Goal: Task Accomplishment & Management: Manage account settings

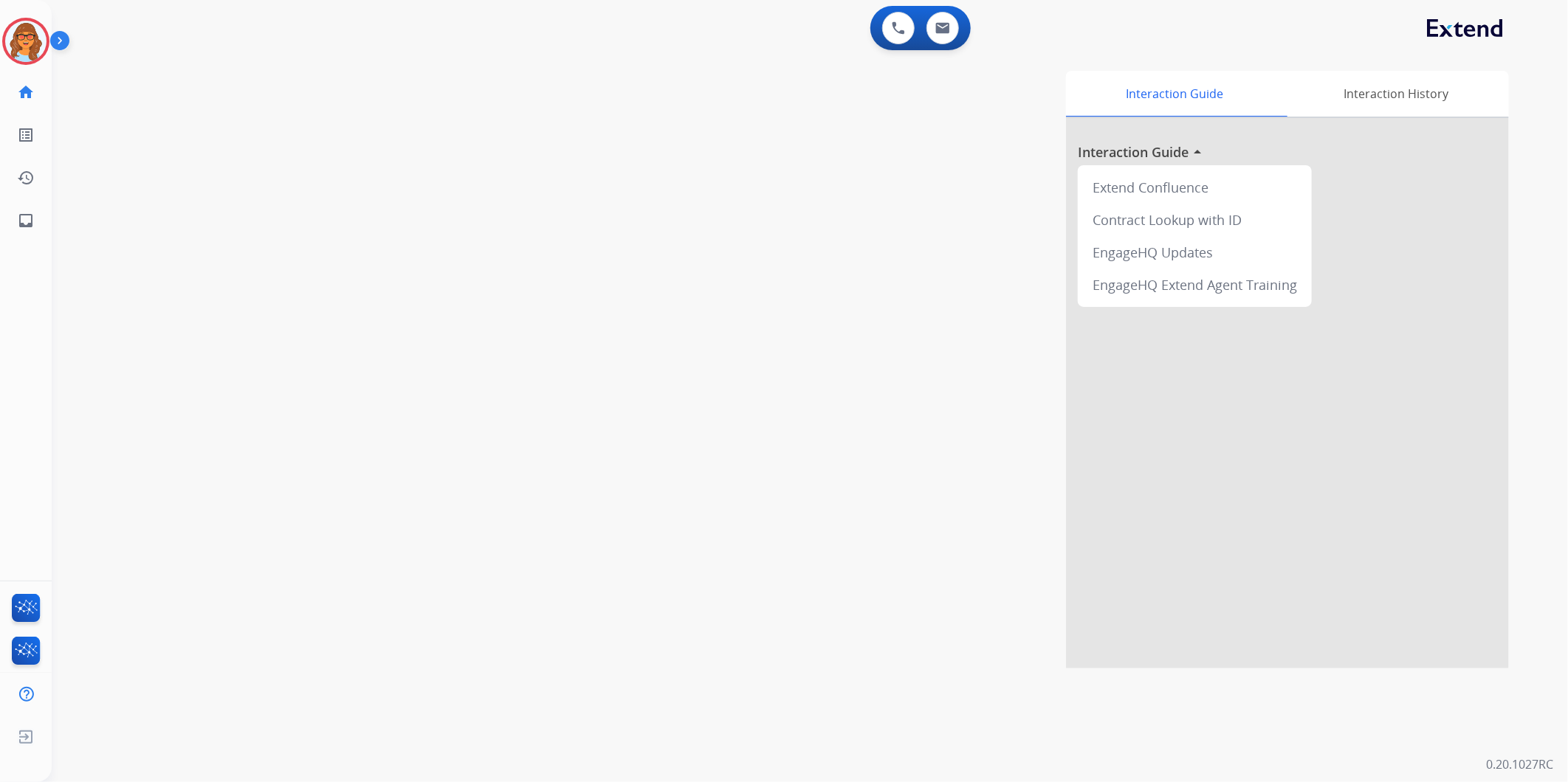
click at [63, 42] on img at bounding box center [62, 43] width 25 height 28
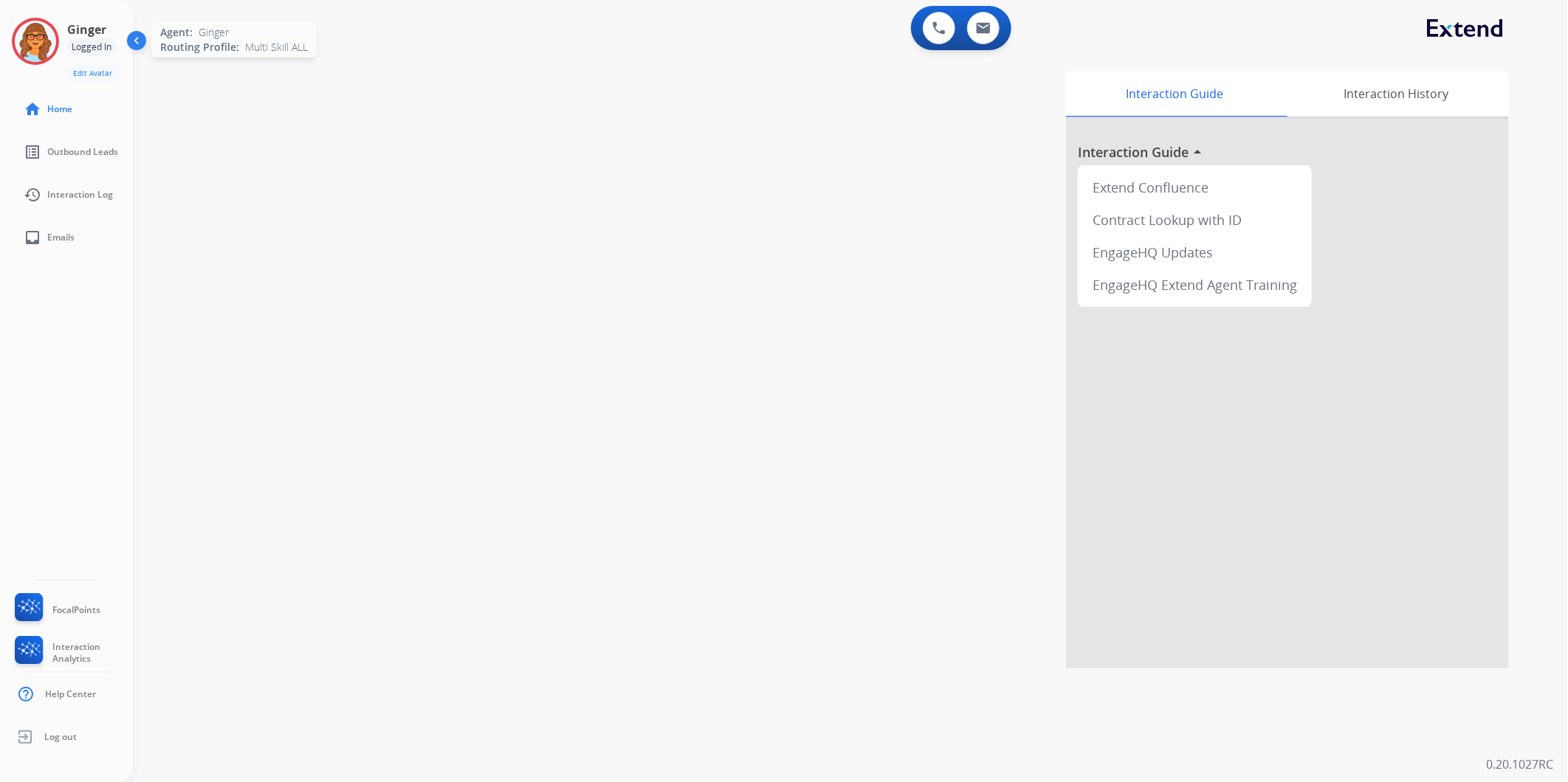
click at [31, 41] on img at bounding box center [34, 41] width 41 height 41
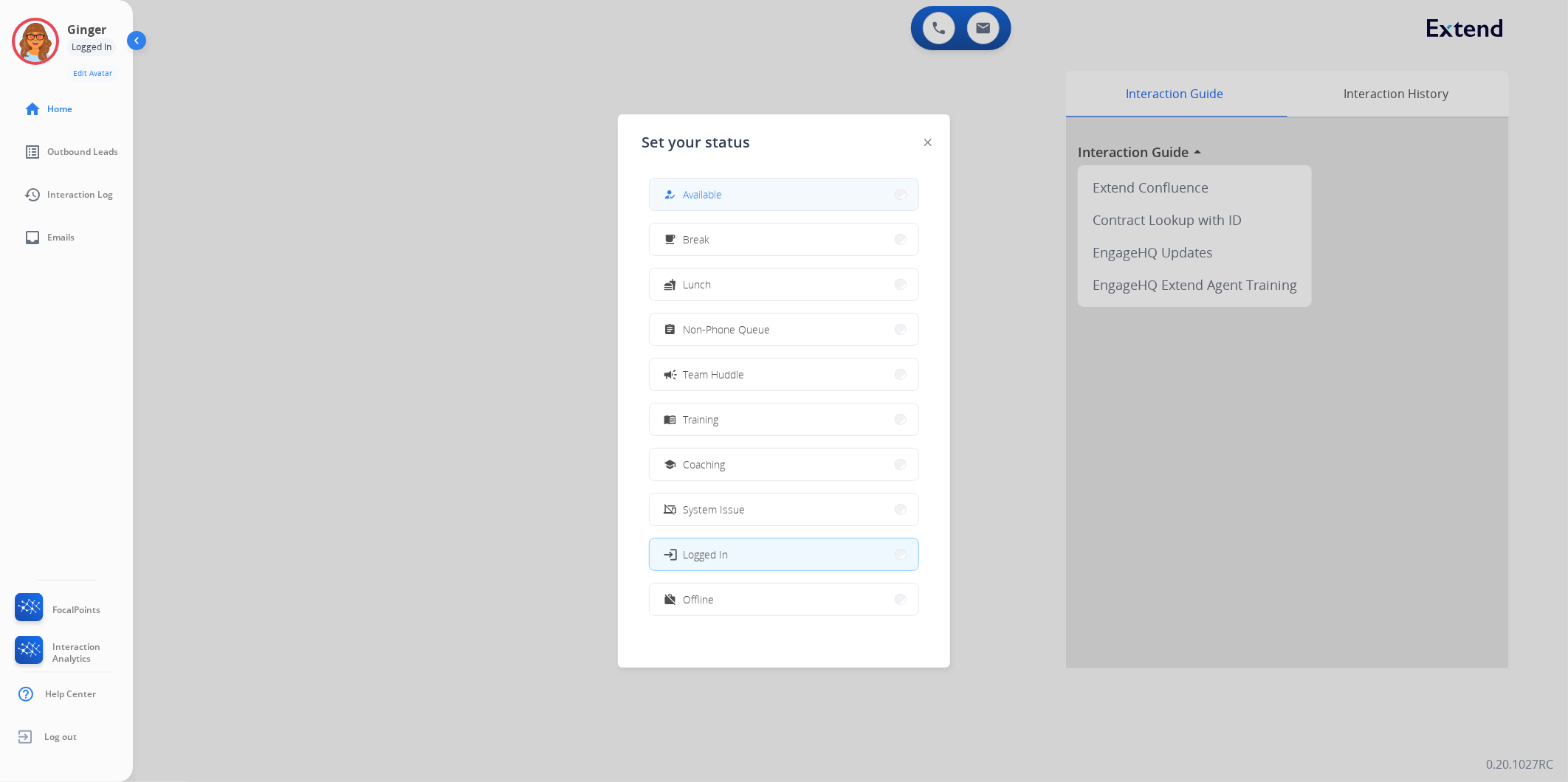
click at [742, 192] on button "how_to_reg Available" at bounding box center [783, 194] width 269 height 32
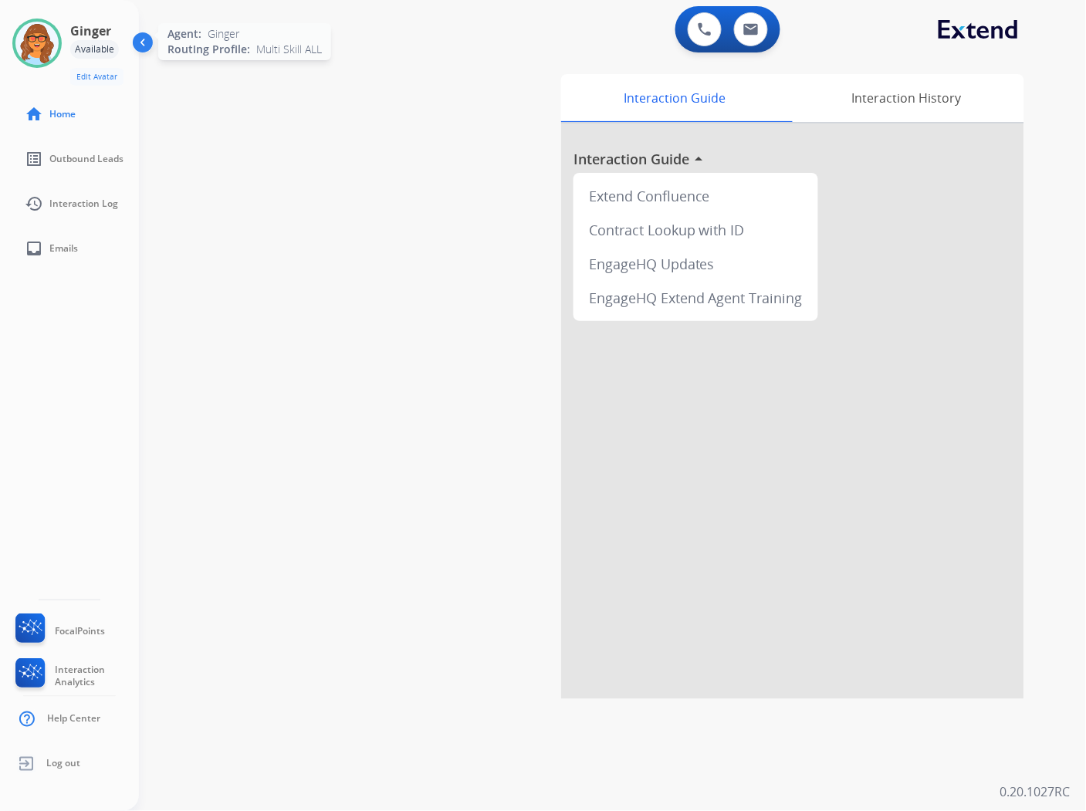
click at [36, 48] on img at bounding box center [36, 43] width 43 height 43
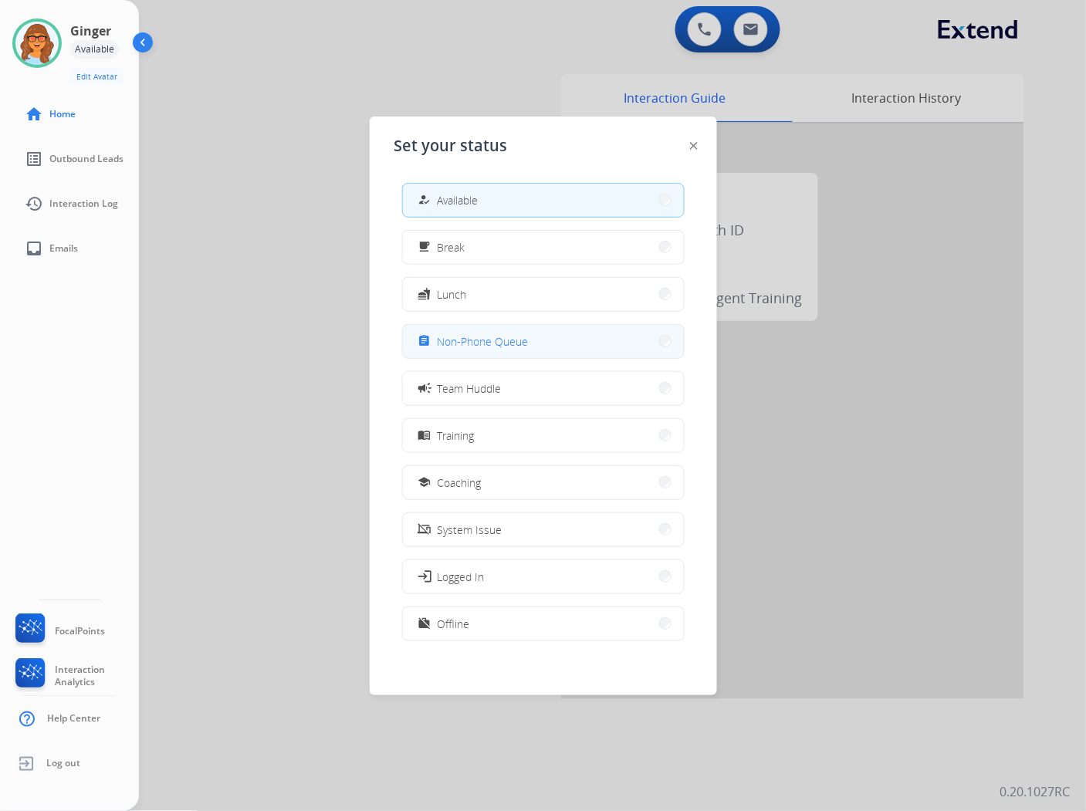
click at [534, 338] on button "assignment Non-Phone Queue" at bounding box center [543, 341] width 281 height 33
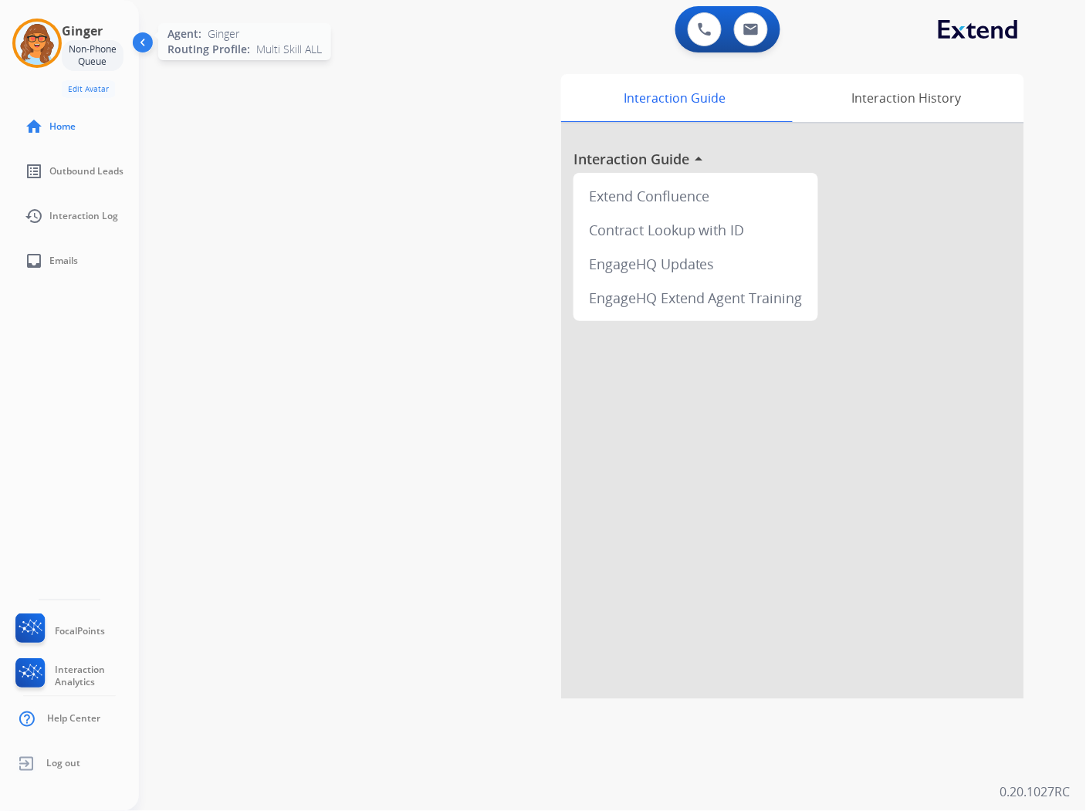
click at [36, 31] on img at bounding box center [36, 43] width 43 height 43
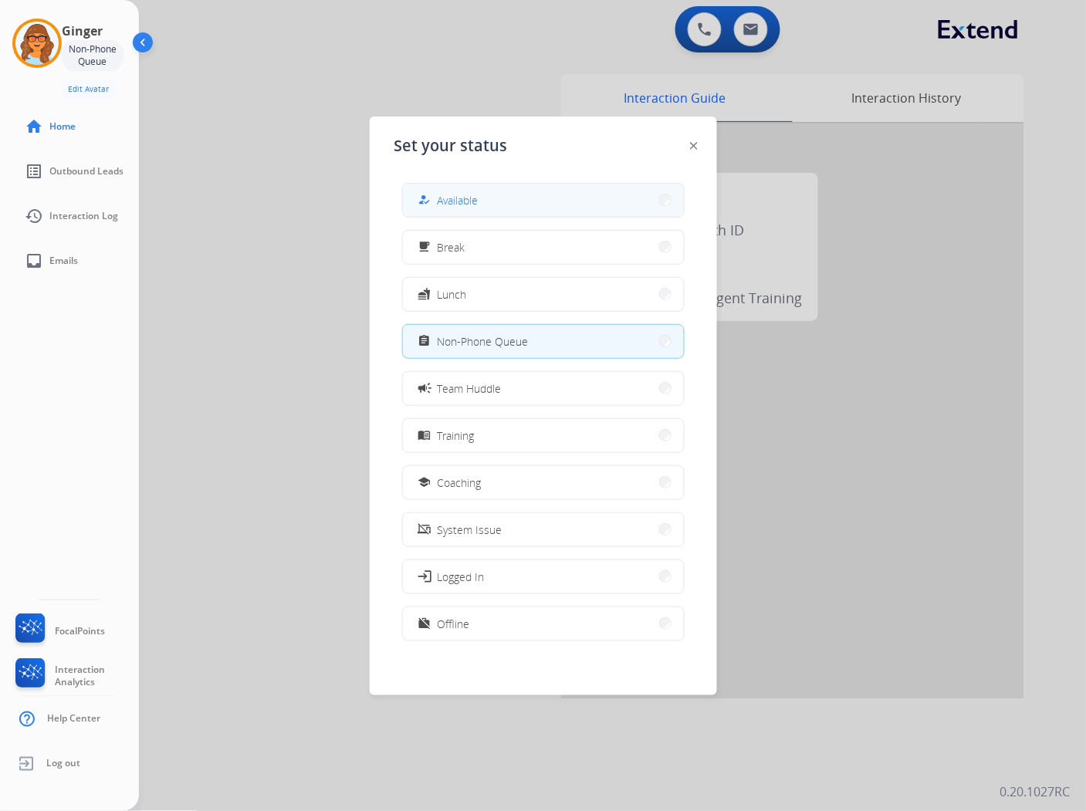
click at [502, 198] on button "how_to_reg Available" at bounding box center [543, 200] width 281 height 33
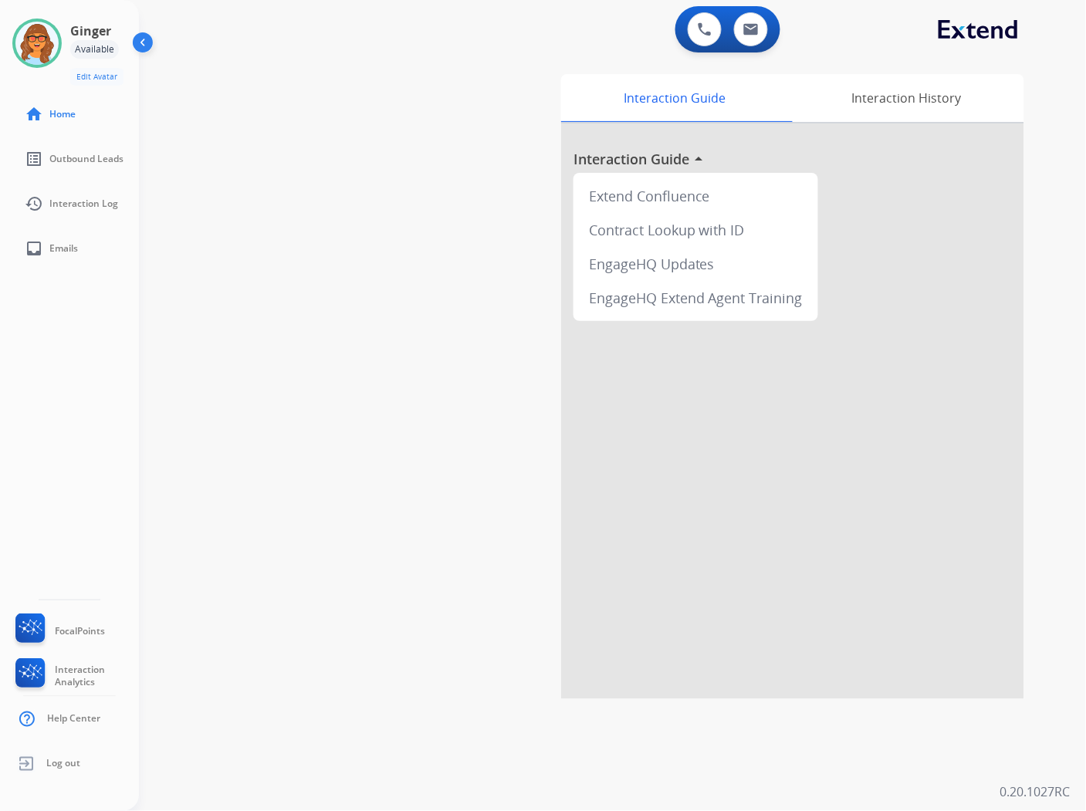
click at [389, 56] on div "swap_horiz Break voice bridge close_fullscreen Connect 3-Way Call merge_type Se…" at bounding box center [594, 378] width 910 height 644
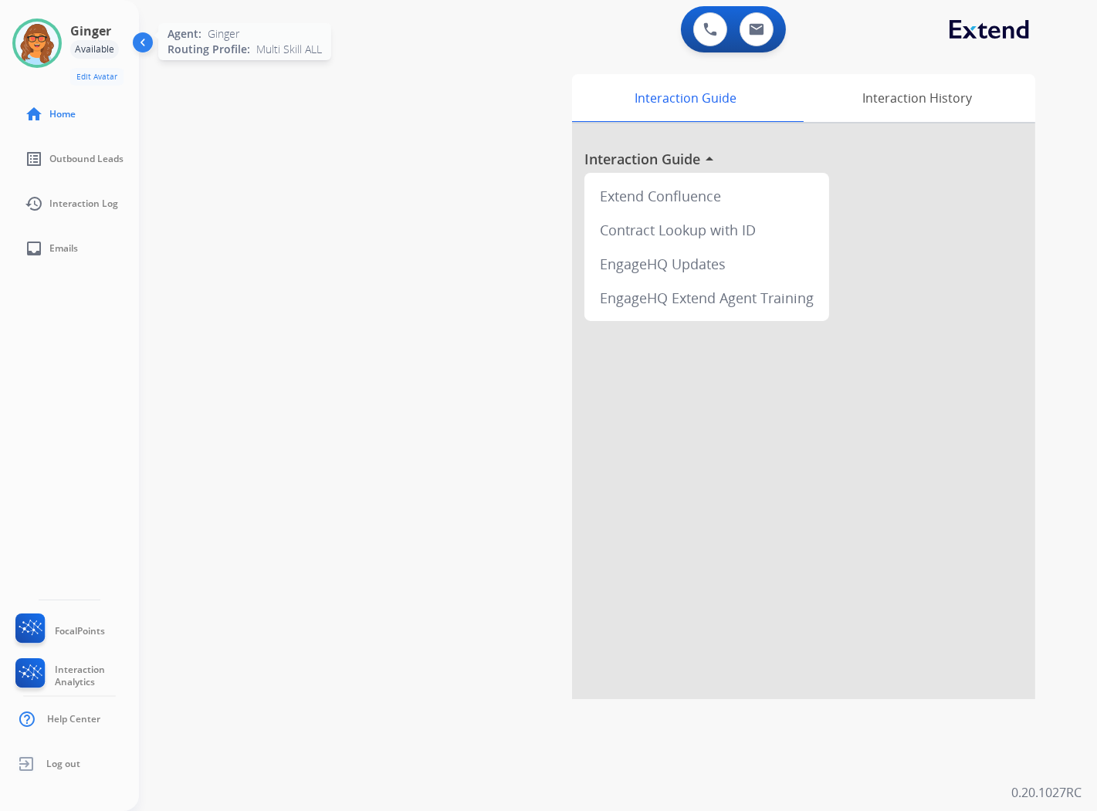
click at [35, 35] on img at bounding box center [36, 43] width 43 height 43
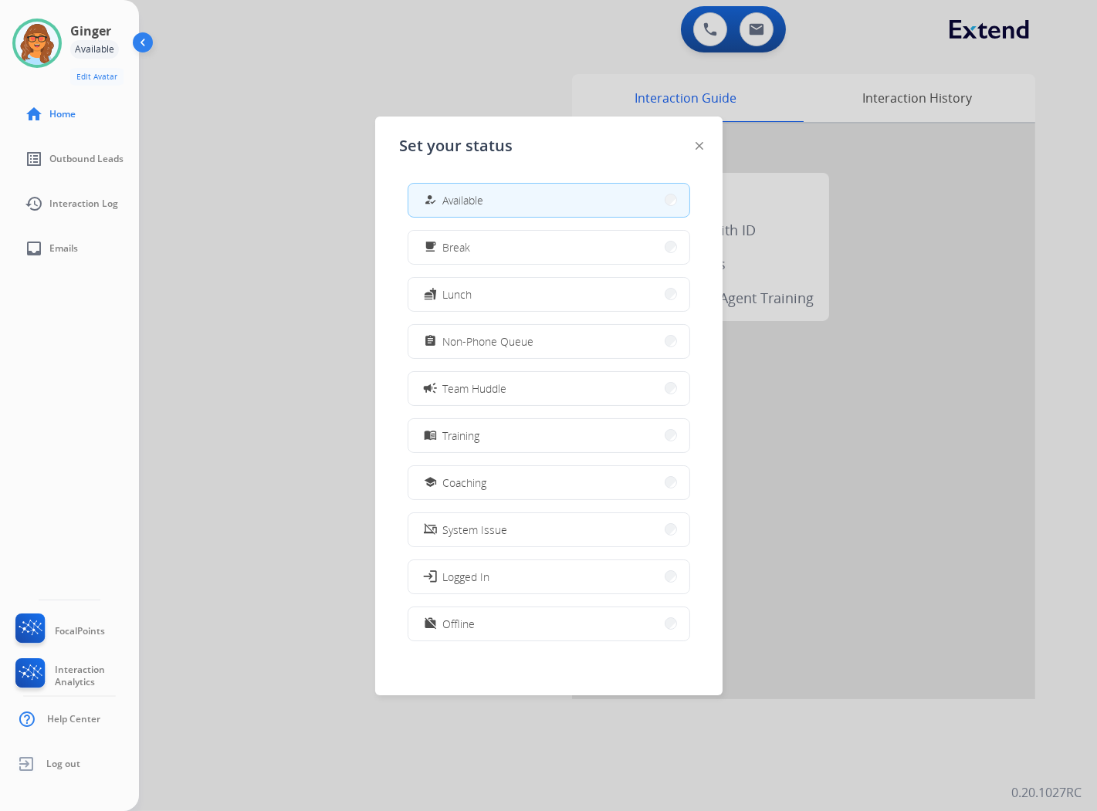
click at [404, 68] on div at bounding box center [548, 405] width 1097 height 811
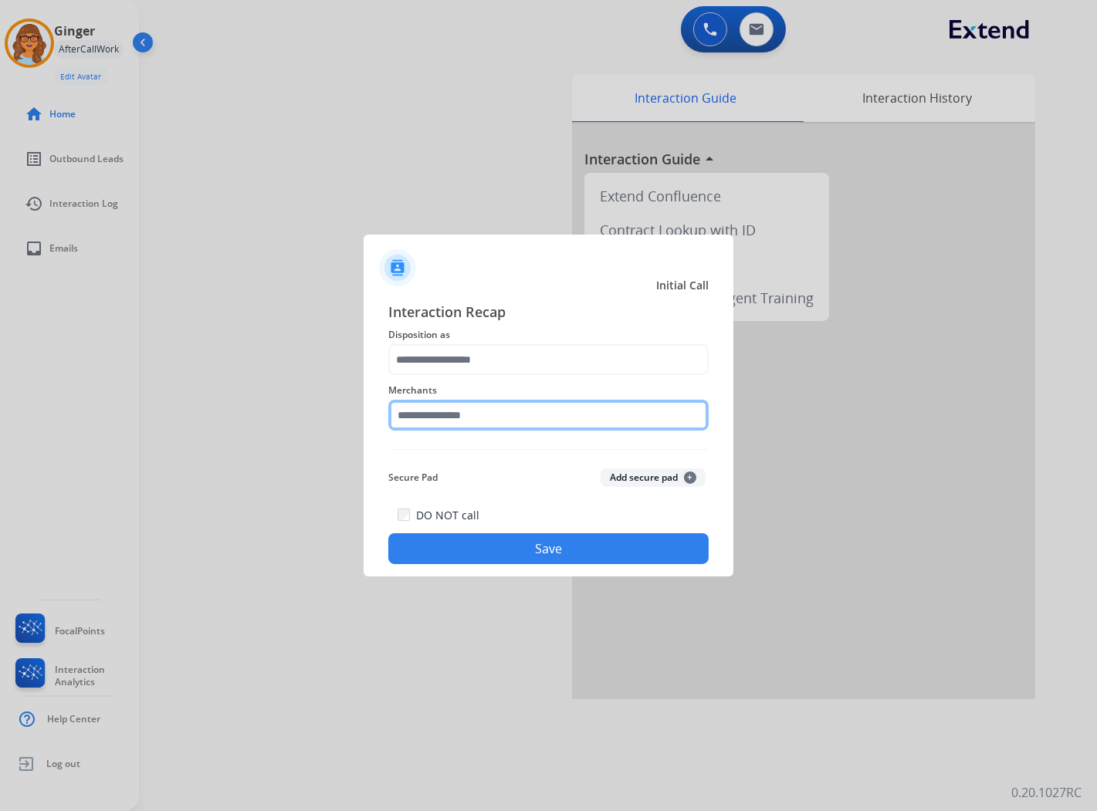
click at [492, 422] on input "text" at bounding box center [548, 415] width 320 height 31
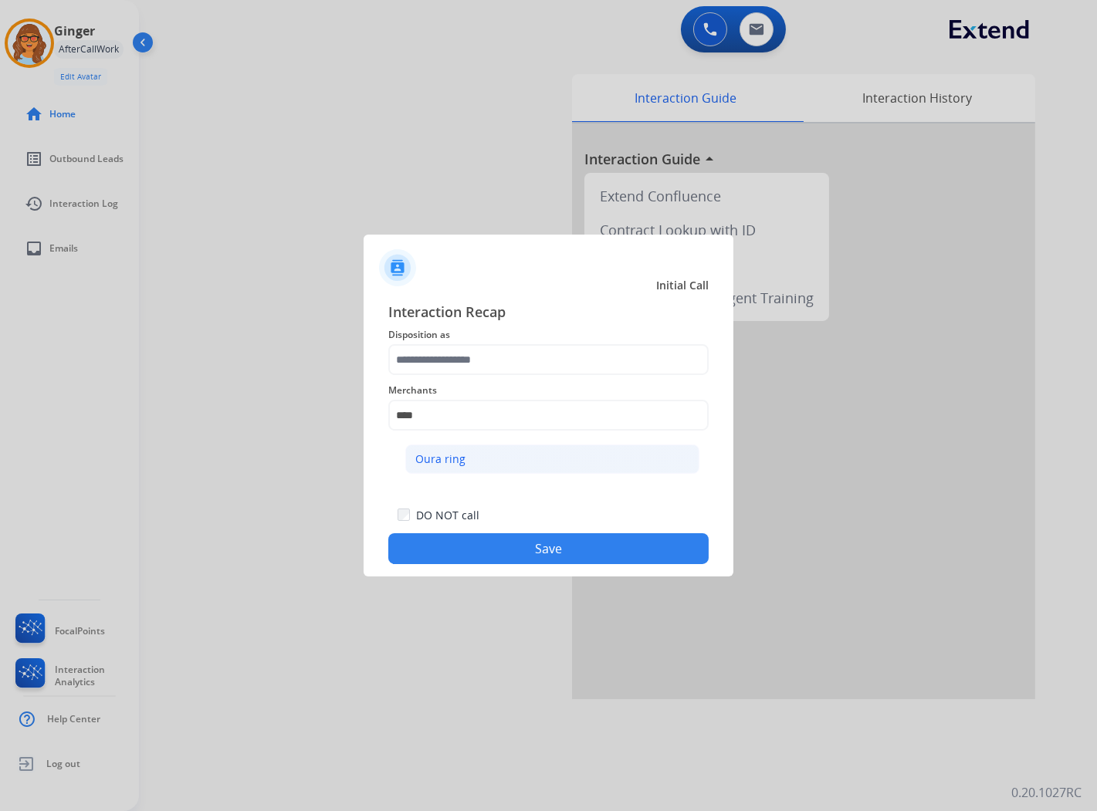
click at [499, 454] on li "Oura ring" at bounding box center [552, 459] width 294 height 29
type input "*********"
click at [574, 557] on button "Save" at bounding box center [548, 548] width 320 height 31
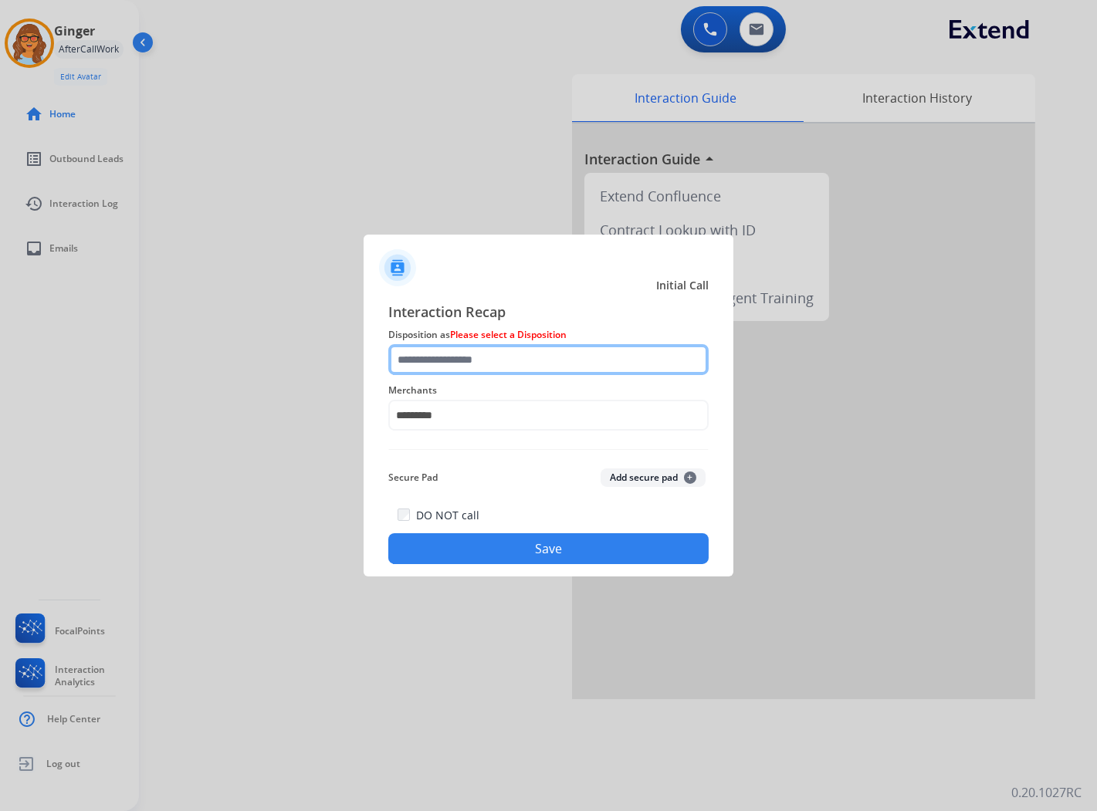
click at [492, 364] on input "text" at bounding box center [548, 359] width 320 height 31
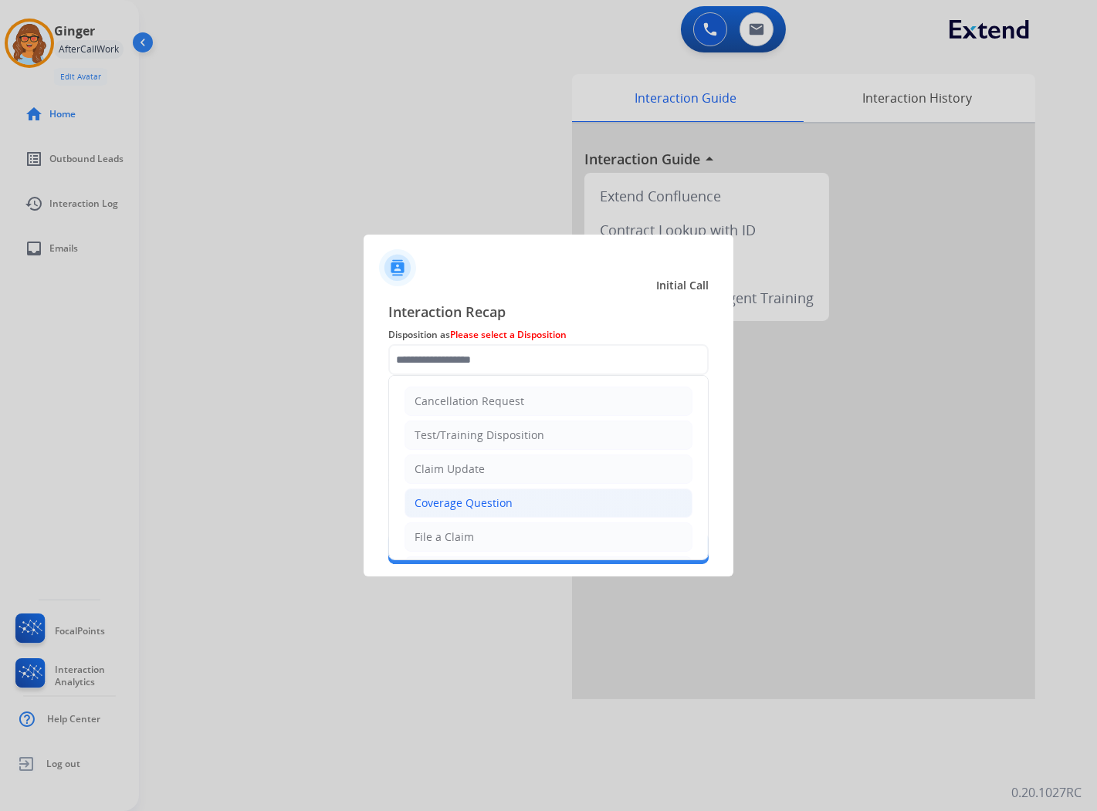
click at [504, 502] on div "Coverage Question" at bounding box center [464, 503] width 98 height 15
type input "**********"
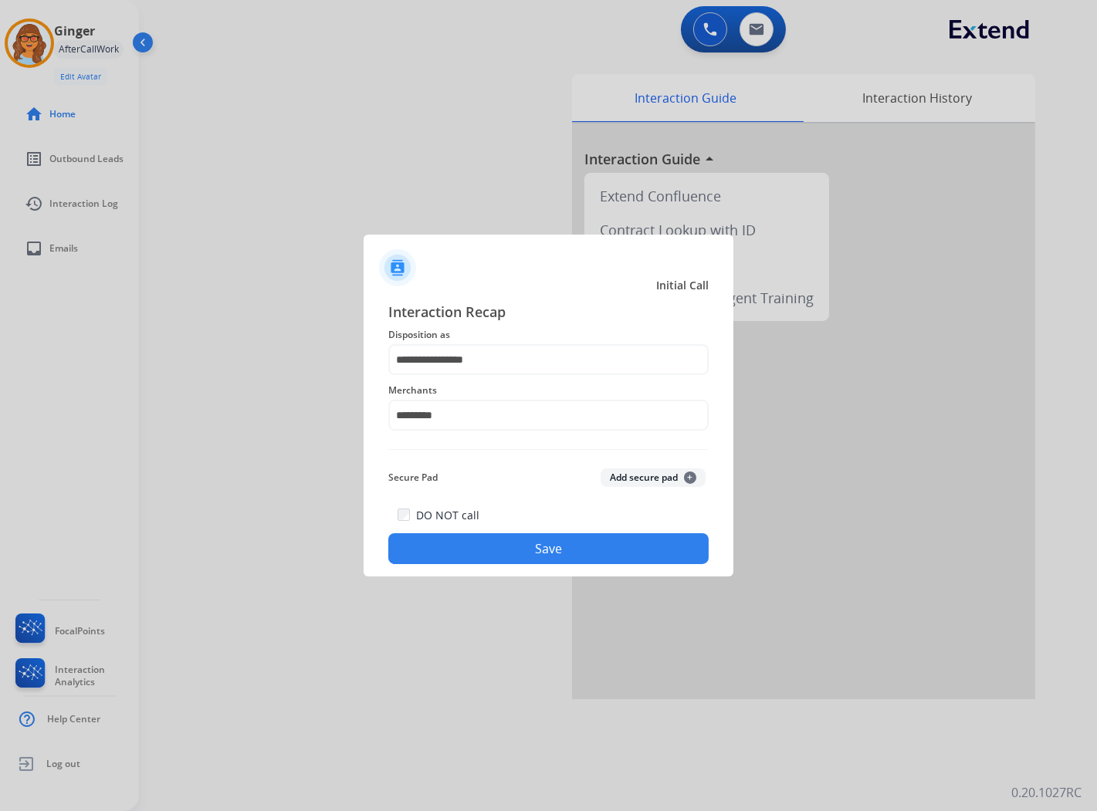
click at [528, 546] on button "Save" at bounding box center [548, 548] width 320 height 31
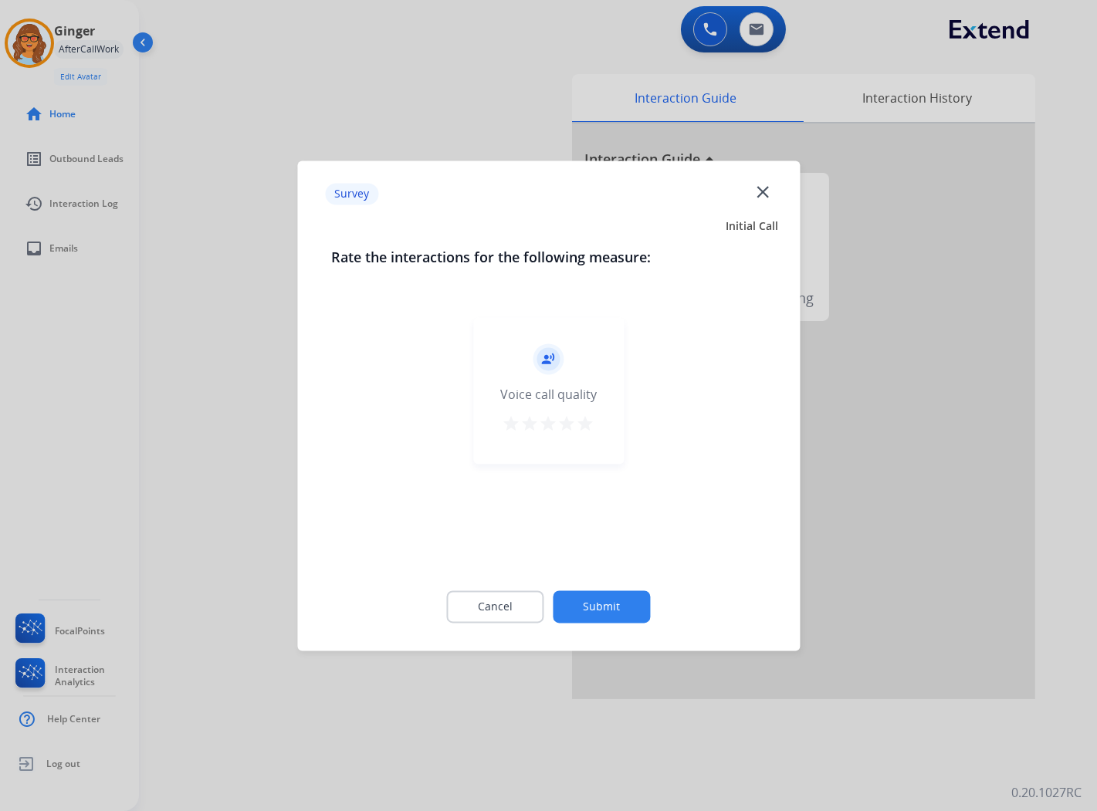
click at [585, 425] on mat-icon "star" at bounding box center [586, 424] width 19 height 19
click at [611, 599] on button "Submit" at bounding box center [602, 607] width 97 height 32
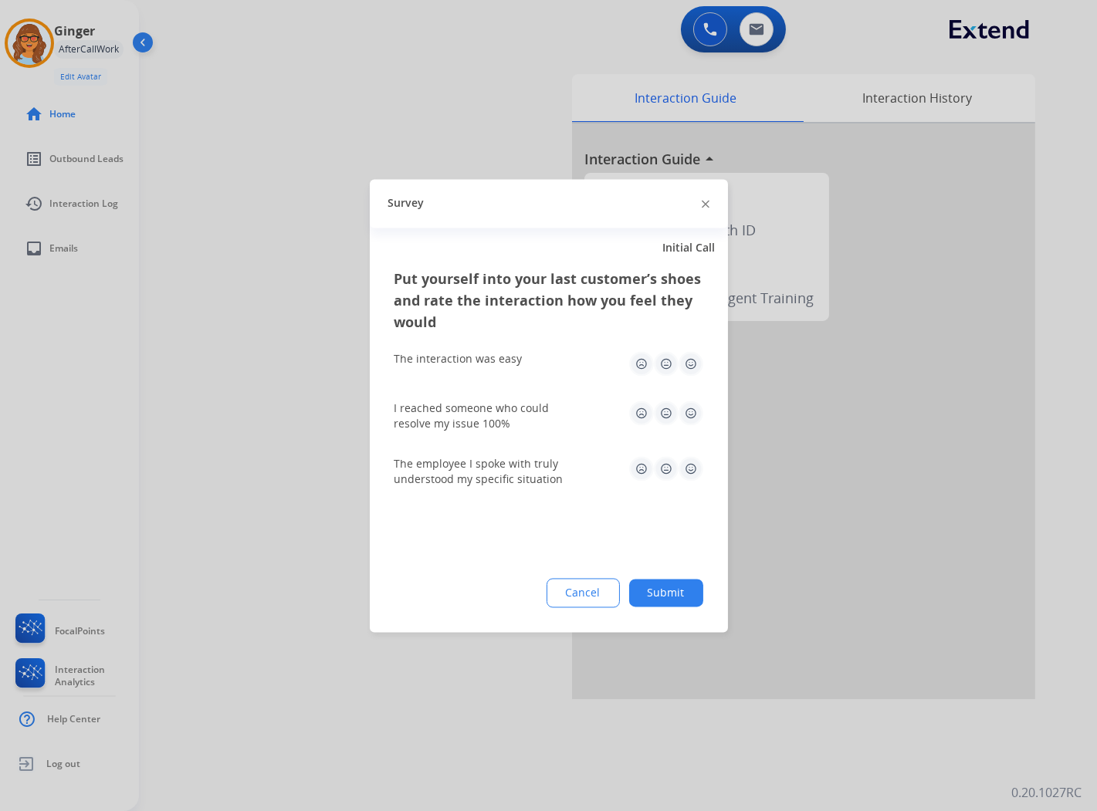
click at [689, 363] on img at bounding box center [691, 363] width 25 height 25
click at [692, 412] on img at bounding box center [691, 413] width 25 height 25
click at [693, 469] on img at bounding box center [691, 468] width 25 height 25
click at [672, 597] on button "Submit" at bounding box center [666, 593] width 74 height 28
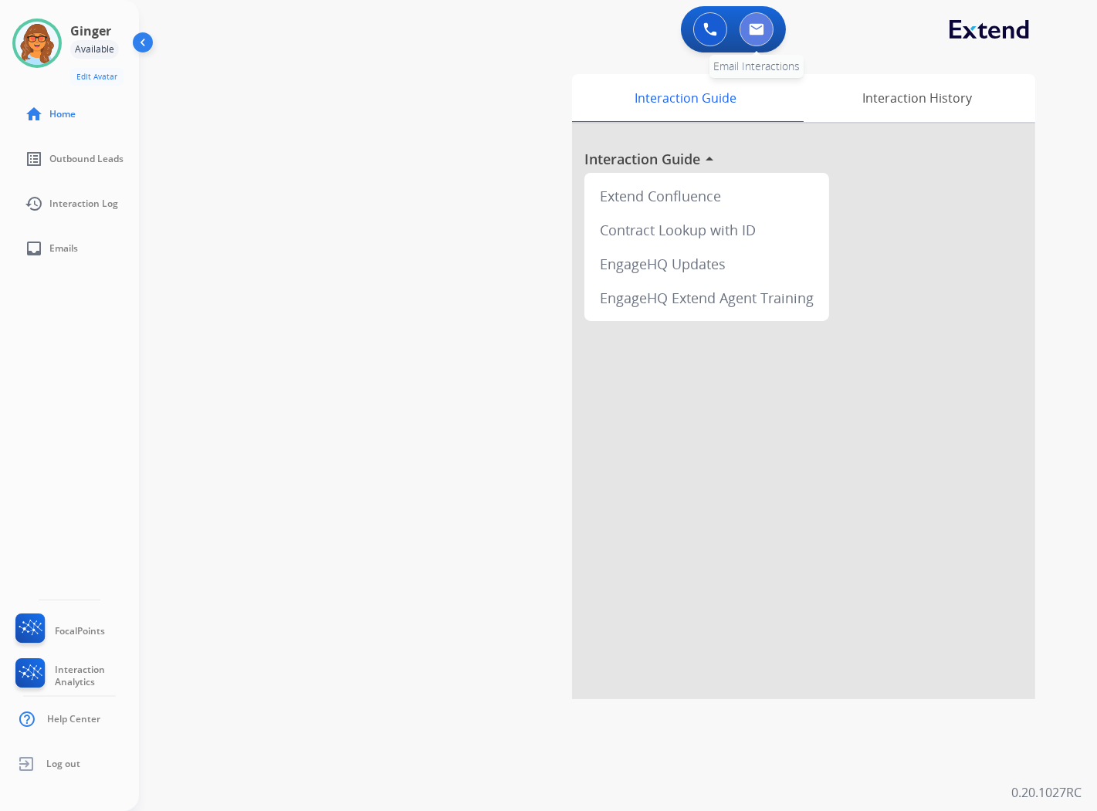
click at [764, 22] on button at bounding box center [757, 29] width 34 height 34
select select "**********"
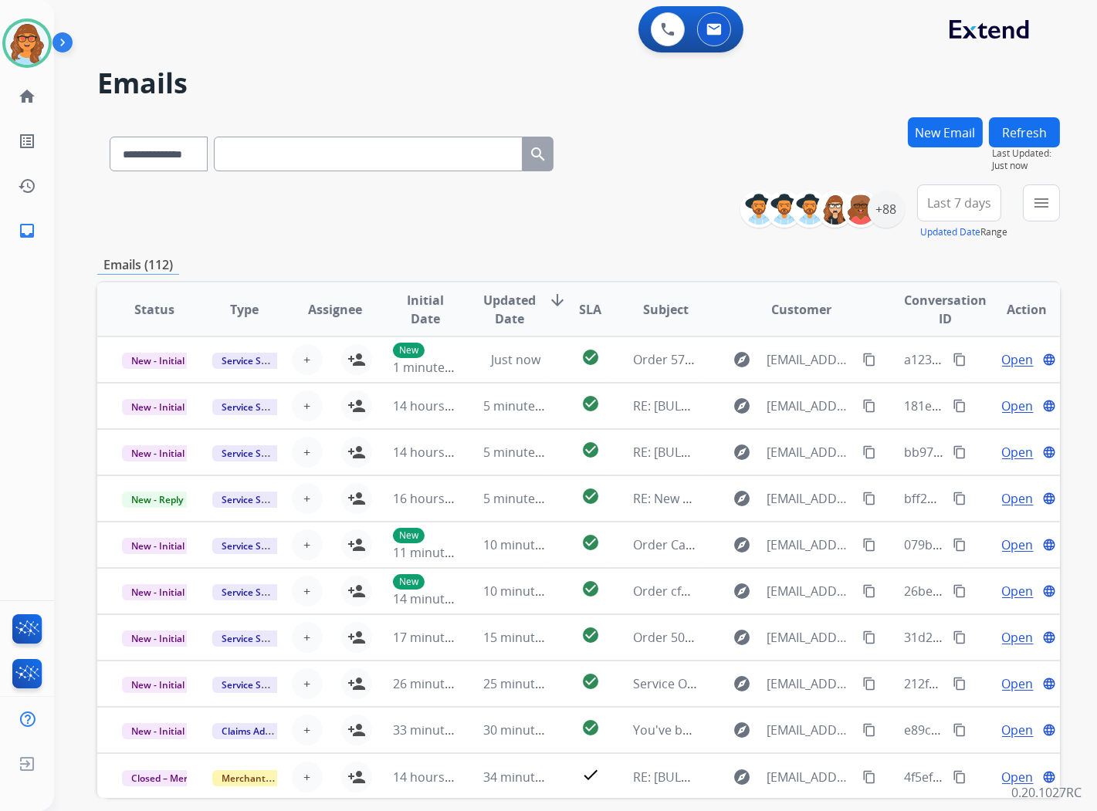
click at [249, 151] on input "text" at bounding box center [368, 154] width 309 height 35
paste input "**********"
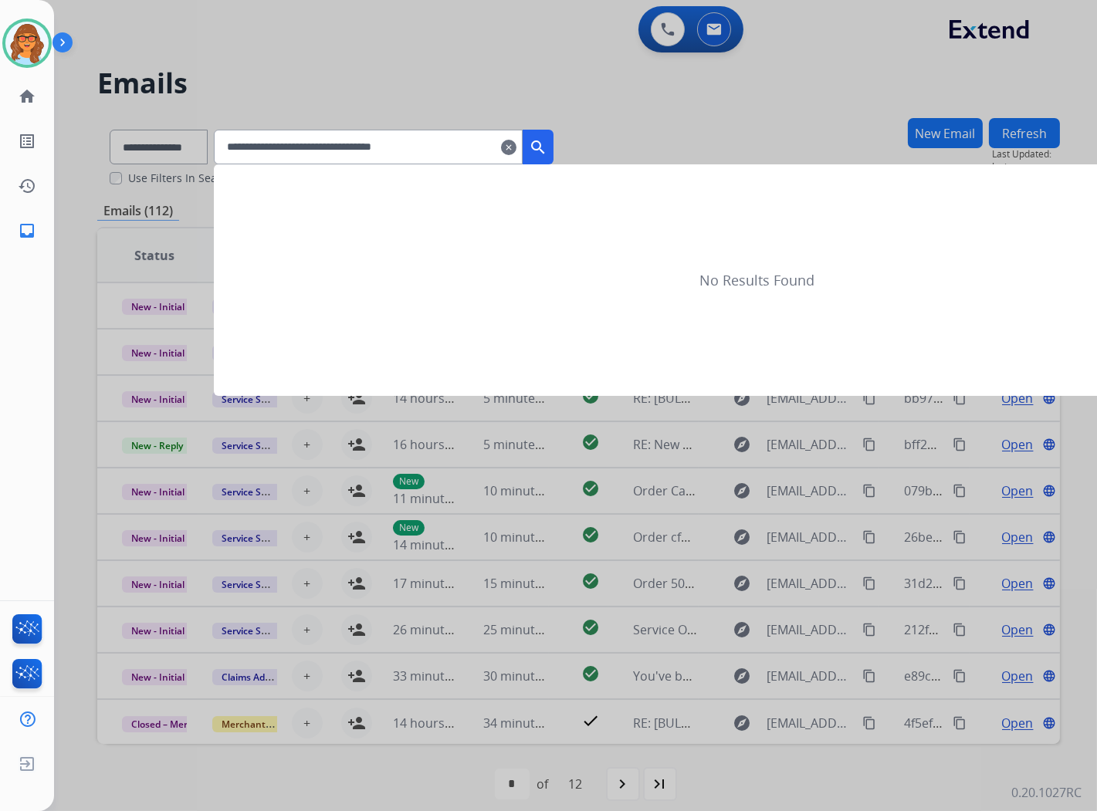
type input "**********"
click at [685, 129] on div at bounding box center [548, 405] width 1097 height 811
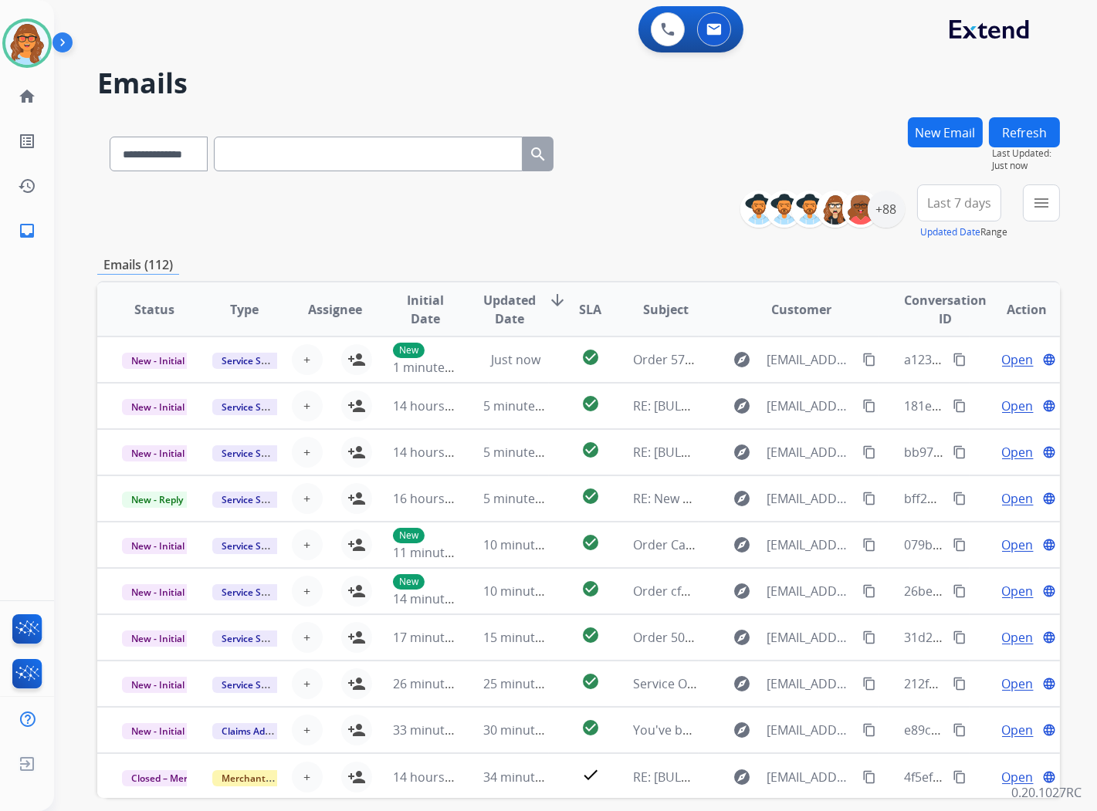
click at [251, 157] on input "text" at bounding box center [368, 154] width 309 height 35
paste input "**********"
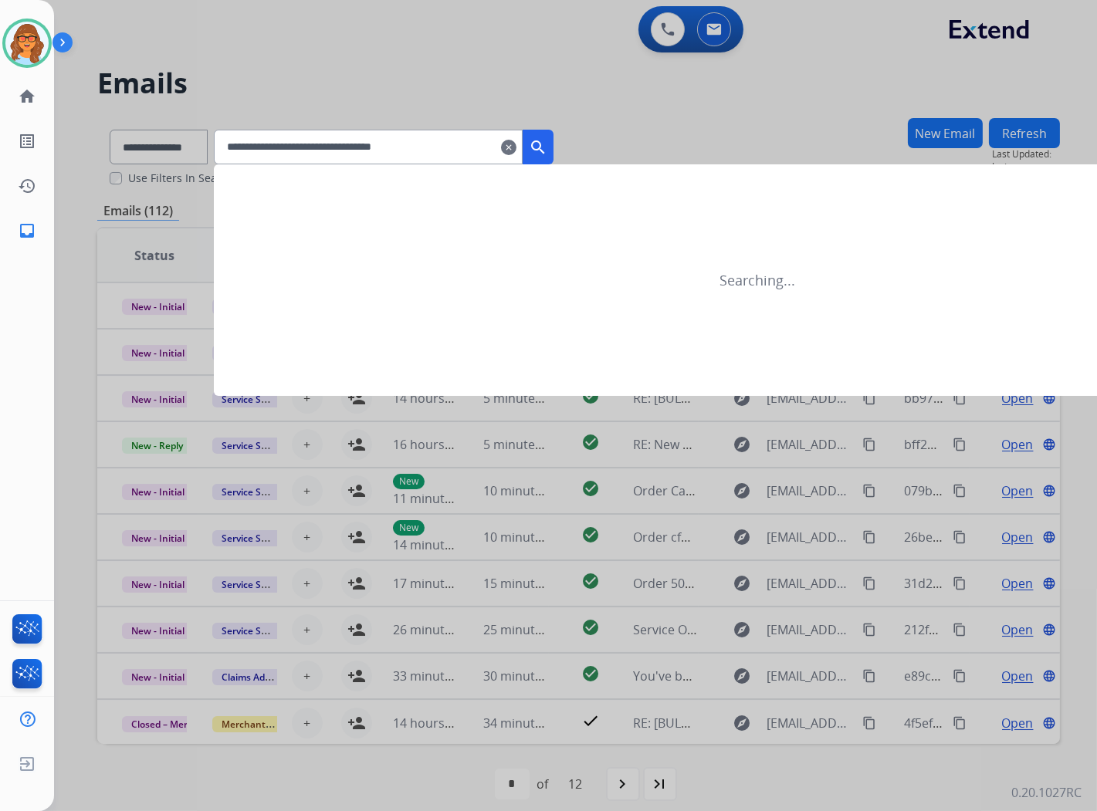
click at [252, 151] on input "**********" at bounding box center [368, 147] width 309 height 35
click at [475, 147] on input "**********" at bounding box center [368, 147] width 309 height 35
type input "**********"
click at [547, 144] on mat-icon "search" at bounding box center [538, 147] width 19 height 19
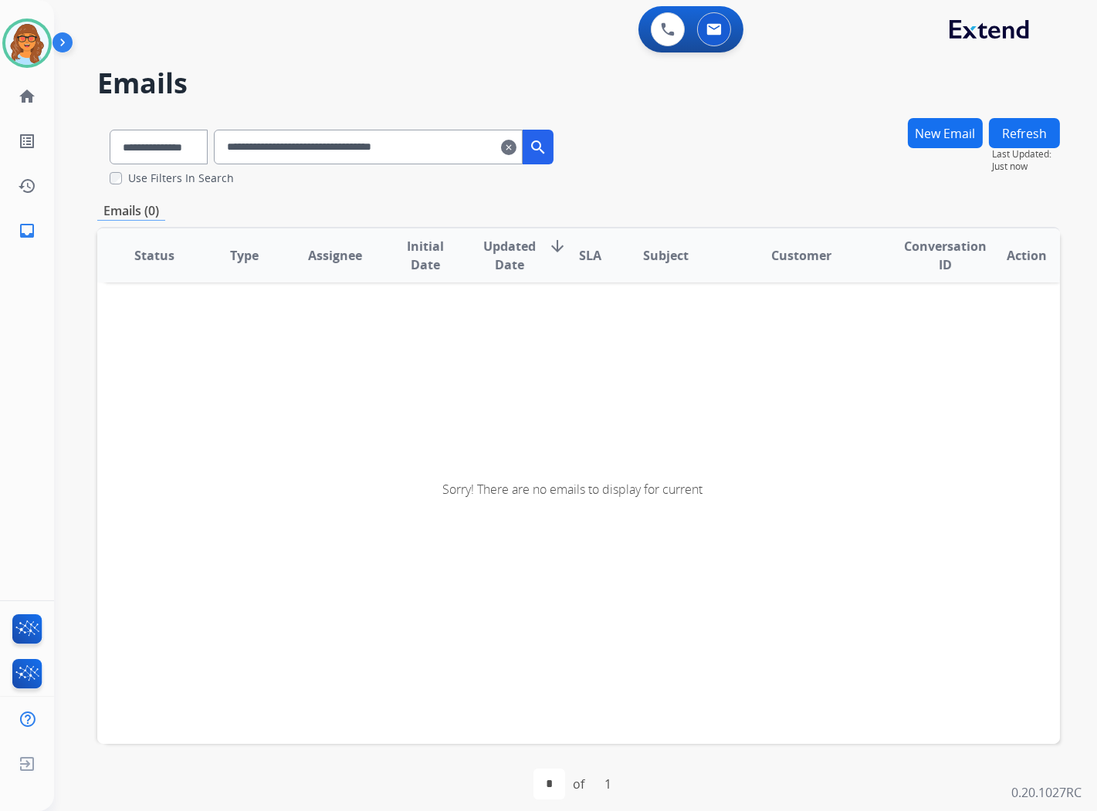
click at [516, 150] on mat-icon "clear" at bounding box center [508, 147] width 15 height 19
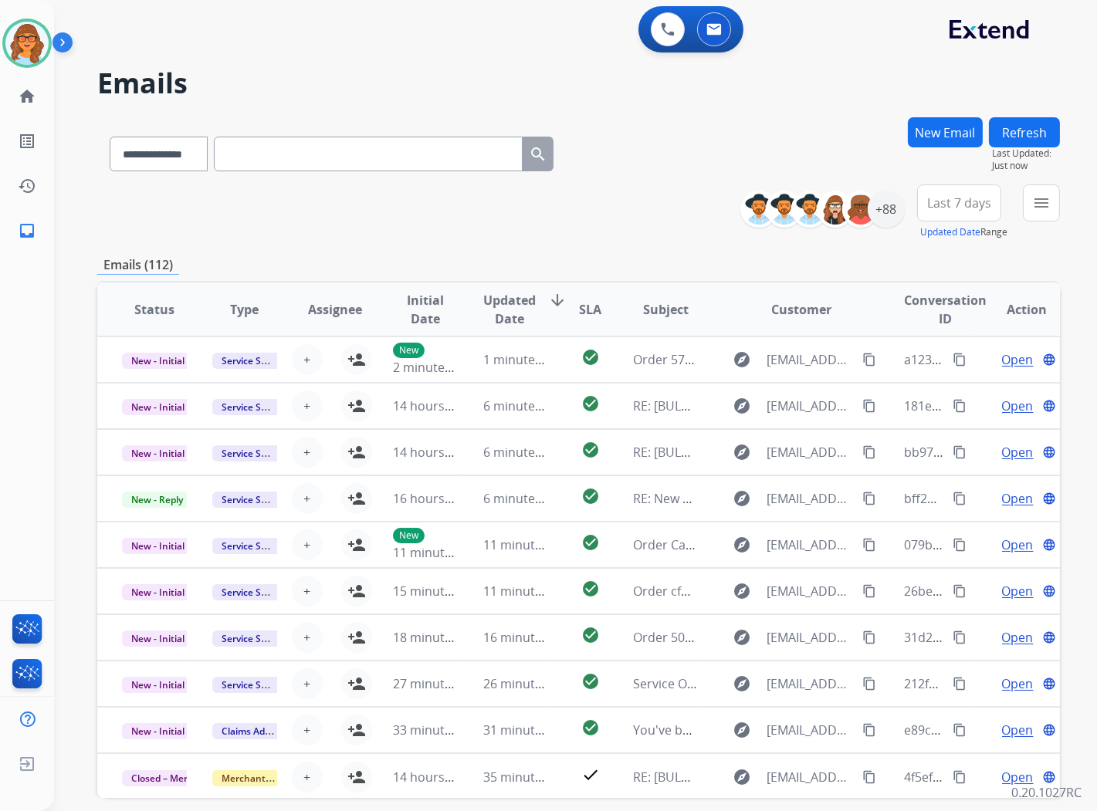
paste input "**********"
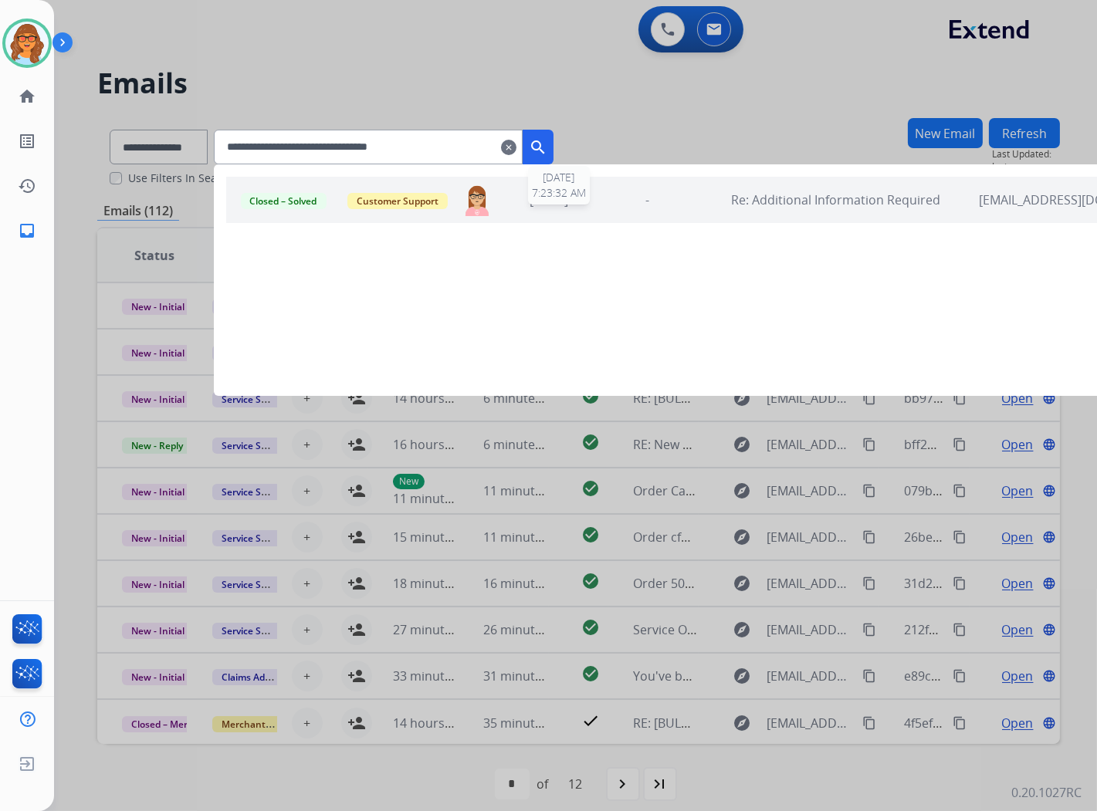
type input "**********"
click at [528, 201] on div "[DATE]" at bounding box center [548, 200] width 91 height 19
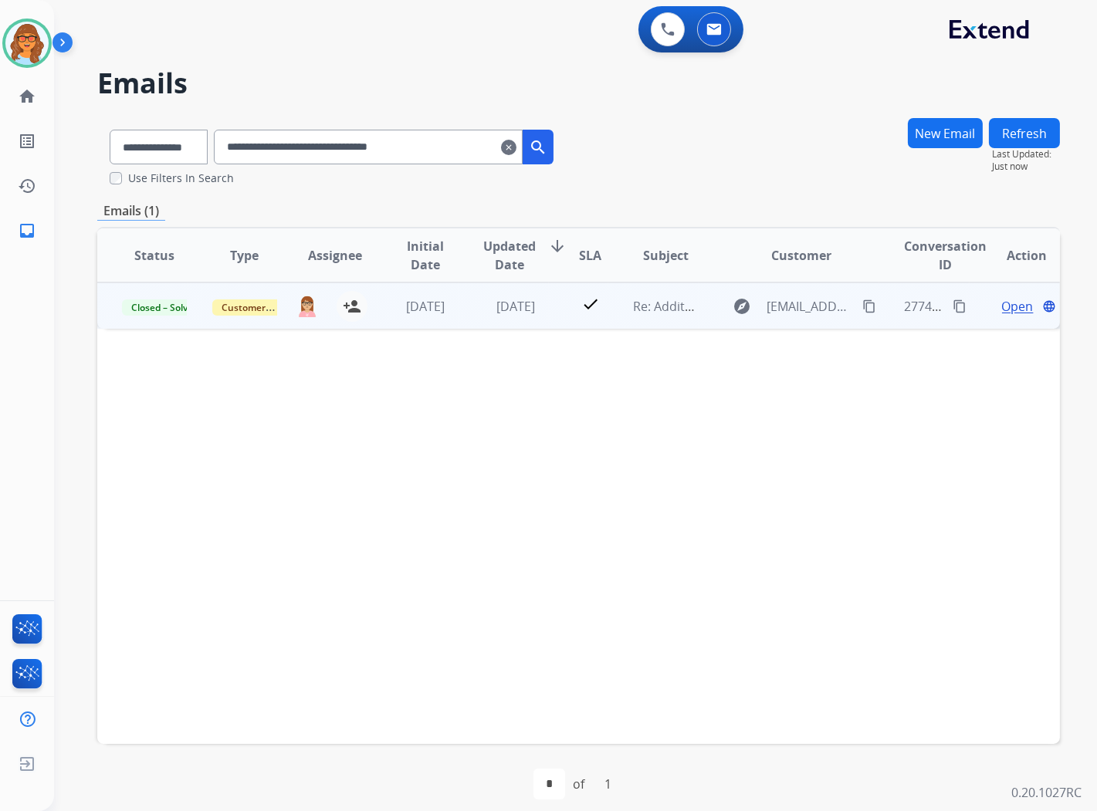
click at [1005, 306] on span "Open" at bounding box center [1018, 306] width 32 height 19
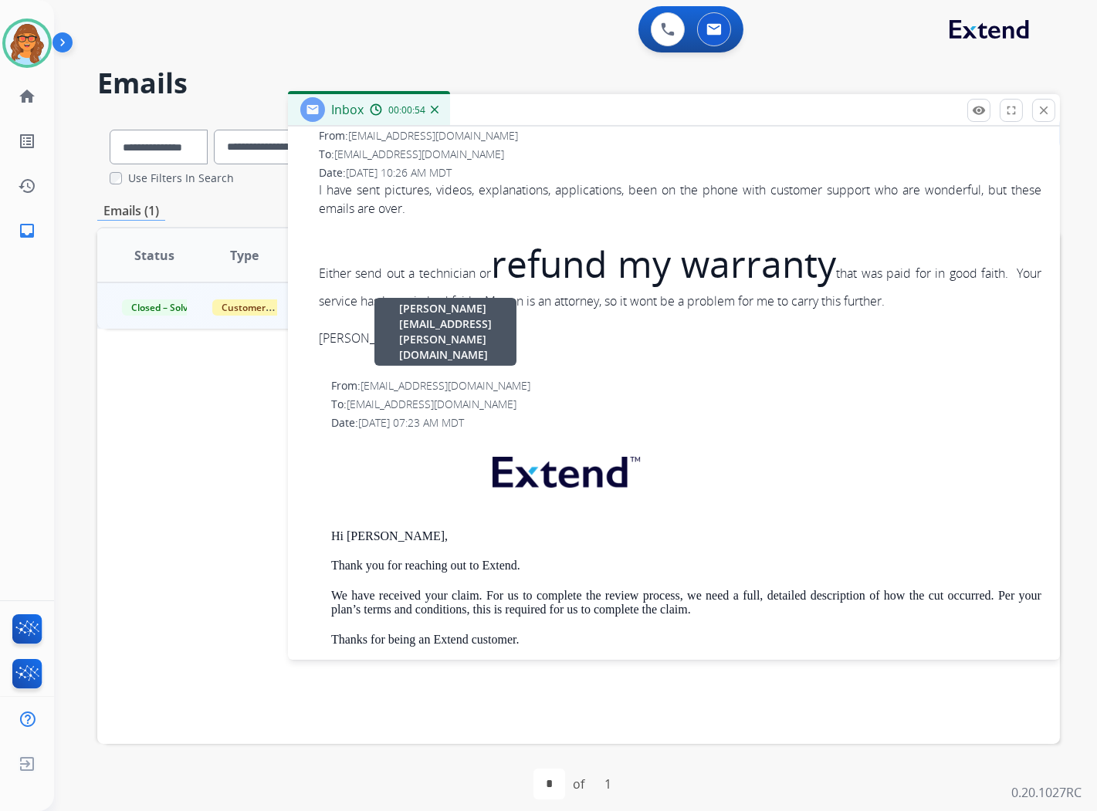
scroll to position [772, 0]
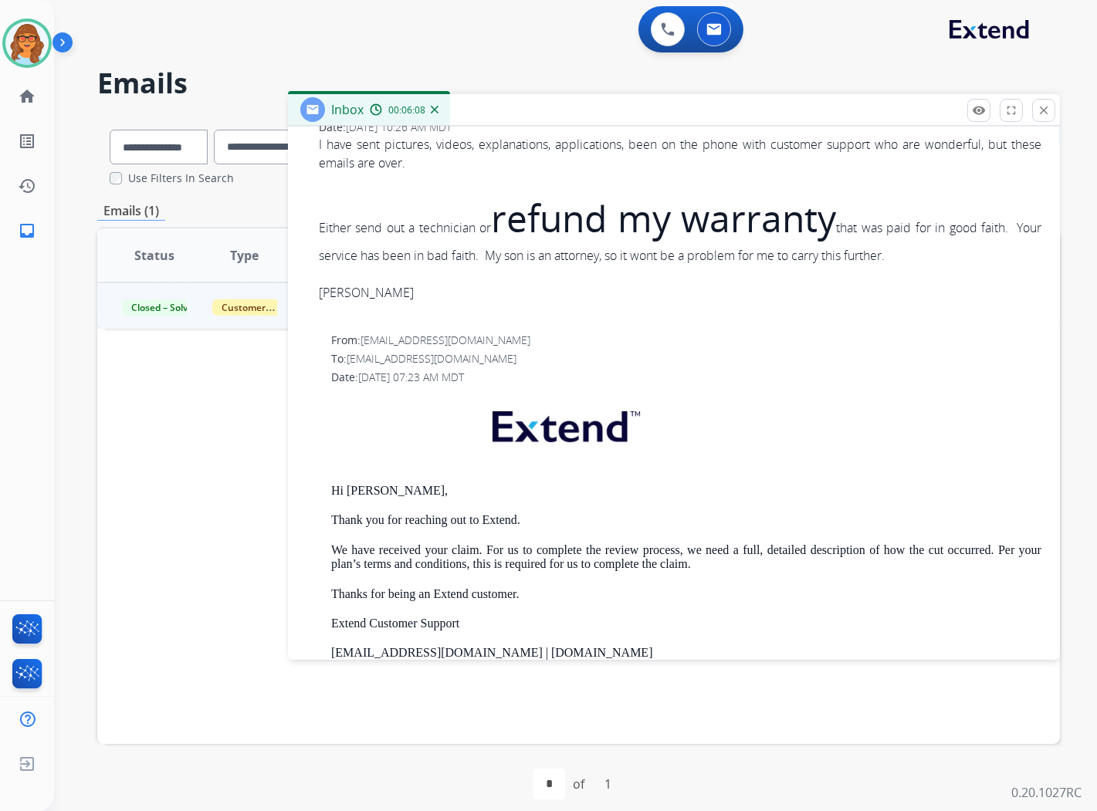
drag, startPoint x: 691, startPoint y: 719, endPoint x: 706, endPoint y: 688, distance: 34.5
click at [692, 730] on div "Status Type Assignee Initial Date Updated Date arrow_downward SLA Subject Custo…" at bounding box center [578, 485] width 963 height 517
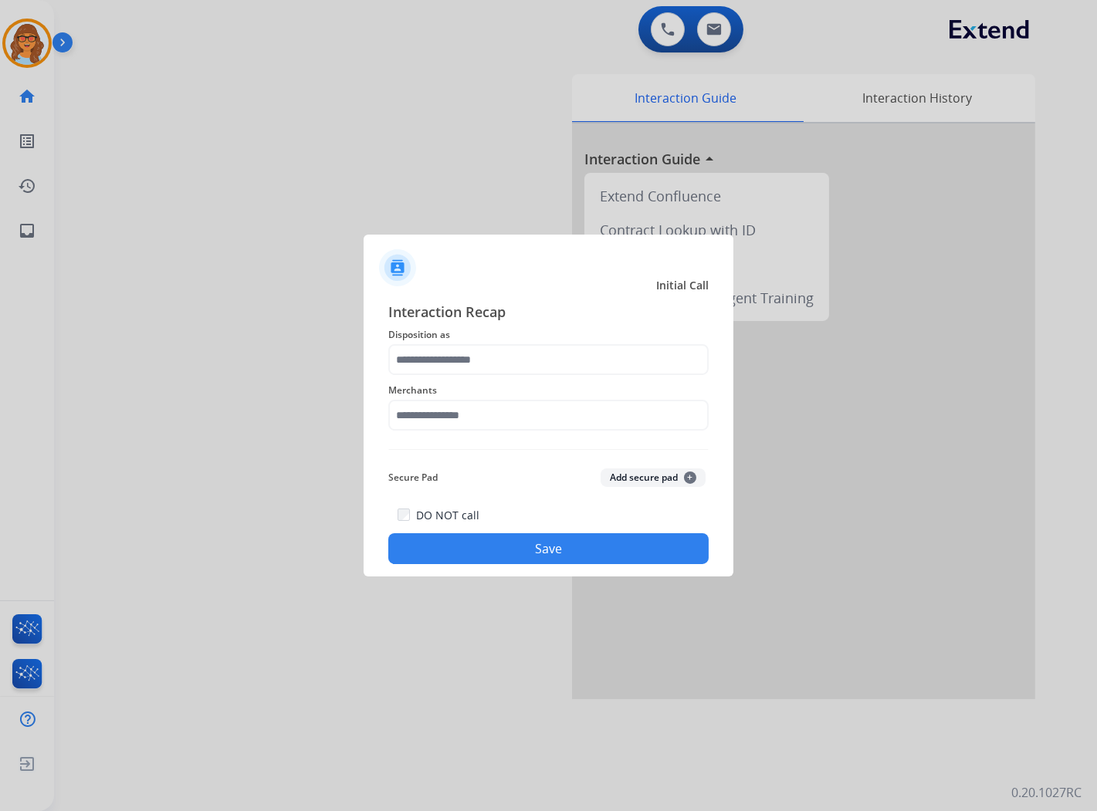
click at [408, 98] on div at bounding box center [548, 405] width 1097 height 811
click at [462, 364] on input "text" at bounding box center [548, 359] width 320 height 31
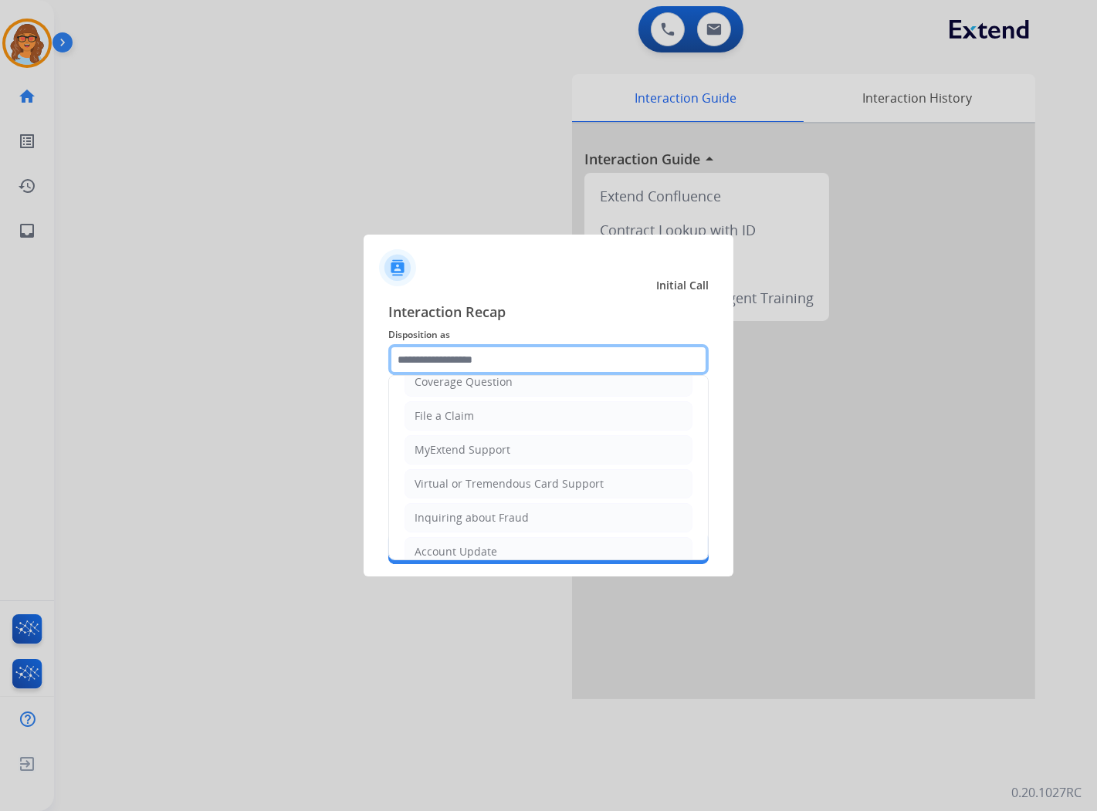
scroll to position [242, 0]
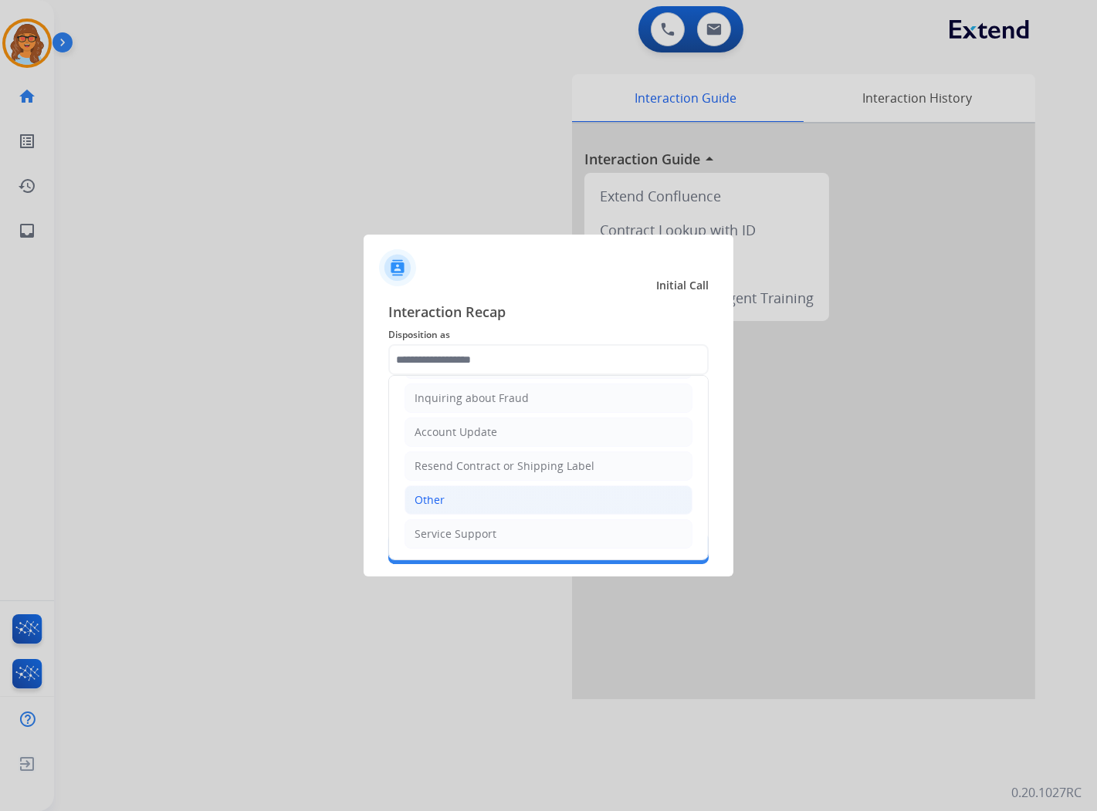
click at [467, 498] on li "Other" at bounding box center [549, 500] width 288 height 29
type input "*****"
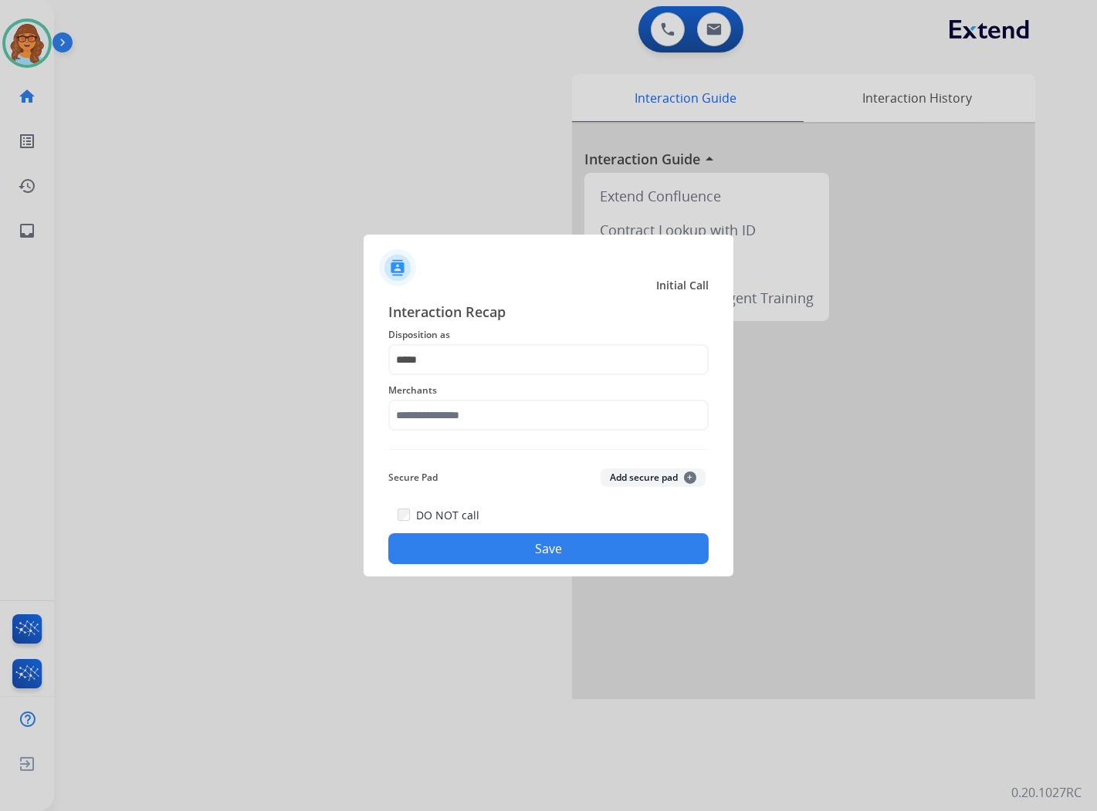
click at [566, 737] on div at bounding box center [548, 405] width 1097 height 811
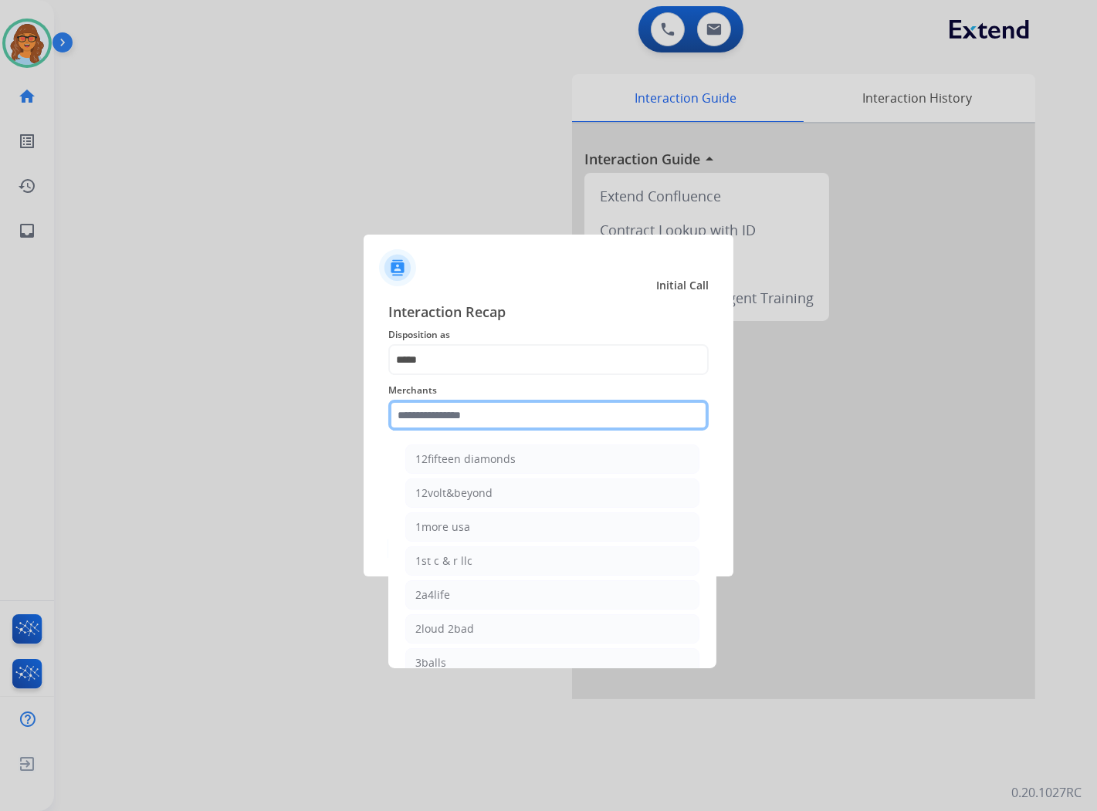
click at [515, 412] on input "text" at bounding box center [548, 415] width 320 height 31
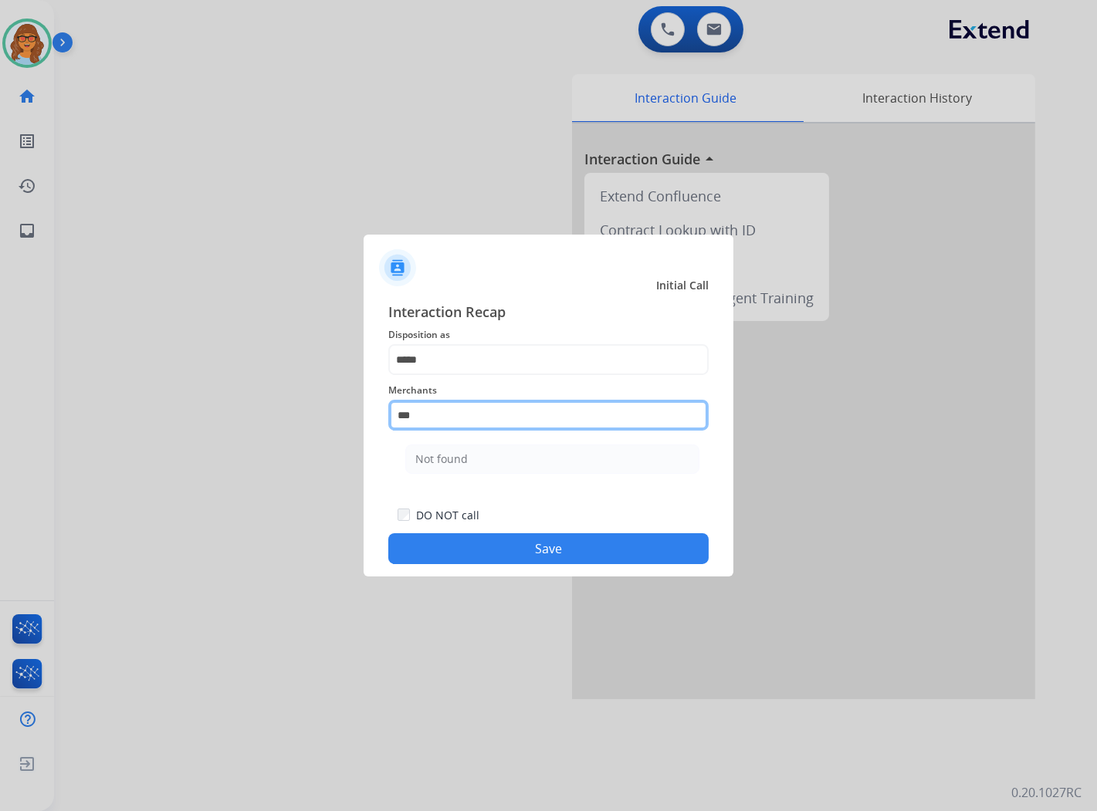
scroll to position [0, 0]
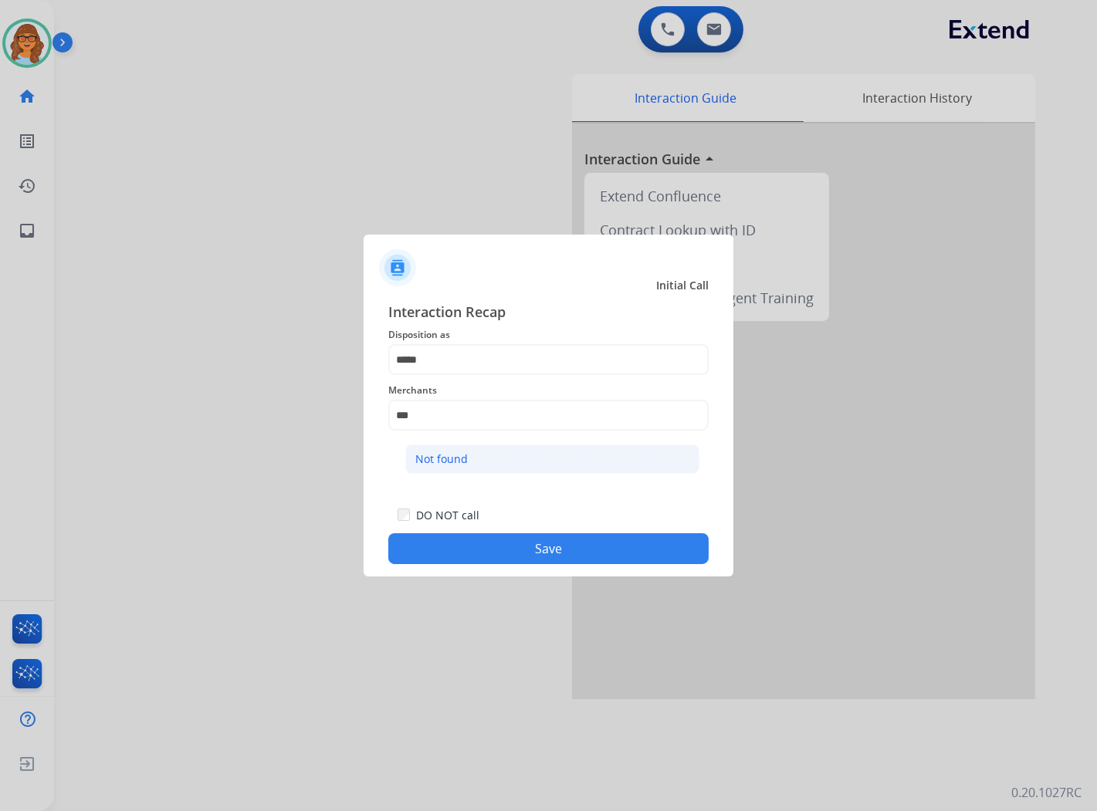
click at [489, 455] on li "Not found" at bounding box center [552, 459] width 294 height 29
type input "*********"
click at [549, 553] on button "Save" at bounding box center [548, 548] width 320 height 31
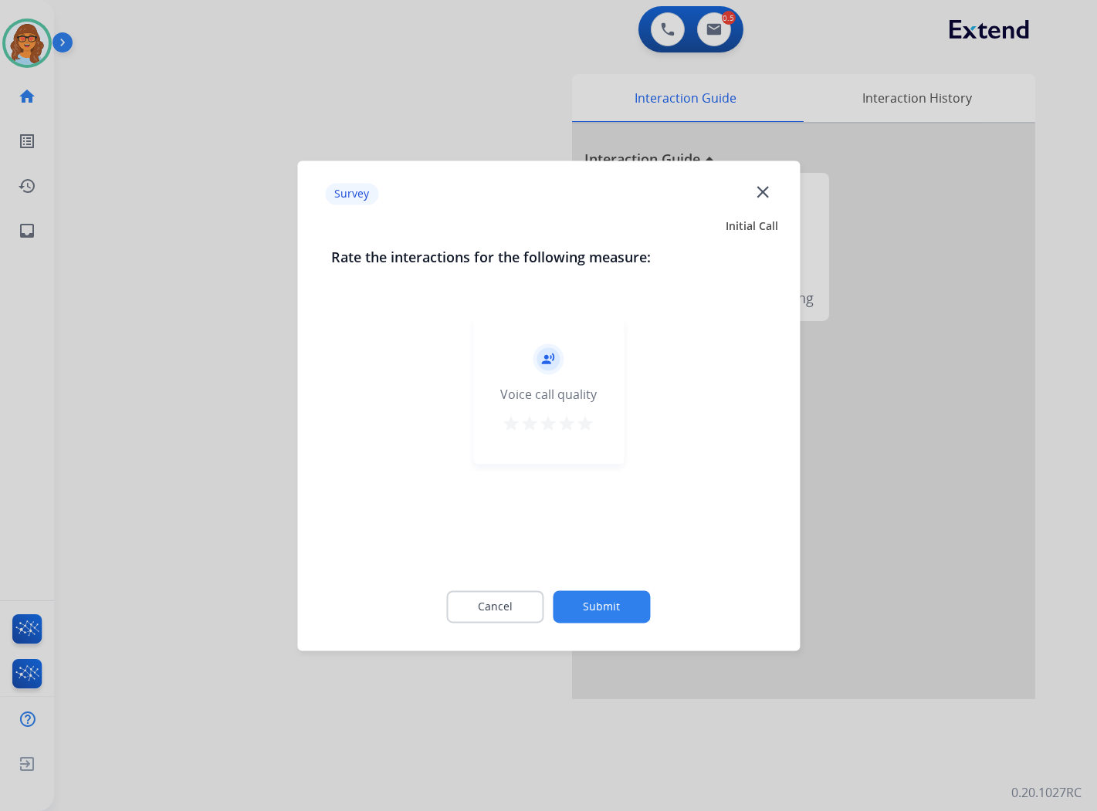
click at [590, 425] on mat-icon "star" at bounding box center [586, 424] width 19 height 19
click at [598, 599] on button "Submit" at bounding box center [602, 607] width 97 height 32
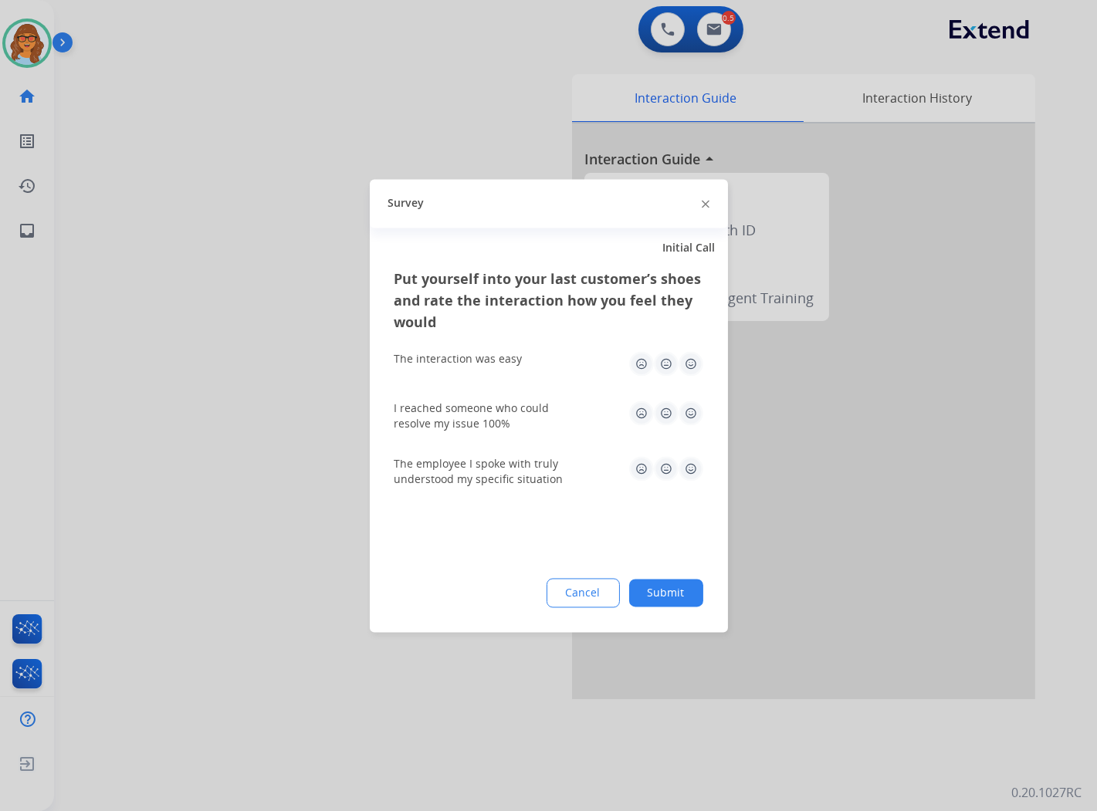
click at [670, 578] on div "Cancel Submit" at bounding box center [549, 592] width 309 height 29
click at [676, 593] on button "Submit" at bounding box center [666, 593] width 74 height 28
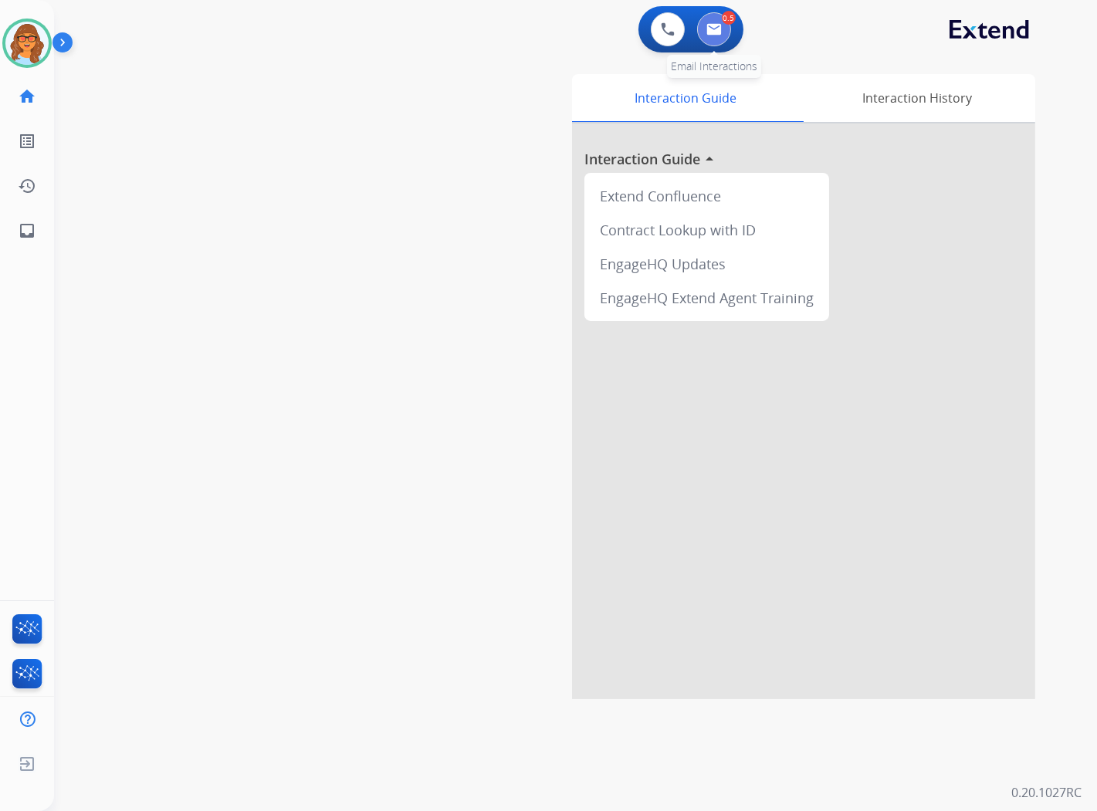
click at [713, 19] on button at bounding box center [714, 29] width 34 height 34
select select "**********"
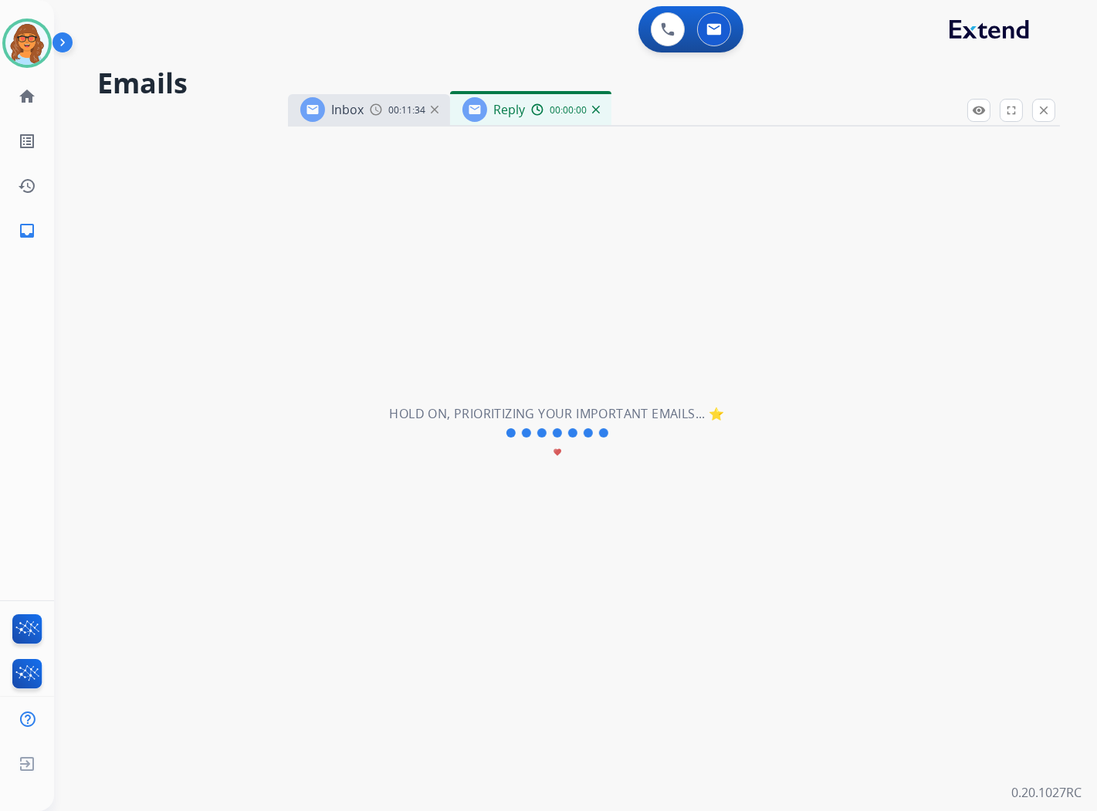
select select "**********"
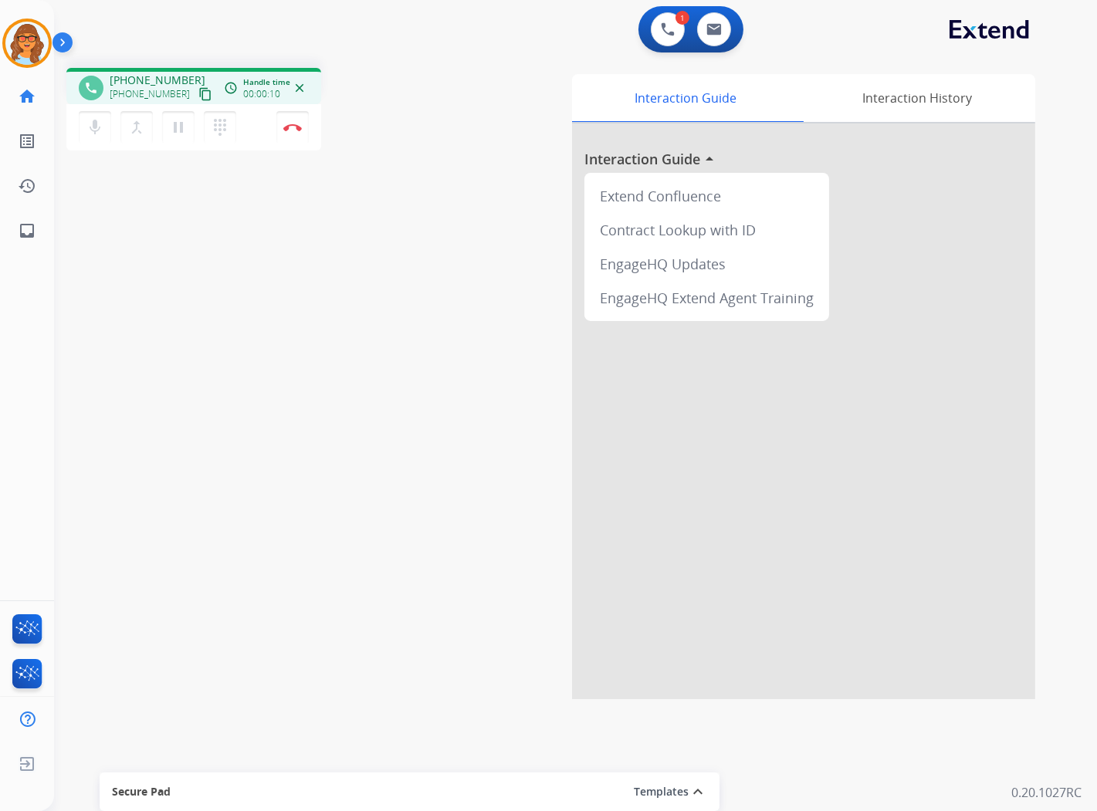
click at [325, 305] on div "phone [PHONE_NUMBER] [PHONE_NUMBER] content_copy access_time Call metrics Queue…" at bounding box center [557, 378] width 1006 height 644
click at [198, 93] on mat-icon "content_copy" at bounding box center [205, 94] width 14 height 14
click at [182, 126] on mat-icon "pause" at bounding box center [178, 127] width 19 height 19
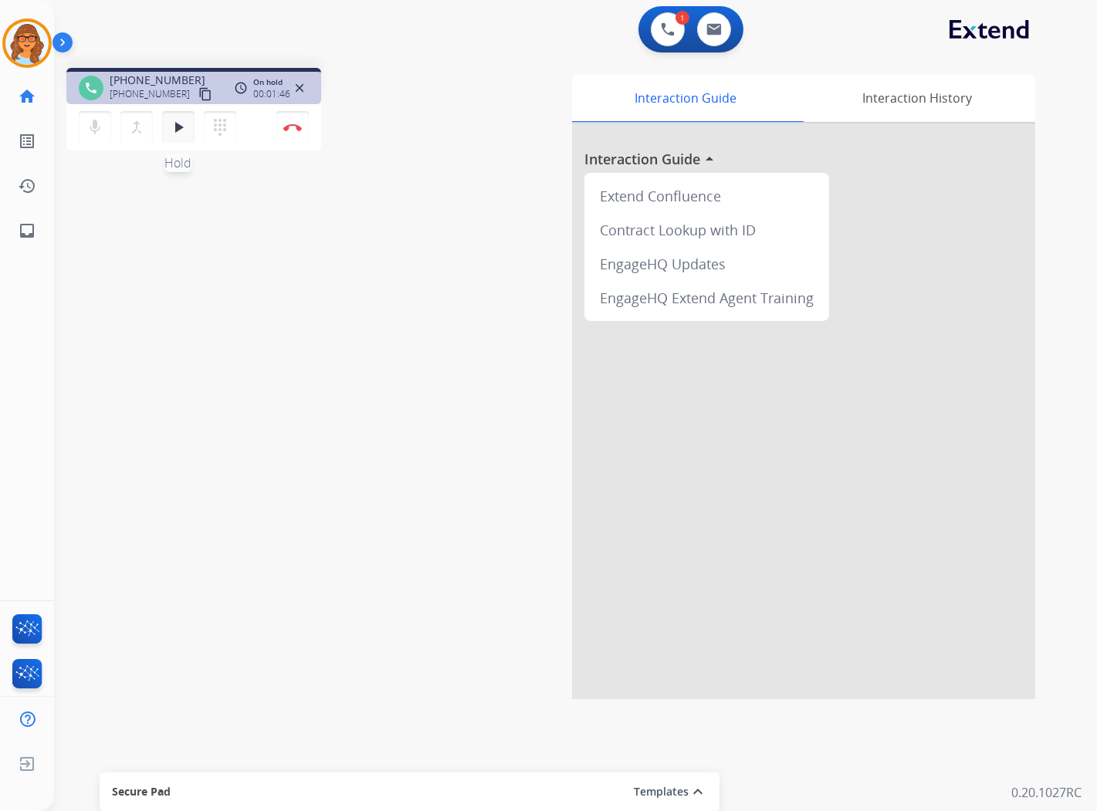
click at [174, 124] on mat-icon "play_arrow" at bounding box center [178, 127] width 19 height 19
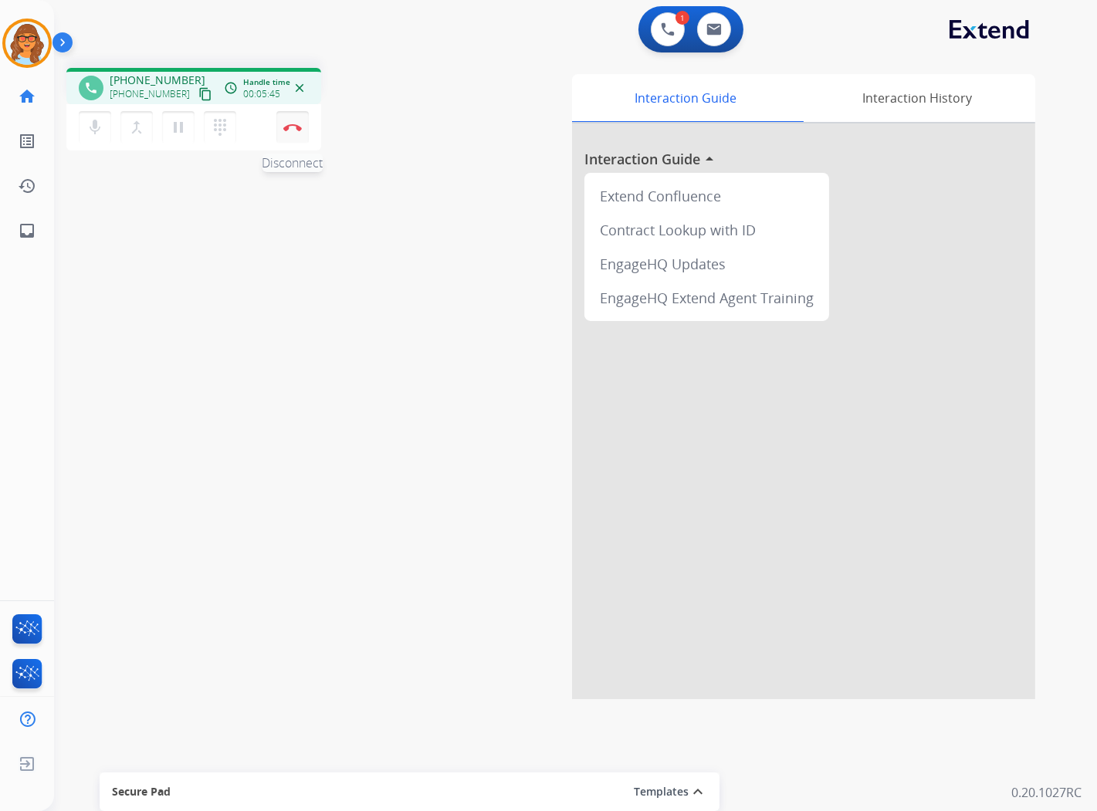
click at [299, 134] on button "Disconnect" at bounding box center [292, 127] width 32 height 32
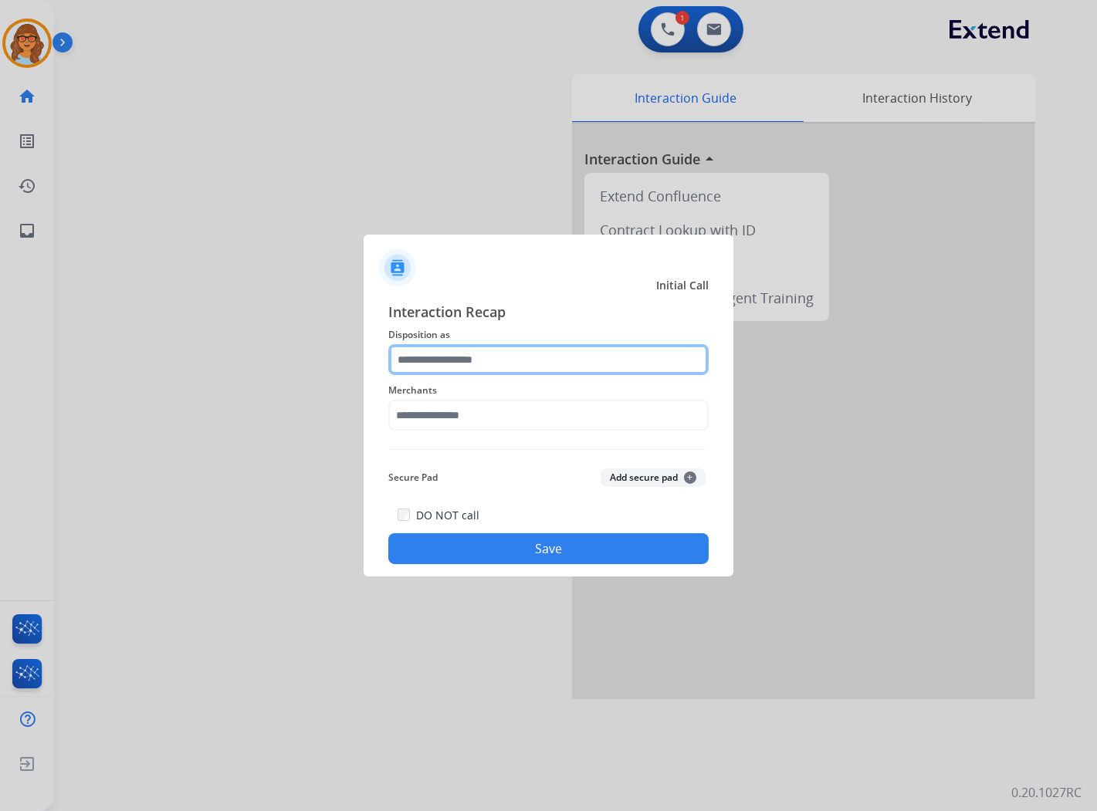
click at [506, 351] on input "text" at bounding box center [548, 359] width 320 height 31
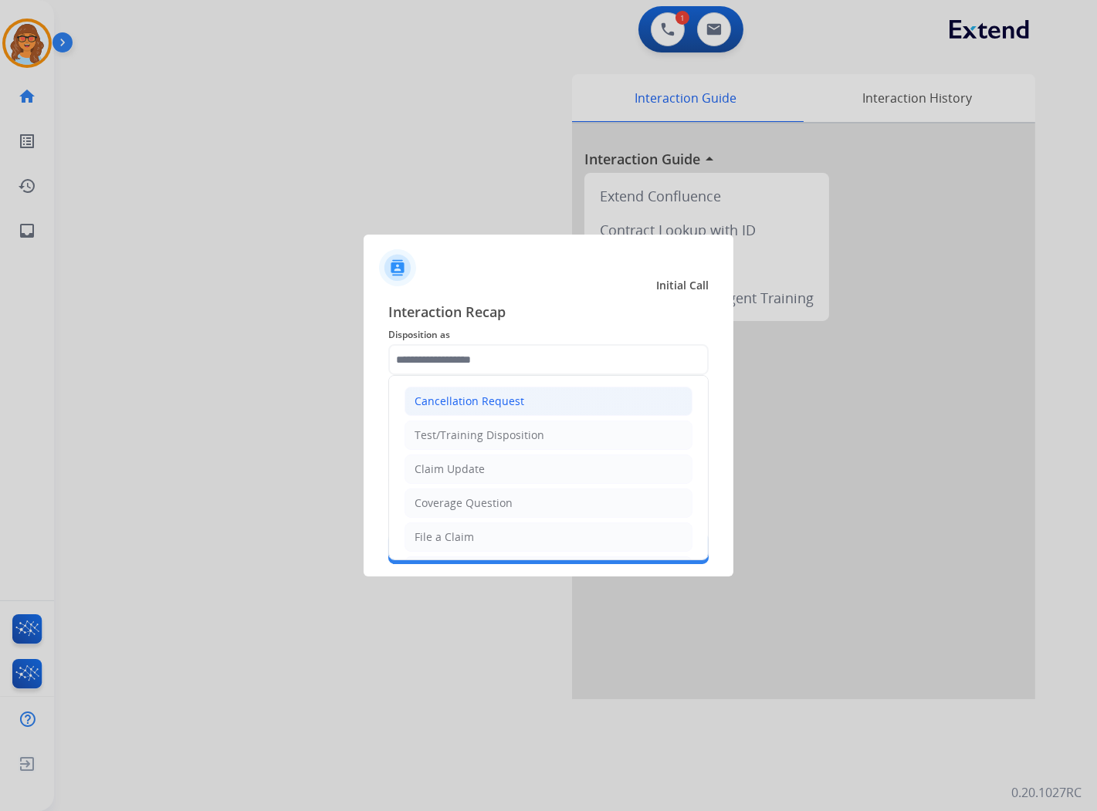
click at [472, 401] on div "Cancellation Request" at bounding box center [470, 401] width 110 height 15
type input "**********"
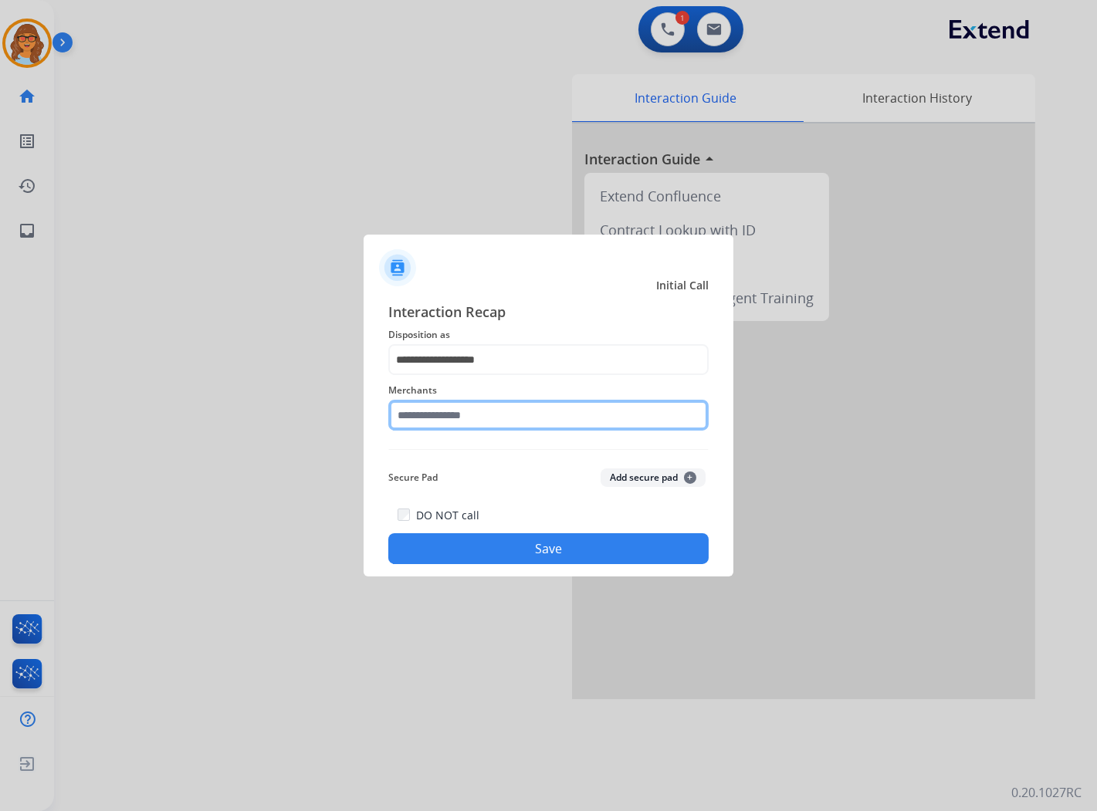
click at [475, 419] on input "text" at bounding box center [548, 415] width 320 height 31
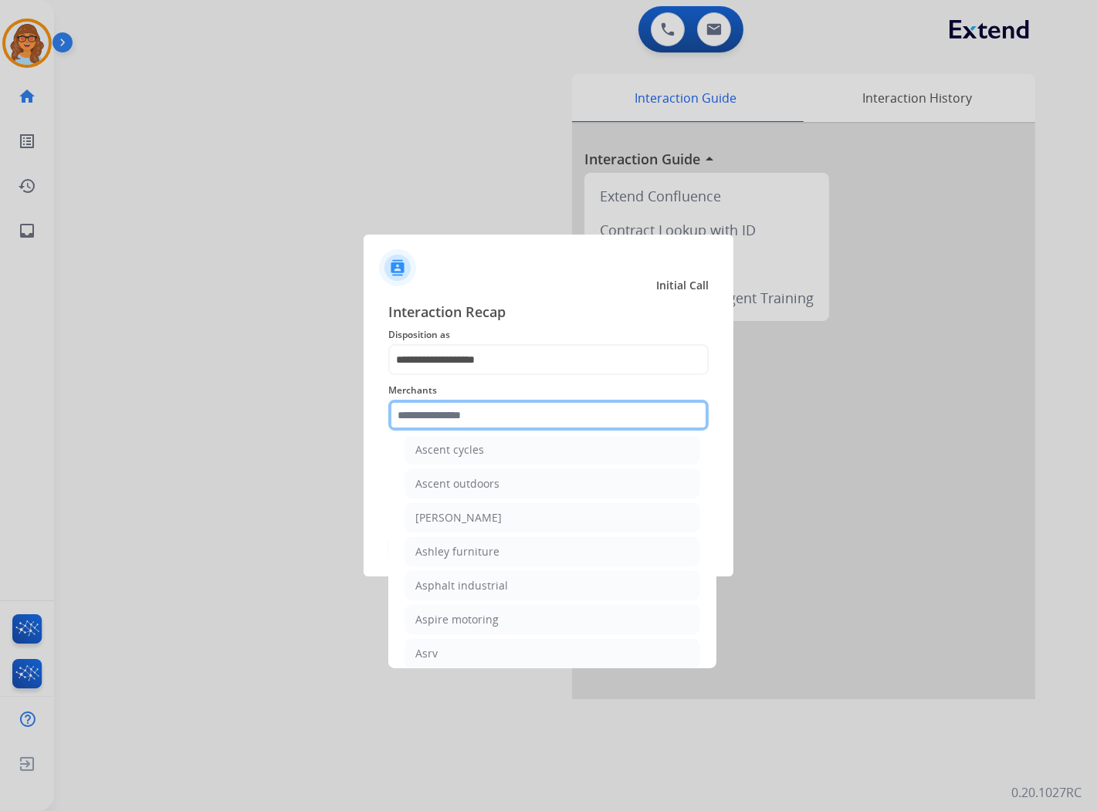
scroll to position [2230, 0]
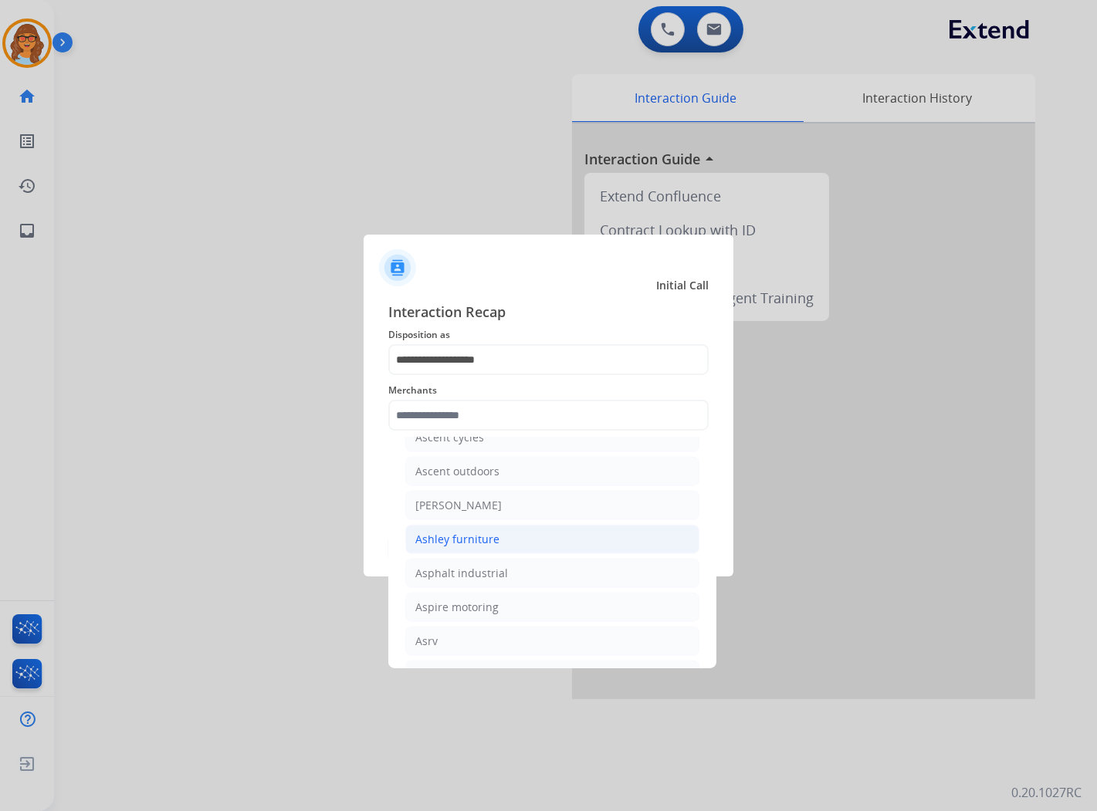
click at [460, 545] on div "Ashley furniture" at bounding box center [457, 539] width 84 height 15
type input "**********"
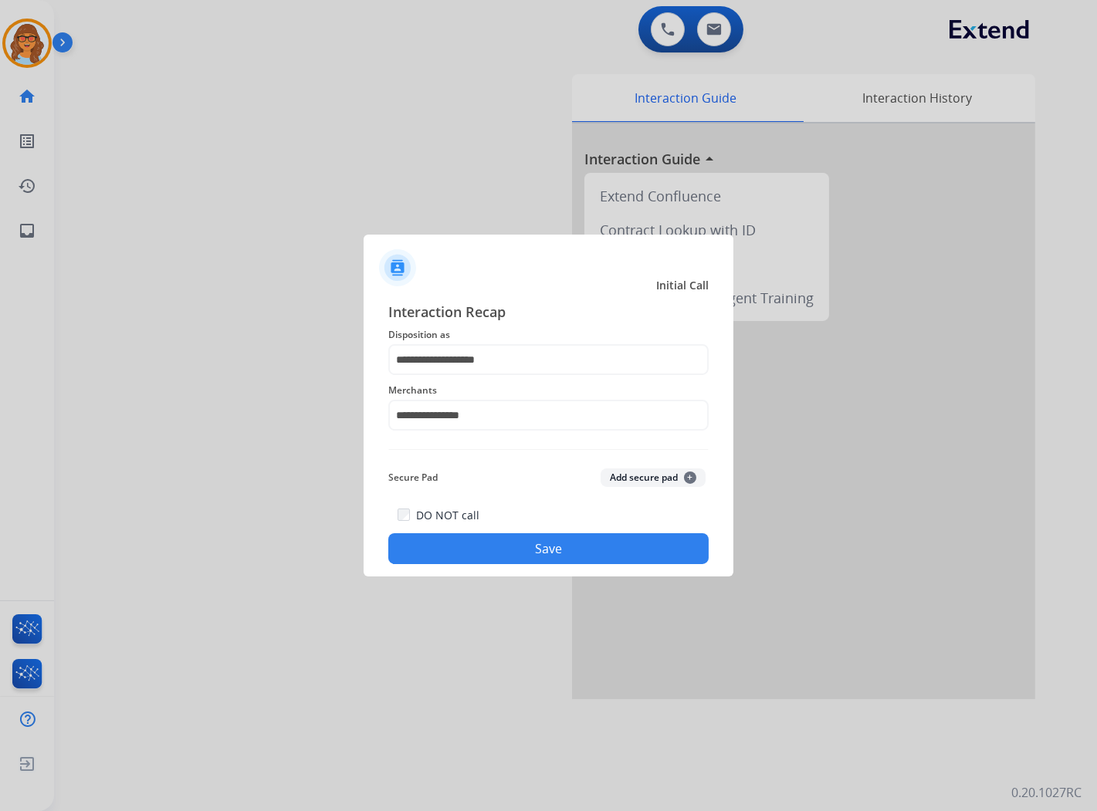
click at [559, 545] on button "Save" at bounding box center [548, 548] width 320 height 31
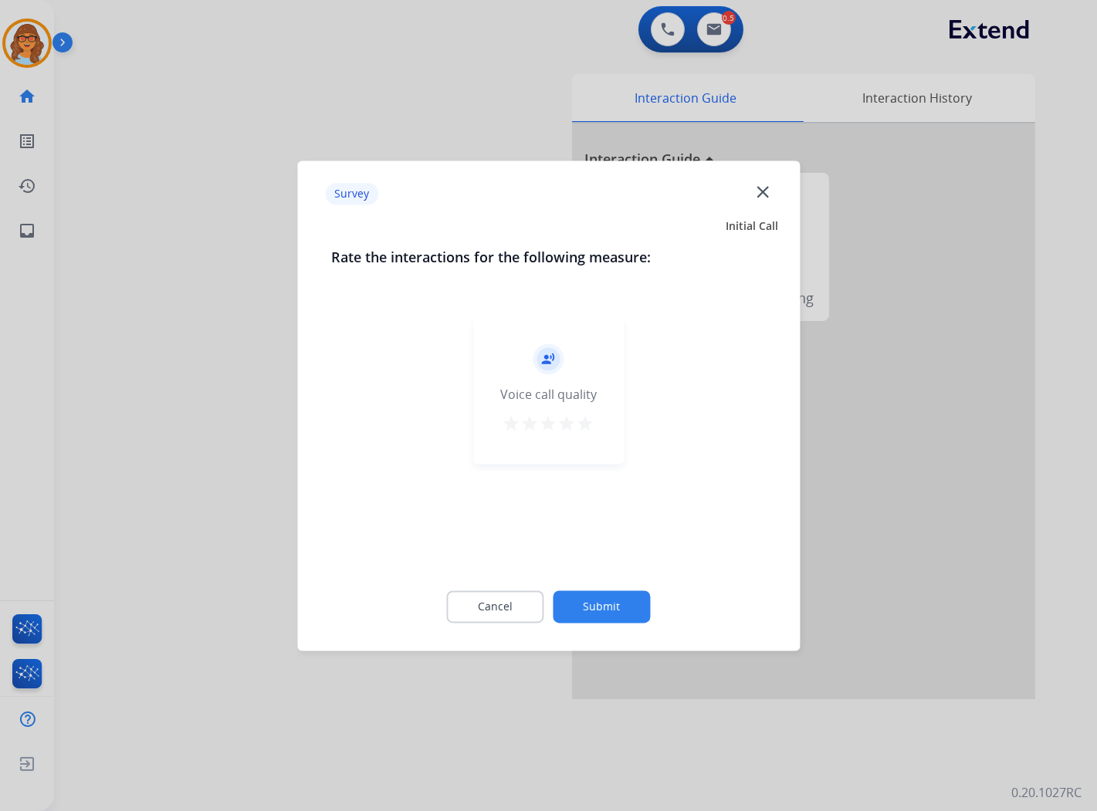
click at [621, 591] on button "Submit" at bounding box center [602, 607] width 97 height 32
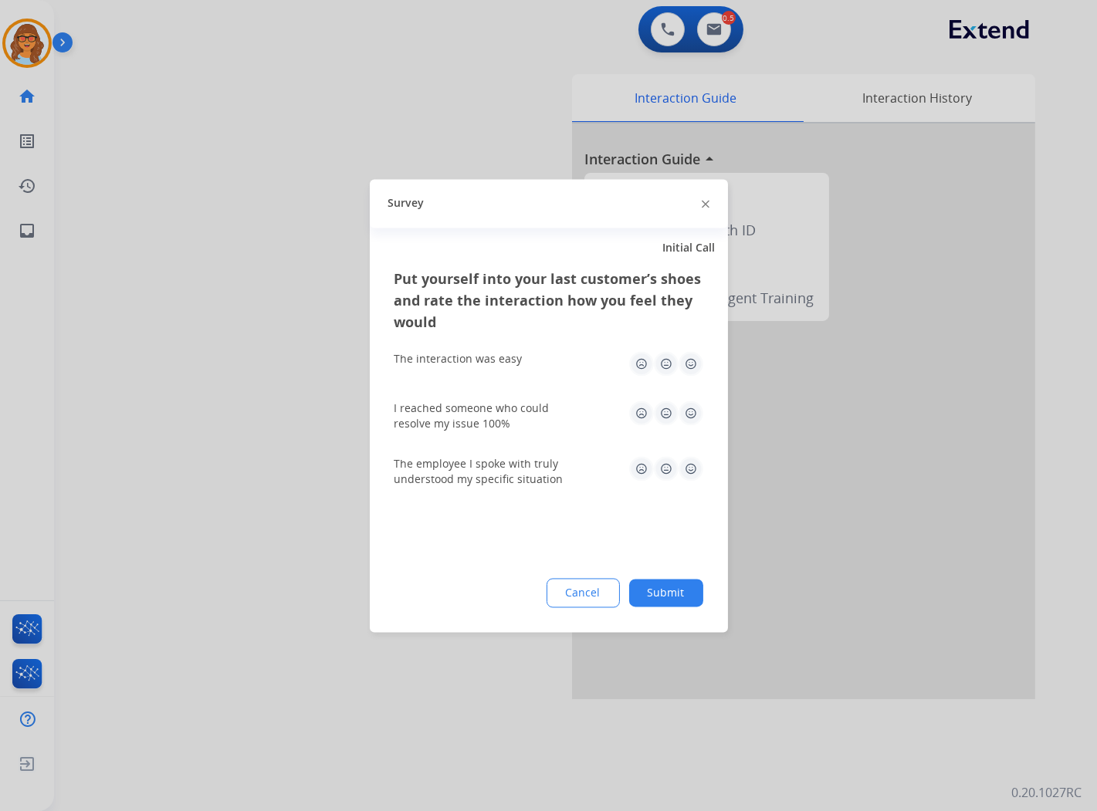
click at [664, 589] on button "Submit" at bounding box center [666, 593] width 74 height 28
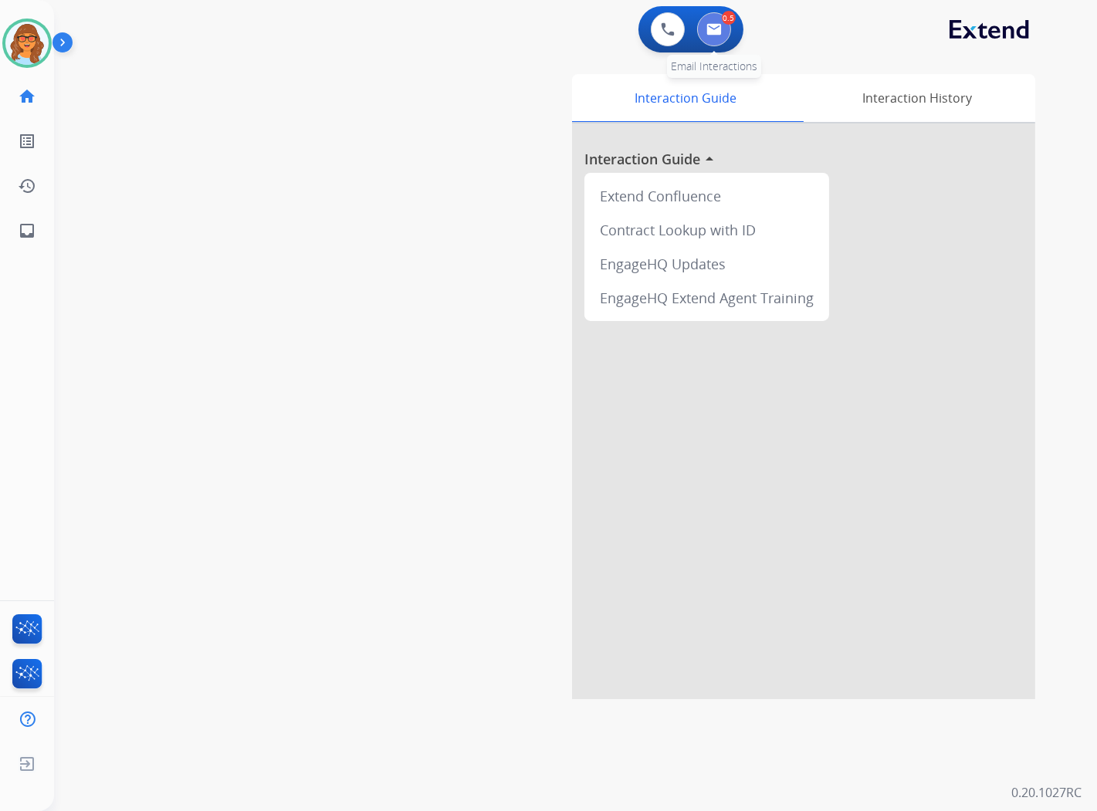
click at [707, 32] on img at bounding box center [713, 29] width 15 height 12
select select "**********"
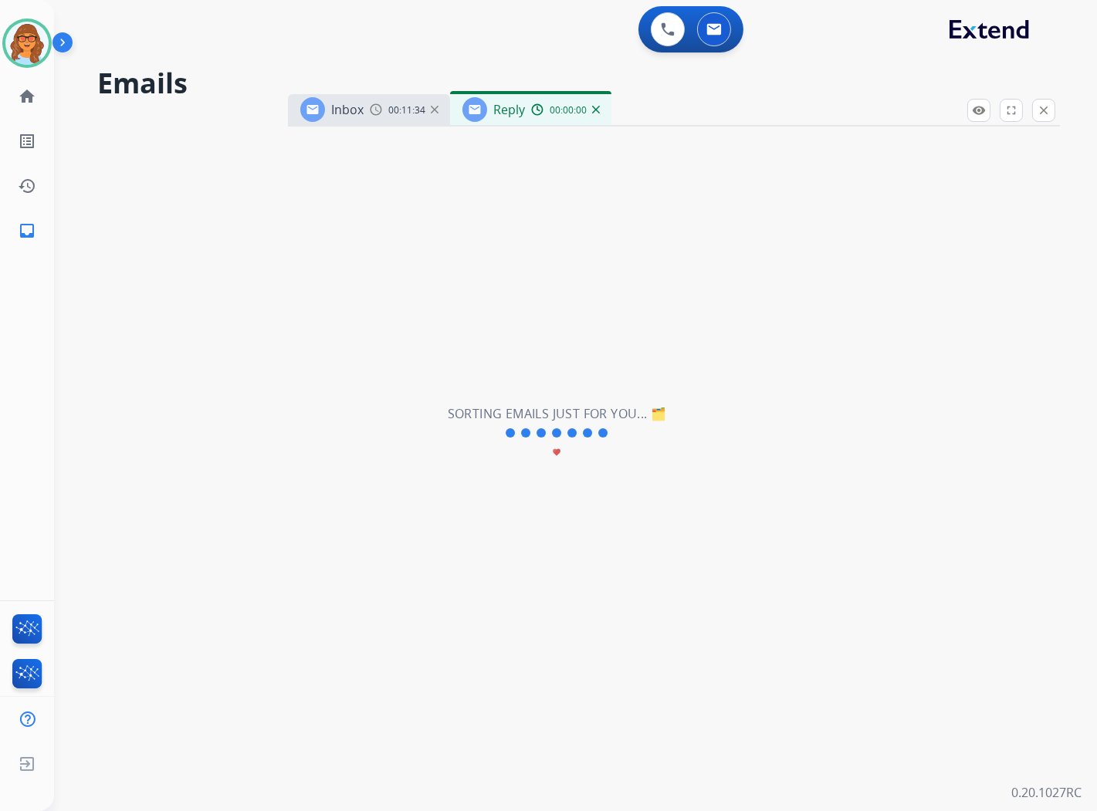
select select "**********"
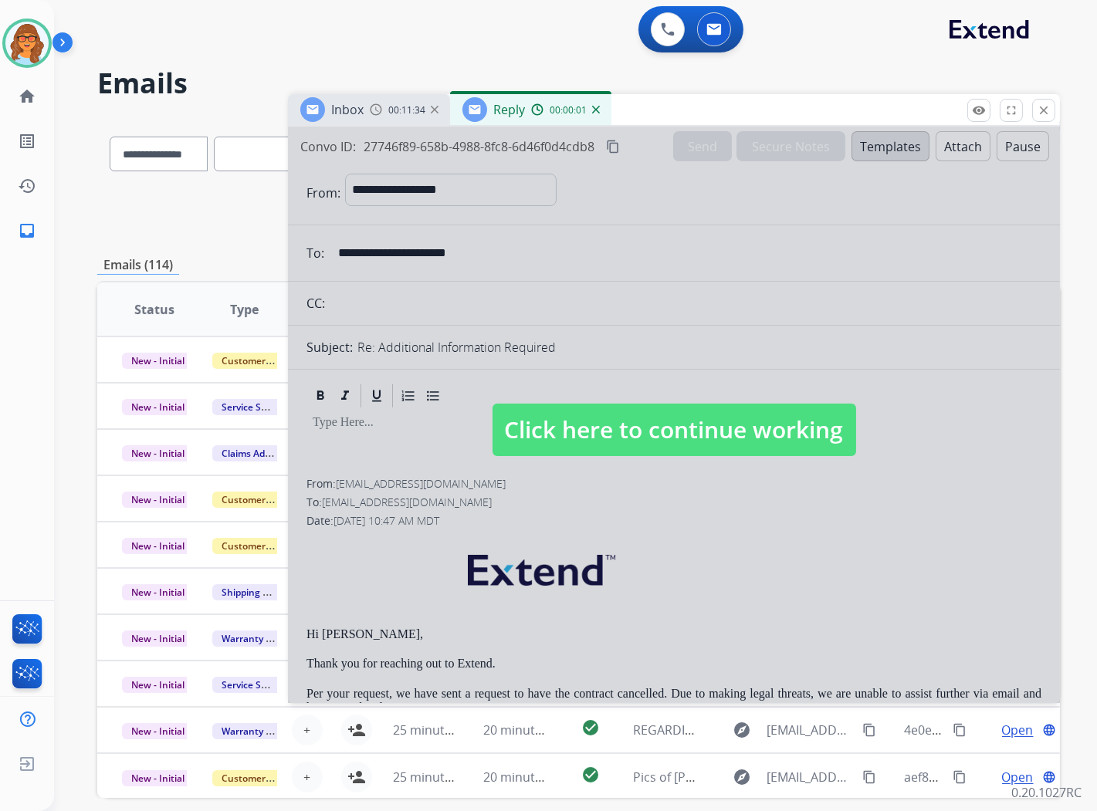
click at [710, 429] on span "Click here to continue working" at bounding box center [675, 430] width 364 height 52
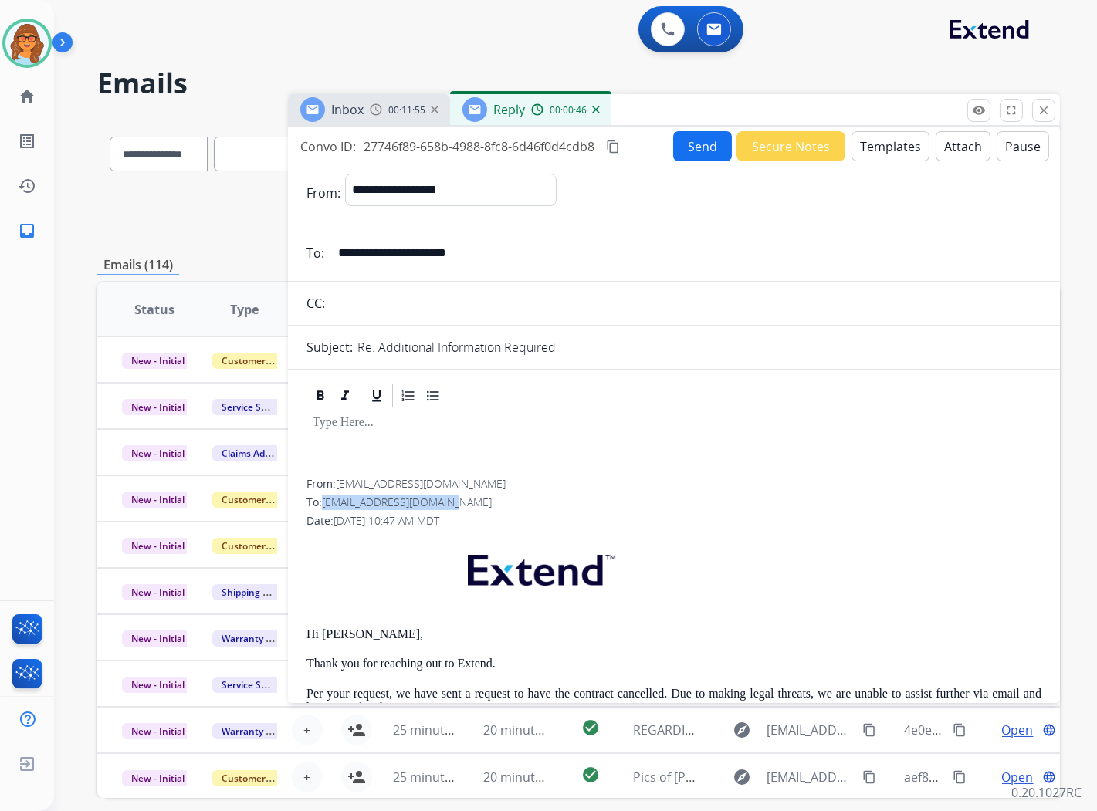
drag, startPoint x: 327, startPoint y: 499, endPoint x: 455, endPoint y: 503, distance: 128.2
click at [455, 503] on div "To: [EMAIL_ADDRESS][DOMAIN_NAME]" at bounding box center [673, 502] width 735 height 15
drag, startPoint x: 455, startPoint y: 503, endPoint x: 425, endPoint y: 503, distance: 30.1
copy span "[EMAIL_ADDRESS][DOMAIN_NAME]"
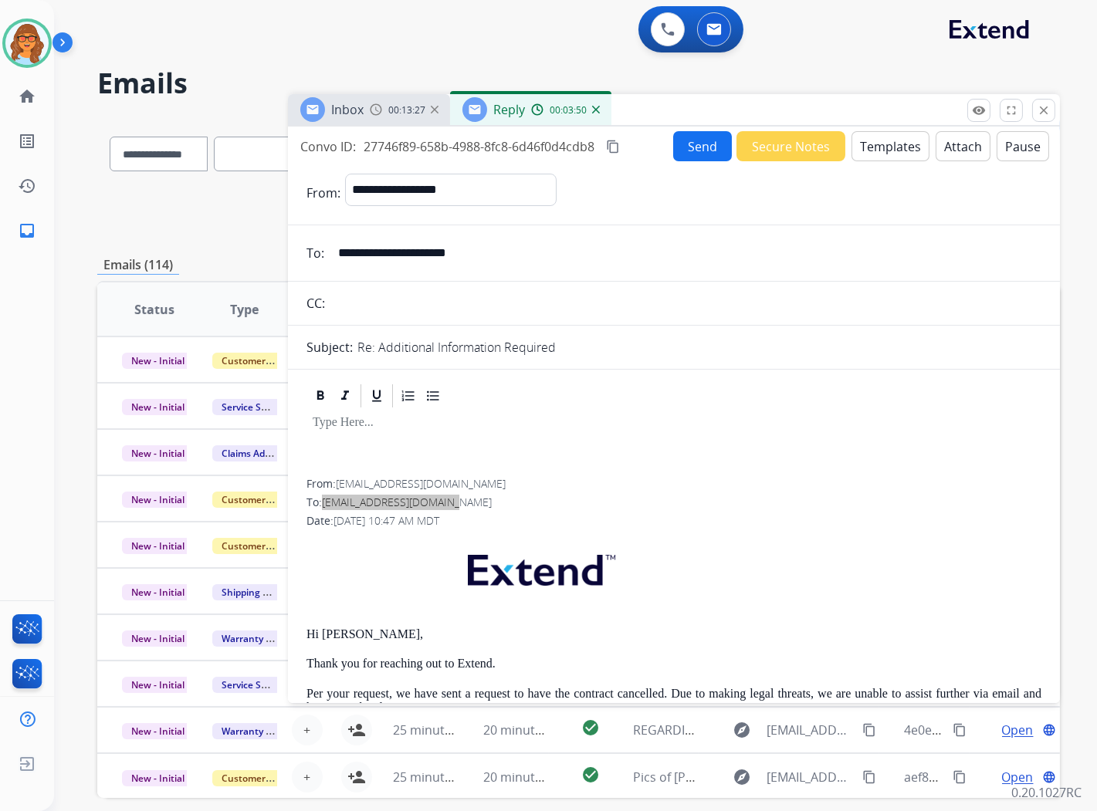
scroll to position [428, 0]
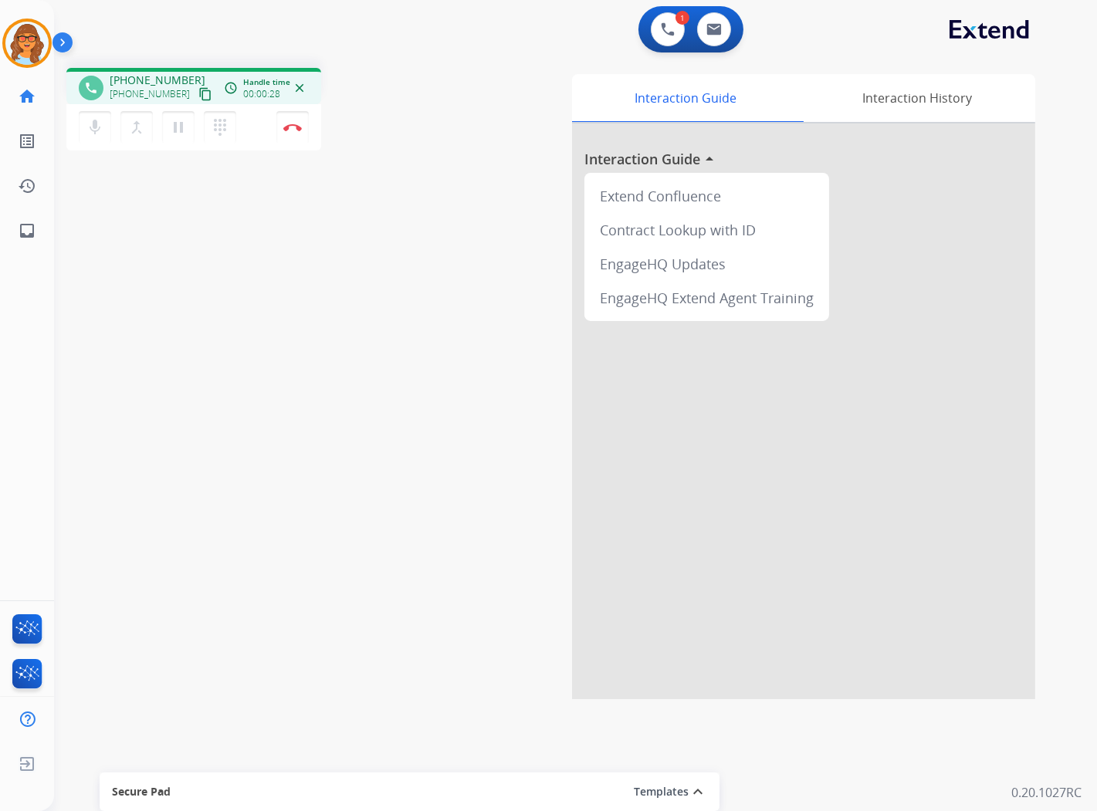
click at [198, 94] on mat-icon "content_copy" at bounding box center [205, 94] width 14 height 14
click at [296, 129] on img at bounding box center [292, 128] width 19 height 8
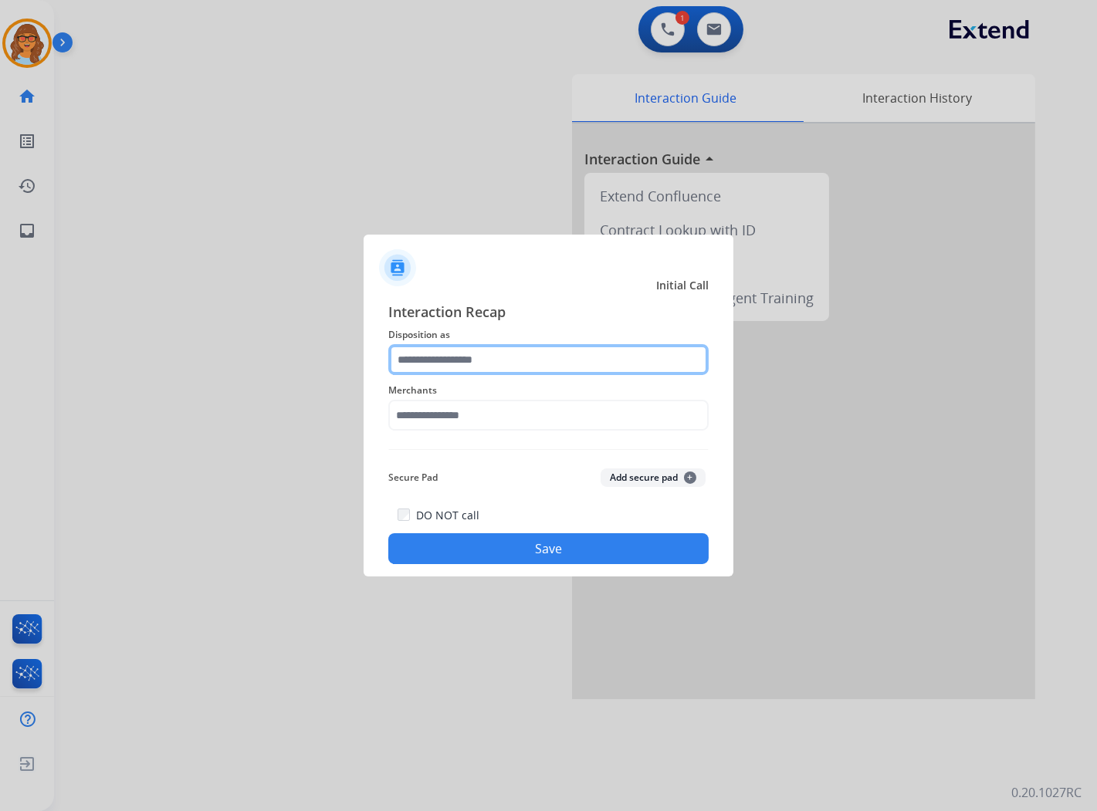
click at [551, 351] on input "text" at bounding box center [548, 359] width 320 height 31
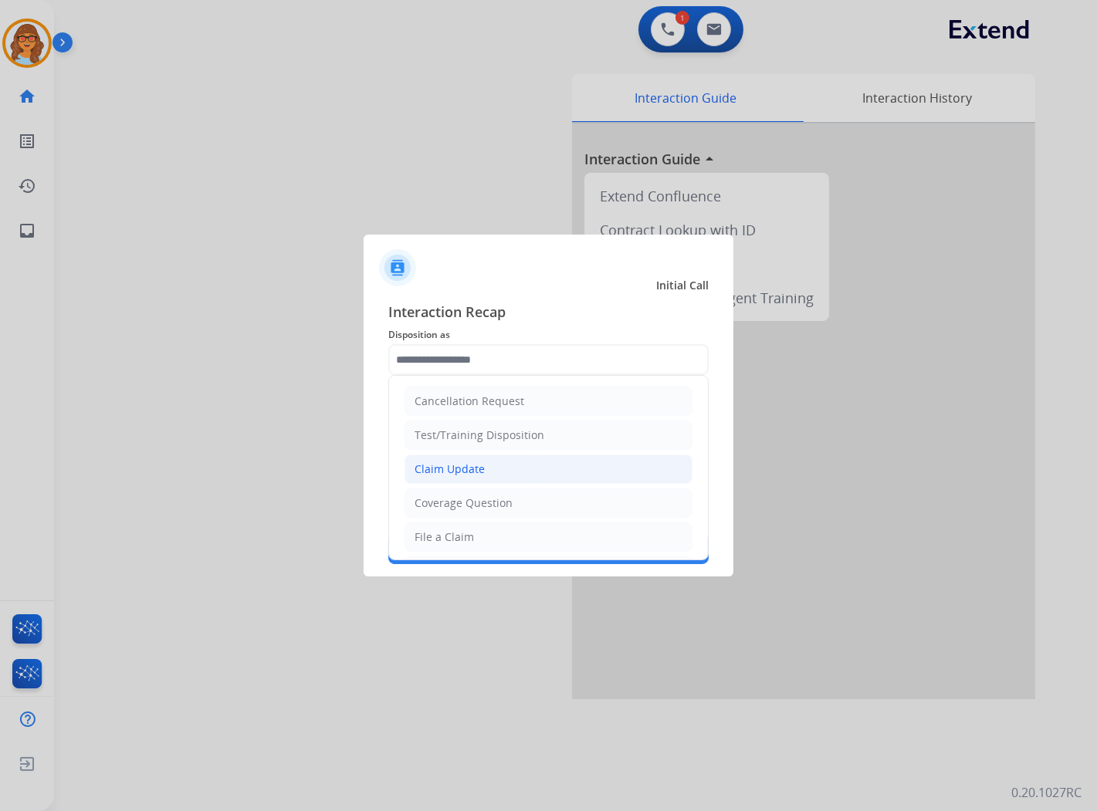
click at [494, 464] on li "Claim Update" at bounding box center [549, 469] width 288 height 29
type input "**********"
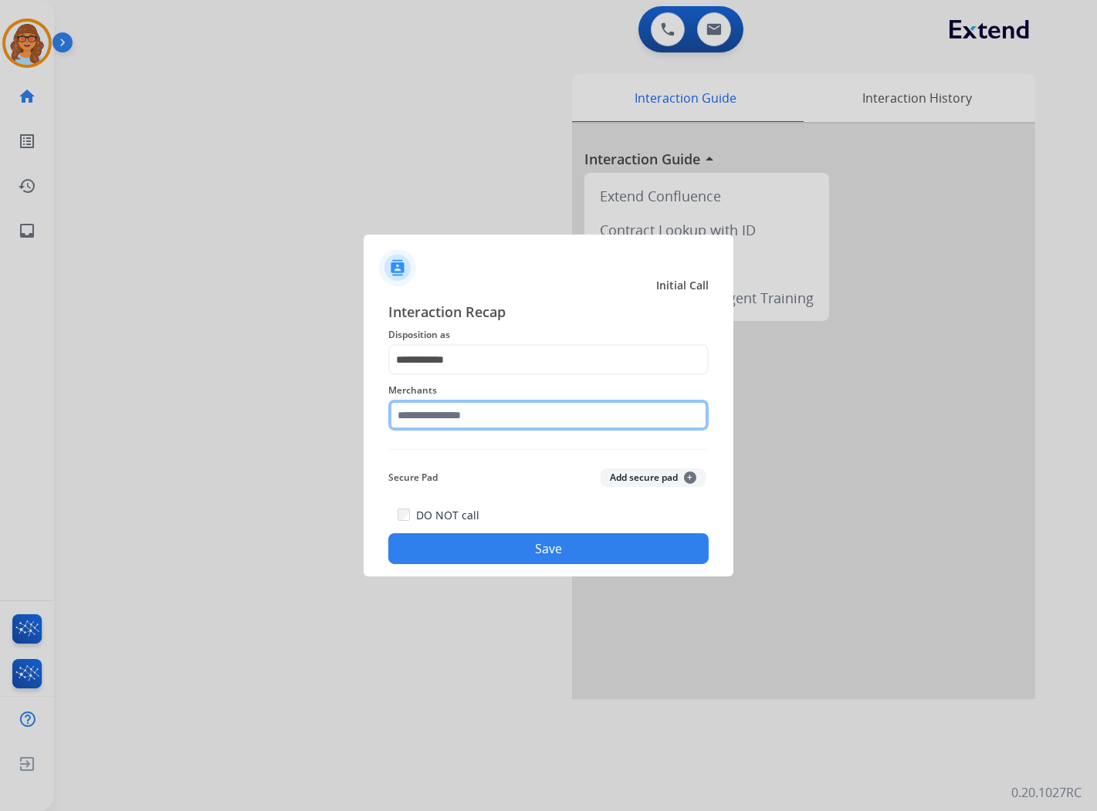
click at [485, 419] on input "text" at bounding box center [548, 415] width 320 height 31
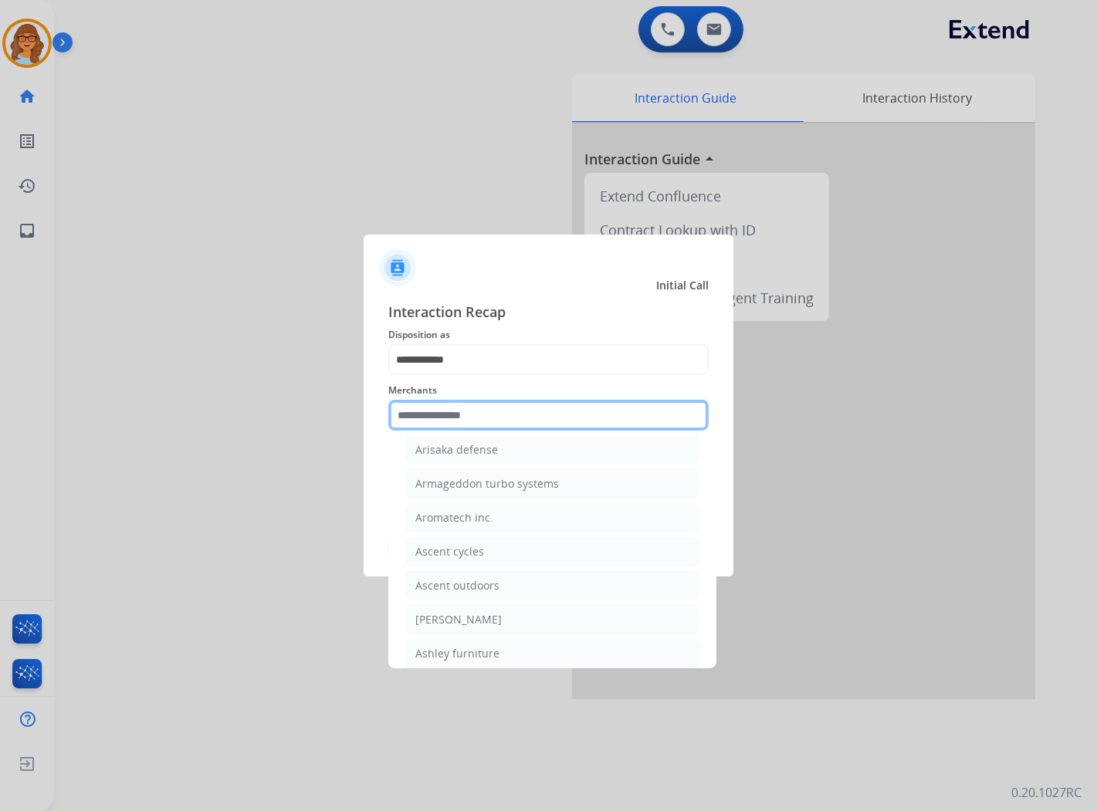
scroll to position [2144, 0]
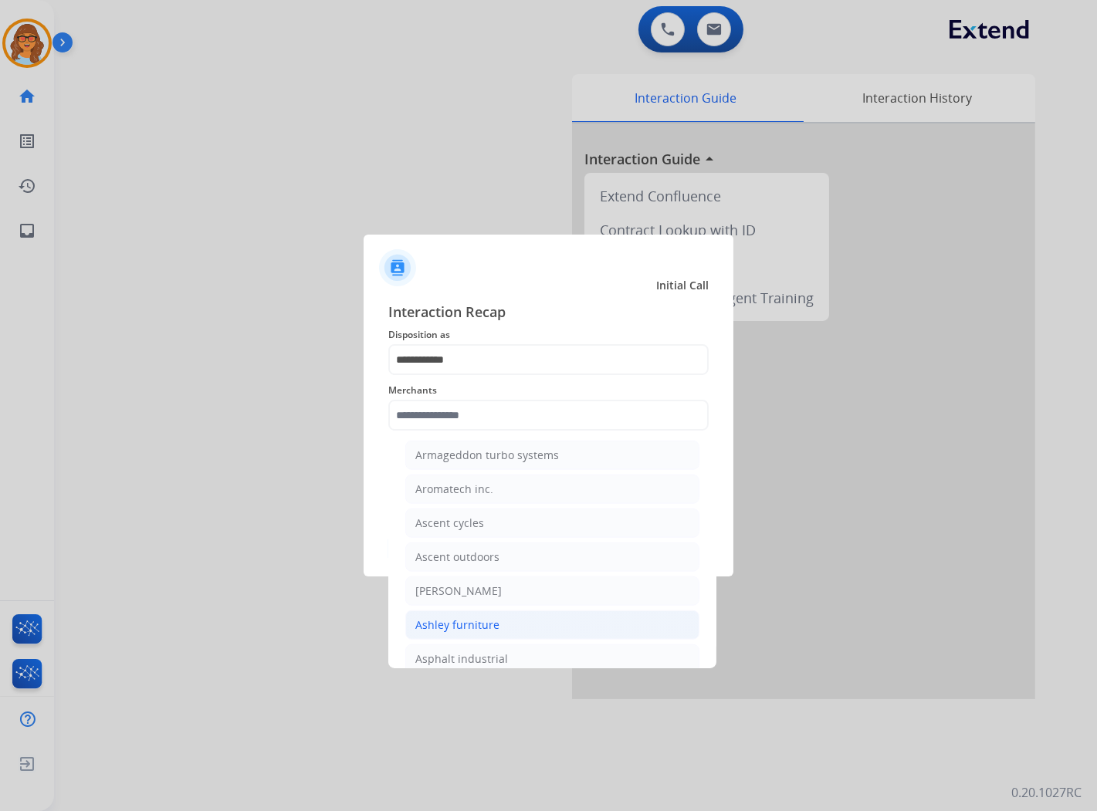
click at [480, 628] on div "Ashley furniture" at bounding box center [457, 625] width 84 height 15
type input "**********"
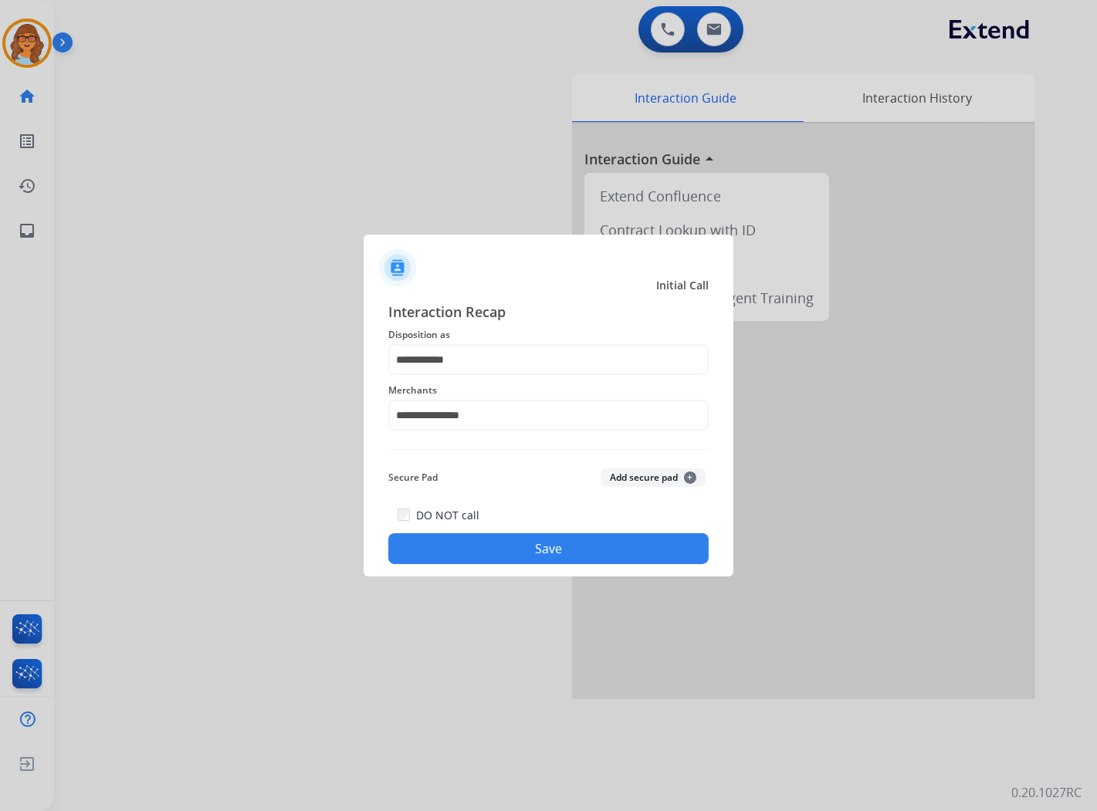
click at [567, 553] on button "Save" at bounding box center [548, 548] width 320 height 31
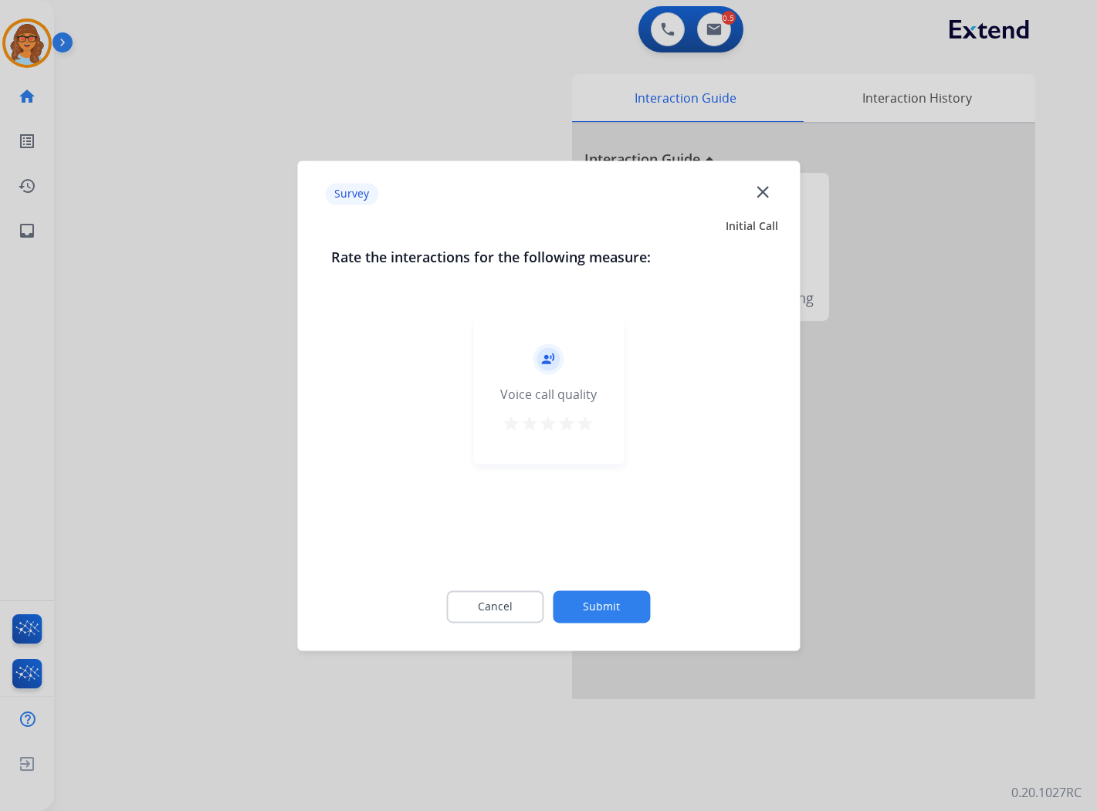
click at [584, 419] on mat-icon "star" at bounding box center [586, 424] width 19 height 19
click at [613, 618] on button "Submit" at bounding box center [602, 607] width 97 height 32
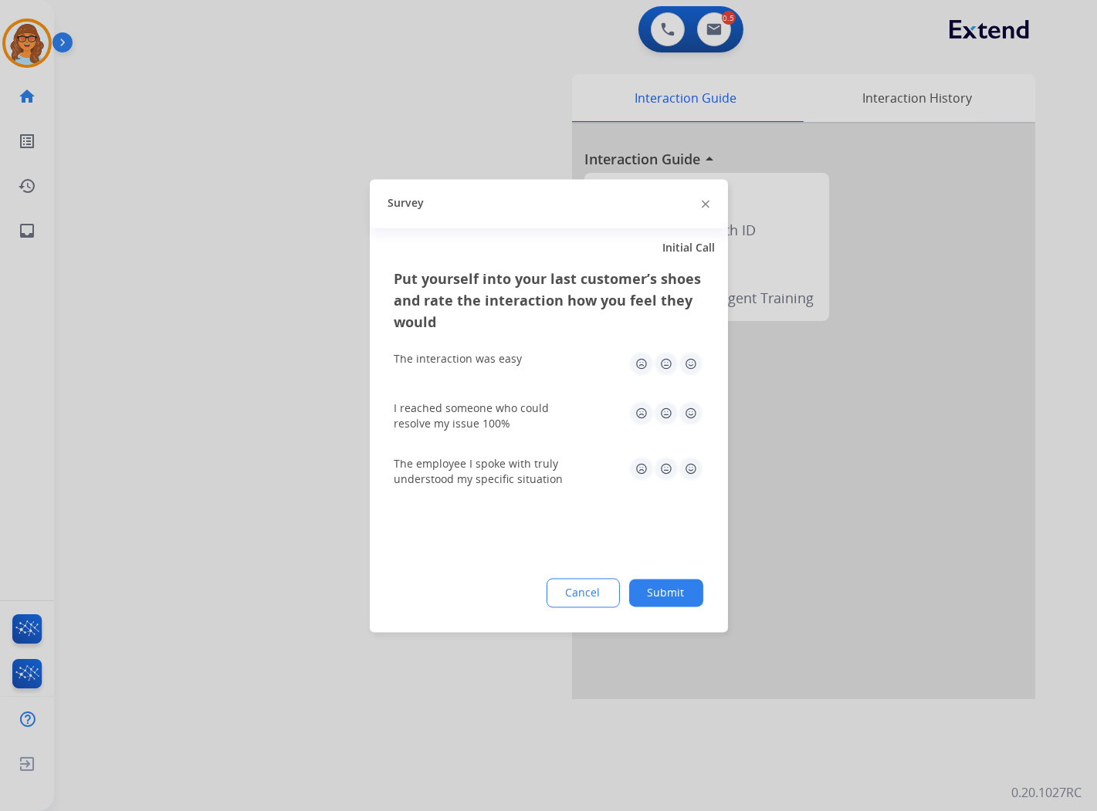
click at [680, 588] on button "Submit" at bounding box center [666, 593] width 74 height 28
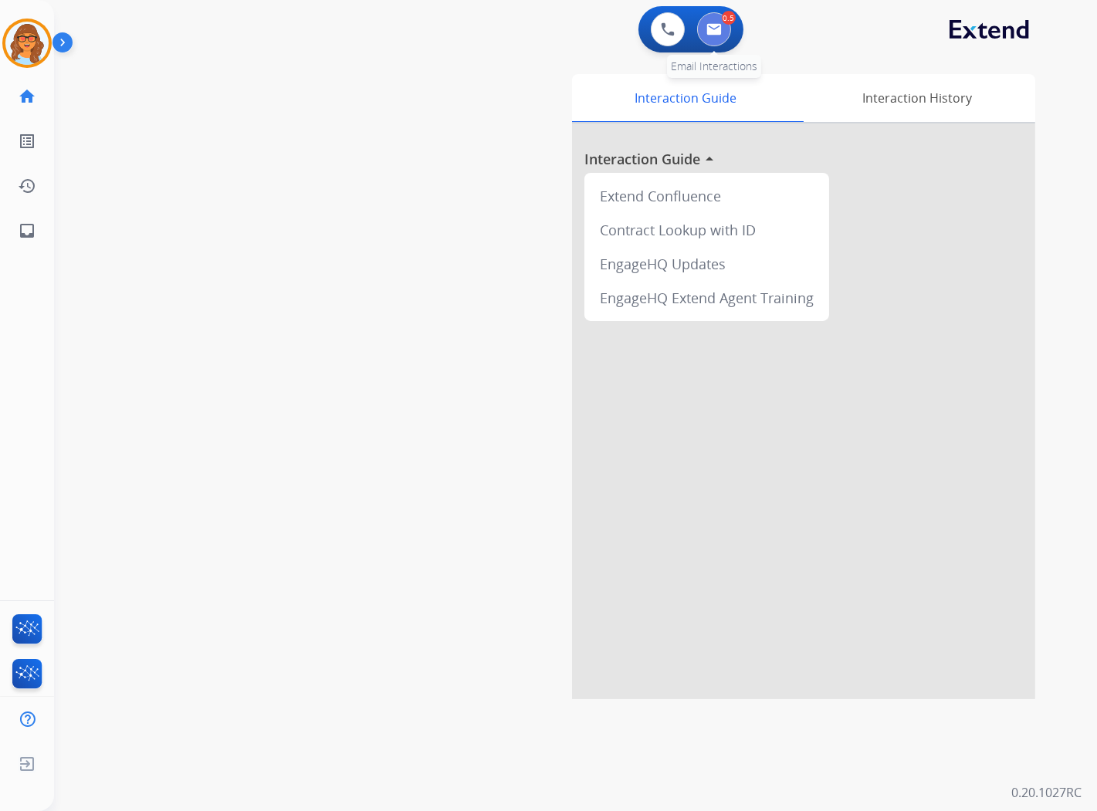
click at [715, 20] on button at bounding box center [714, 29] width 34 height 34
select select "**********"
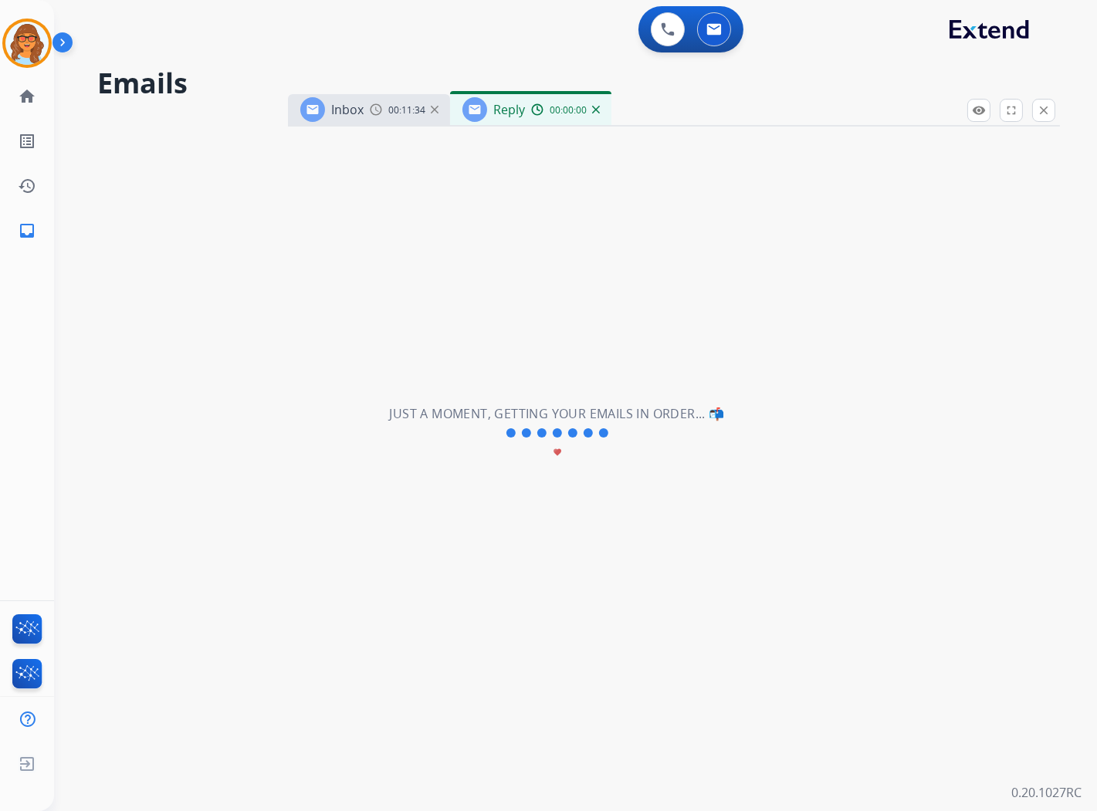
select select "**********"
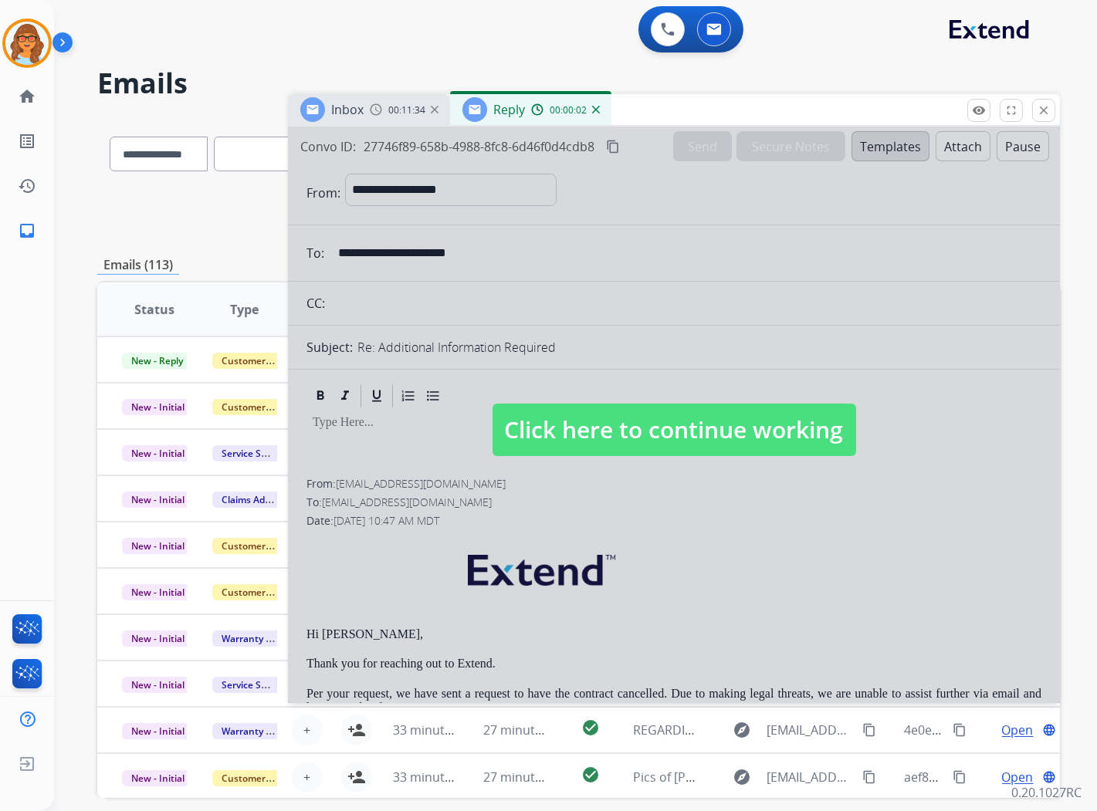
click at [749, 433] on span "Click here to continue working" at bounding box center [675, 430] width 364 height 52
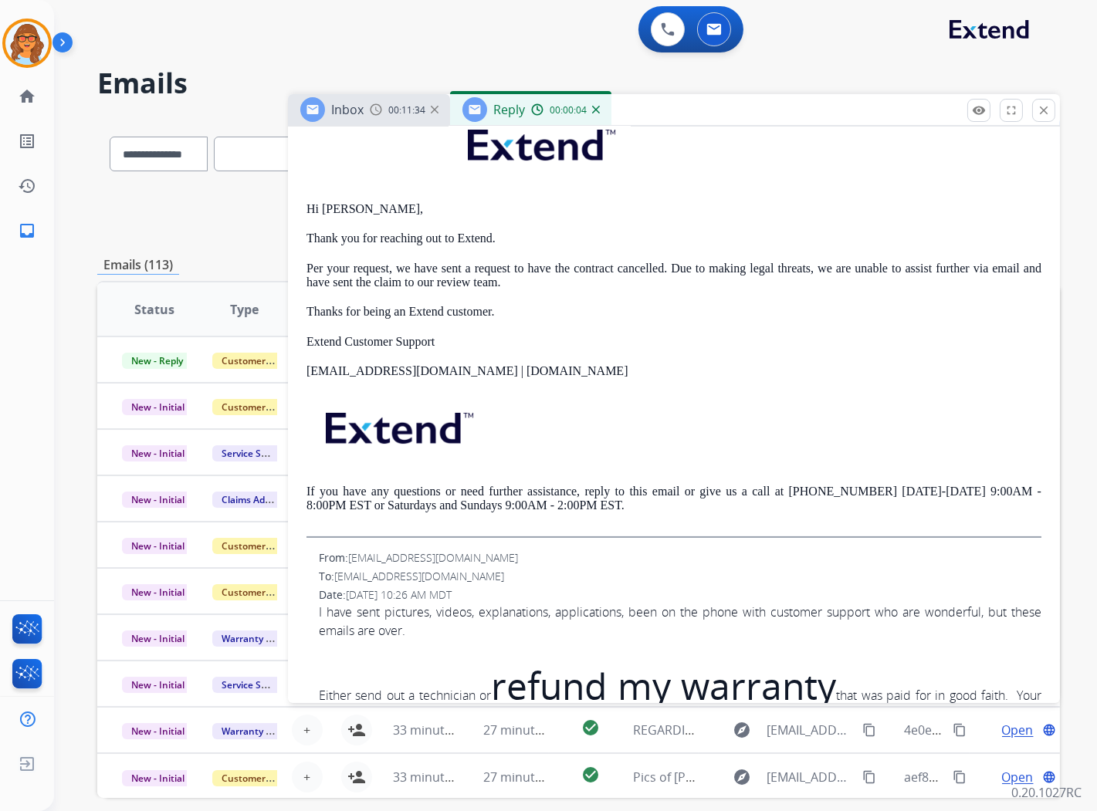
scroll to position [514, 0]
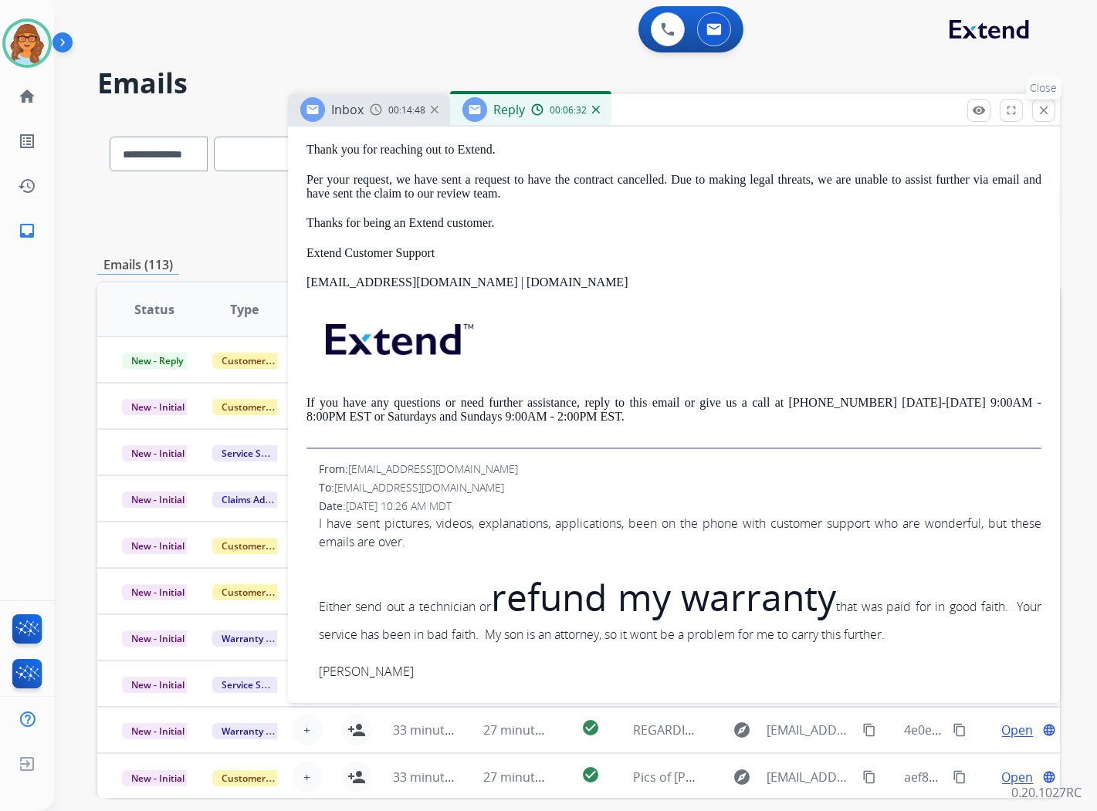
click at [1042, 113] on mat-icon "close" at bounding box center [1044, 110] width 14 height 14
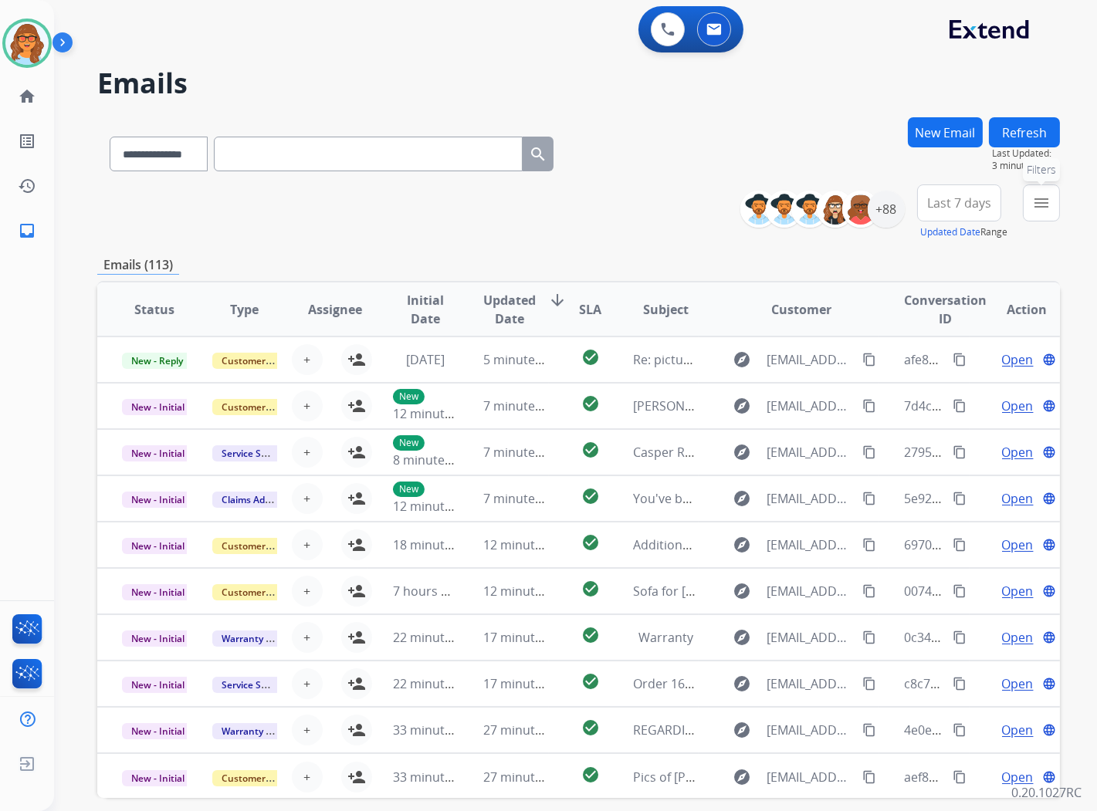
click at [1040, 208] on mat-icon "menu" at bounding box center [1041, 203] width 19 height 19
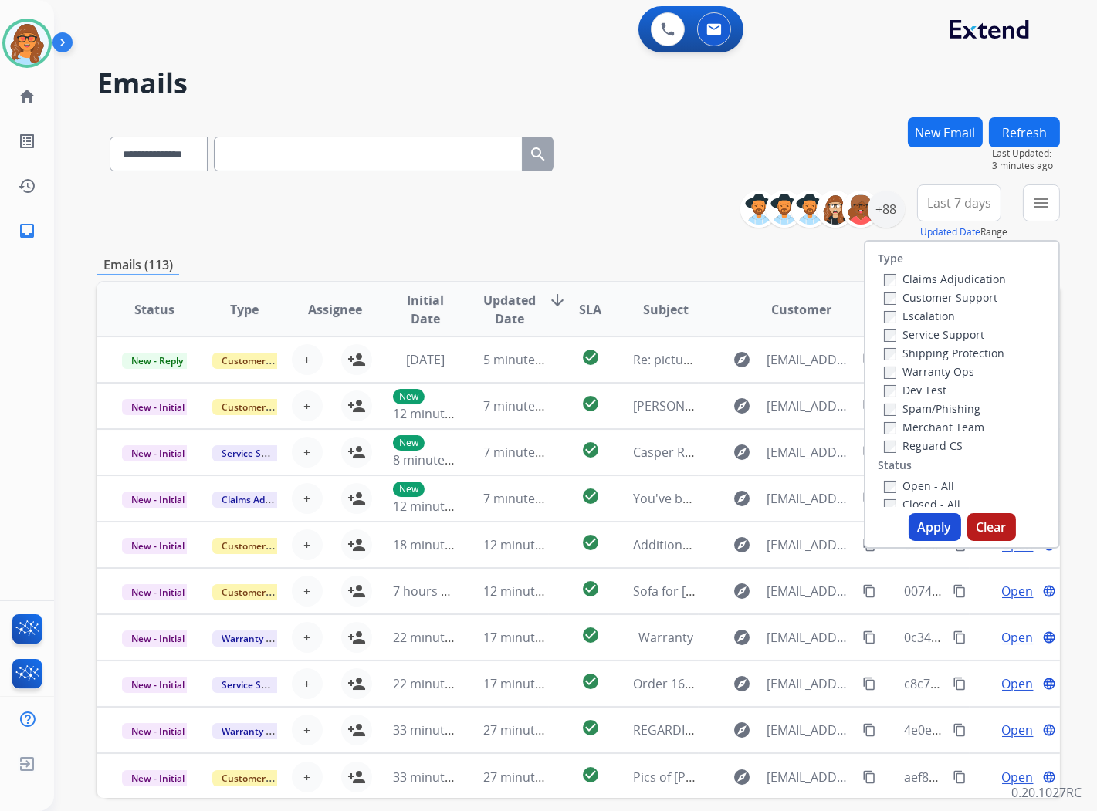
click at [967, 296] on label "Customer Support" at bounding box center [940, 297] width 113 height 15
click at [974, 348] on label "Shipping Protection" at bounding box center [944, 353] width 120 height 15
click at [951, 442] on label "Reguard CS" at bounding box center [923, 446] width 79 height 15
click at [933, 486] on label "Open - All" at bounding box center [919, 486] width 70 height 15
click at [936, 520] on button "Apply" at bounding box center [935, 527] width 52 height 28
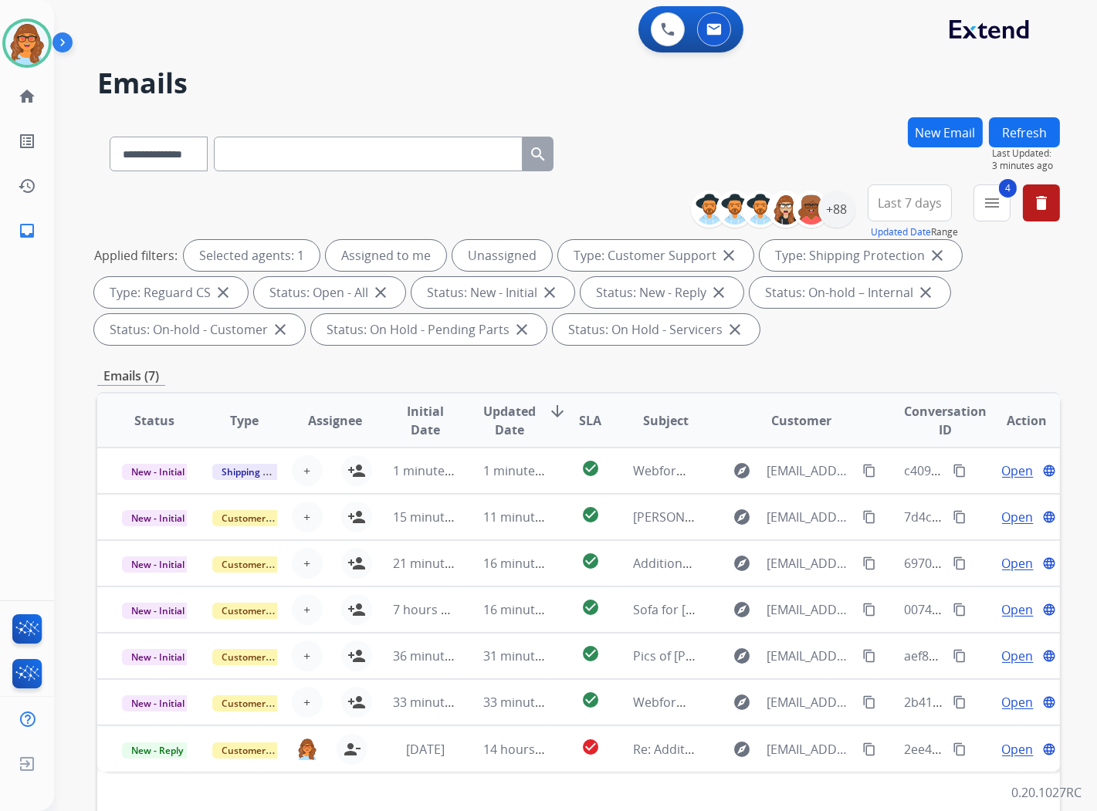
click at [903, 217] on button "Last 7 days" at bounding box center [910, 203] width 84 height 37
click at [896, 394] on div "Last 90 days" at bounding box center [904, 390] width 85 height 23
click at [844, 209] on div "+88" at bounding box center [836, 209] width 37 height 37
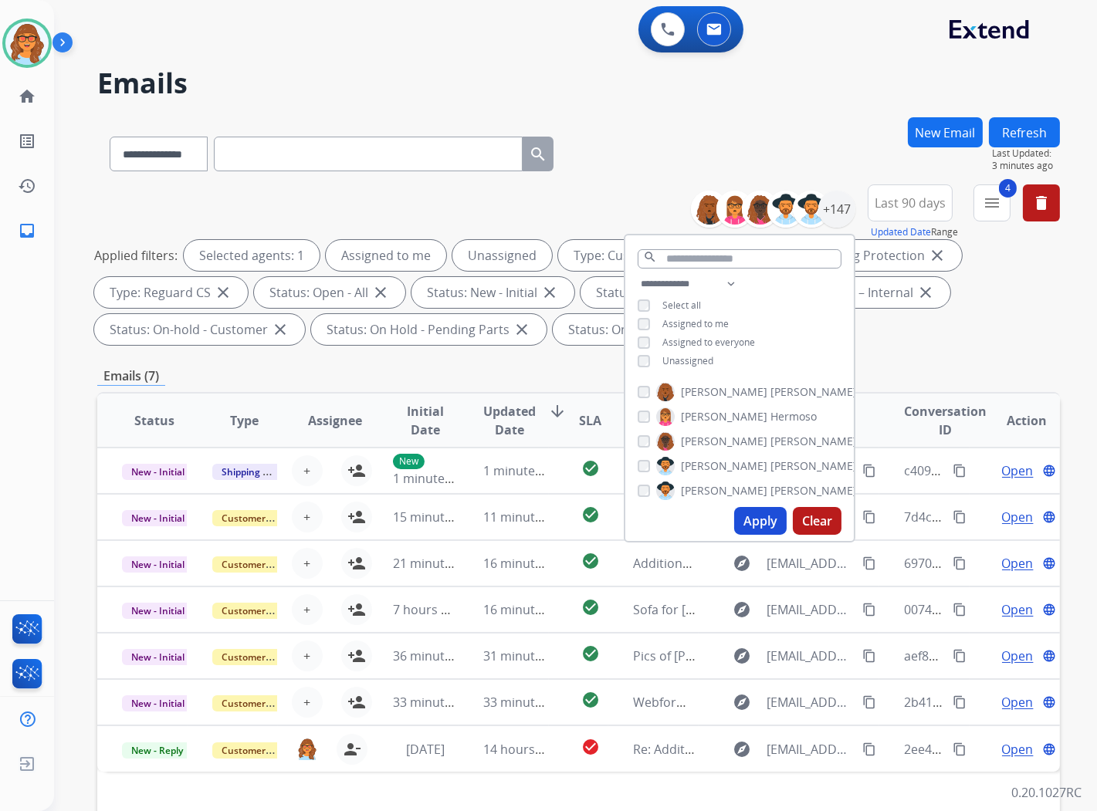
click at [685, 357] on span "Unassigned" at bounding box center [687, 360] width 51 height 13
click at [767, 519] on button "Apply" at bounding box center [760, 521] width 52 height 28
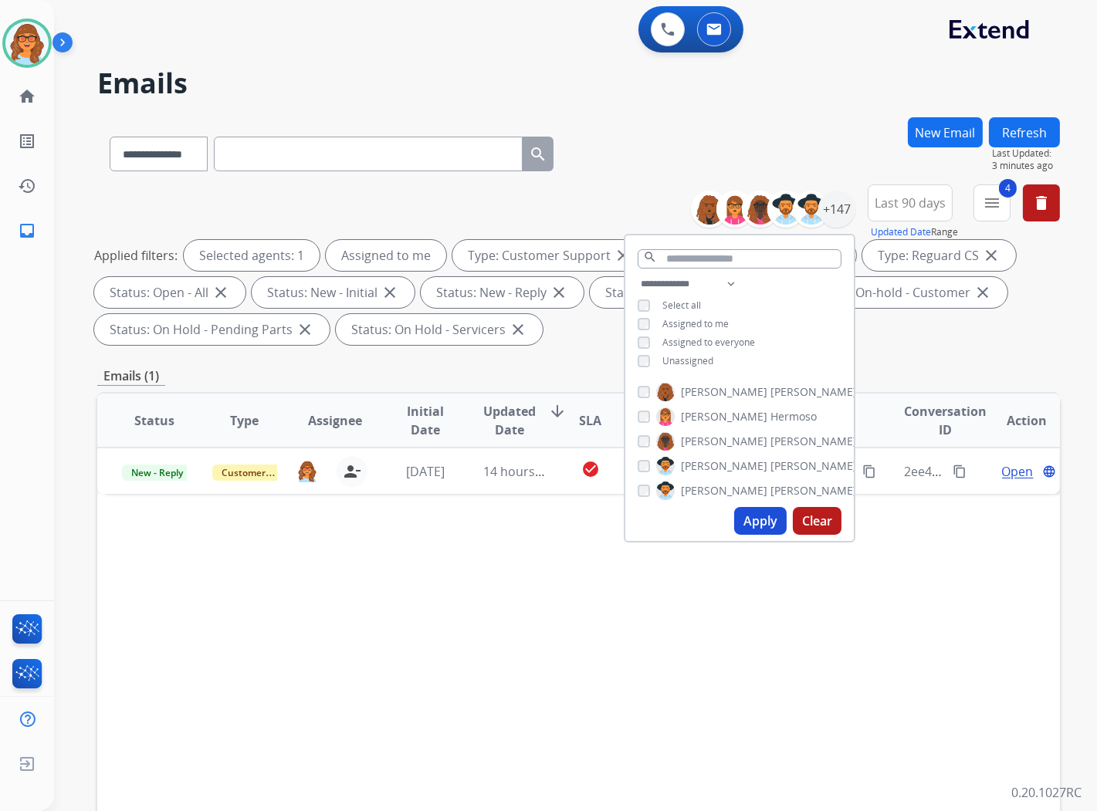
click at [791, 718] on div "Status Type Assignee Initial Date Updated Date arrow_downward SLA Subject Custo…" at bounding box center [578, 650] width 963 height 517
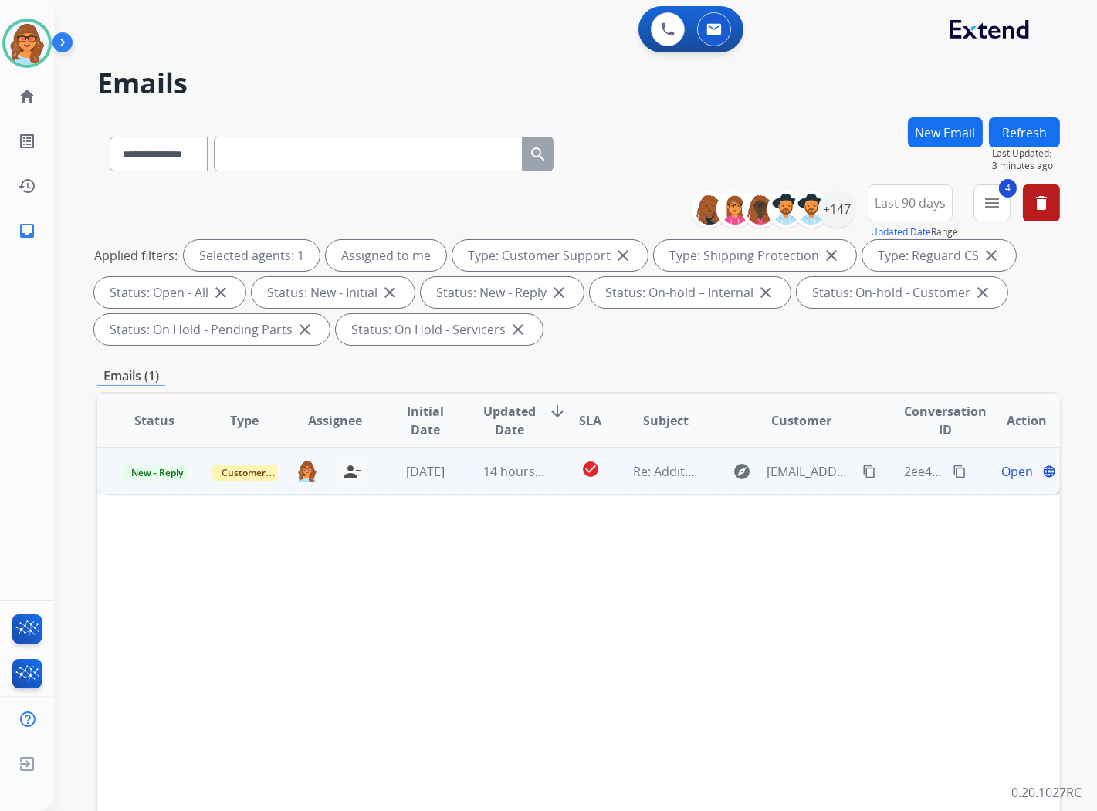
click at [1004, 468] on span "Open" at bounding box center [1018, 471] width 32 height 19
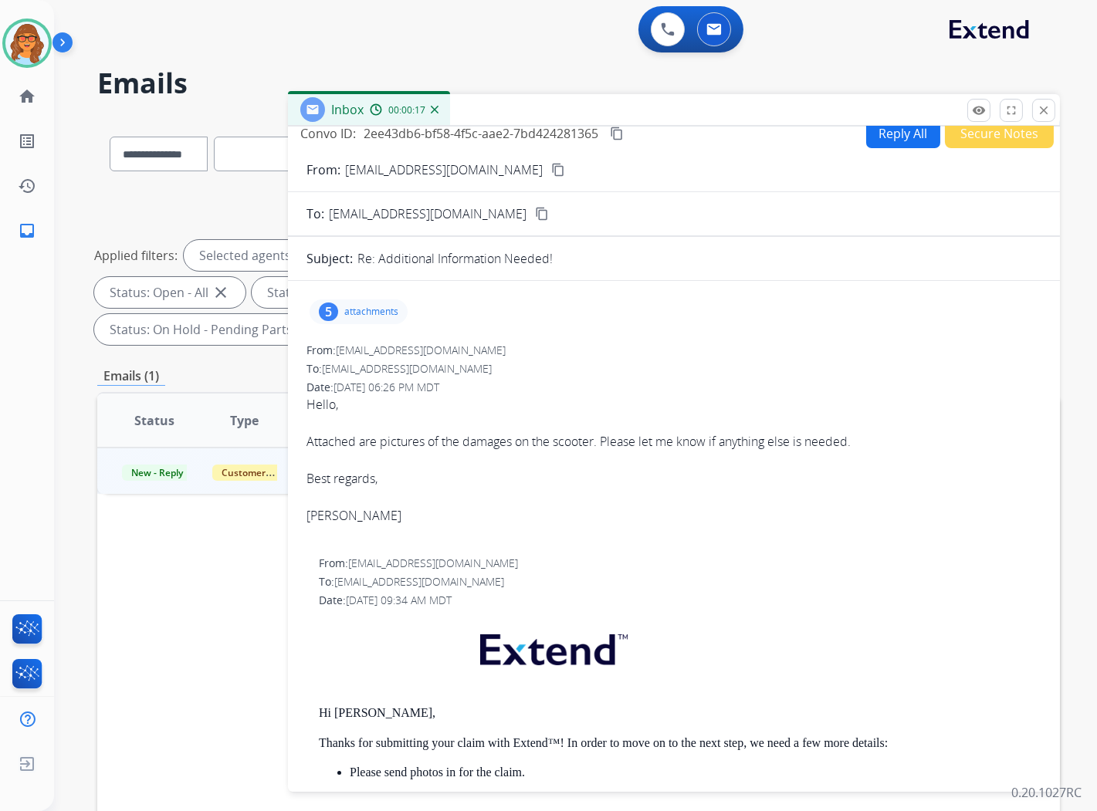
scroll to position [0, 0]
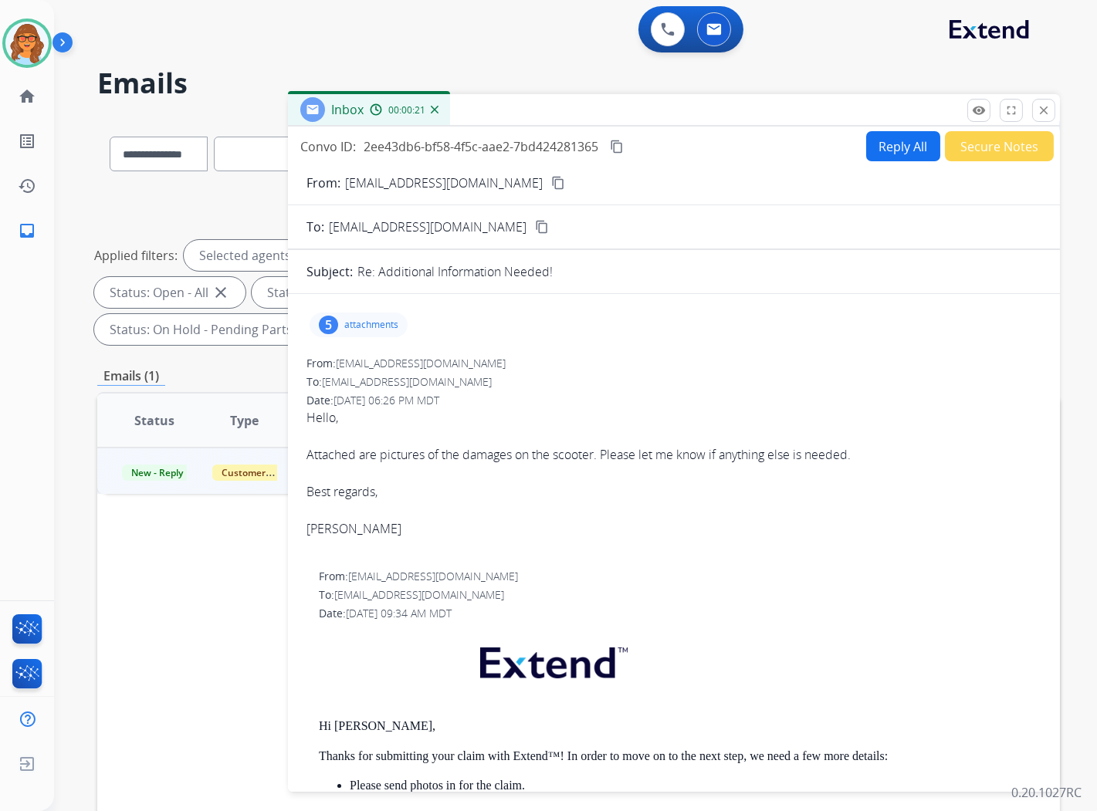
click at [332, 317] on div "5" at bounding box center [328, 325] width 19 height 19
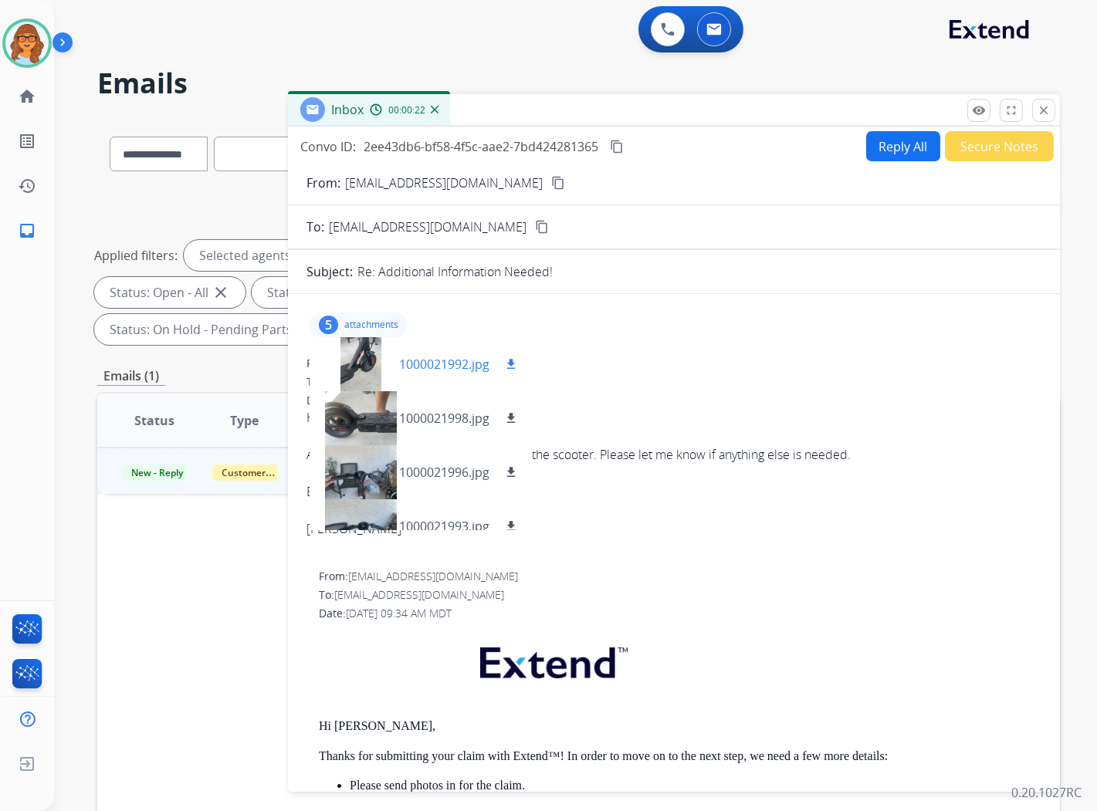
click at [364, 372] on div at bounding box center [360, 364] width 77 height 54
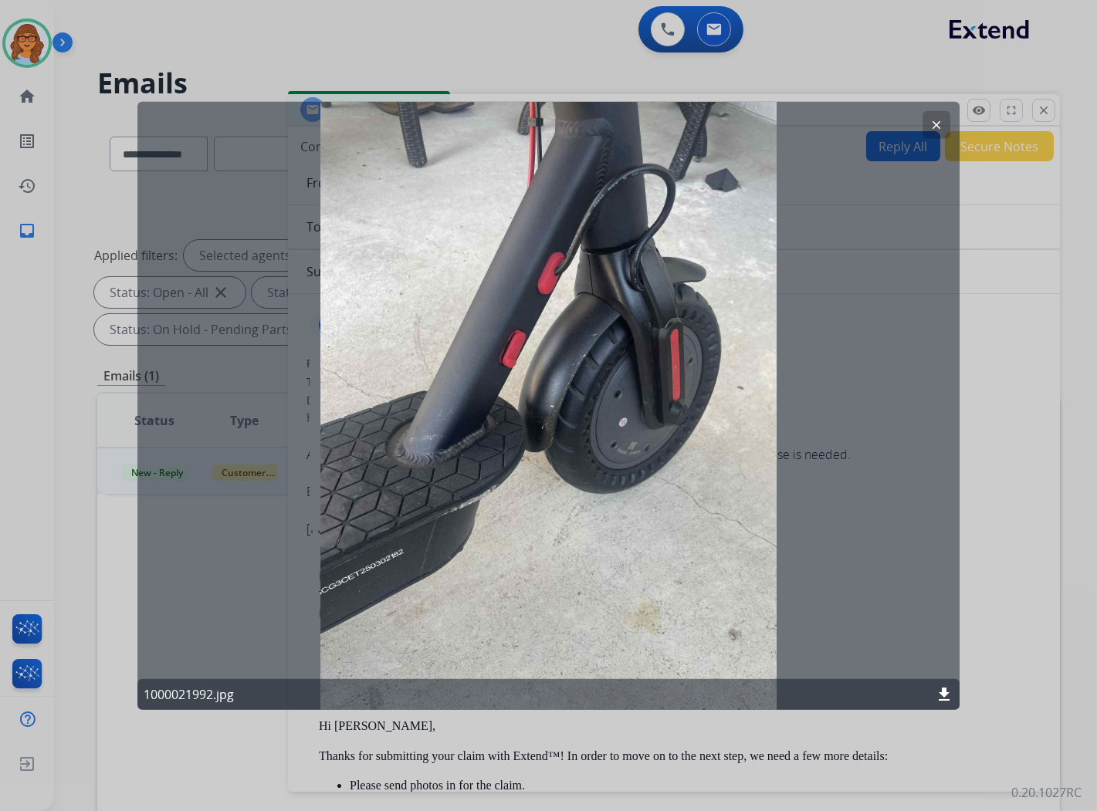
click at [947, 700] on mat-icon "download" at bounding box center [944, 695] width 19 height 19
click at [943, 304] on div "clear 1000021992.jpg download" at bounding box center [548, 405] width 823 height 608
click at [943, 111] on button "clear" at bounding box center [937, 124] width 28 height 28
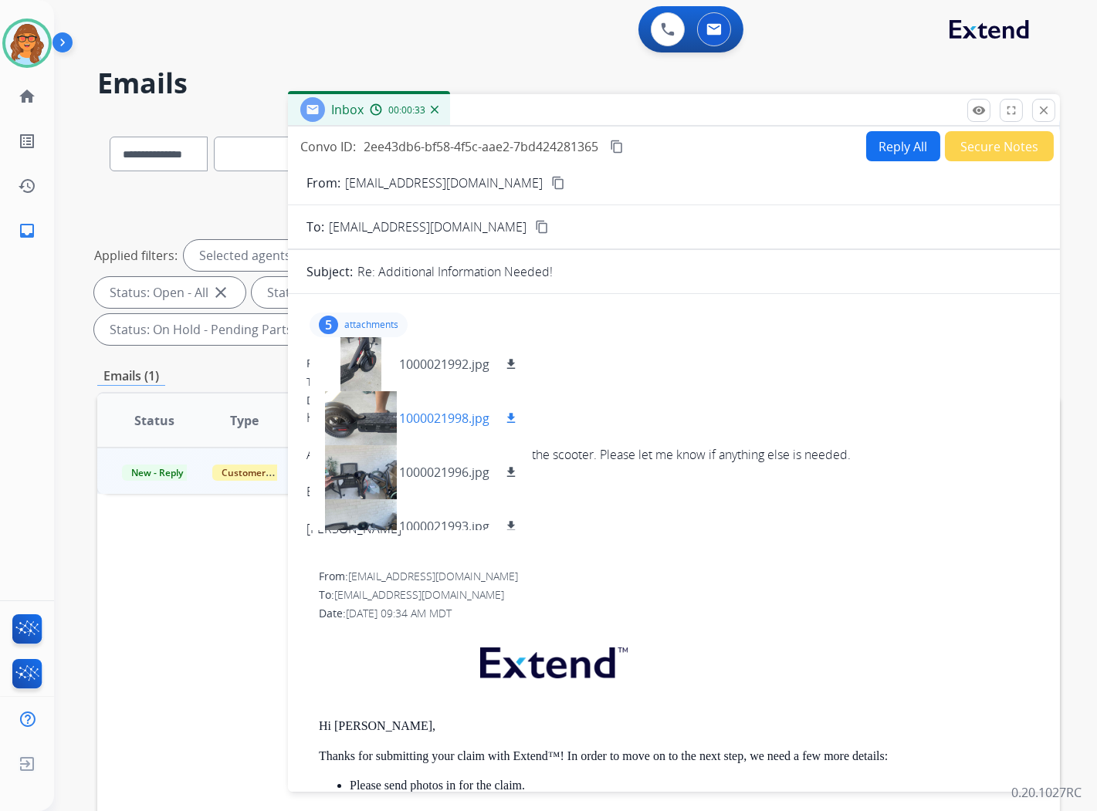
click at [364, 410] on div at bounding box center [360, 418] width 77 height 54
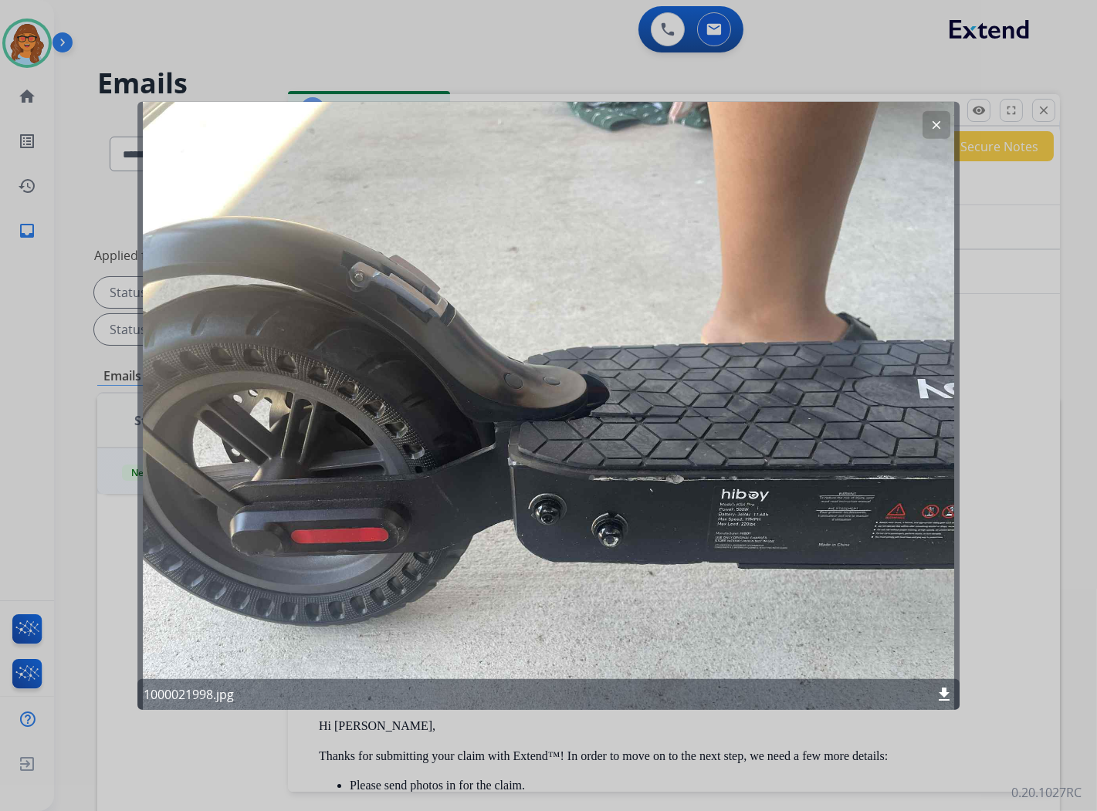
click at [943, 690] on mat-icon "download" at bounding box center [944, 695] width 19 height 19
click at [938, 117] on mat-icon "clear" at bounding box center [937, 124] width 14 height 14
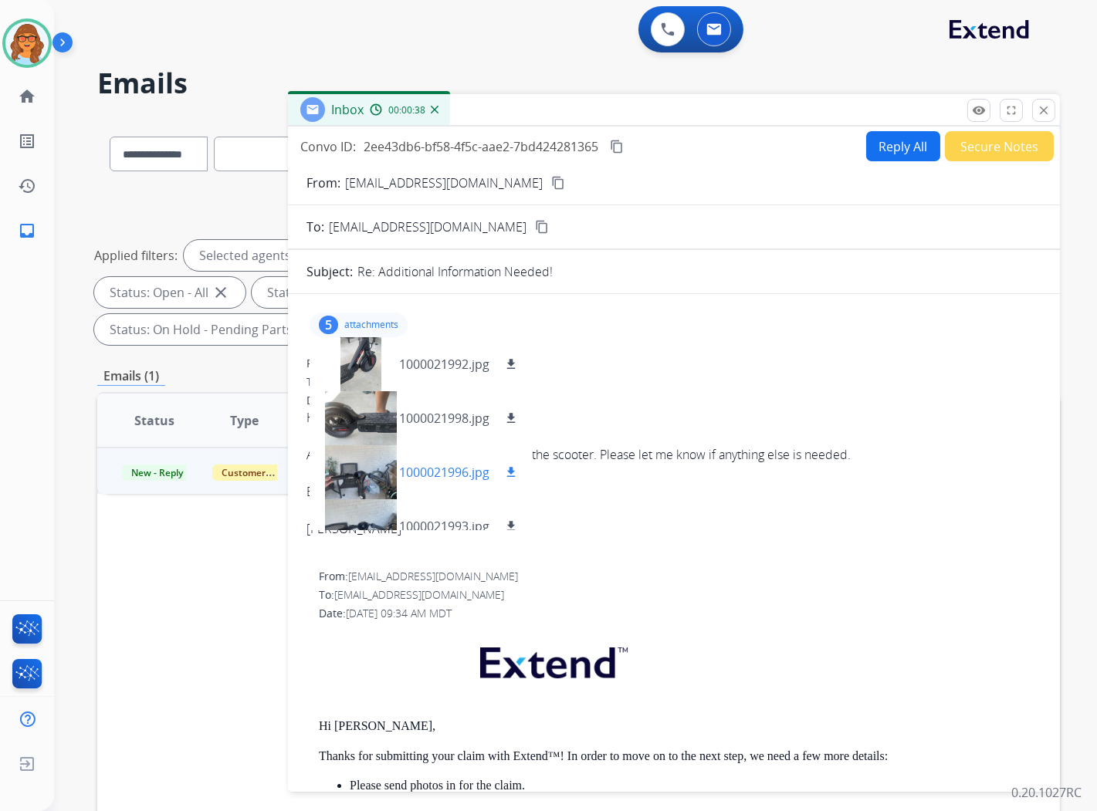
click at [378, 479] on div at bounding box center [360, 472] width 77 height 54
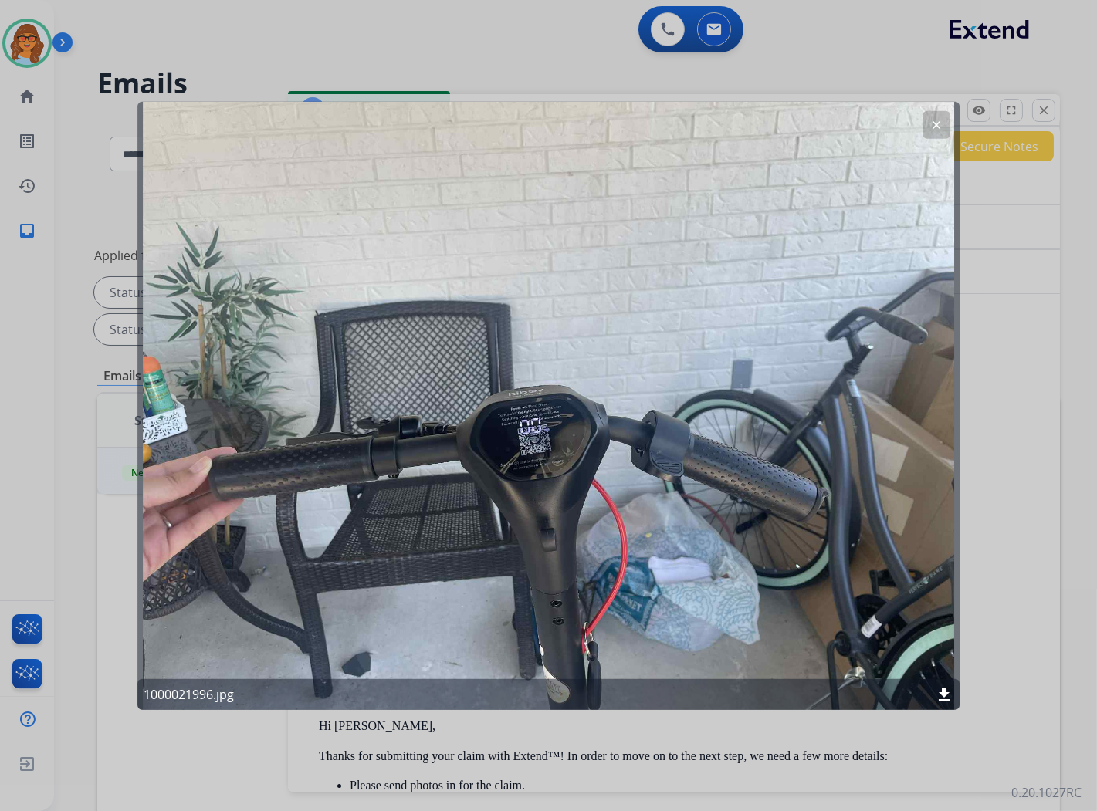
click at [946, 692] on mat-icon "download" at bounding box center [944, 695] width 19 height 19
click at [938, 118] on mat-icon "clear" at bounding box center [937, 124] width 14 height 14
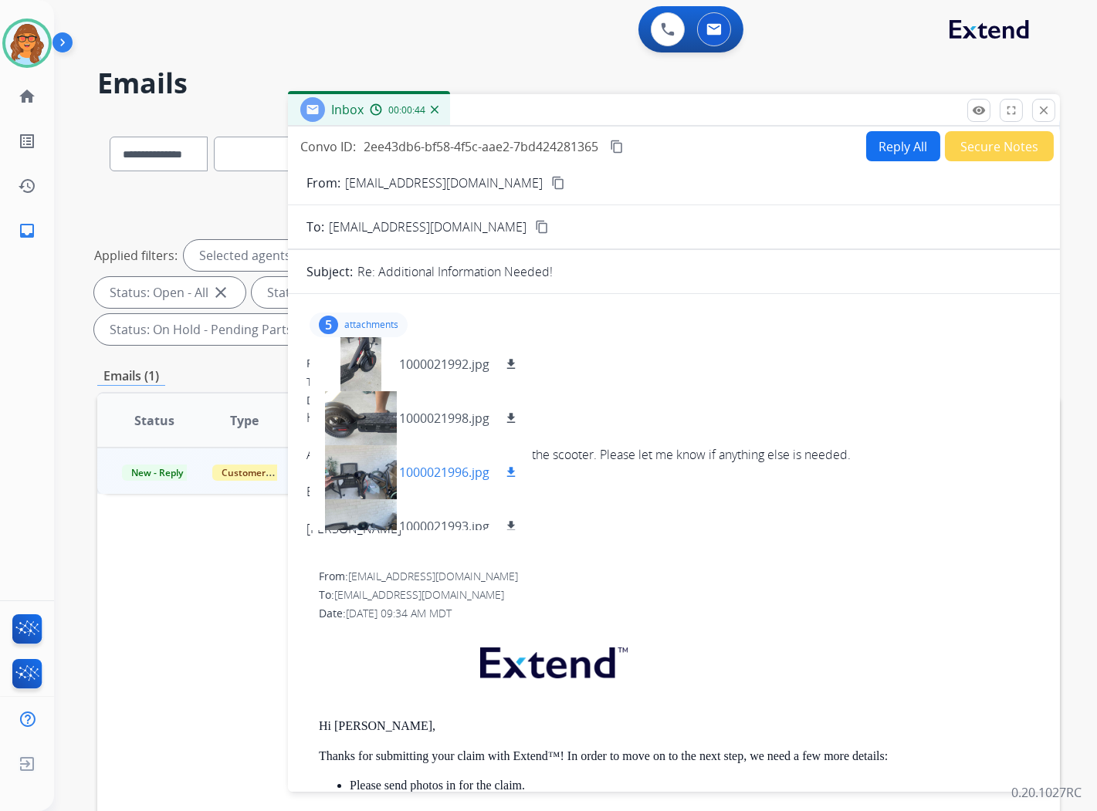
click at [346, 471] on div at bounding box center [360, 472] width 77 height 54
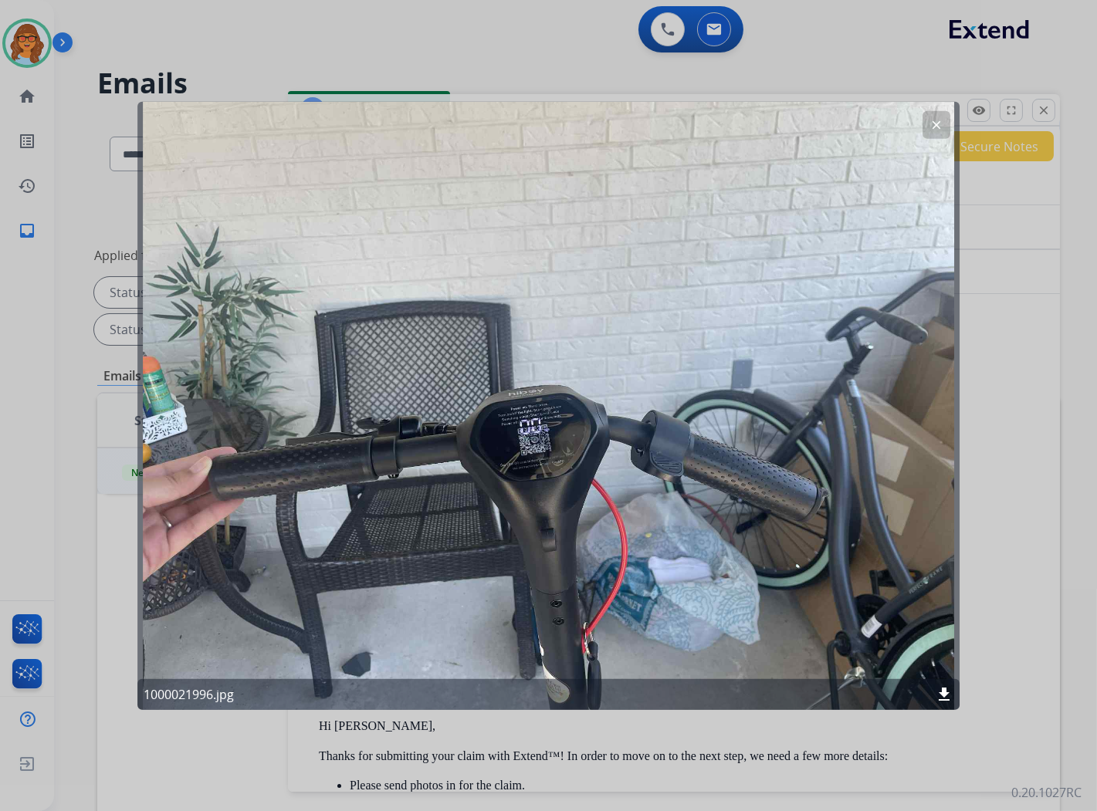
drag, startPoint x: 811, startPoint y: 373, endPoint x: 824, endPoint y: 334, distance: 40.5
click at [811, 373] on div "clear 1000021996.jpg download" at bounding box center [548, 405] width 823 height 608
click at [938, 122] on mat-icon "clear" at bounding box center [937, 124] width 14 height 14
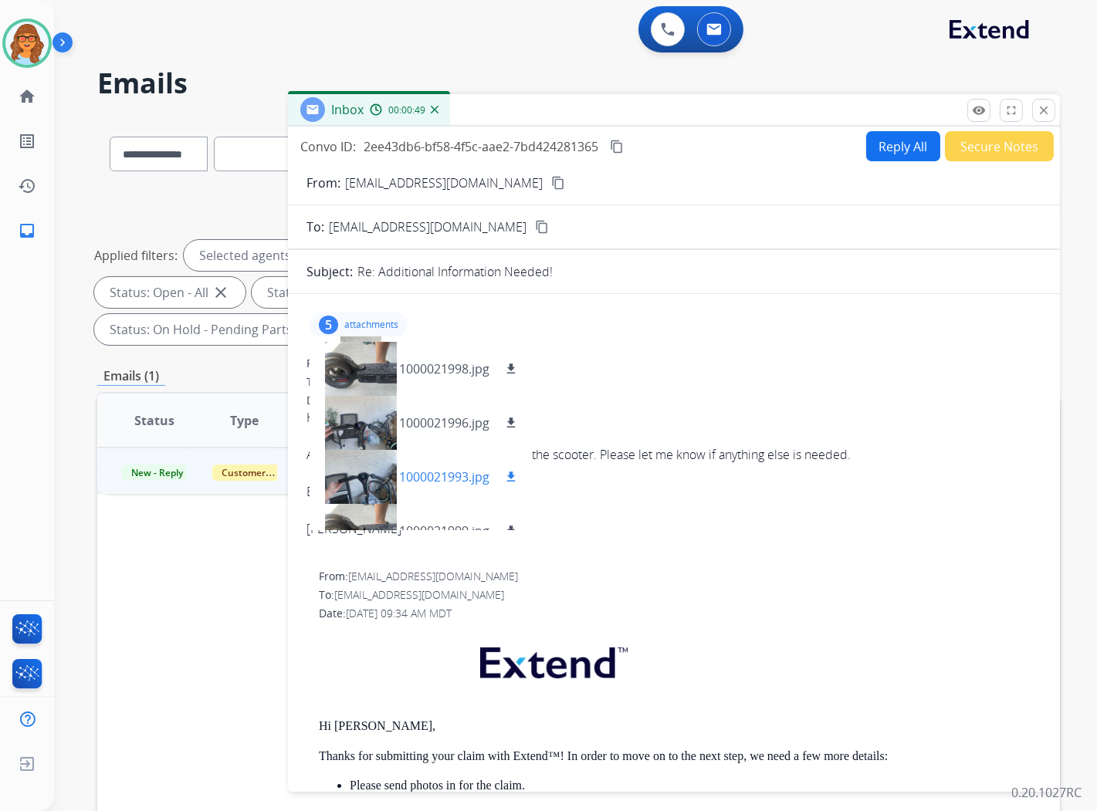
scroll to position [77, 0]
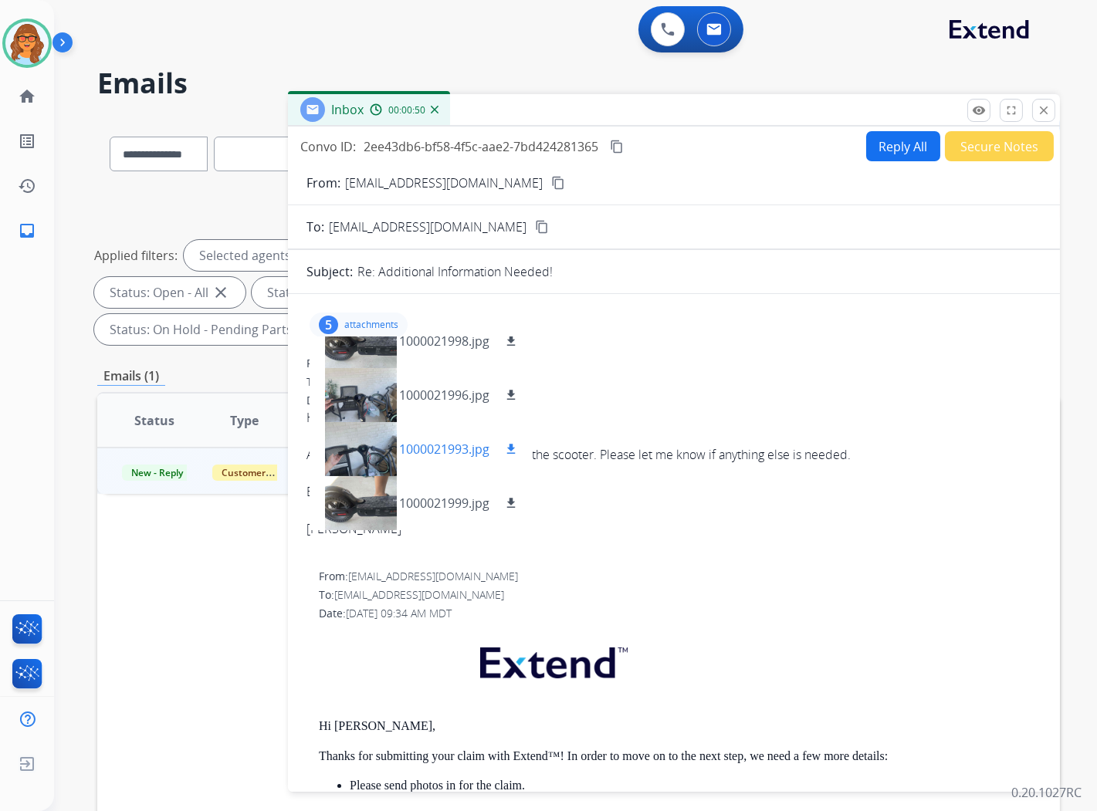
click at [347, 454] on div at bounding box center [360, 449] width 77 height 54
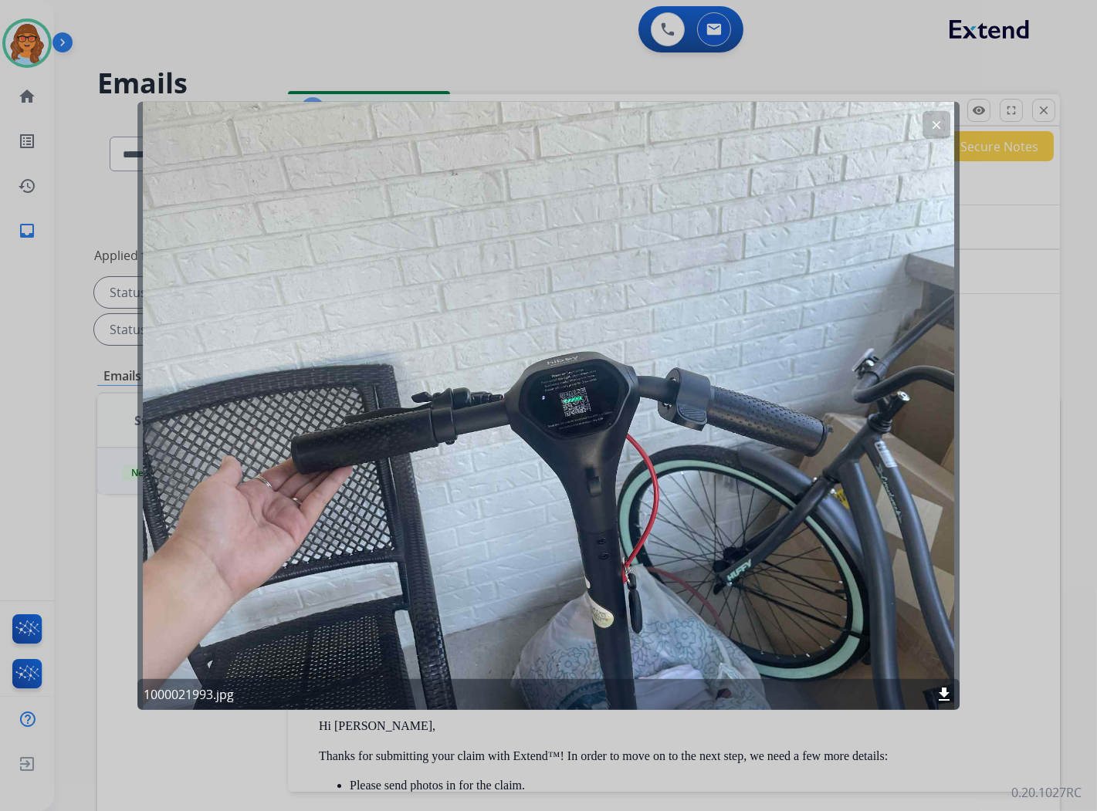
click at [944, 691] on mat-icon "download" at bounding box center [944, 695] width 19 height 19
click at [939, 132] on button "clear" at bounding box center [937, 124] width 28 height 28
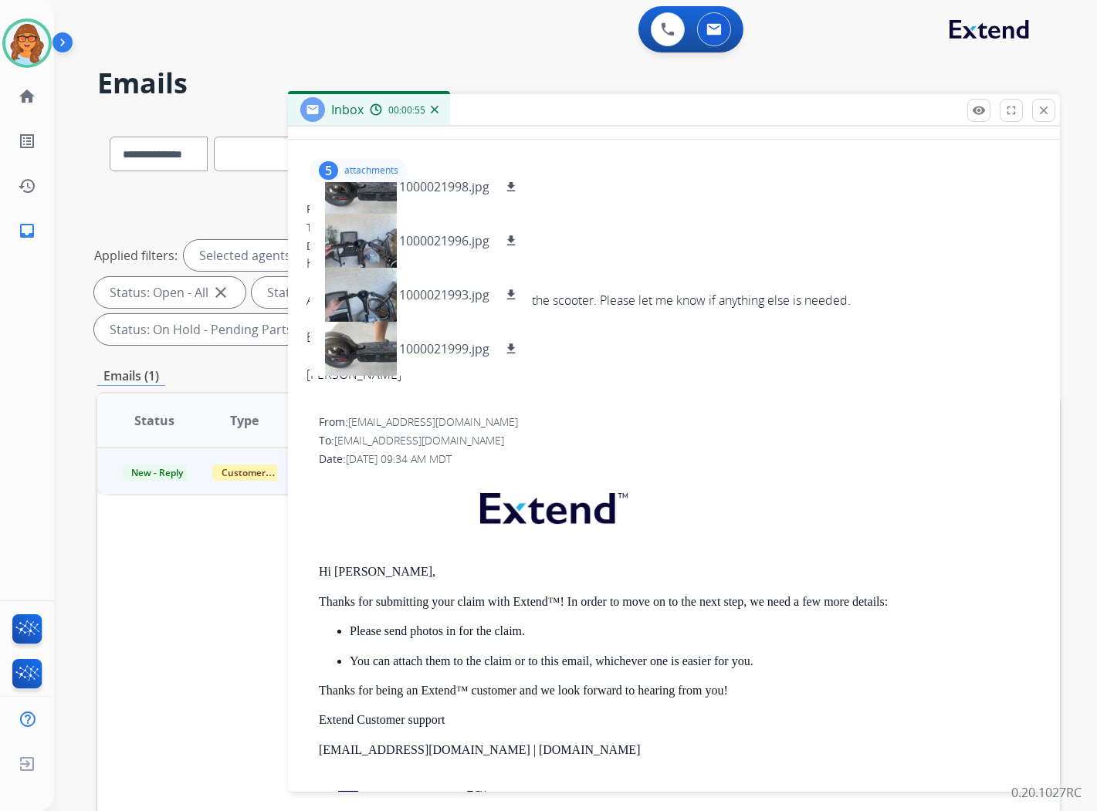
scroll to position [257, 0]
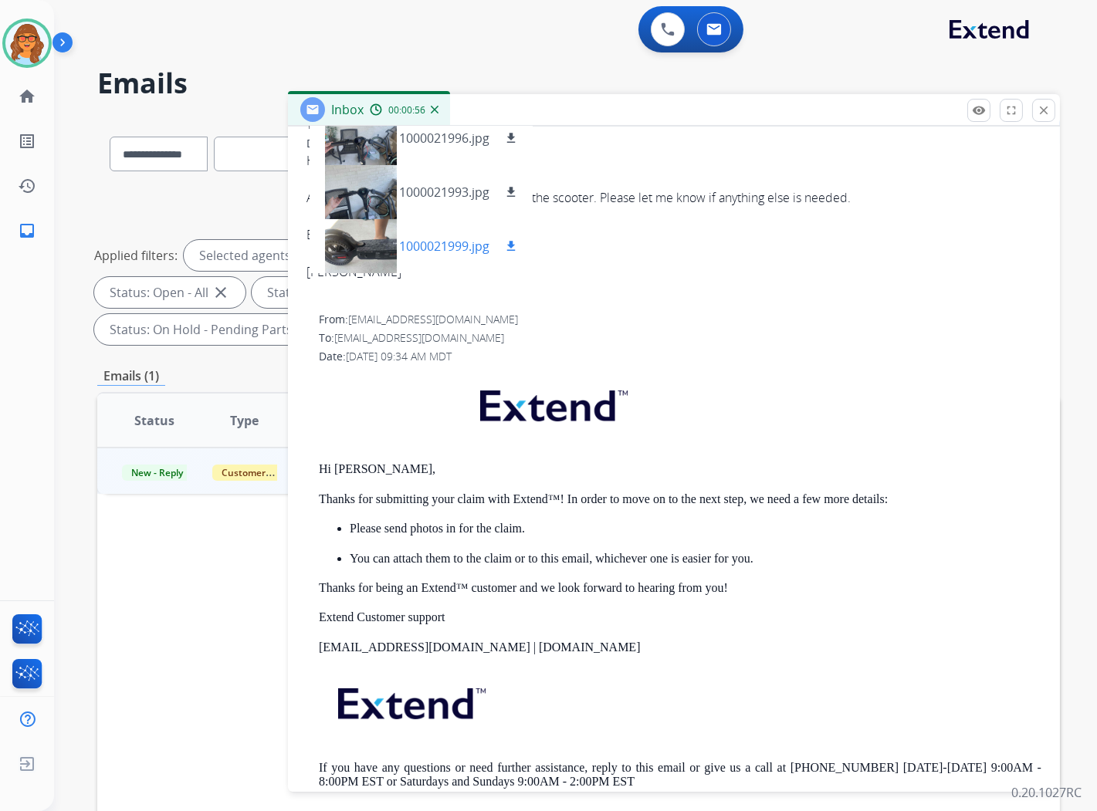
click at [371, 245] on div at bounding box center [360, 246] width 77 height 54
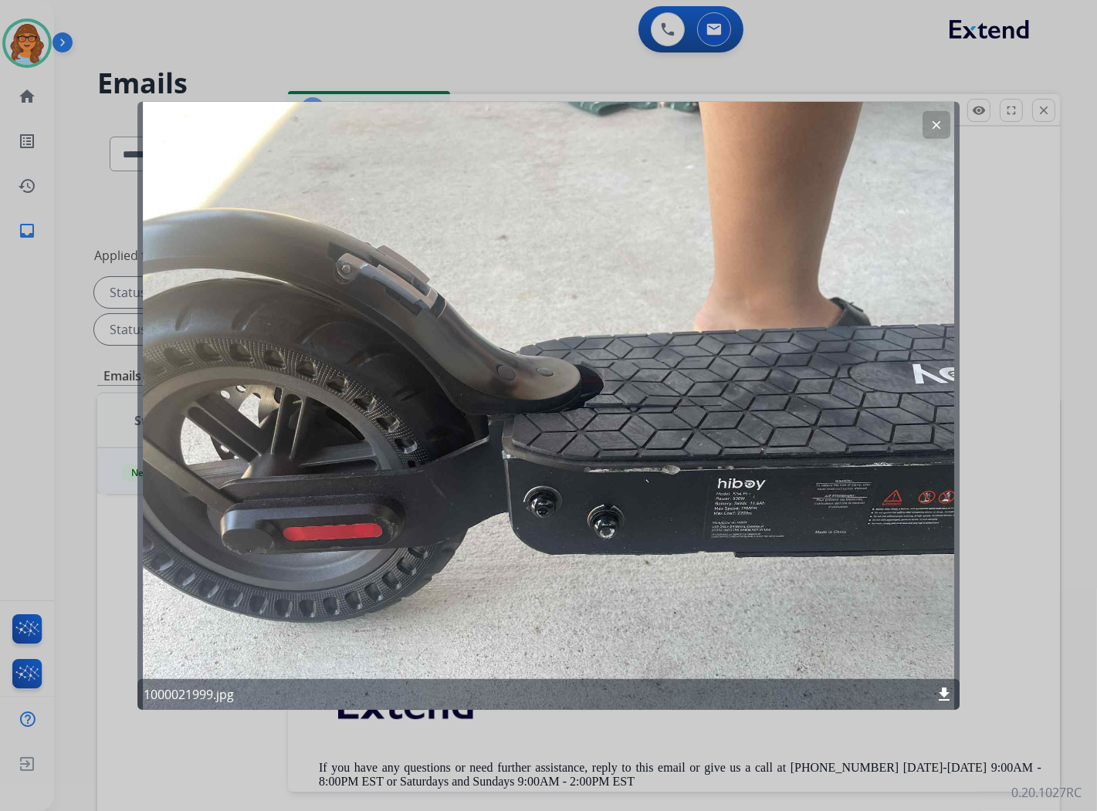
click at [946, 696] on mat-icon "download" at bounding box center [944, 695] width 19 height 19
click at [497, 41] on div at bounding box center [548, 405] width 1097 height 811
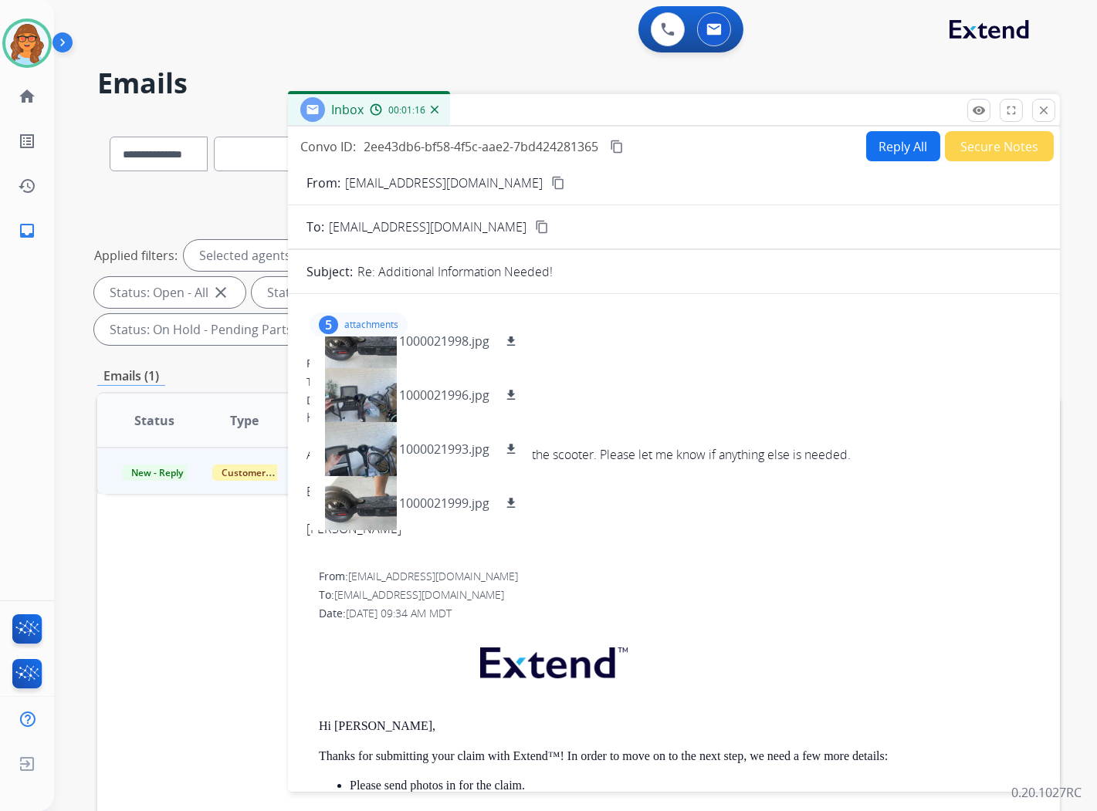
scroll to position [86, 0]
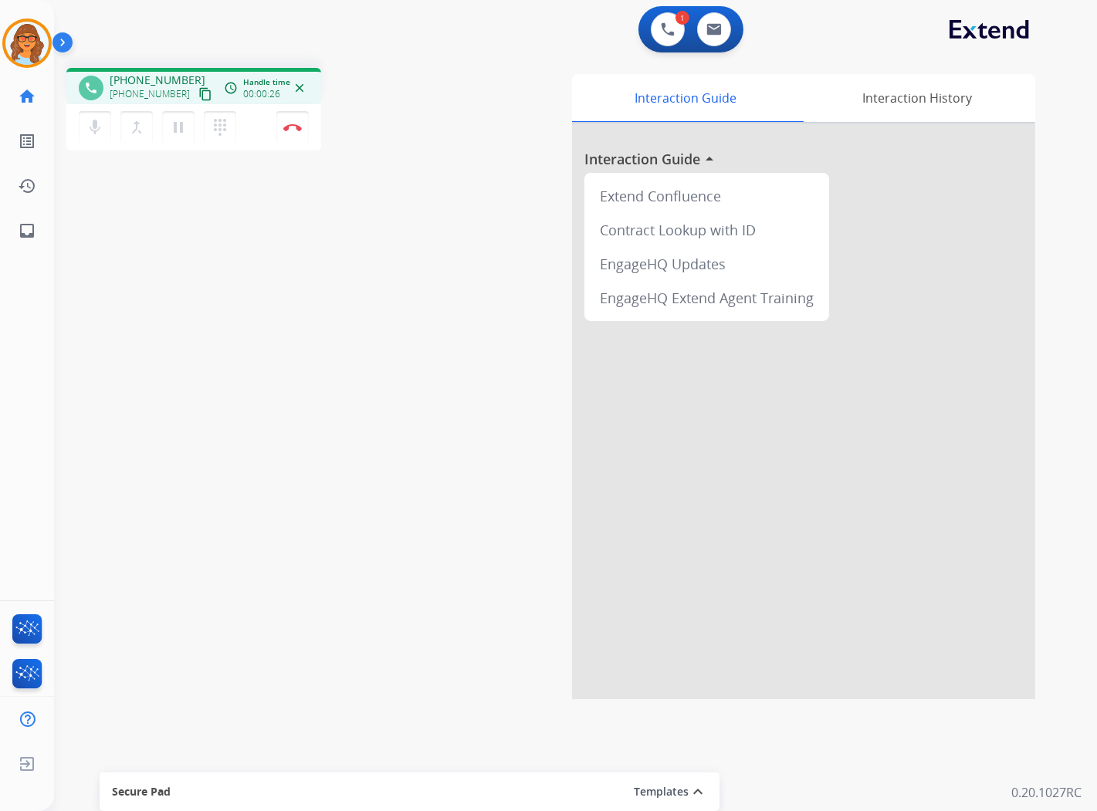
click at [198, 89] on mat-icon "content_copy" at bounding box center [205, 94] width 14 height 14
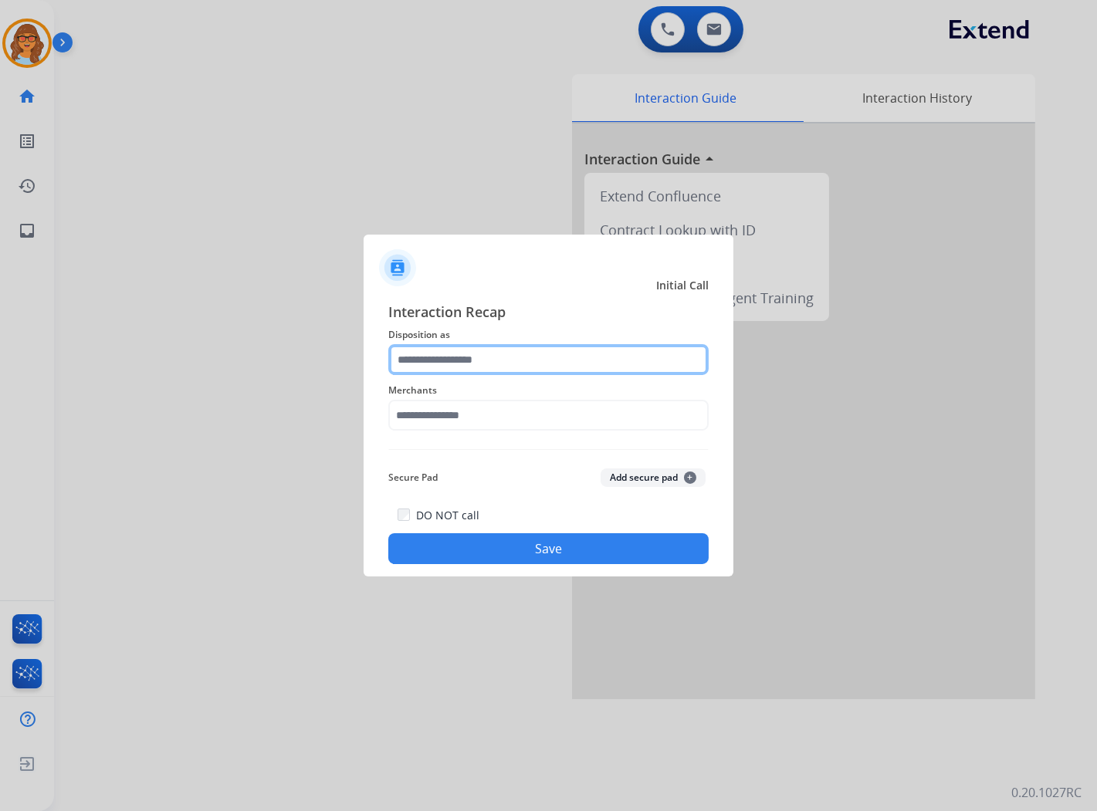
click at [597, 359] on input "text" at bounding box center [548, 359] width 320 height 31
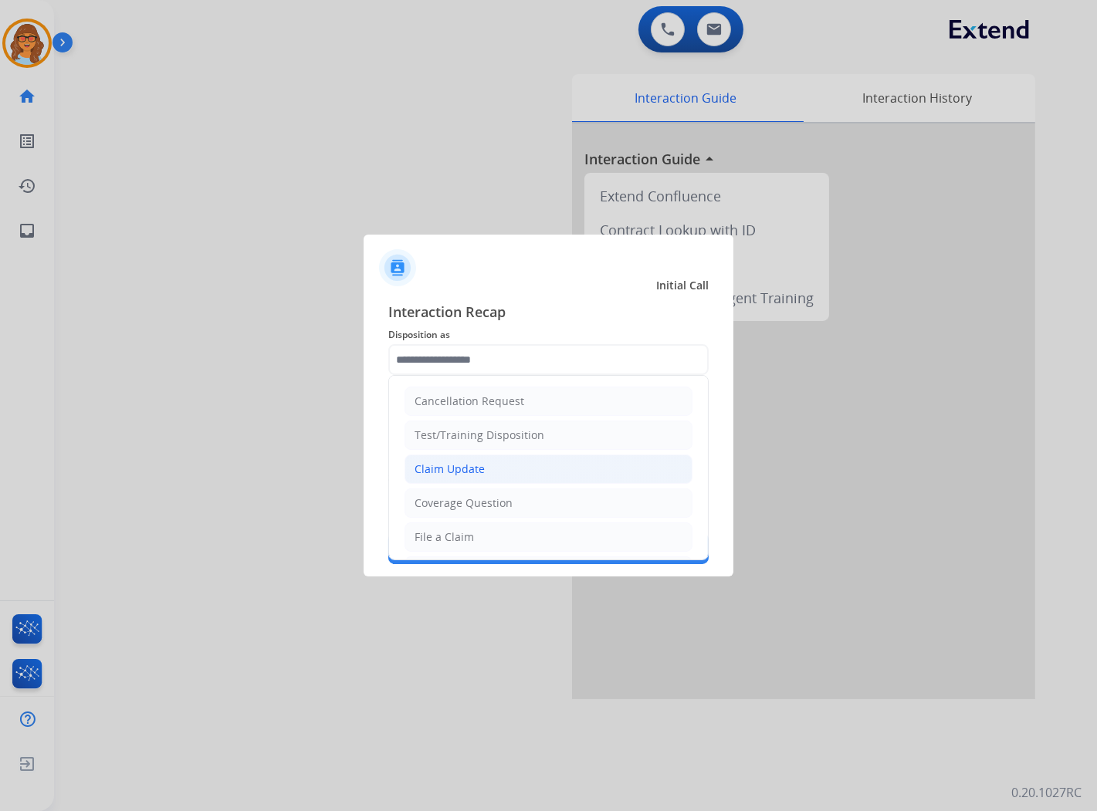
click at [458, 462] on div "Claim Update" at bounding box center [450, 469] width 70 height 15
type input "**********"
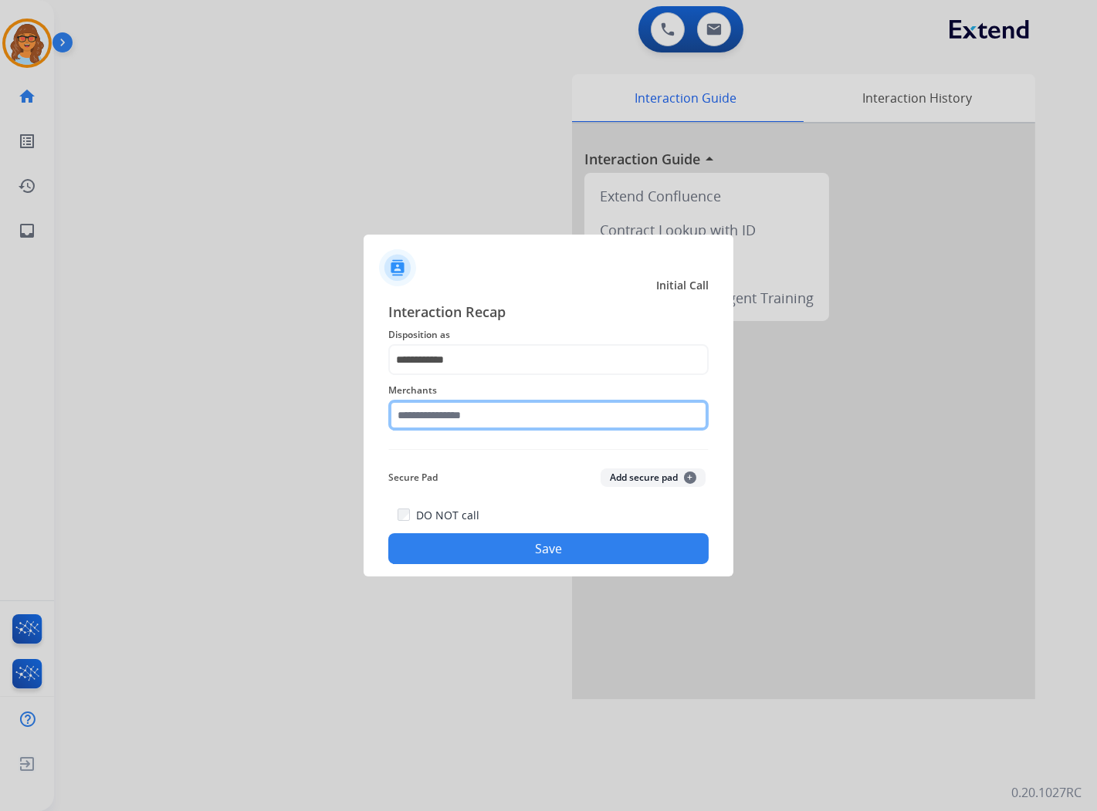
click at [459, 412] on input "text" at bounding box center [548, 415] width 320 height 31
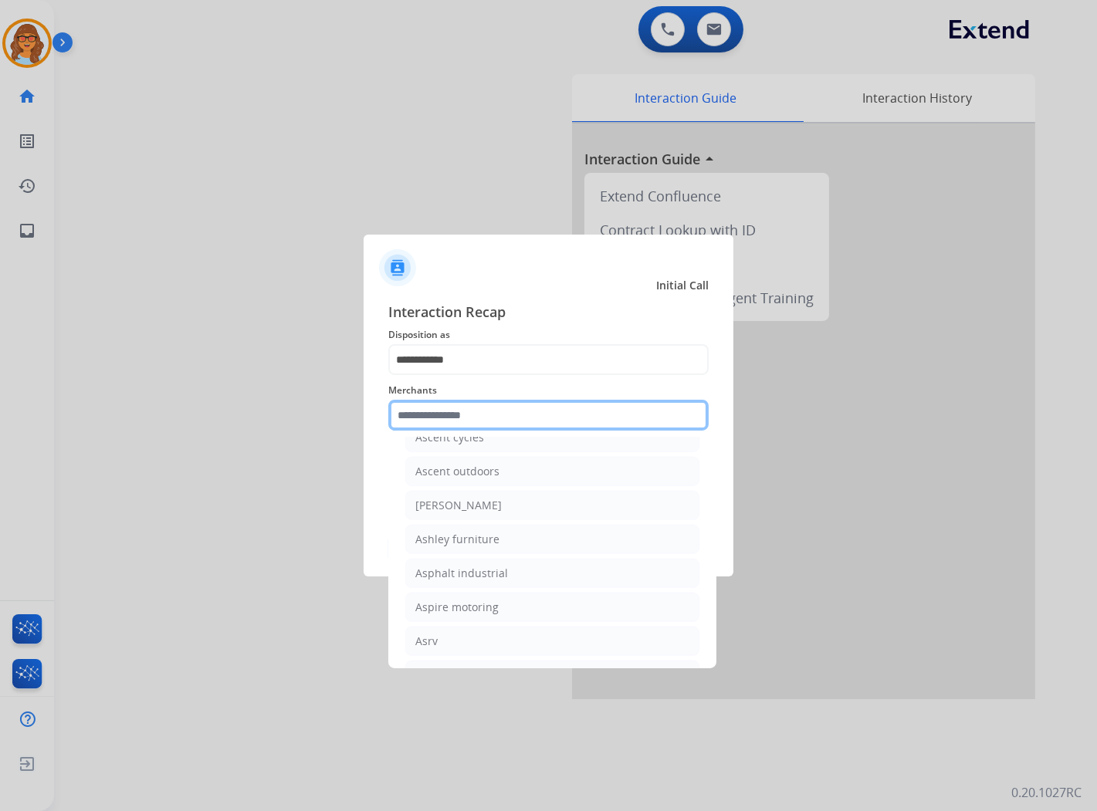
scroll to position [2144, 0]
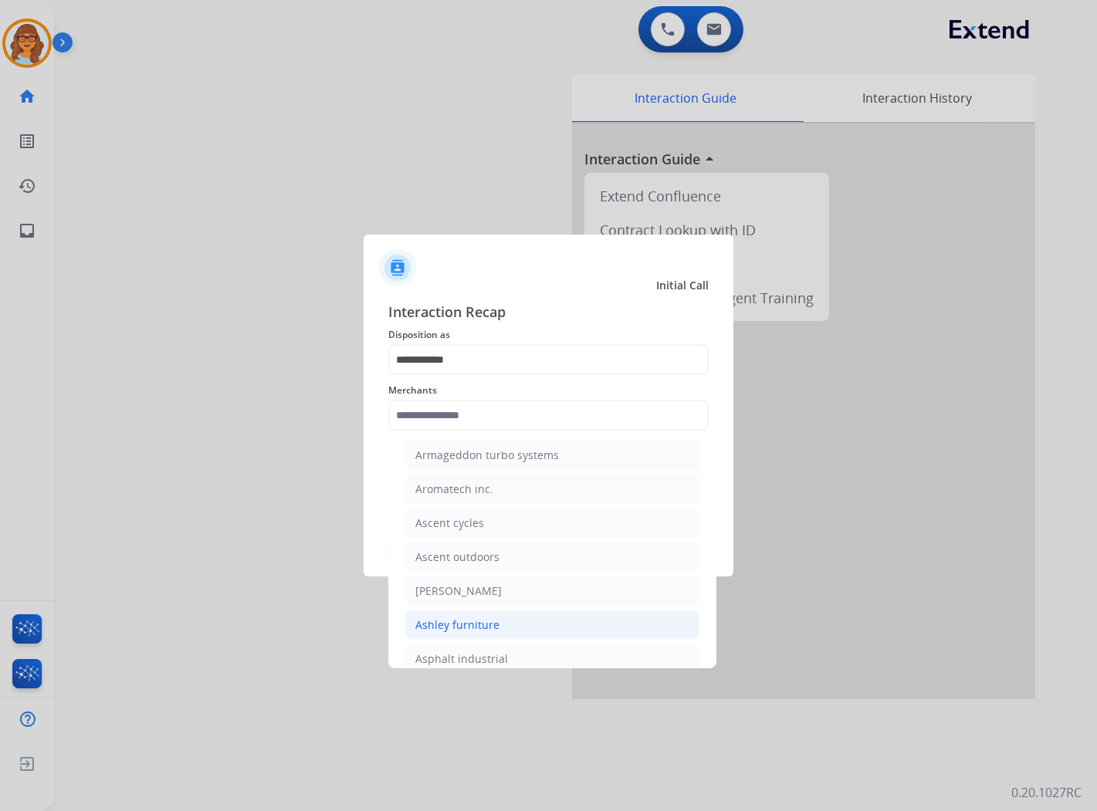
click at [465, 633] on div "Ashley furniture" at bounding box center [457, 625] width 84 height 15
type input "**********"
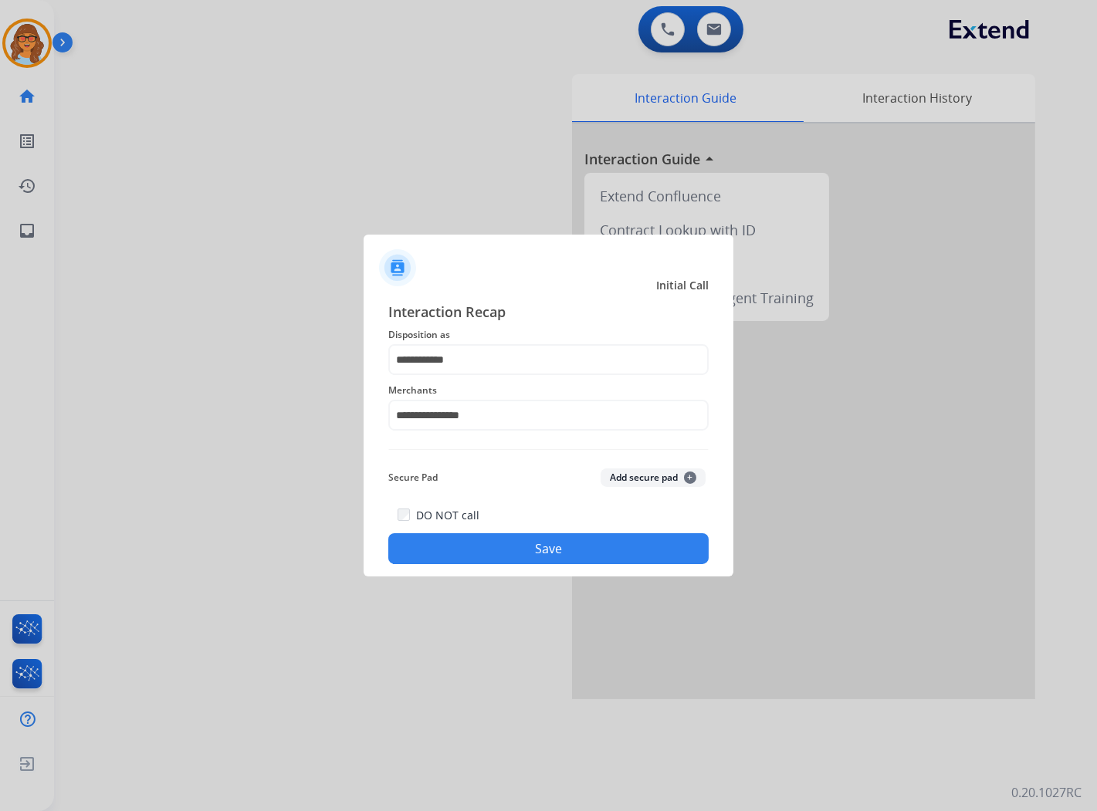
click at [575, 547] on button "Save" at bounding box center [548, 548] width 320 height 31
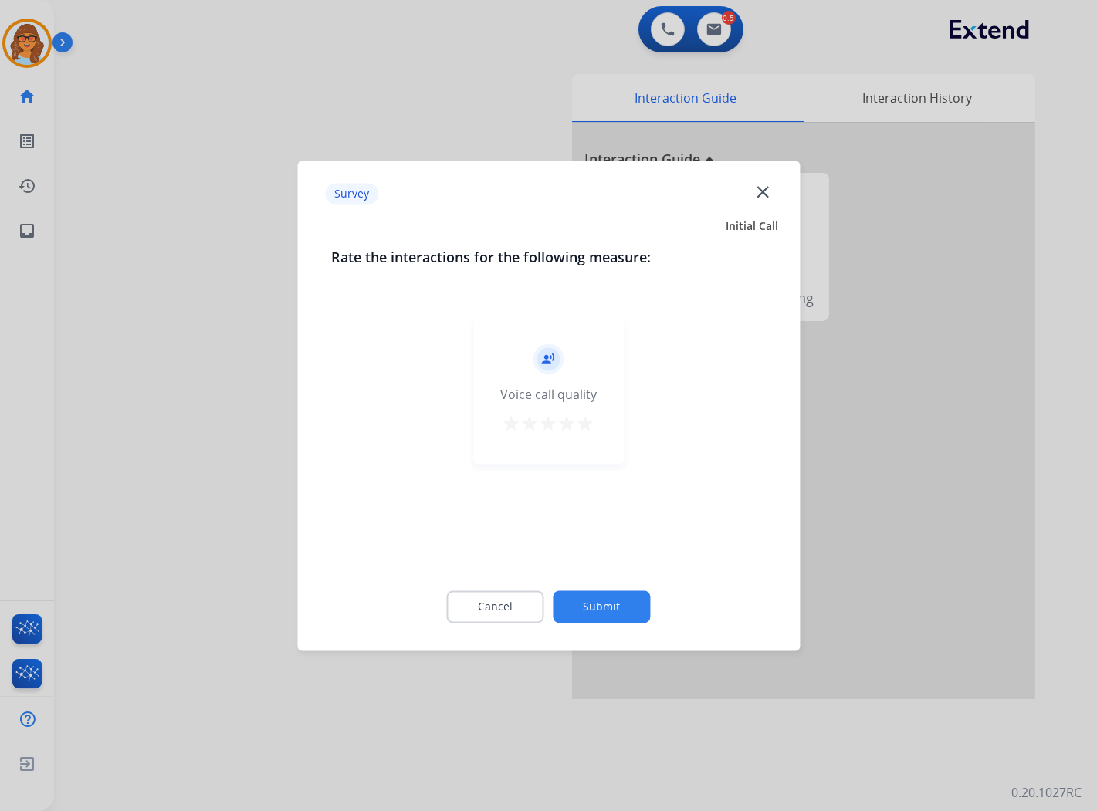
click at [591, 421] on mat-icon "star" at bounding box center [586, 424] width 19 height 19
click at [611, 605] on button "Submit" at bounding box center [602, 607] width 97 height 32
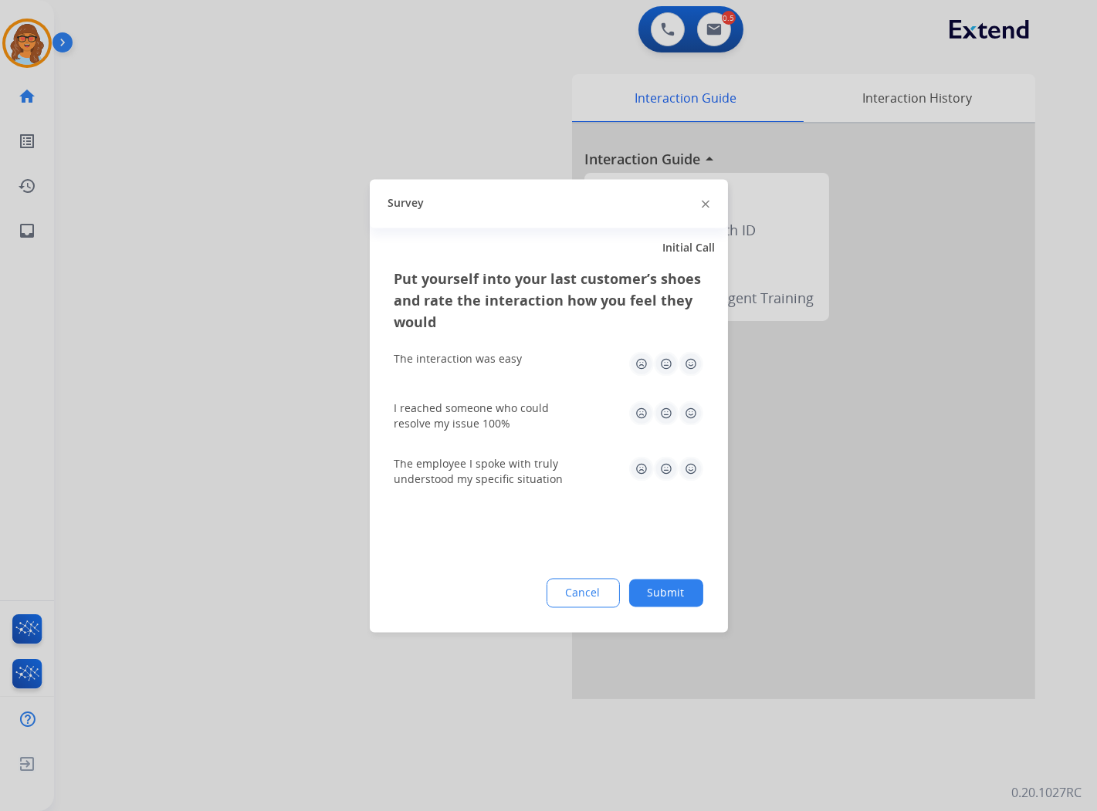
click at [682, 600] on button "Submit" at bounding box center [666, 593] width 74 height 28
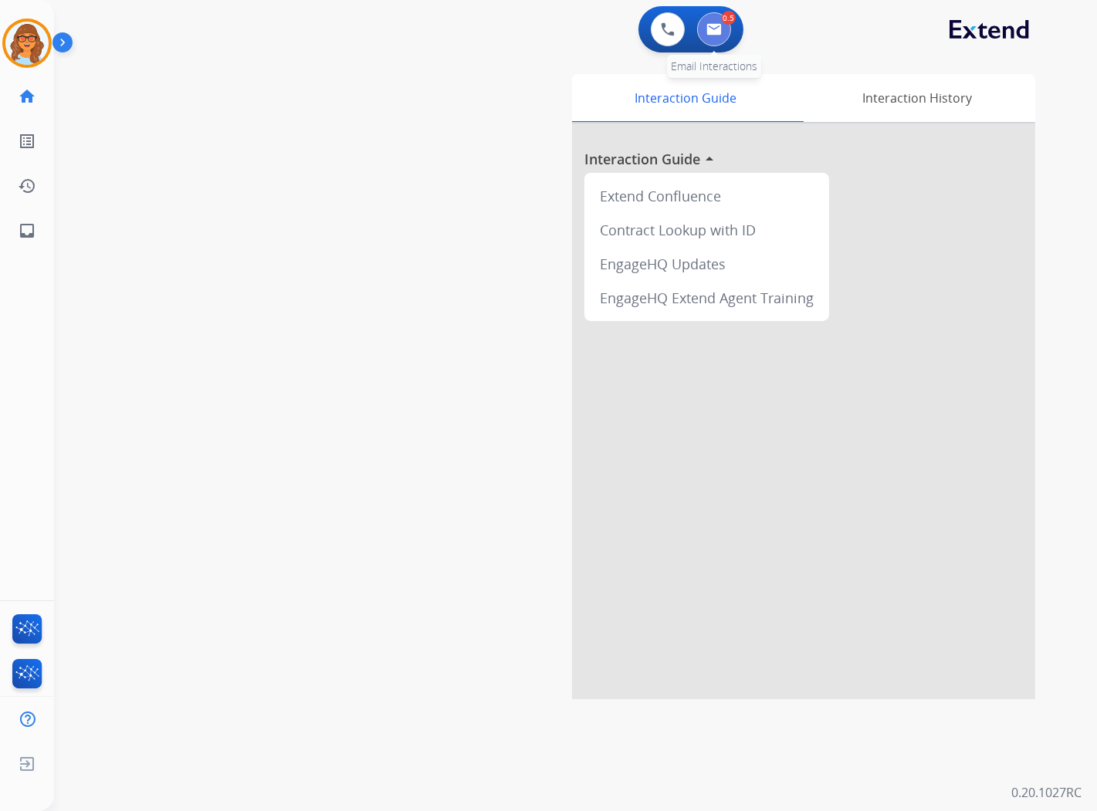
click at [716, 33] on img at bounding box center [713, 29] width 15 height 12
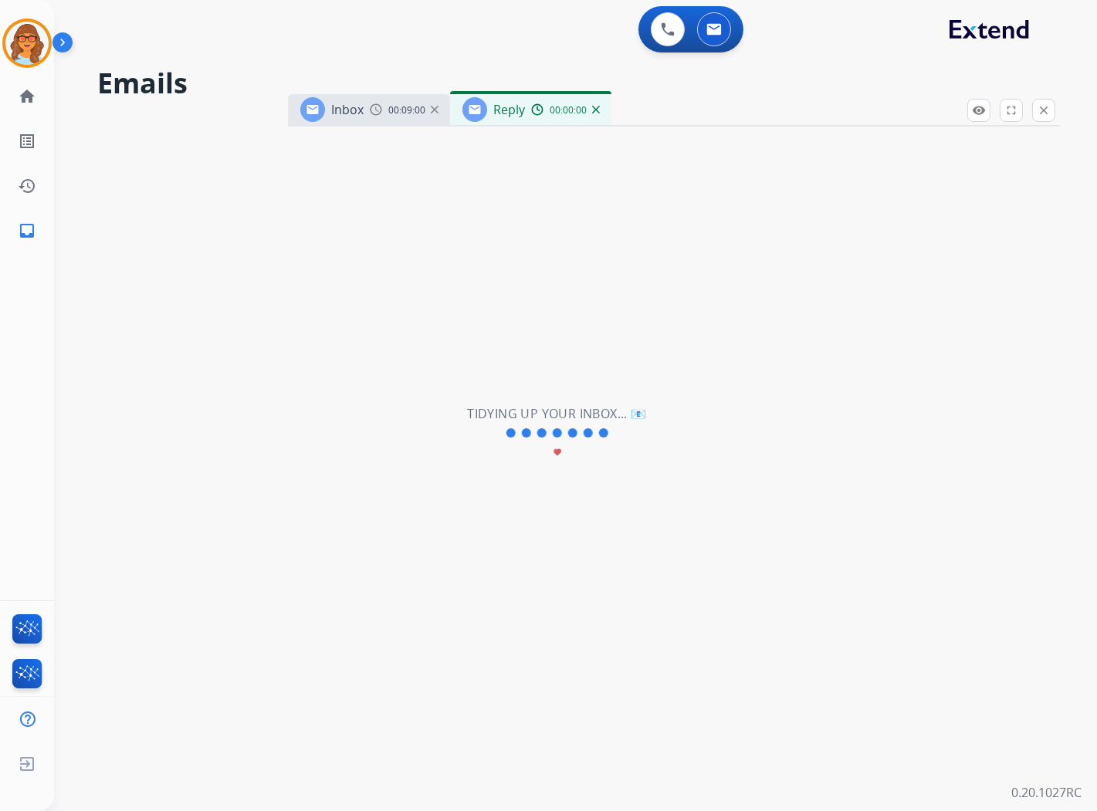
select select "**********"
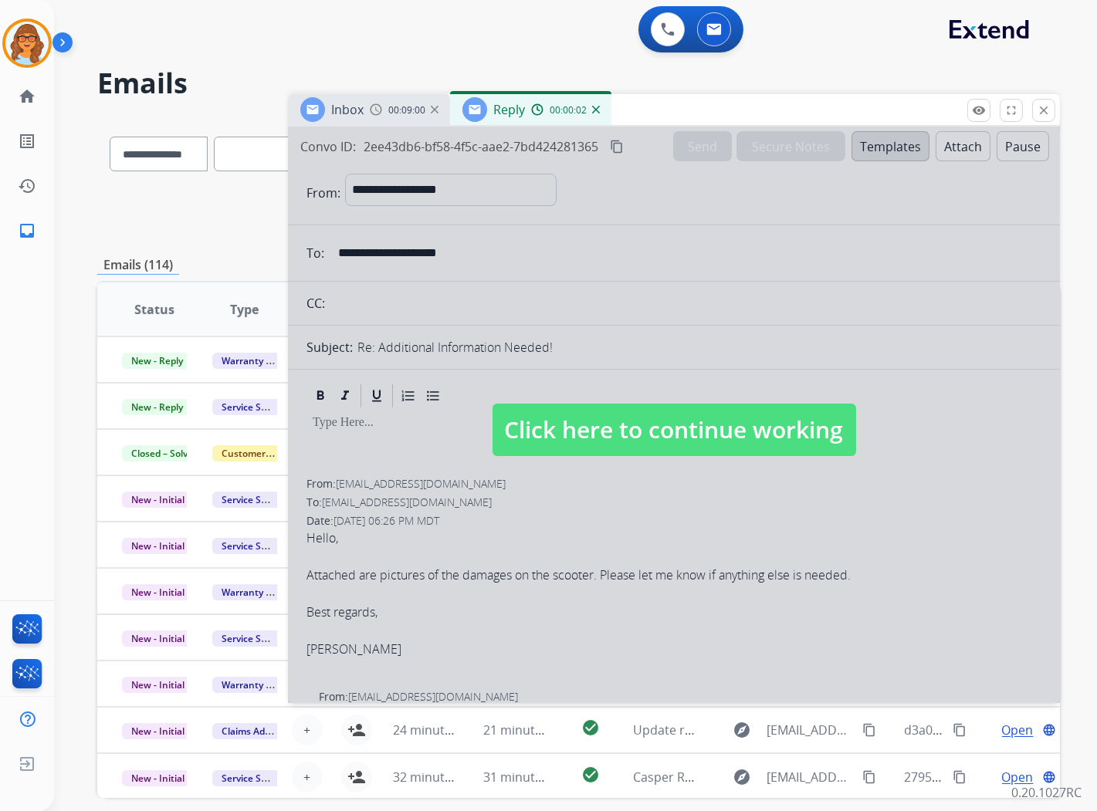
click at [699, 425] on span "Click here to continue working" at bounding box center [675, 430] width 364 height 52
select select
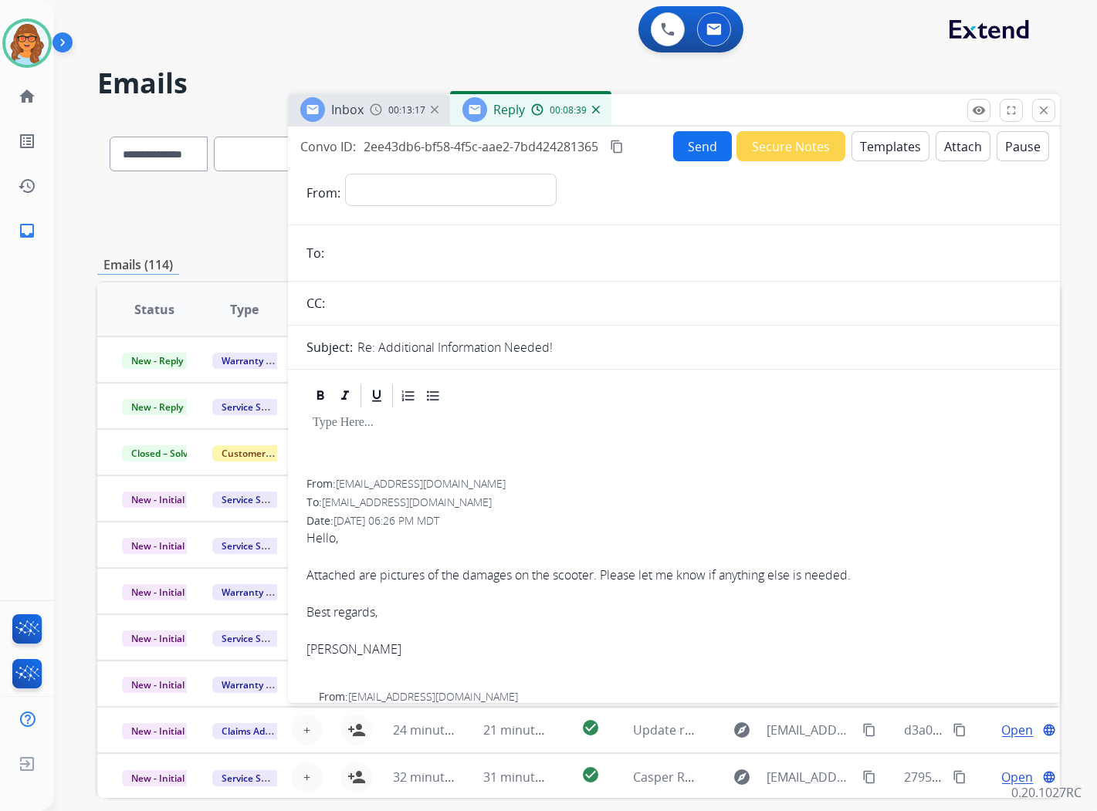
click at [793, 150] on button "Secure Notes" at bounding box center [791, 146] width 109 height 30
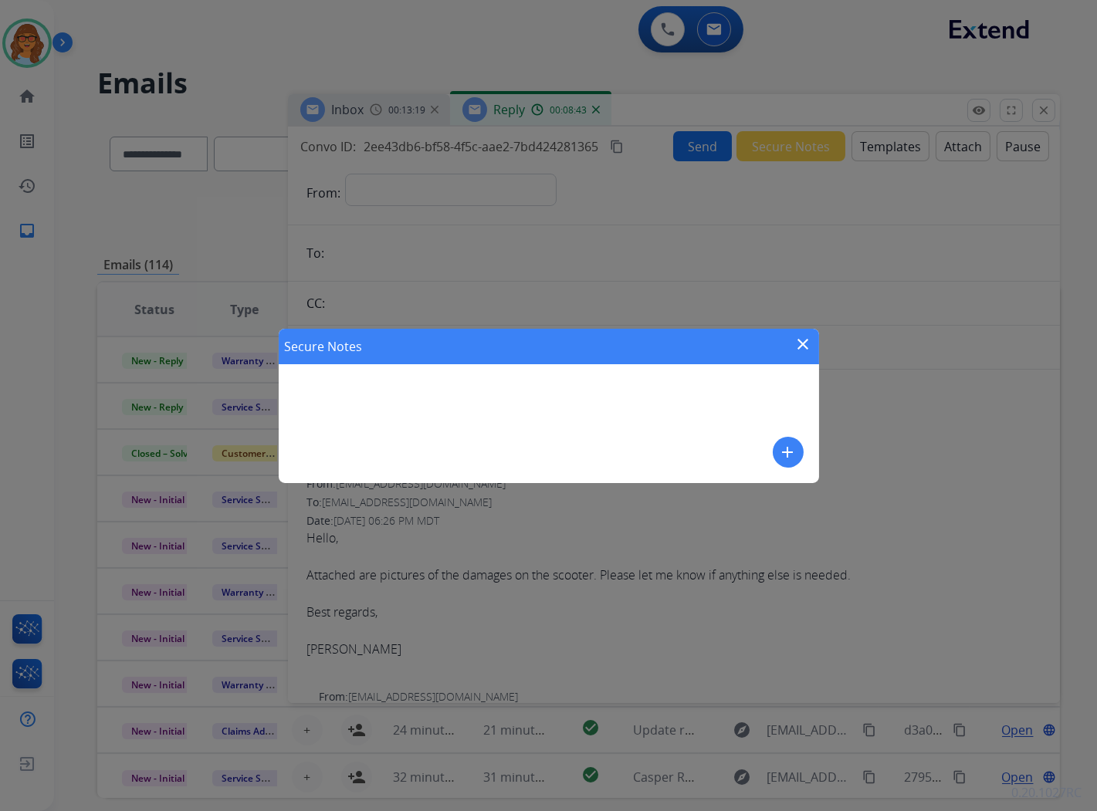
click at [786, 446] on mat-icon "add" at bounding box center [788, 452] width 19 height 19
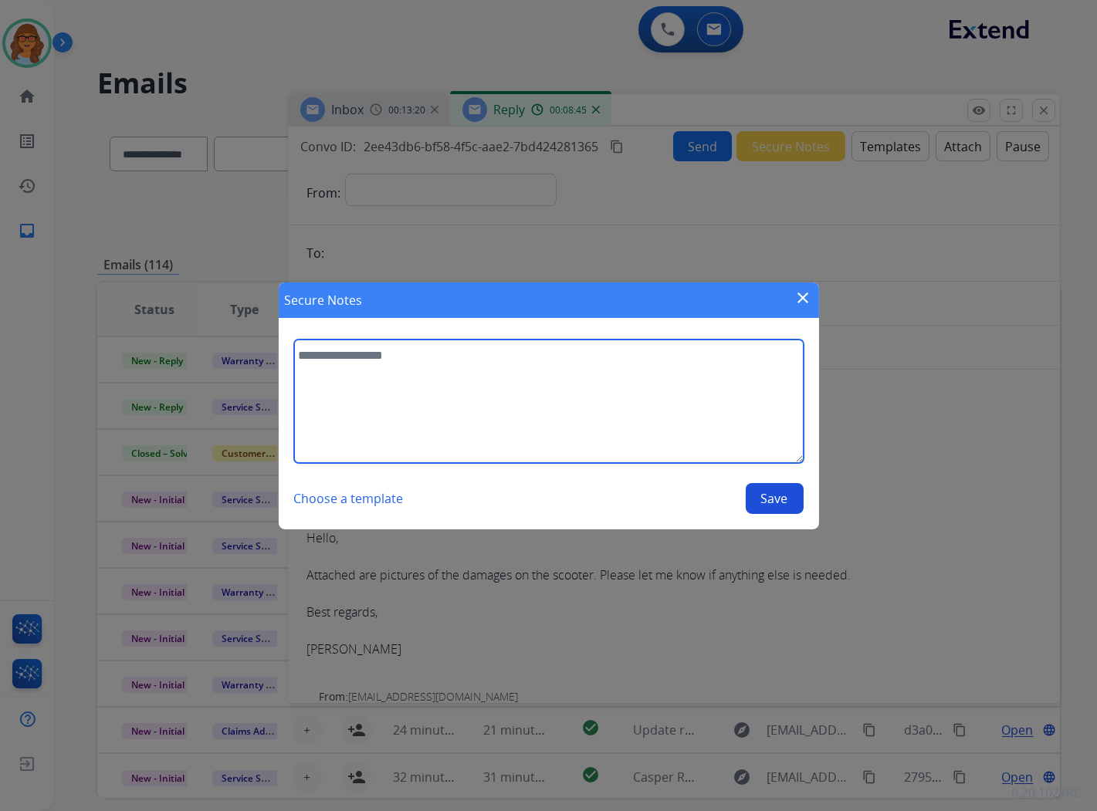
click at [357, 352] on textarea at bounding box center [549, 402] width 510 height 124
click at [461, 355] on textarea "**********" at bounding box center [549, 402] width 510 height 124
click at [469, 357] on textarea "**********" at bounding box center [549, 402] width 510 height 124
drag, startPoint x: 560, startPoint y: 357, endPoint x: 602, endPoint y: 396, distance: 57.3
click at [561, 357] on textarea "**********" at bounding box center [549, 402] width 510 height 124
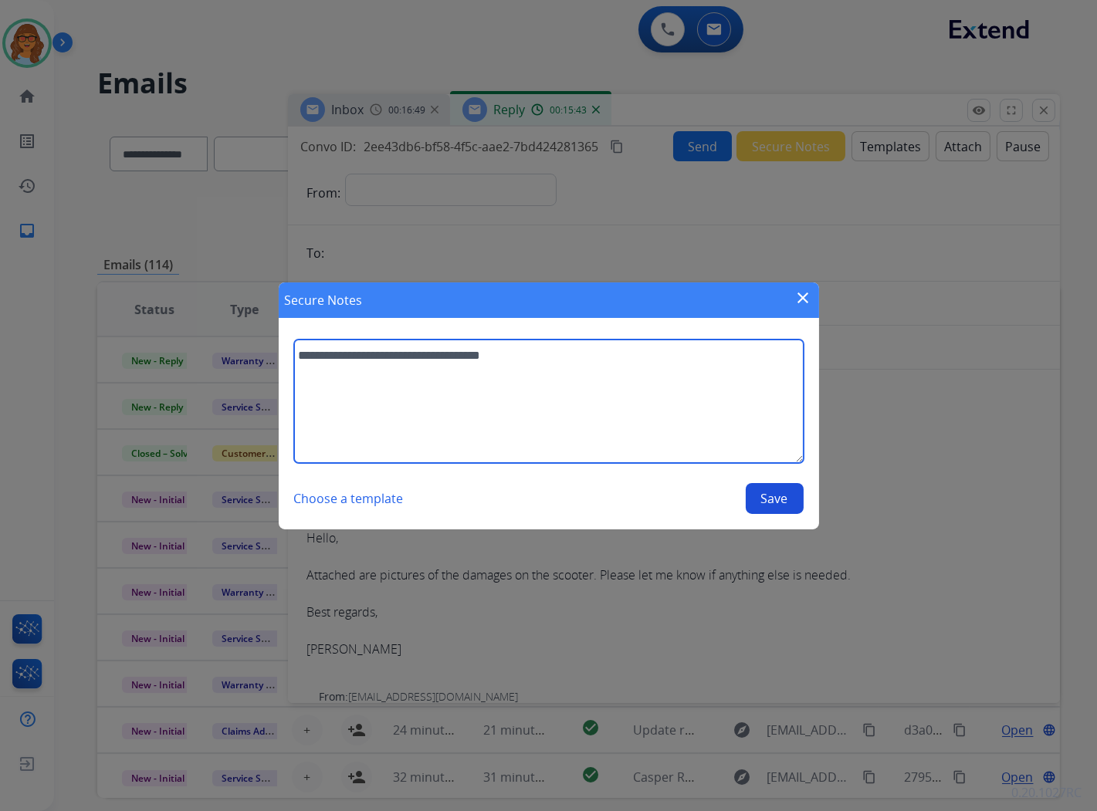
type textarea "**********"
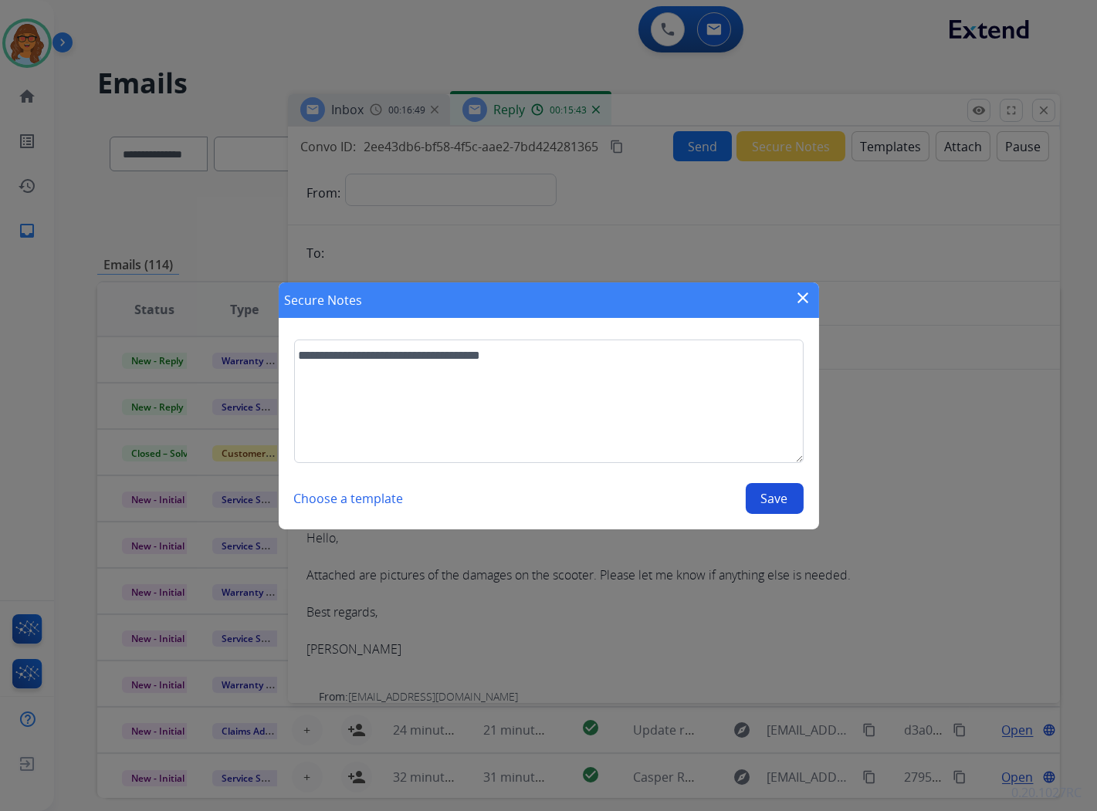
click at [781, 495] on button "Save" at bounding box center [775, 498] width 58 height 31
select select "**********"
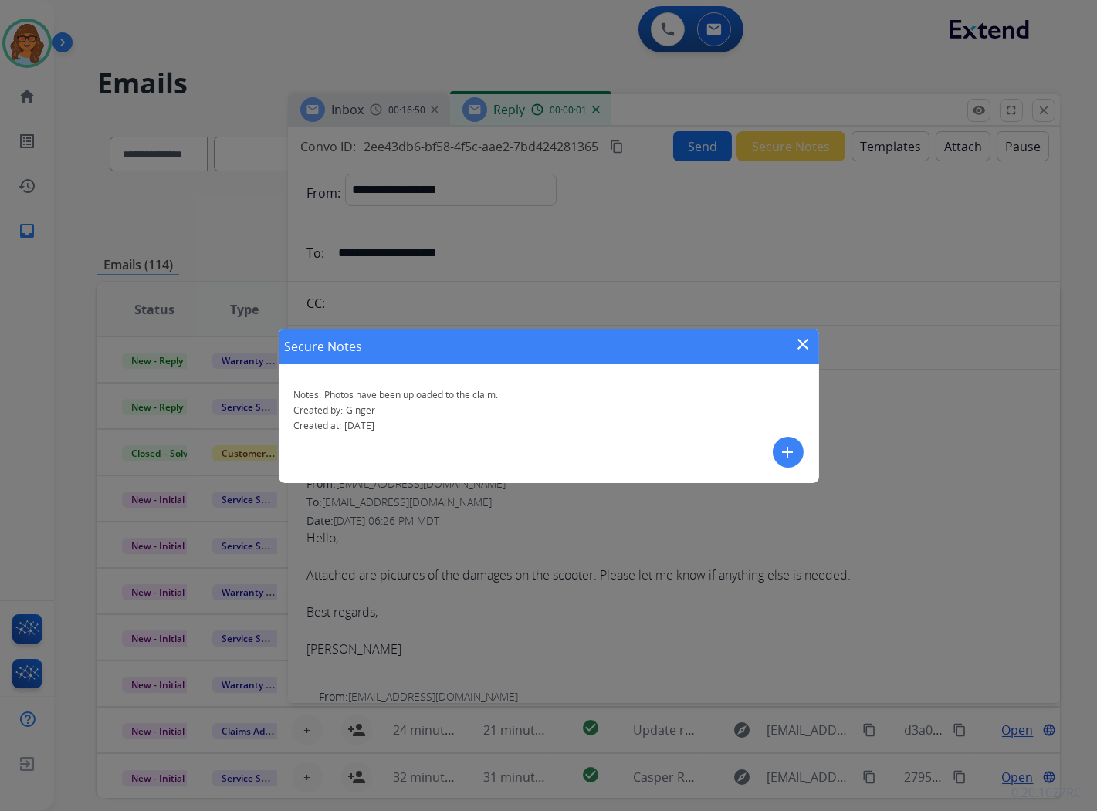
click at [806, 346] on mat-icon "close" at bounding box center [803, 344] width 19 height 19
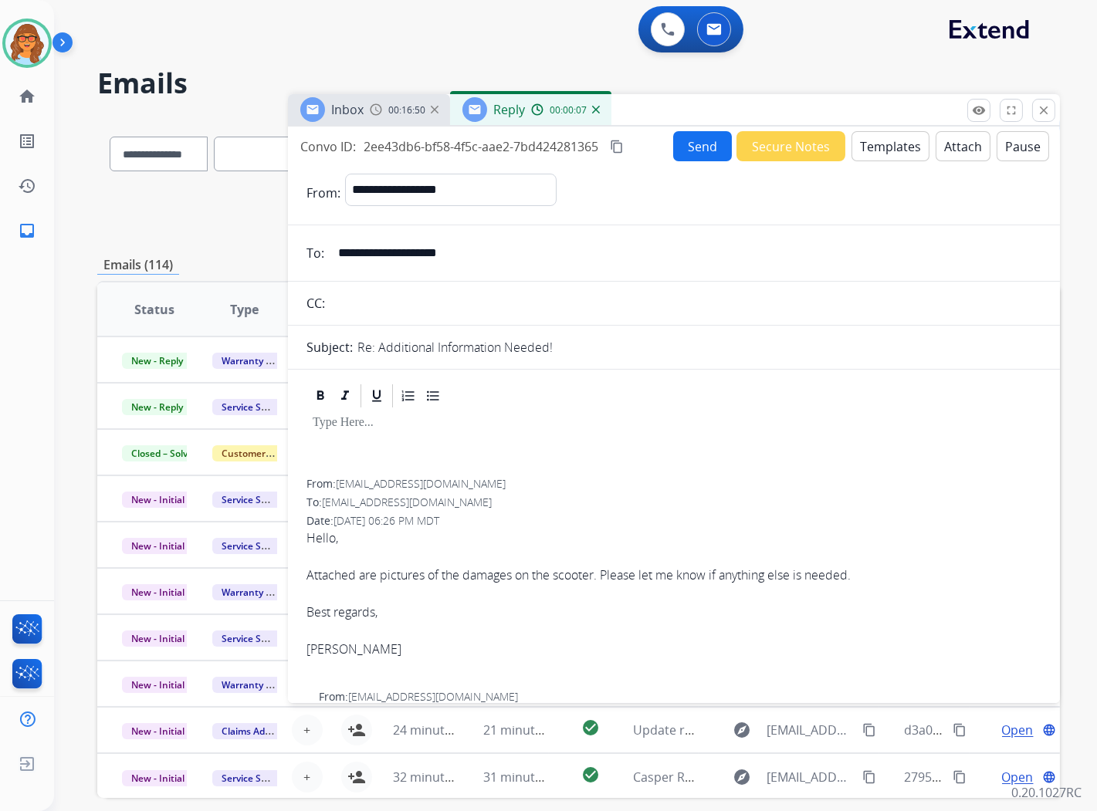
click at [320, 421] on p at bounding box center [674, 423] width 723 height 14
click at [688, 150] on button "Send" at bounding box center [702, 146] width 59 height 30
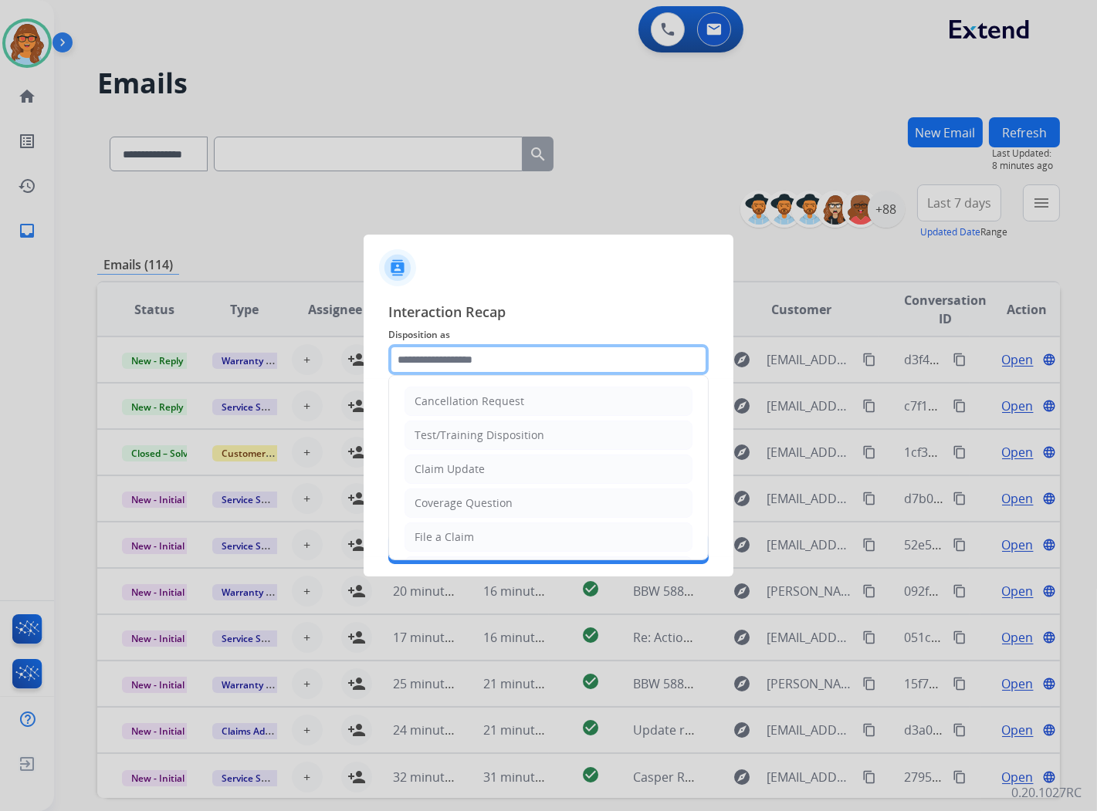
click at [469, 354] on input "text" at bounding box center [548, 359] width 320 height 31
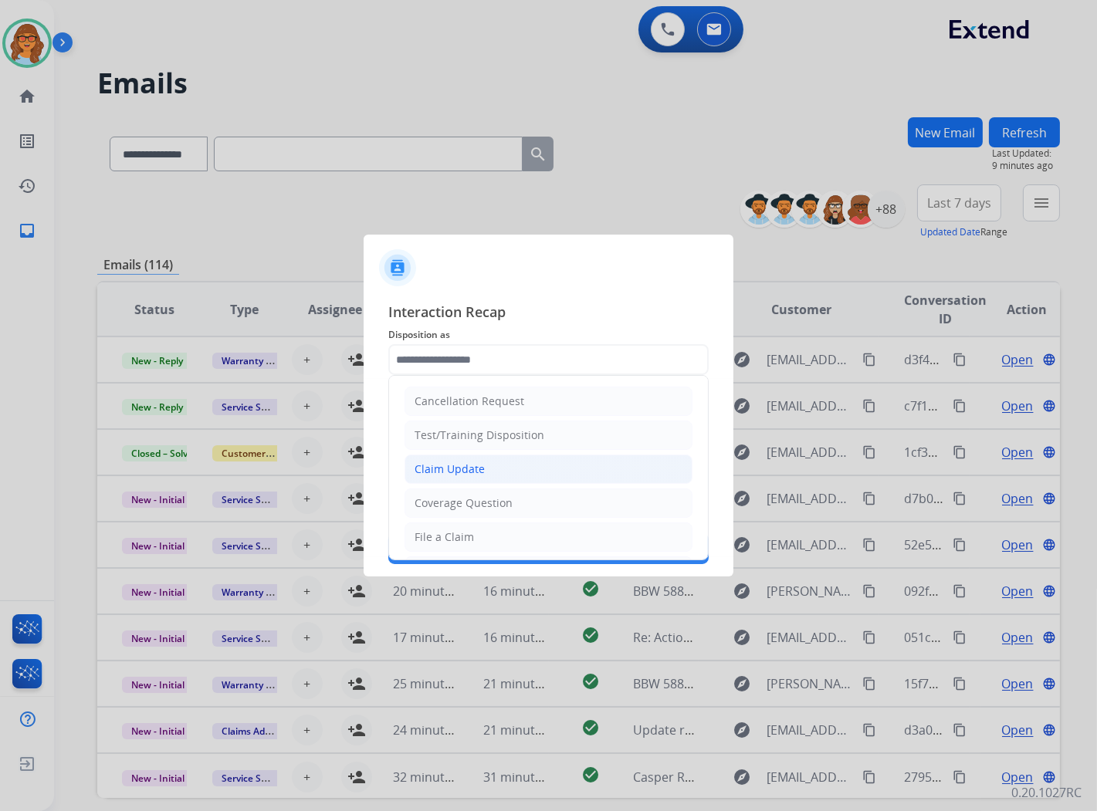
click at [494, 461] on li "Claim Update" at bounding box center [549, 469] width 288 height 29
type input "**********"
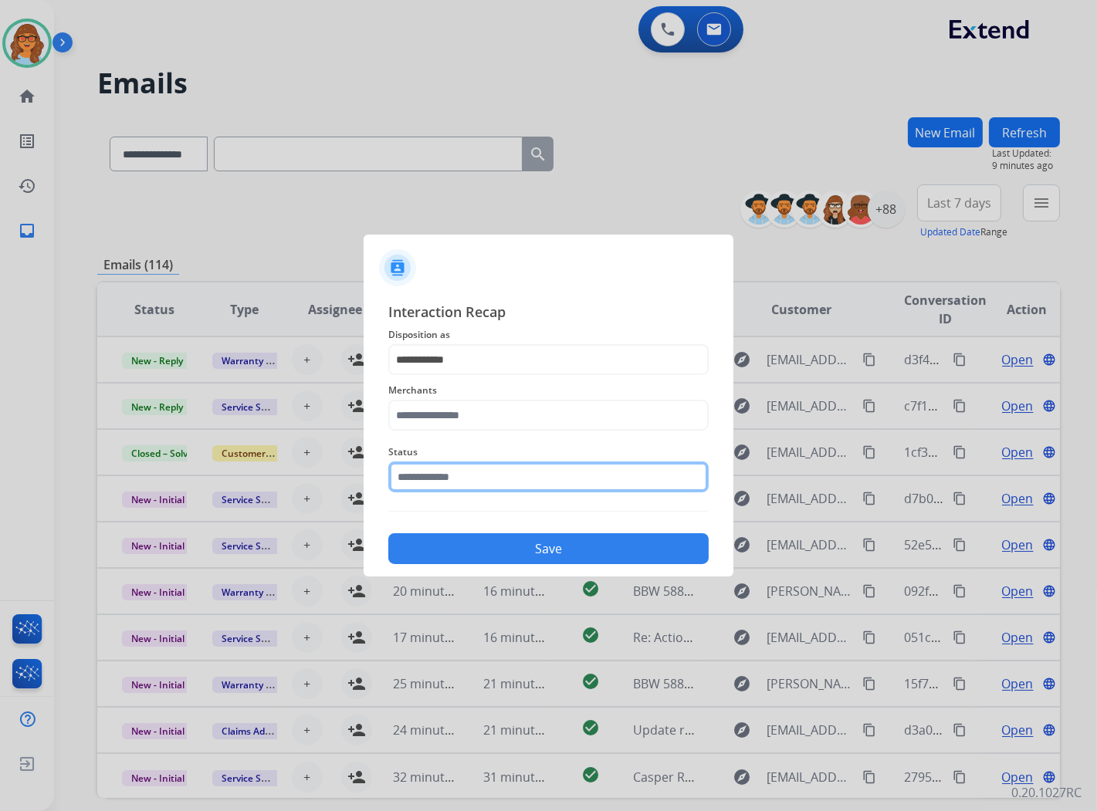
click at [481, 483] on input "text" at bounding box center [548, 477] width 320 height 31
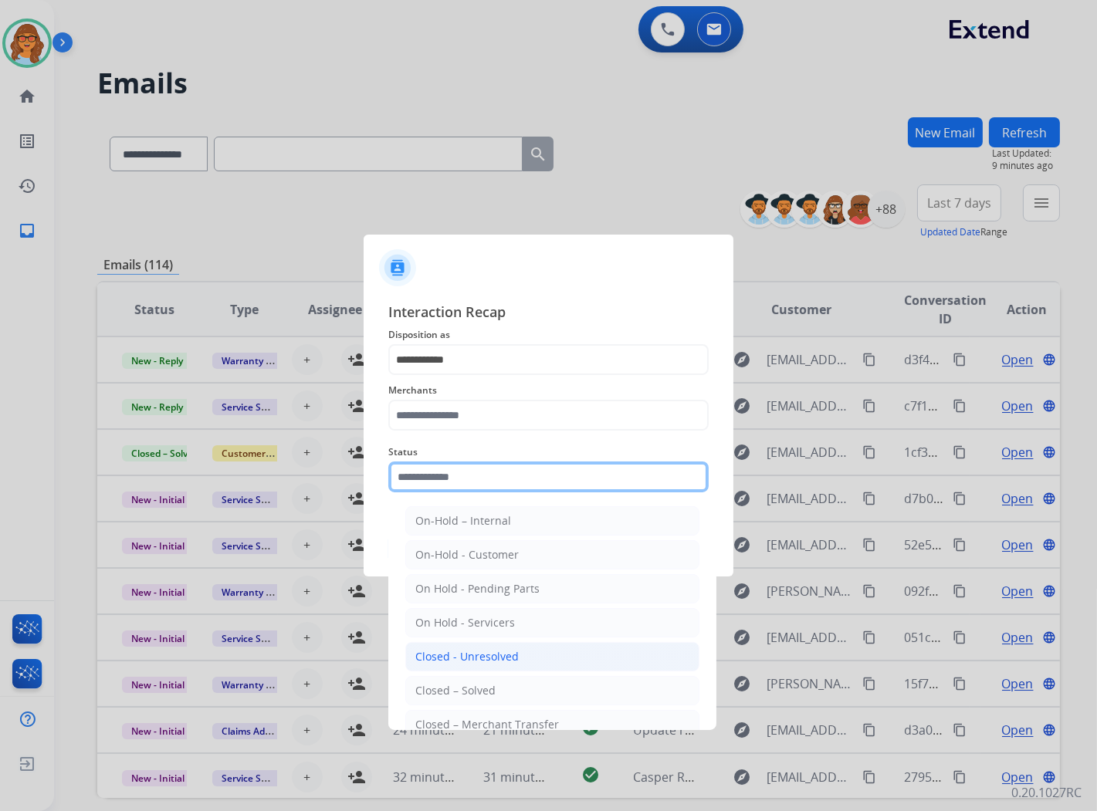
scroll to position [93, 0]
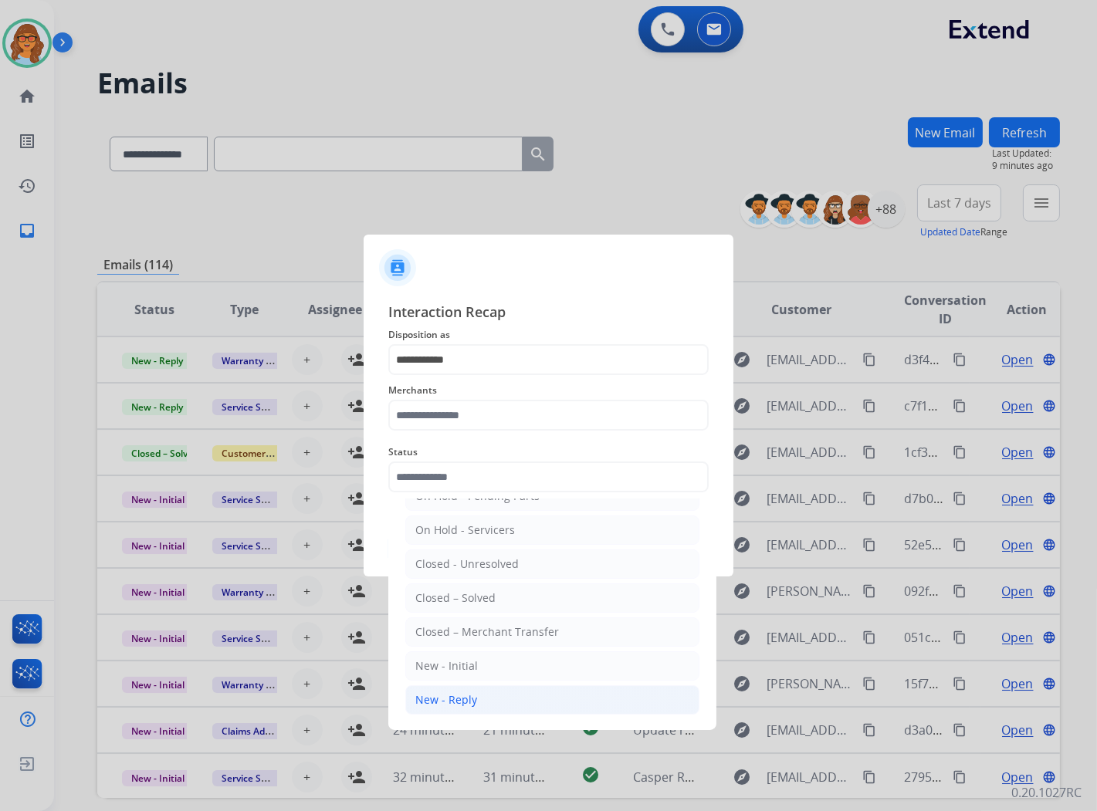
click at [475, 705] on li "New - Reply" at bounding box center [552, 700] width 294 height 29
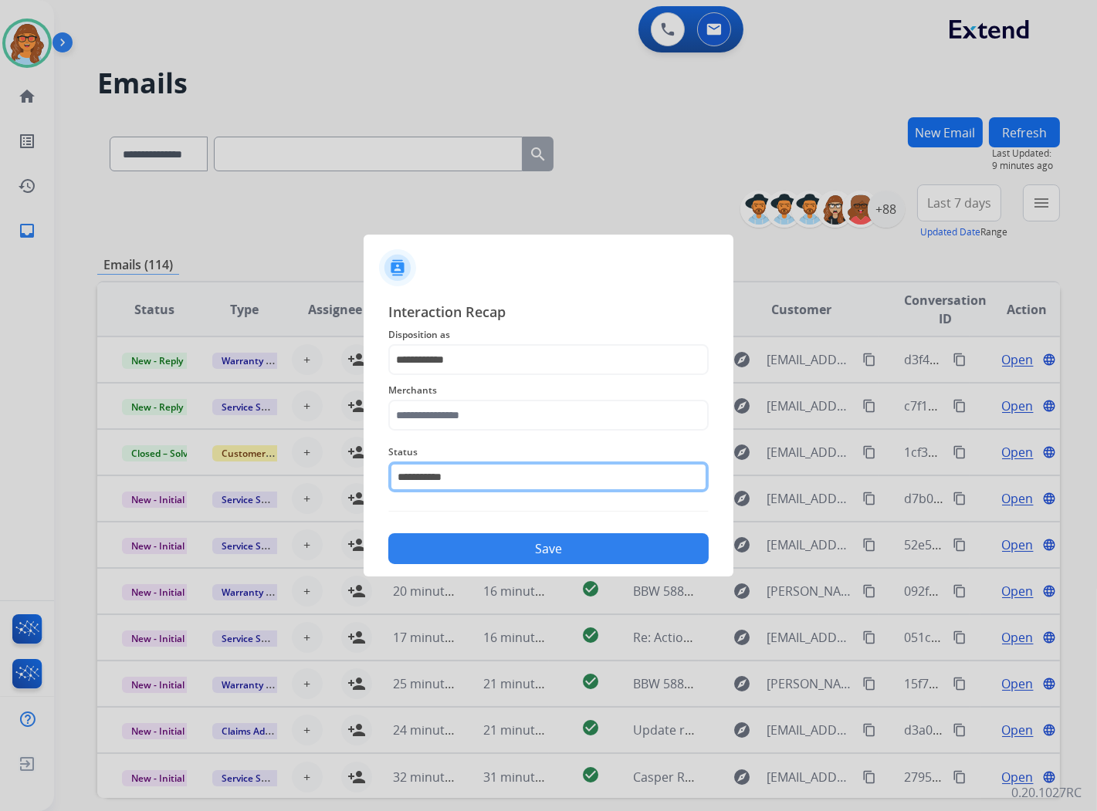
click at [517, 483] on input "**********" at bounding box center [548, 477] width 320 height 31
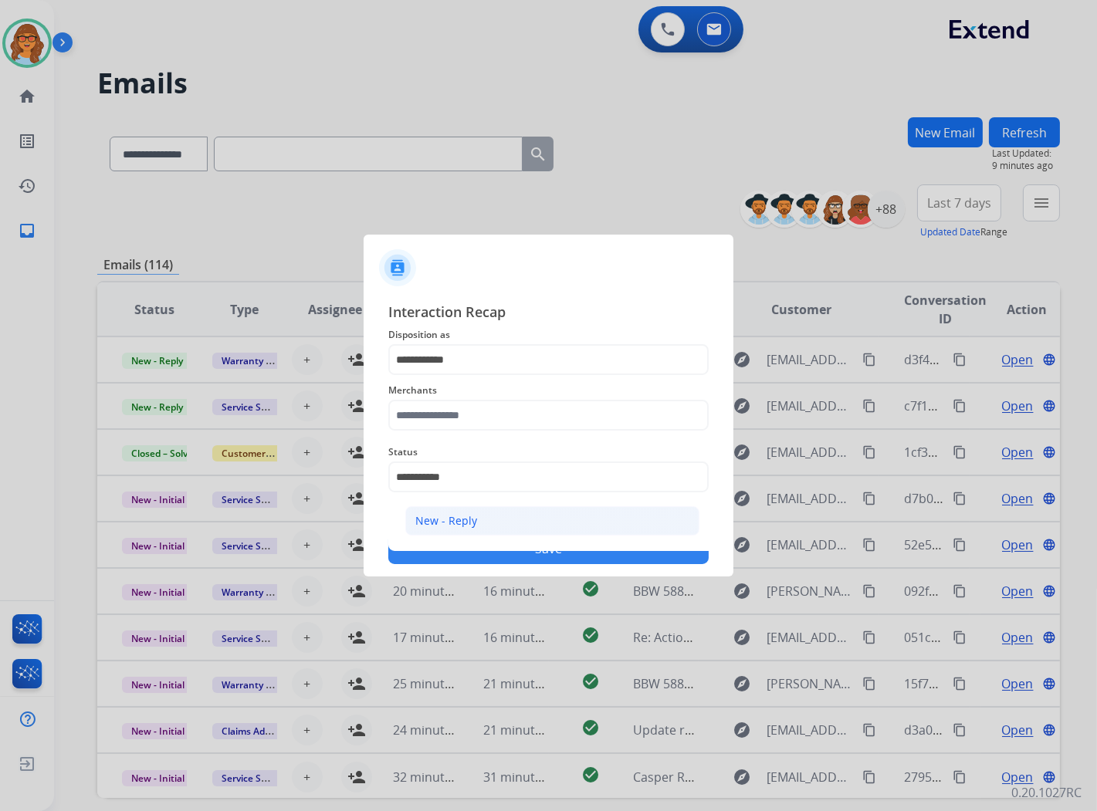
click at [528, 522] on li "New - Reply" at bounding box center [552, 520] width 294 height 29
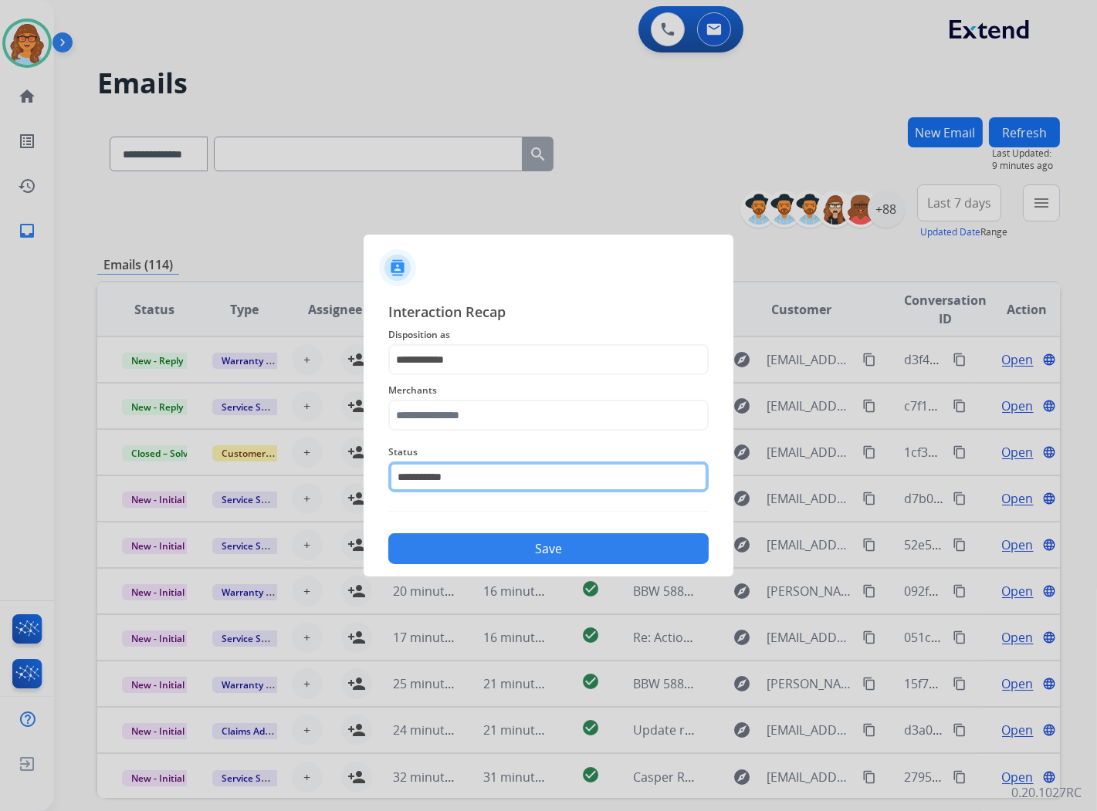
click at [513, 484] on input "**********" at bounding box center [548, 477] width 320 height 31
type input "*"
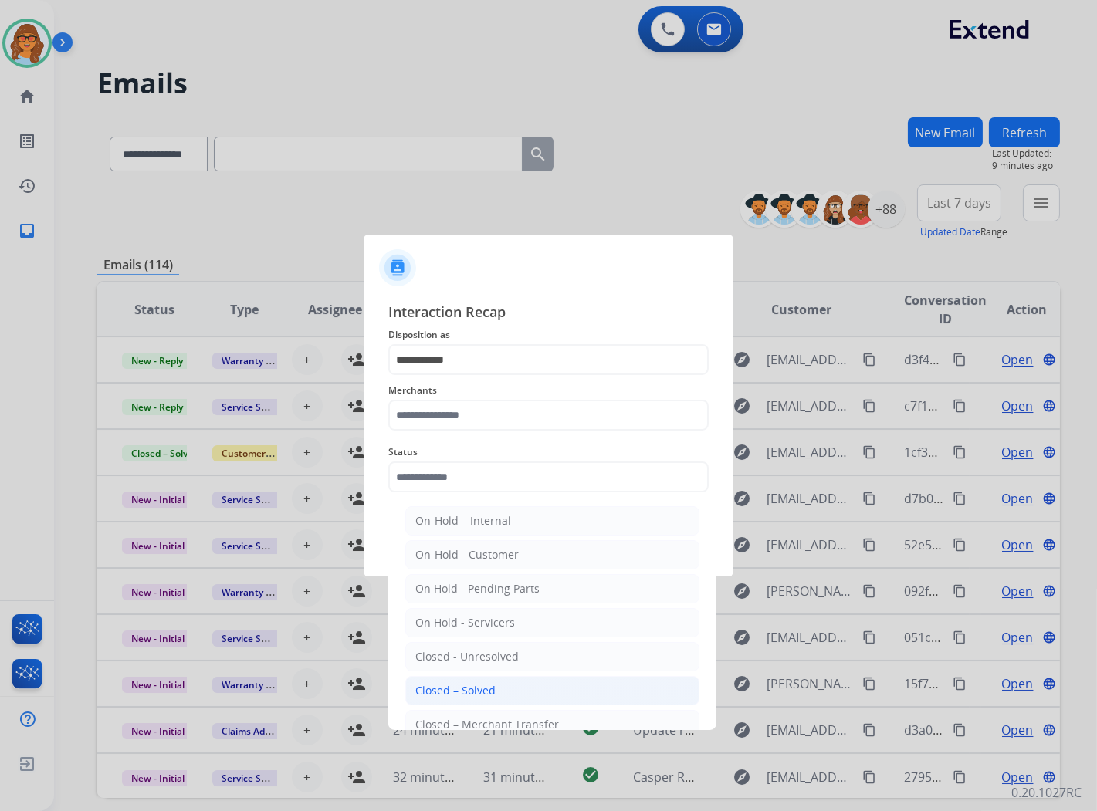
click at [455, 688] on div "Closed – Solved" at bounding box center [455, 690] width 80 height 15
type input "**********"
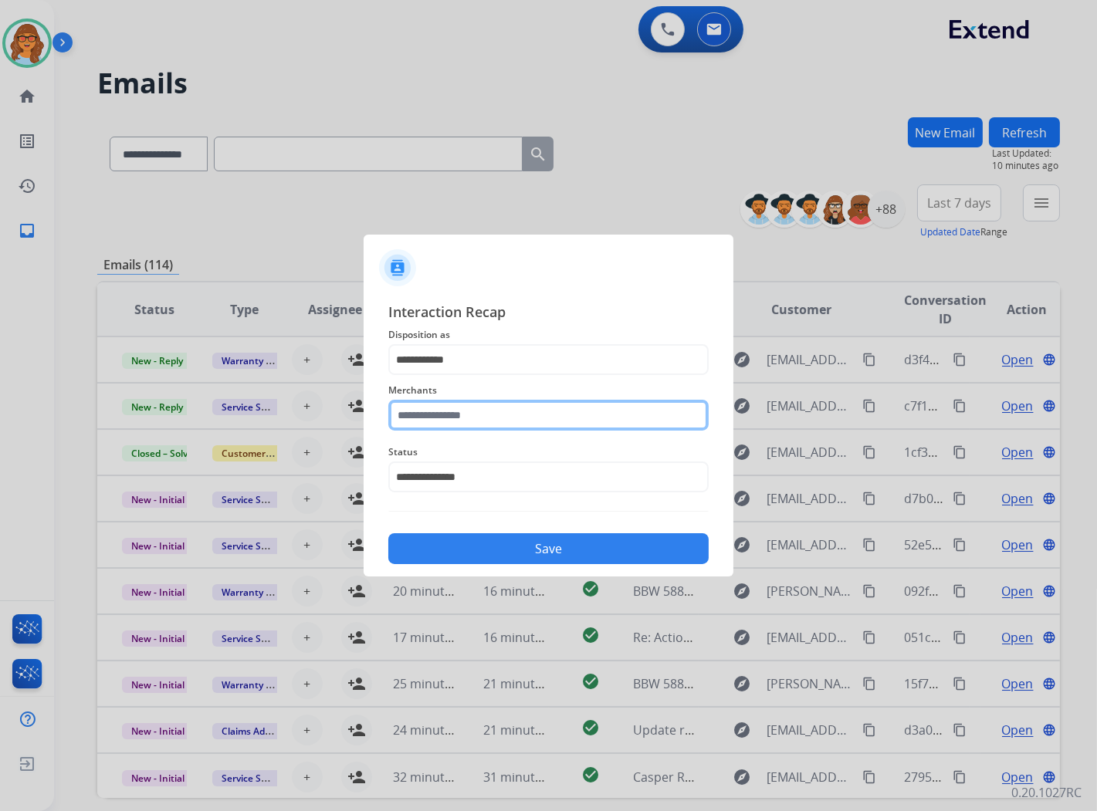
click at [514, 417] on input "text" at bounding box center [548, 415] width 320 height 31
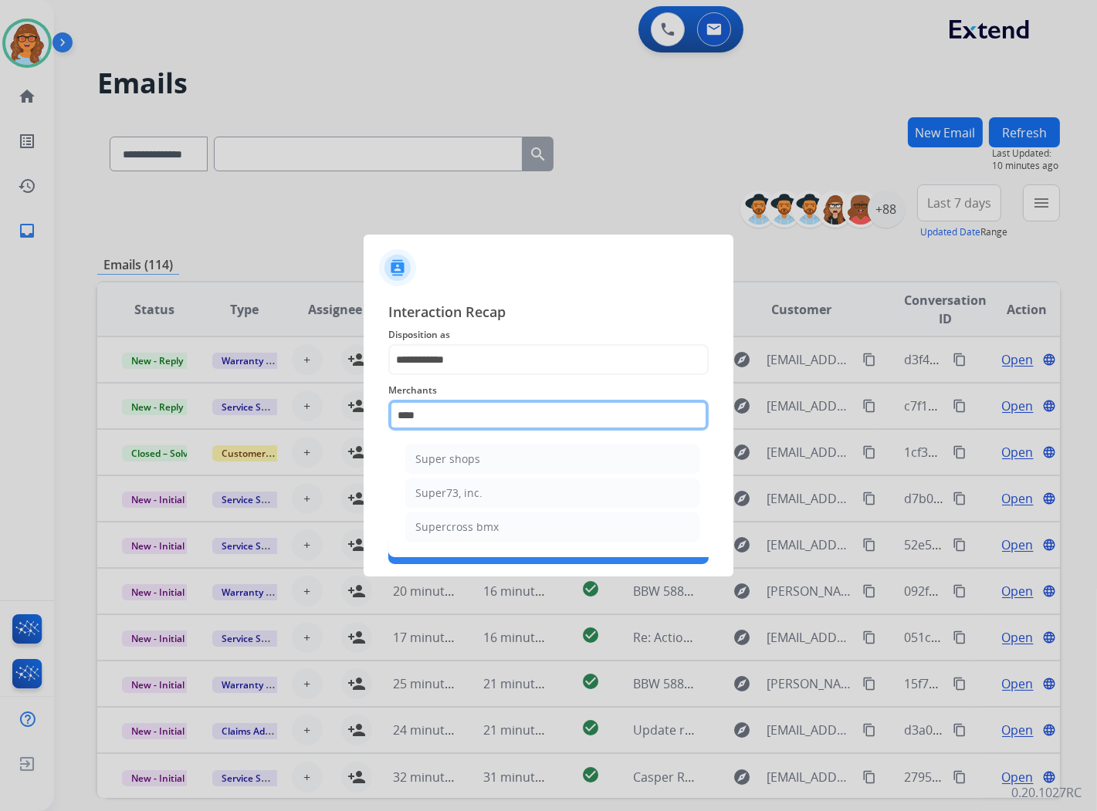
scroll to position [0, 0]
click at [499, 491] on li "Super73, inc." at bounding box center [552, 493] width 294 height 29
type input "**********"
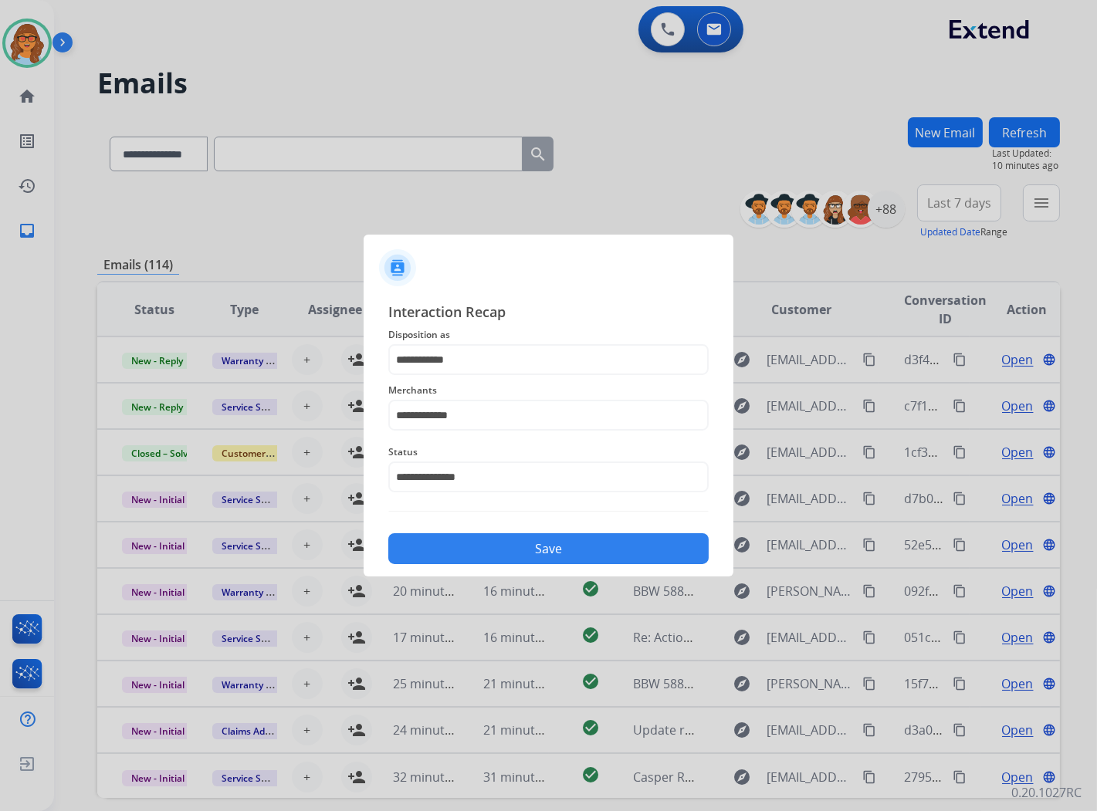
click at [530, 568] on div "**********" at bounding box center [549, 433] width 370 height 288
click at [560, 553] on button "Save" at bounding box center [548, 548] width 320 height 31
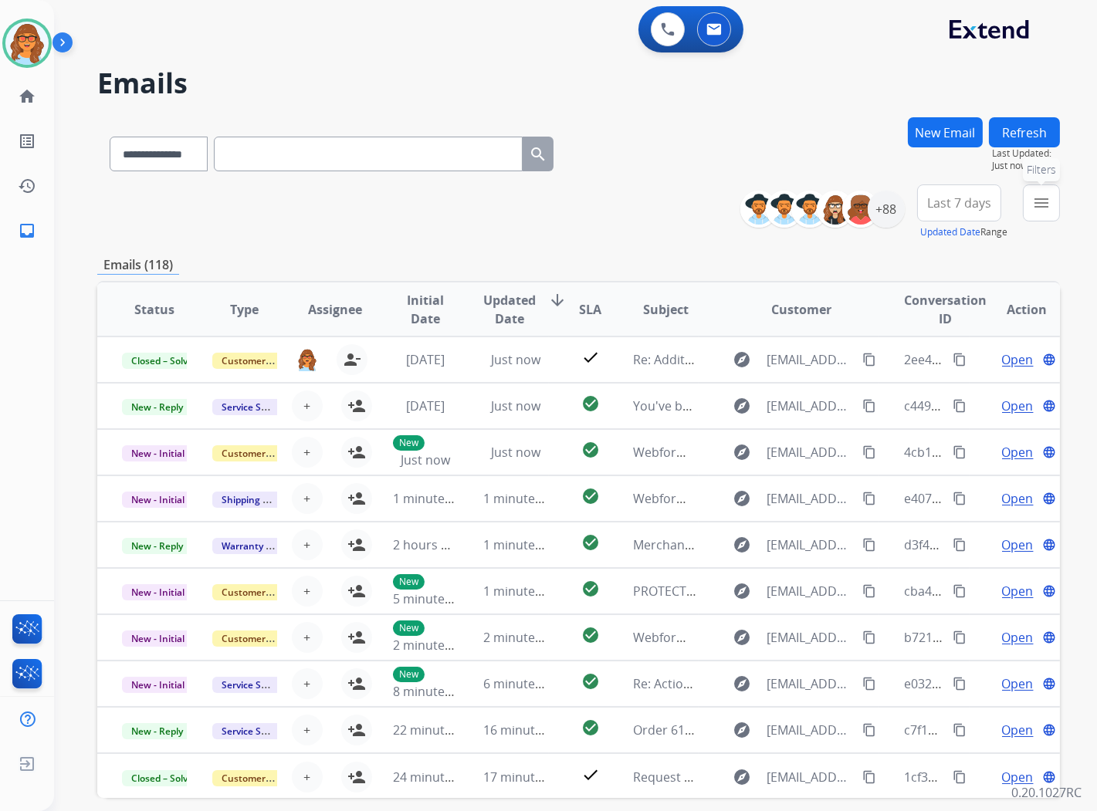
click at [1041, 206] on mat-icon "menu" at bounding box center [1041, 203] width 19 height 19
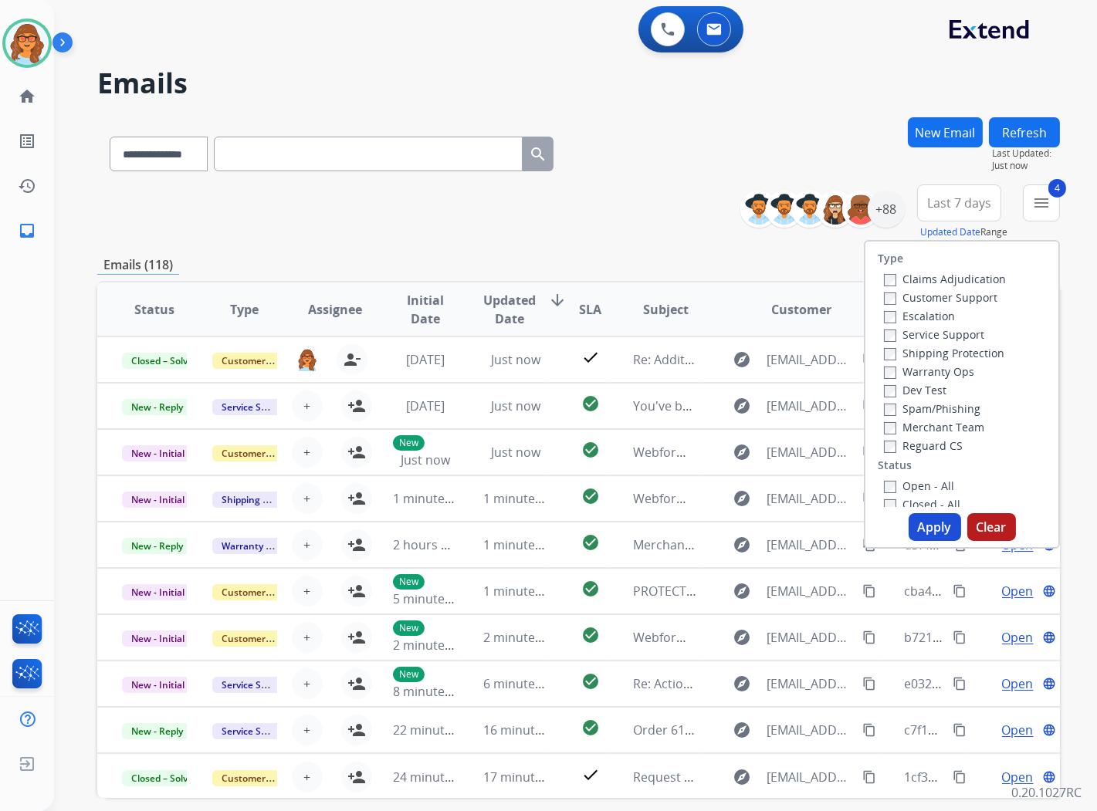
click at [935, 527] on button "Apply" at bounding box center [935, 527] width 52 height 28
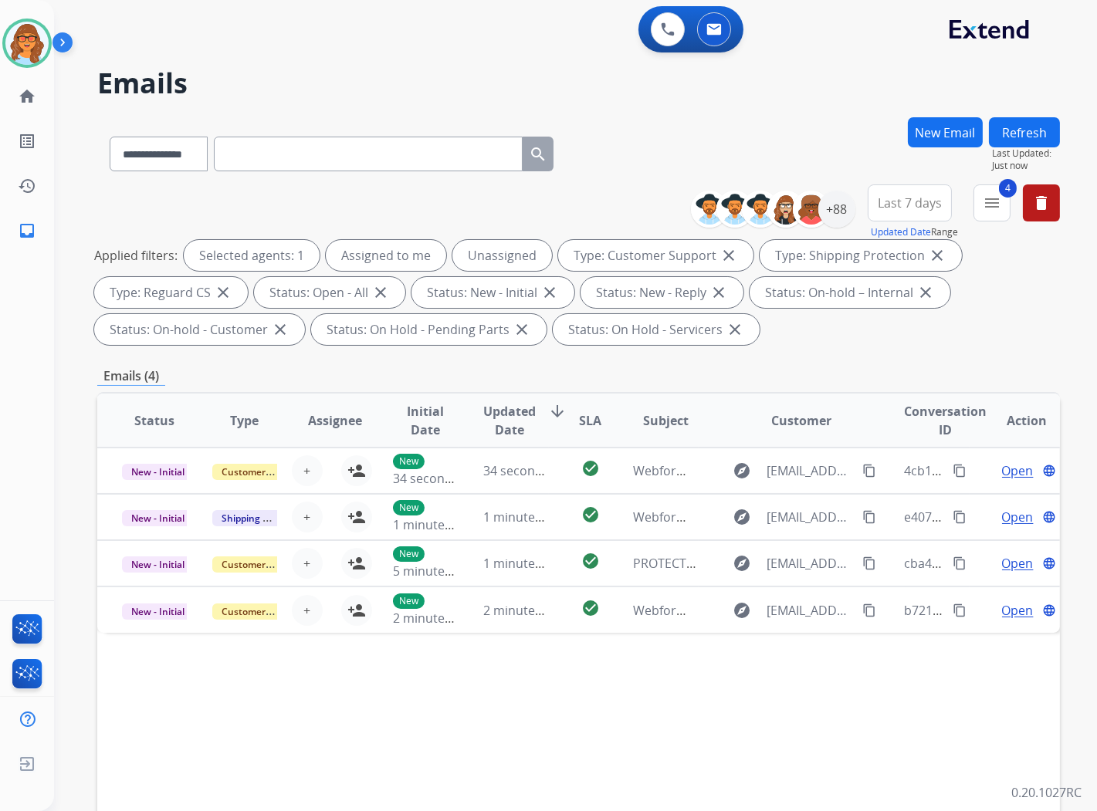
click at [919, 202] on span "Last 7 days" at bounding box center [910, 203] width 64 height 6
click at [906, 391] on div "Last 90 days" at bounding box center [904, 390] width 85 height 23
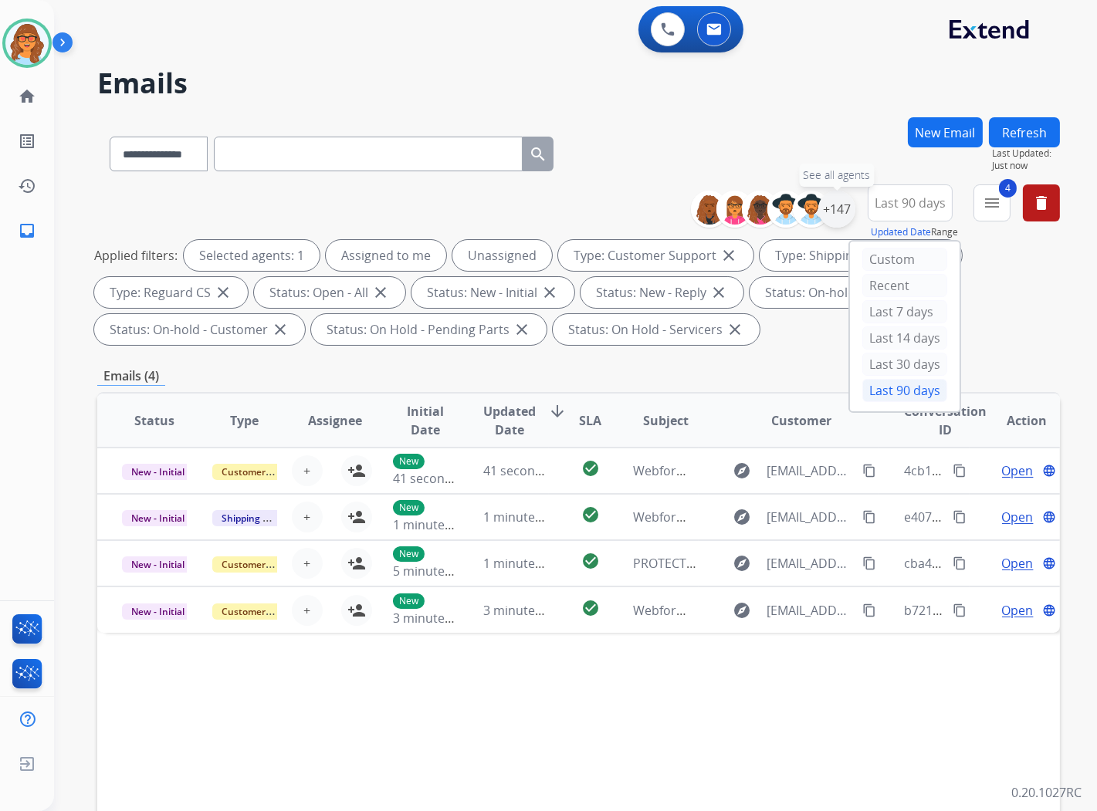
click at [832, 203] on div "+147" at bounding box center [836, 209] width 37 height 37
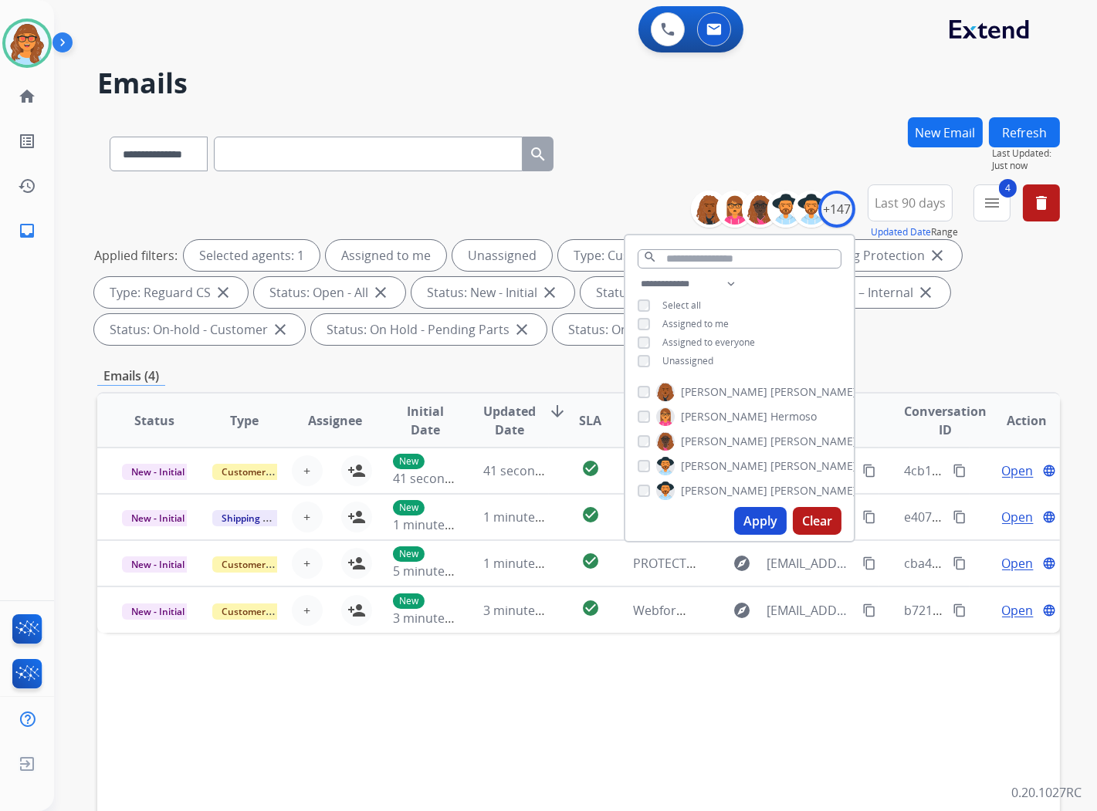
click at [665, 369] on div "**********" at bounding box center [739, 324] width 229 height 99
click at [672, 359] on span "Unassigned" at bounding box center [687, 360] width 51 height 13
click at [767, 521] on button "Apply" at bounding box center [760, 521] width 52 height 28
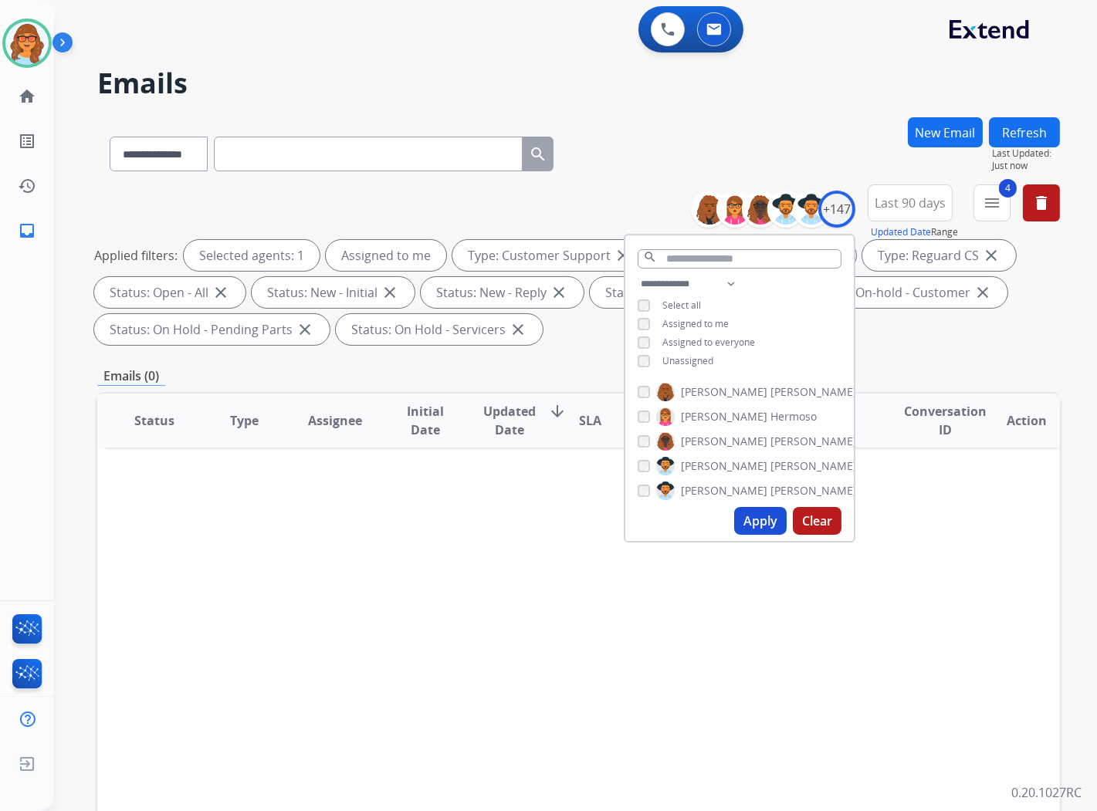
click at [550, 615] on div "Status Type Assignee Initial Date Updated Date arrow_downward SLA Subject Custo…" at bounding box center [578, 650] width 963 height 517
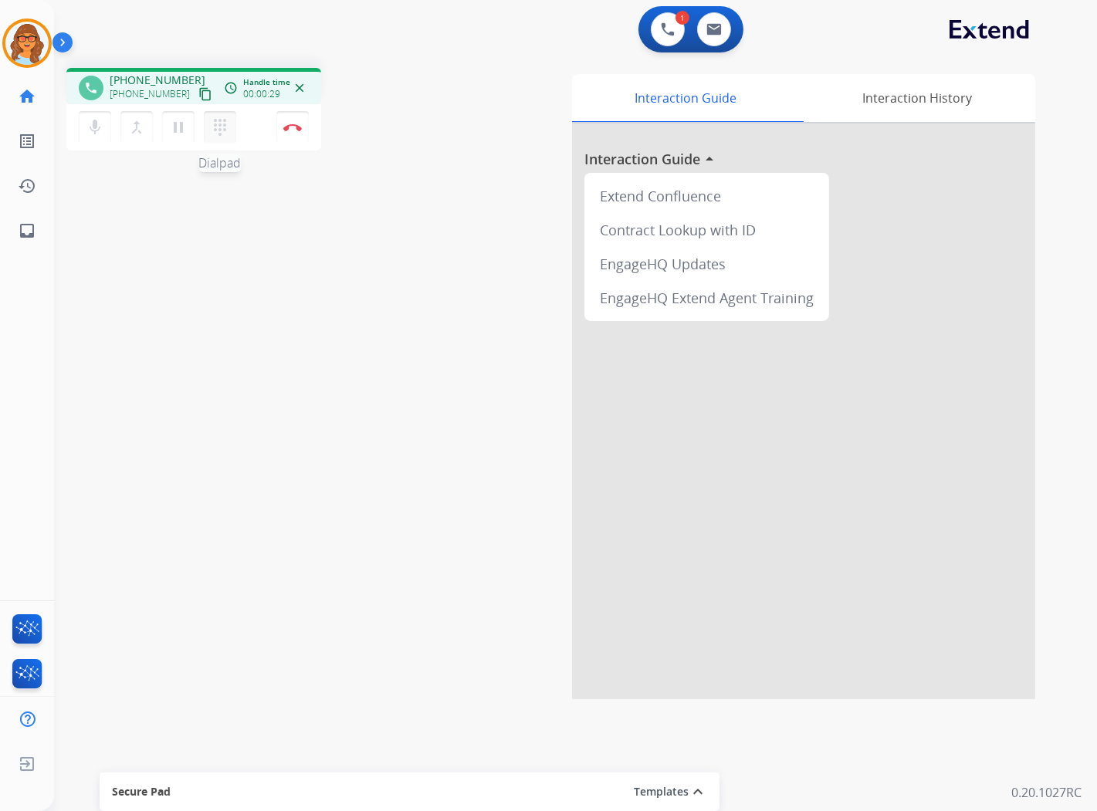
drag, startPoint x: 190, startPoint y: 93, endPoint x: 218, endPoint y: 118, distance: 37.7
click at [198, 93] on mat-icon "content_copy" at bounding box center [205, 94] width 14 height 14
click at [300, 125] on img at bounding box center [292, 128] width 19 height 8
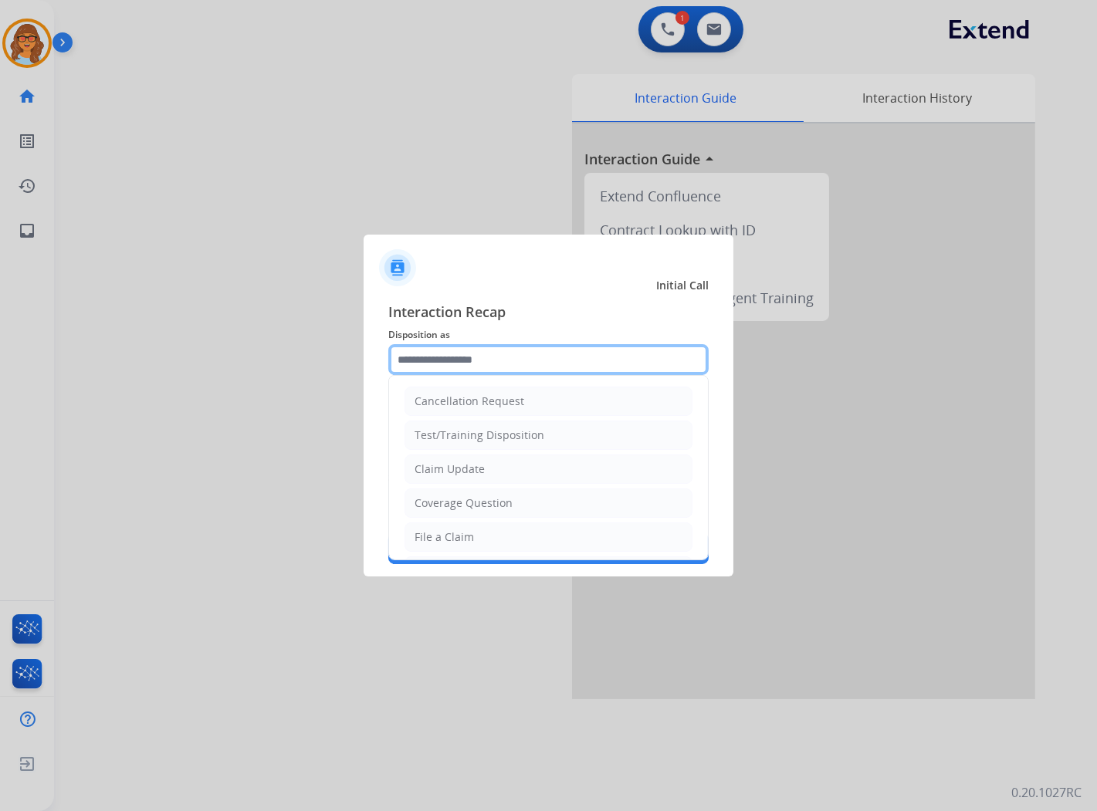
click at [456, 367] on input "text" at bounding box center [548, 359] width 320 height 31
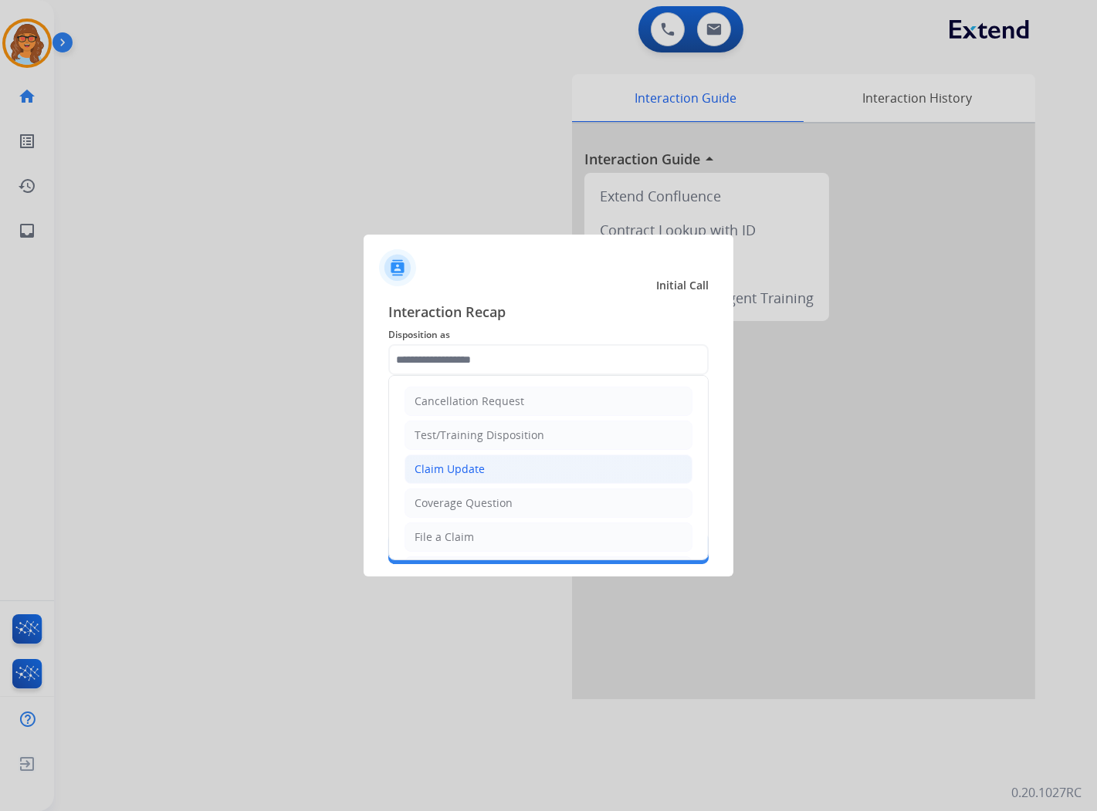
click at [472, 468] on div "Claim Update" at bounding box center [450, 469] width 70 height 15
type input "**********"
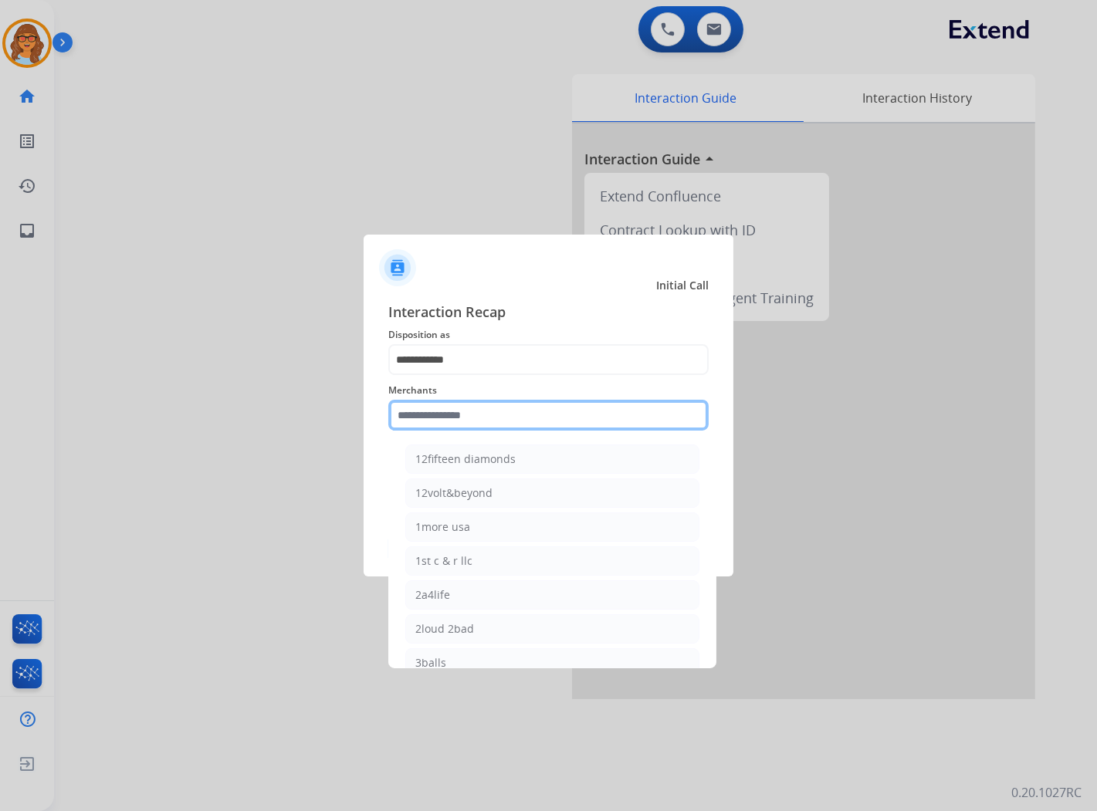
click at [497, 405] on input "text" at bounding box center [548, 415] width 320 height 31
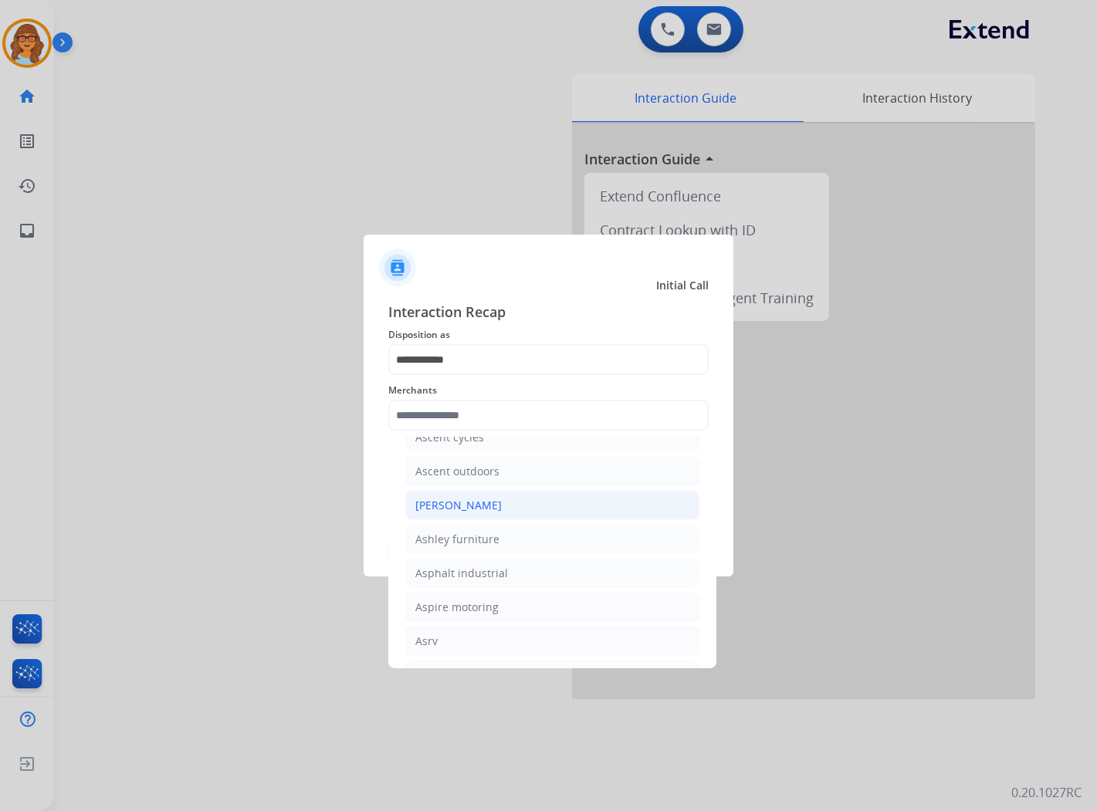
click at [476, 513] on div "[PERSON_NAME]" at bounding box center [458, 505] width 86 height 15
type input "**********"
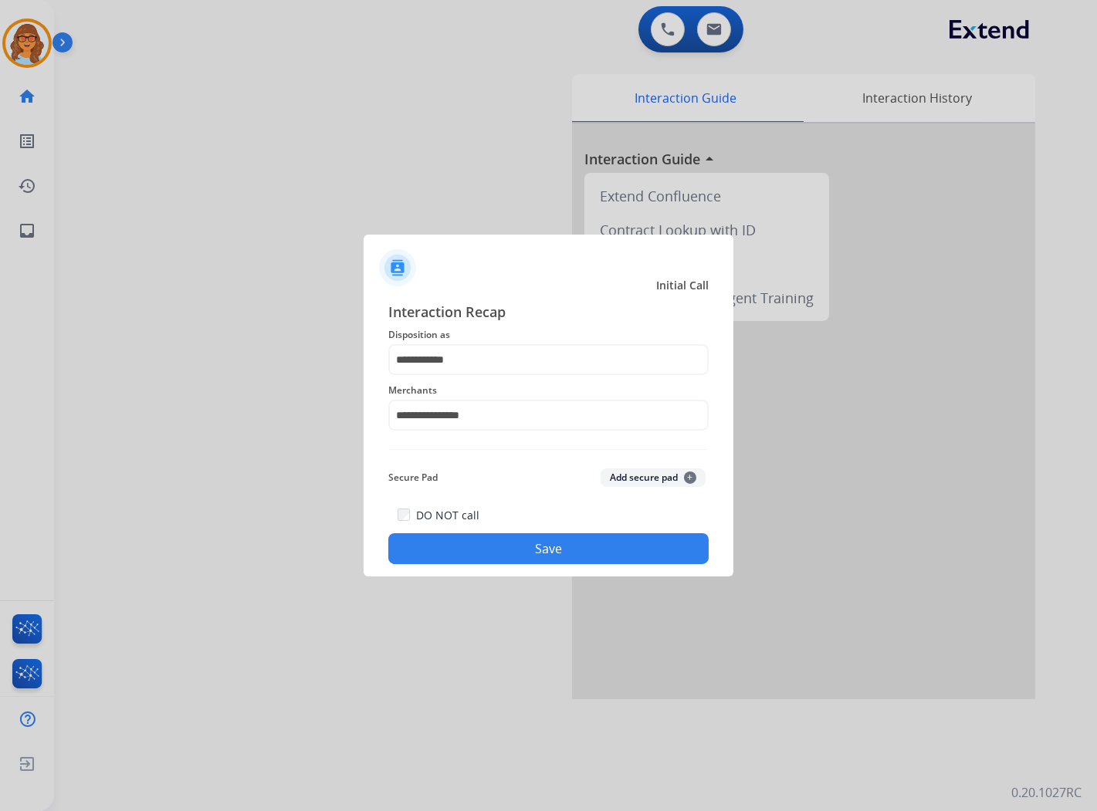
click at [567, 552] on button "Save" at bounding box center [548, 548] width 320 height 31
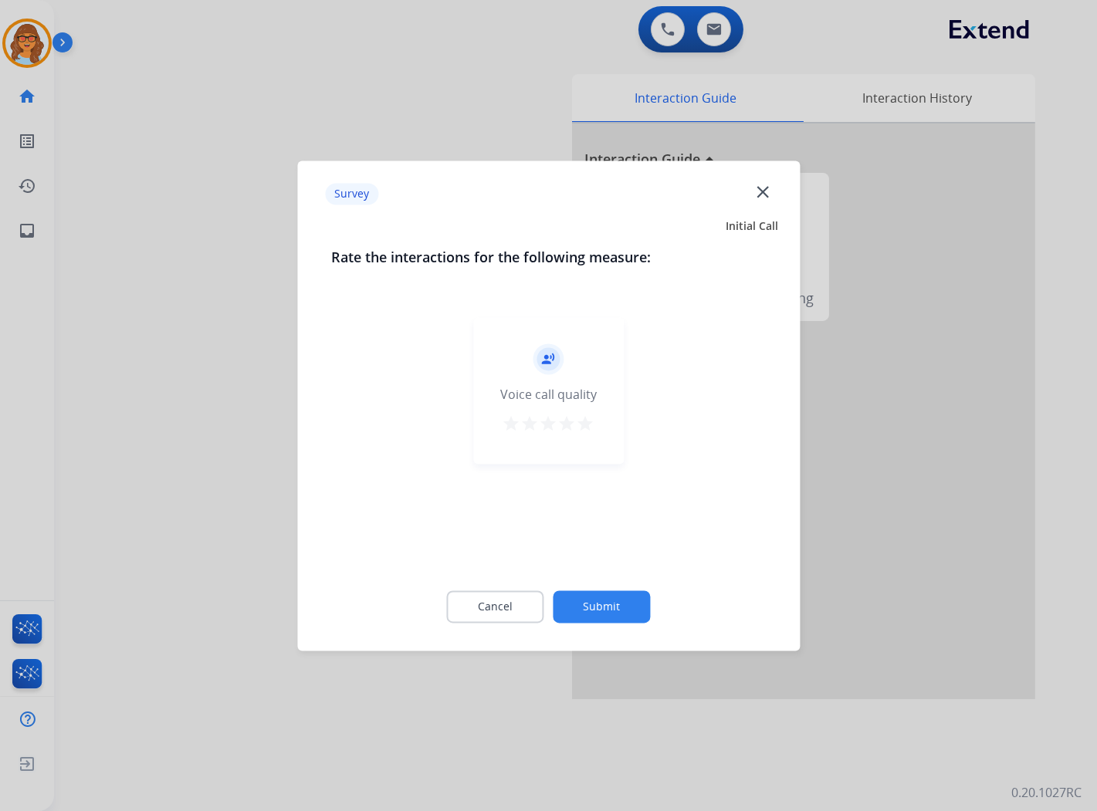
click at [589, 427] on mat-icon "star" at bounding box center [586, 424] width 19 height 19
click at [598, 605] on button "Submit" at bounding box center [602, 607] width 97 height 32
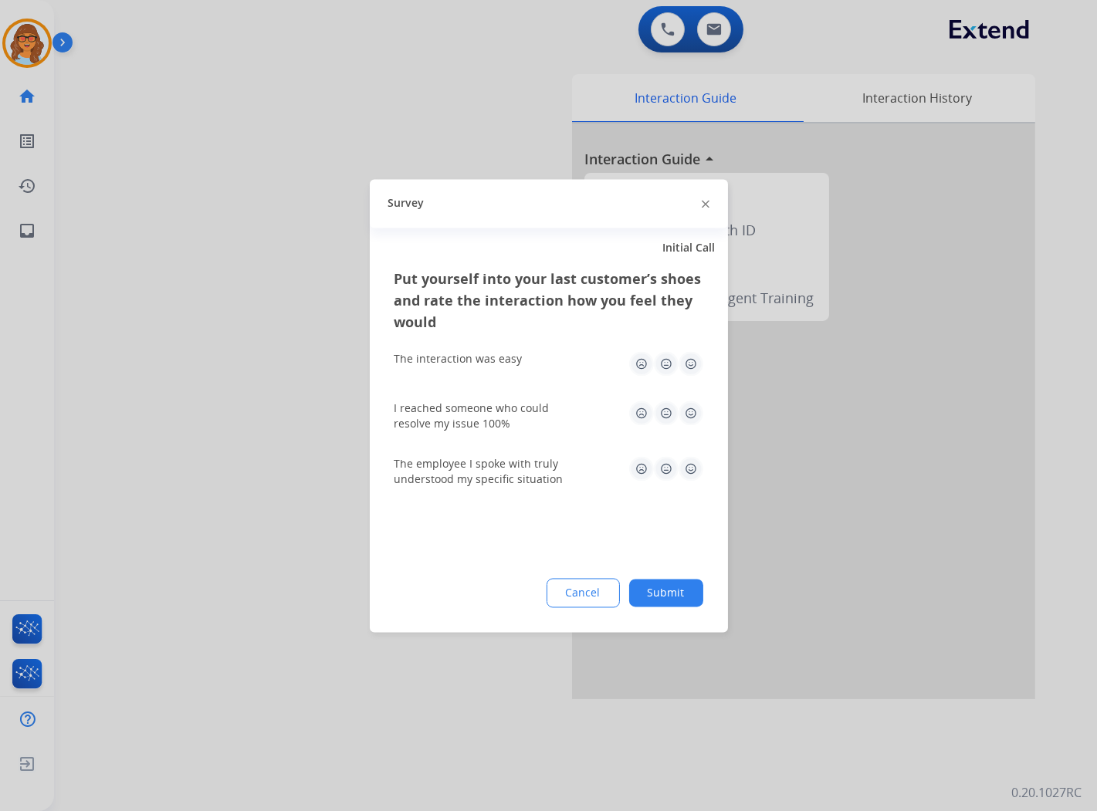
click at [689, 365] on img at bounding box center [691, 363] width 25 height 25
drag, startPoint x: 686, startPoint y: 415, endPoint x: 689, endPoint y: 423, distance: 9.0
click at [687, 414] on img at bounding box center [691, 413] width 25 height 25
click at [691, 467] on img at bounding box center [691, 468] width 25 height 25
click at [664, 604] on button "Submit" at bounding box center [666, 593] width 74 height 28
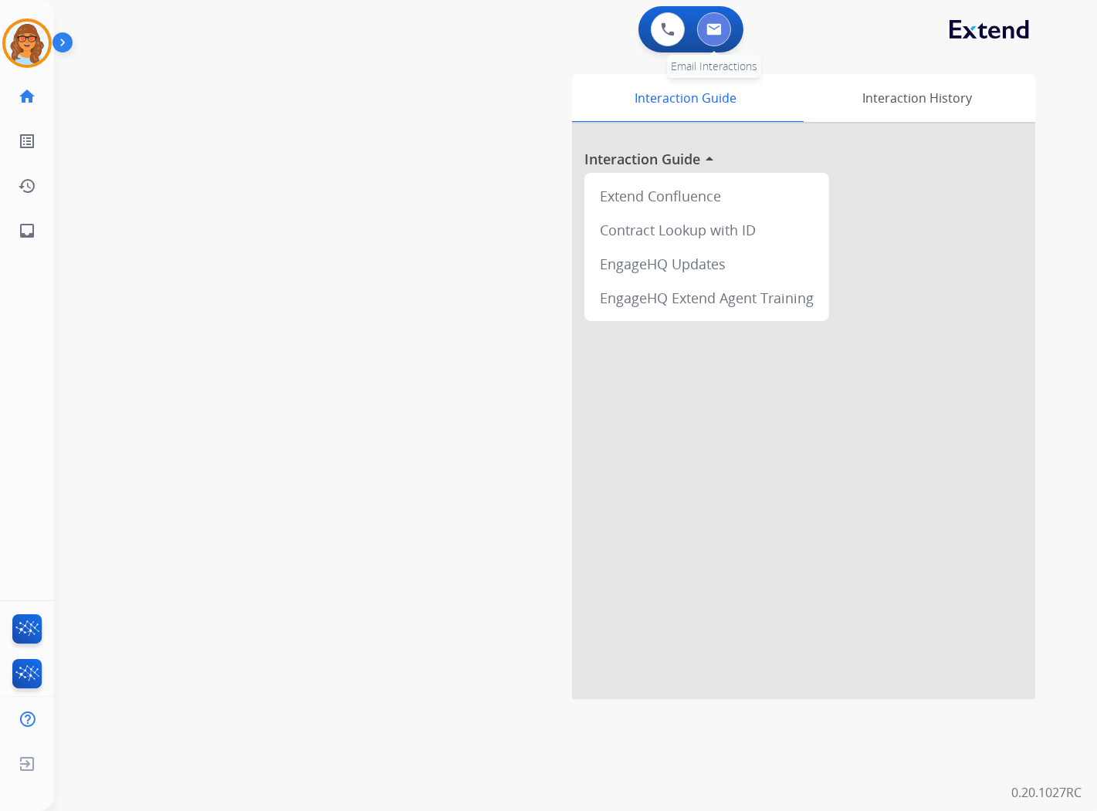
click at [712, 25] on img at bounding box center [713, 29] width 15 height 12
select select "**********"
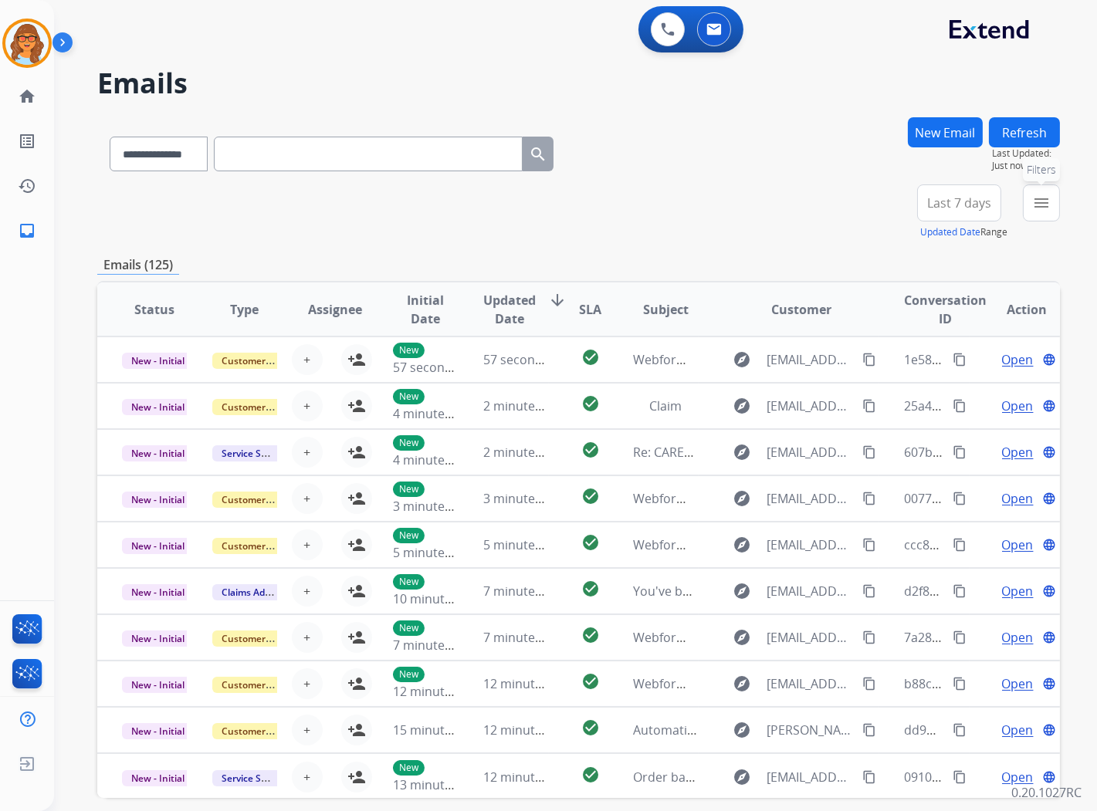
click at [1046, 213] on button "menu Filters" at bounding box center [1041, 203] width 37 height 37
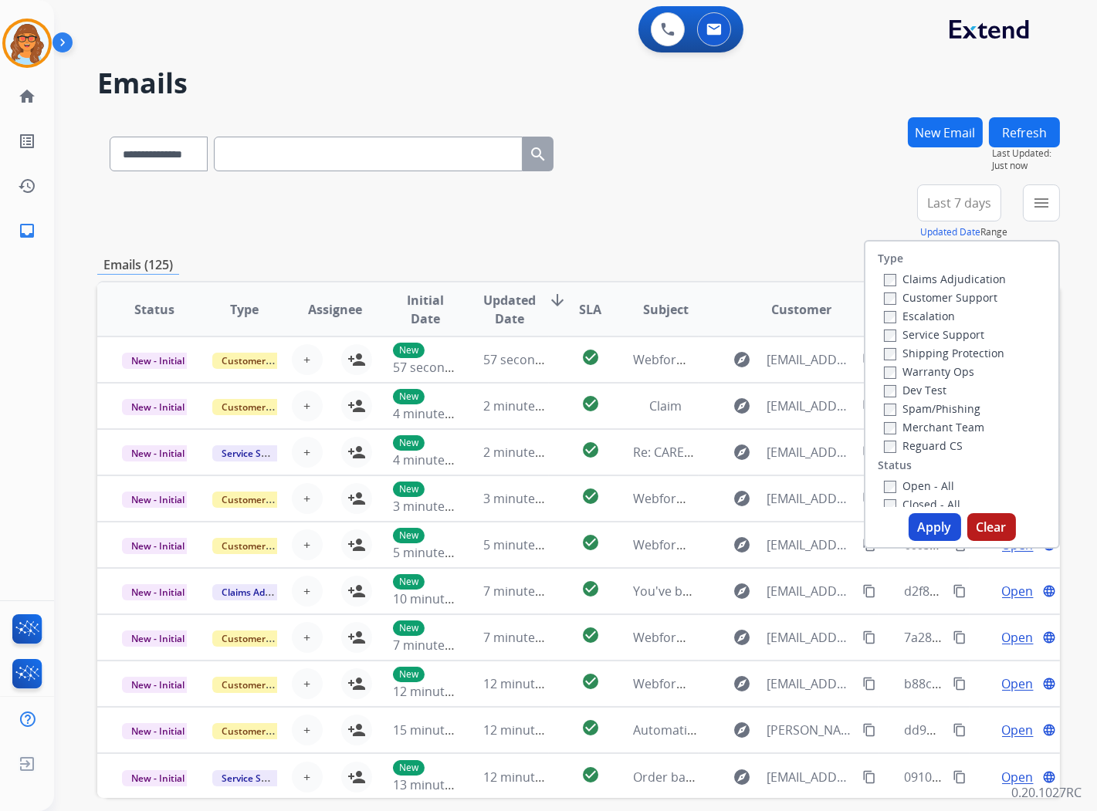
click at [963, 301] on label "Customer Support" at bounding box center [940, 297] width 113 height 15
click at [966, 356] on label "Shipping Protection" at bounding box center [944, 353] width 120 height 15
click at [946, 441] on label "Reguard CS" at bounding box center [923, 446] width 79 height 15
click at [930, 487] on label "Open - All" at bounding box center [919, 486] width 70 height 15
click at [930, 520] on button "Apply" at bounding box center [935, 527] width 52 height 28
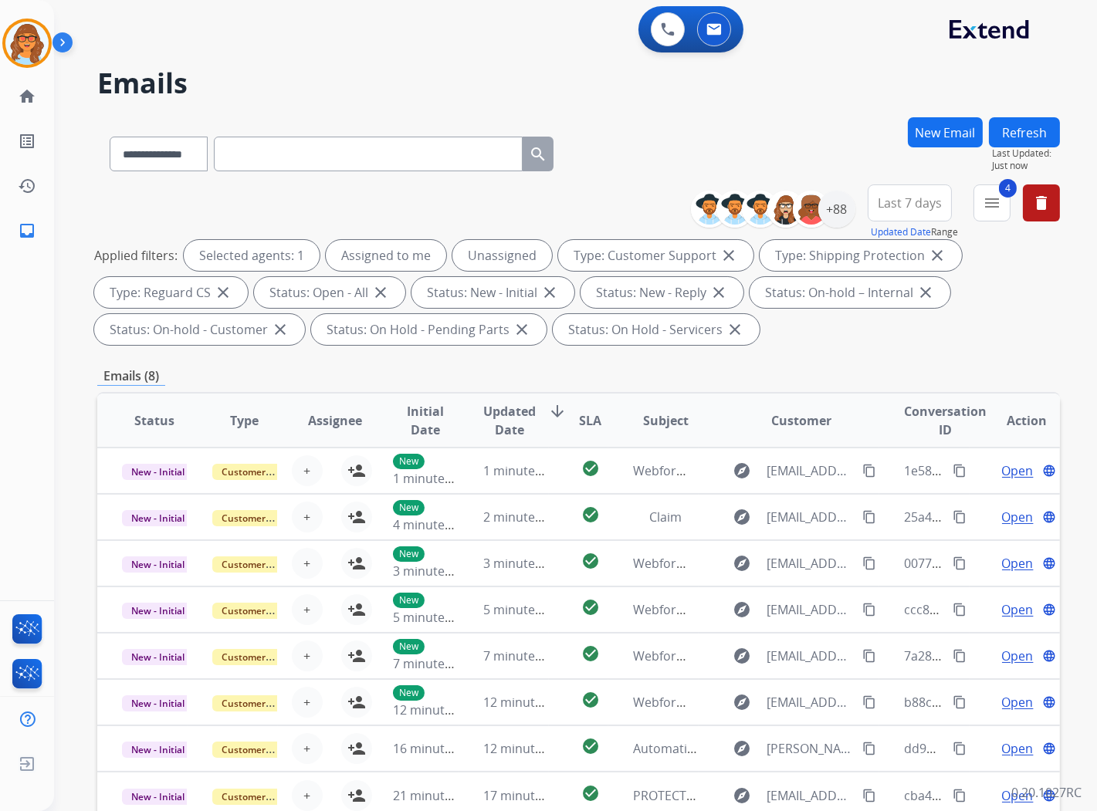
click at [930, 213] on button "Last 7 days" at bounding box center [910, 203] width 84 height 37
click at [888, 397] on div "Last 90 days" at bounding box center [904, 390] width 85 height 23
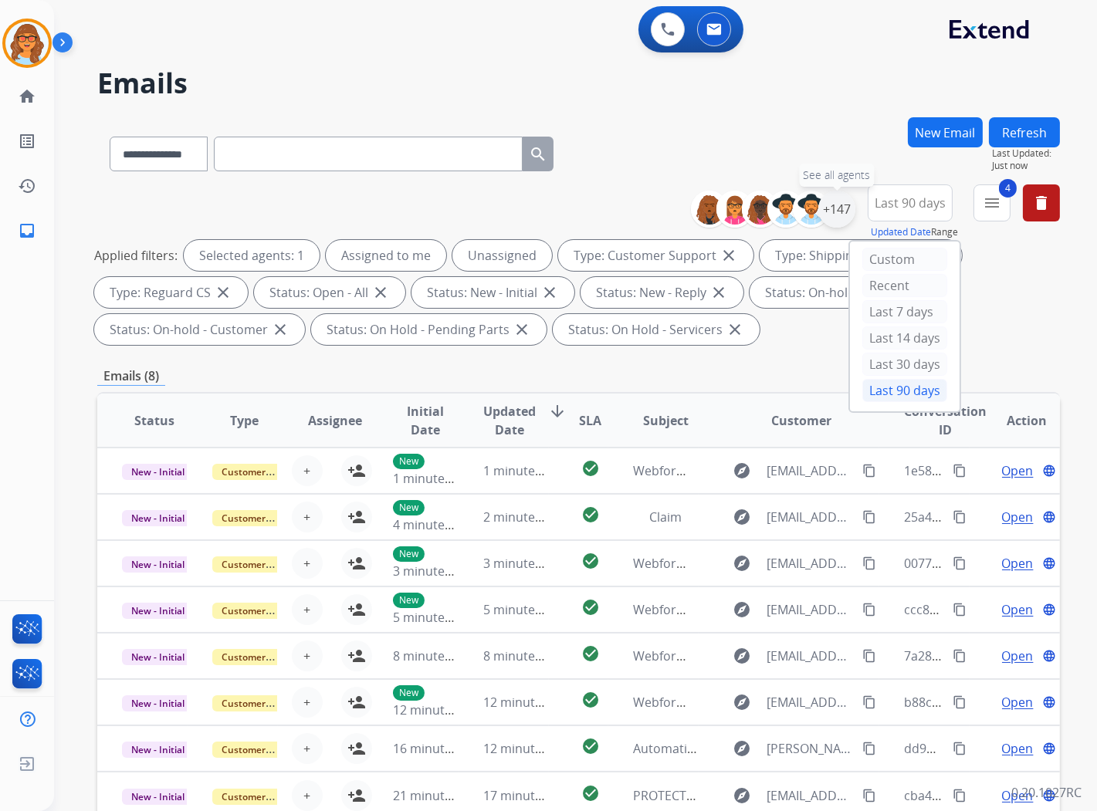
click at [832, 211] on div "+147" at bounding box center [836, 209] width 37 height 37
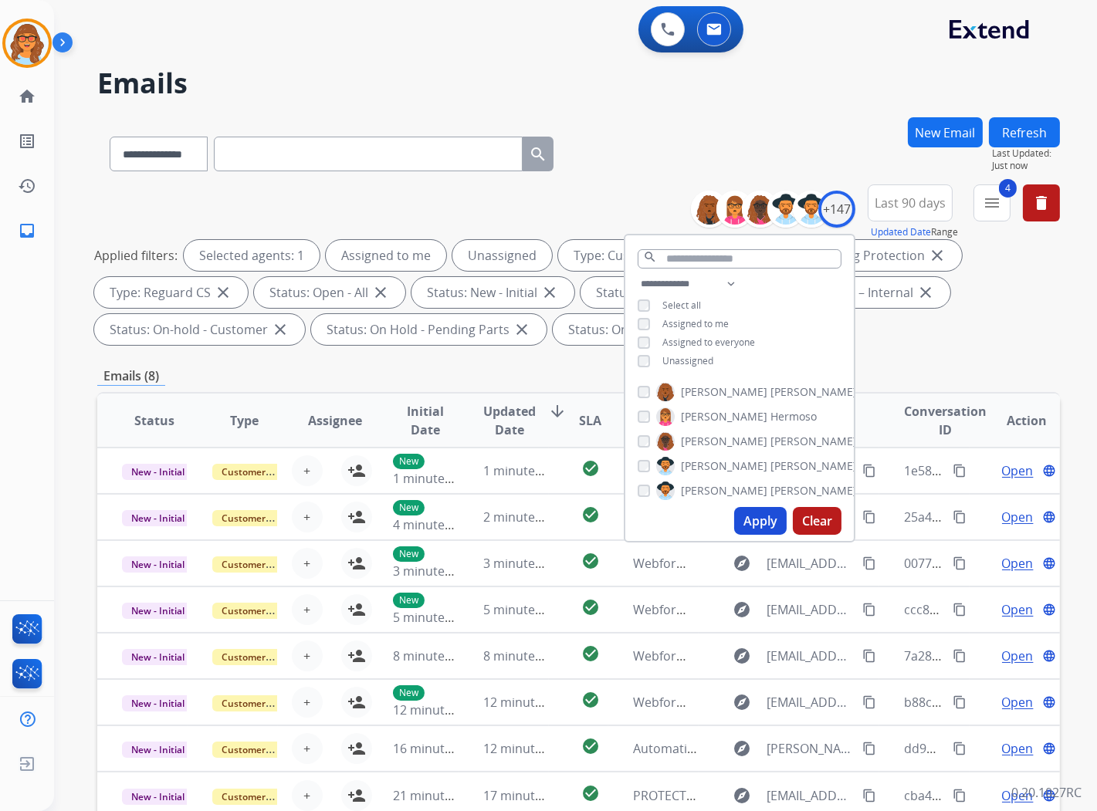
click at [710, 357] on div "**********" at bounding box center [739, 324] width 229 height 99
click at [764, 523] on button "Apply" at bounding box center [760, 521] width 52 height 28
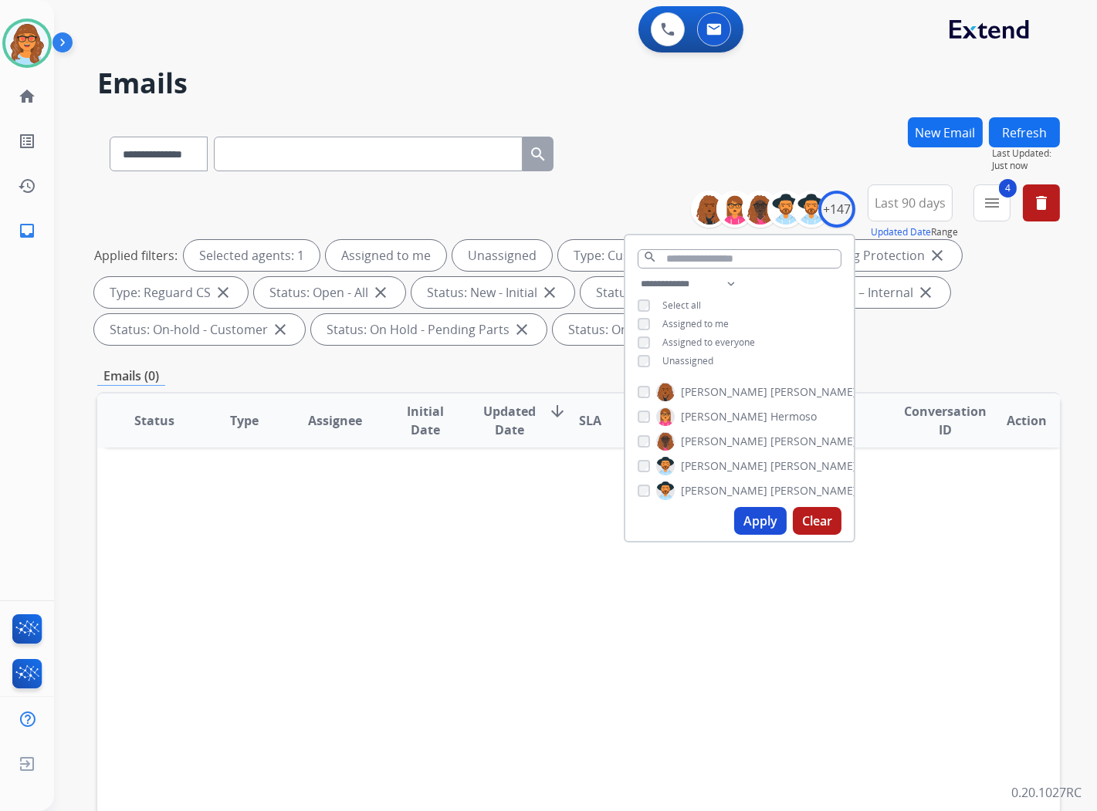
click at [766, 527] on button "Apply" at bounding box center [760, 521] width 52 height 28
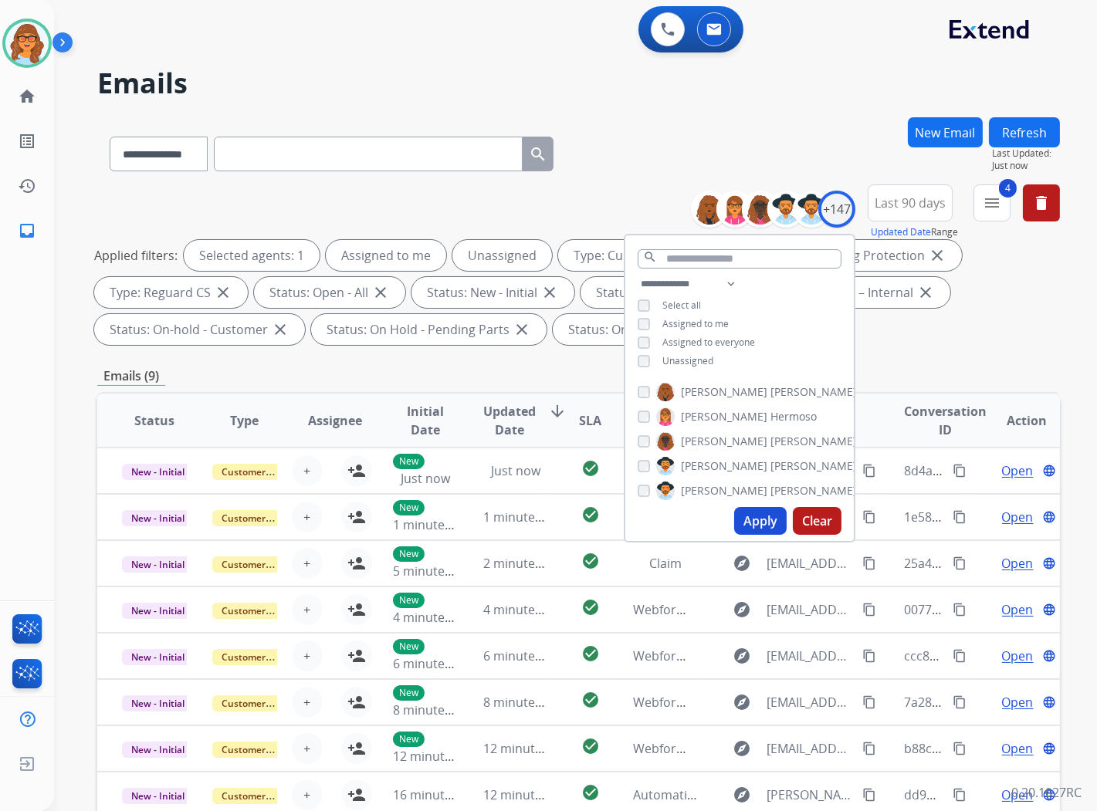
click at [788, 110] on div "**********" at bounding box center [557, 461] width 1006 height 811
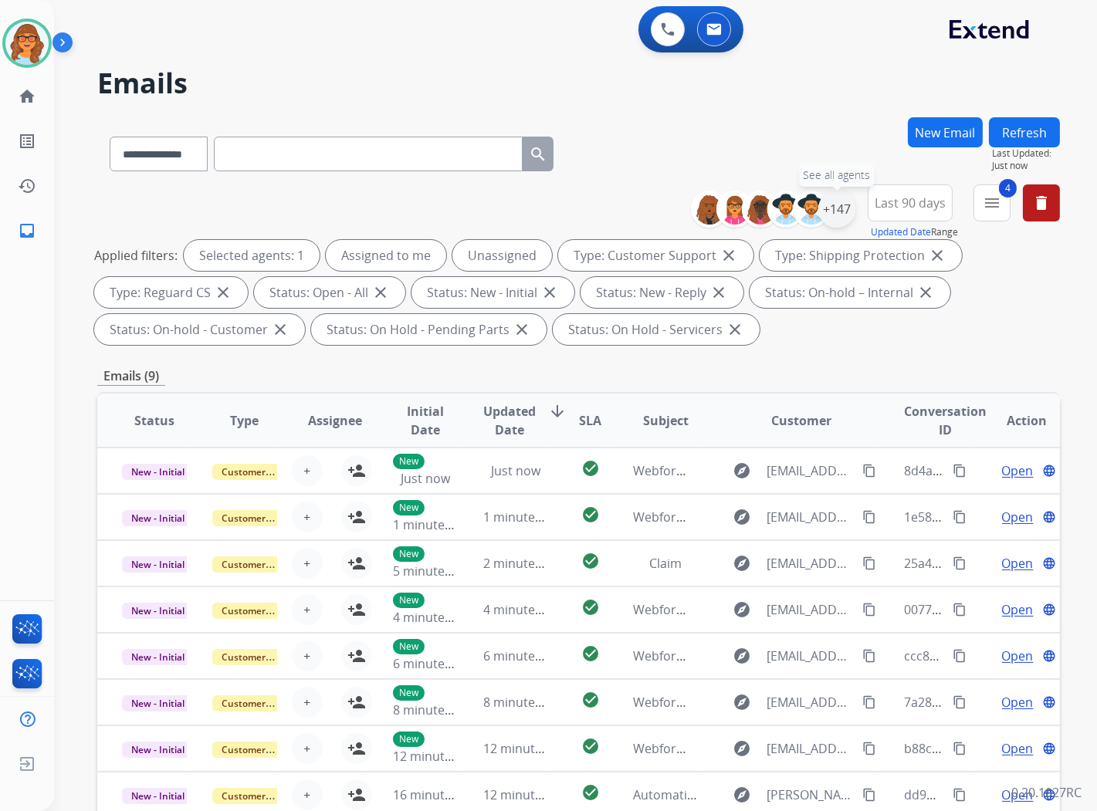
click at [845, 205] on div "+147" at bounding box center [836, 209] width 37 height 37
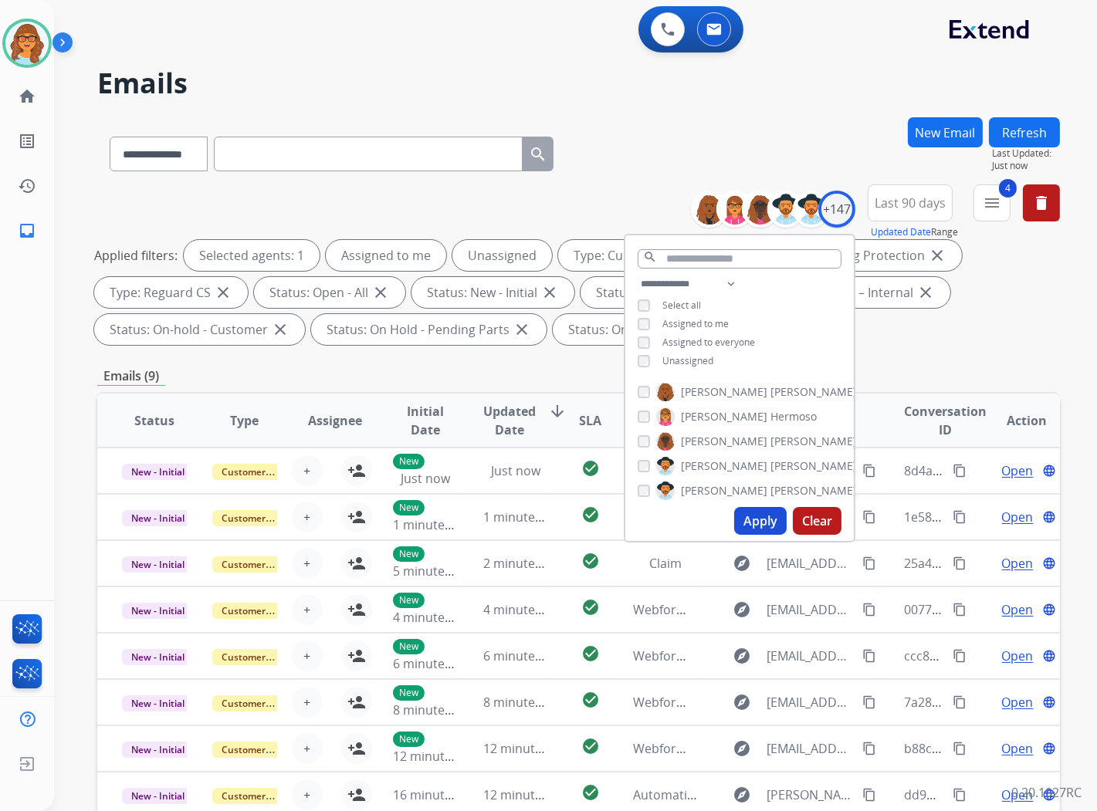
click at [993, 317] on div "Applied filters: Selected agents: 1 Assigned to me Unassigned Type: Customer Su…" at bounding box center [575, 292] width 963 height 105
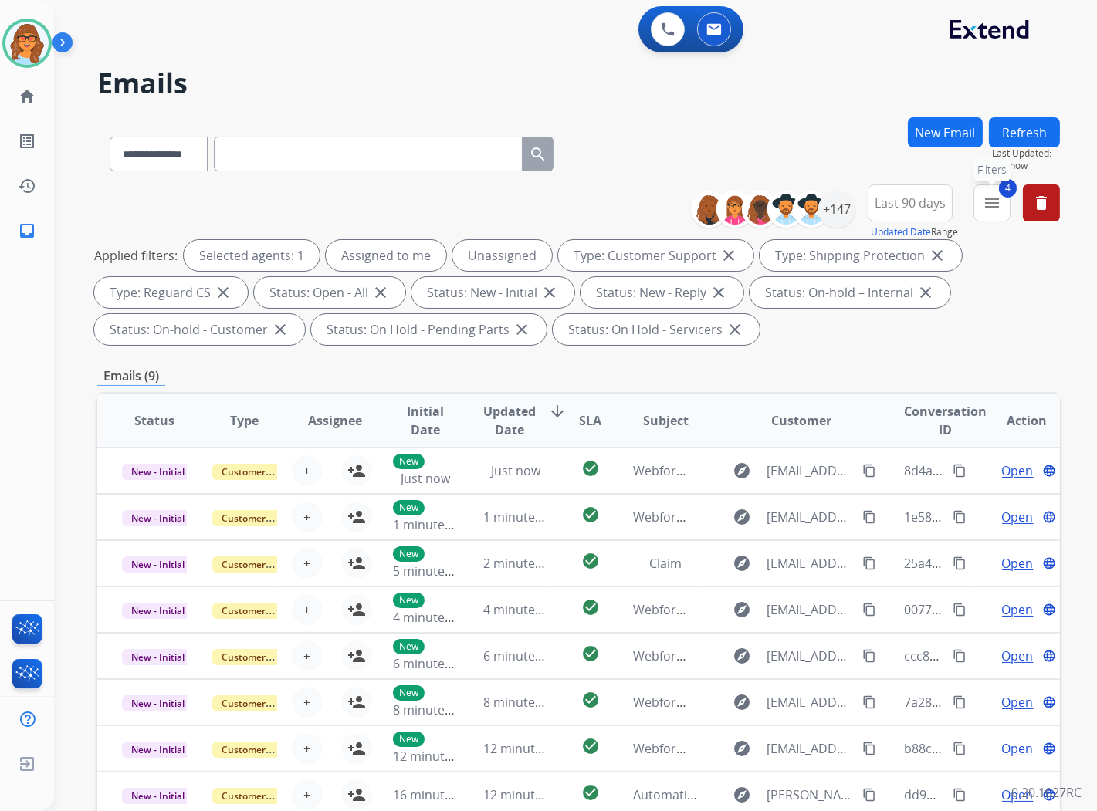
click at [986, 201] on mat-icon "menu" at bounding box center [992, 203] width 19 height 19
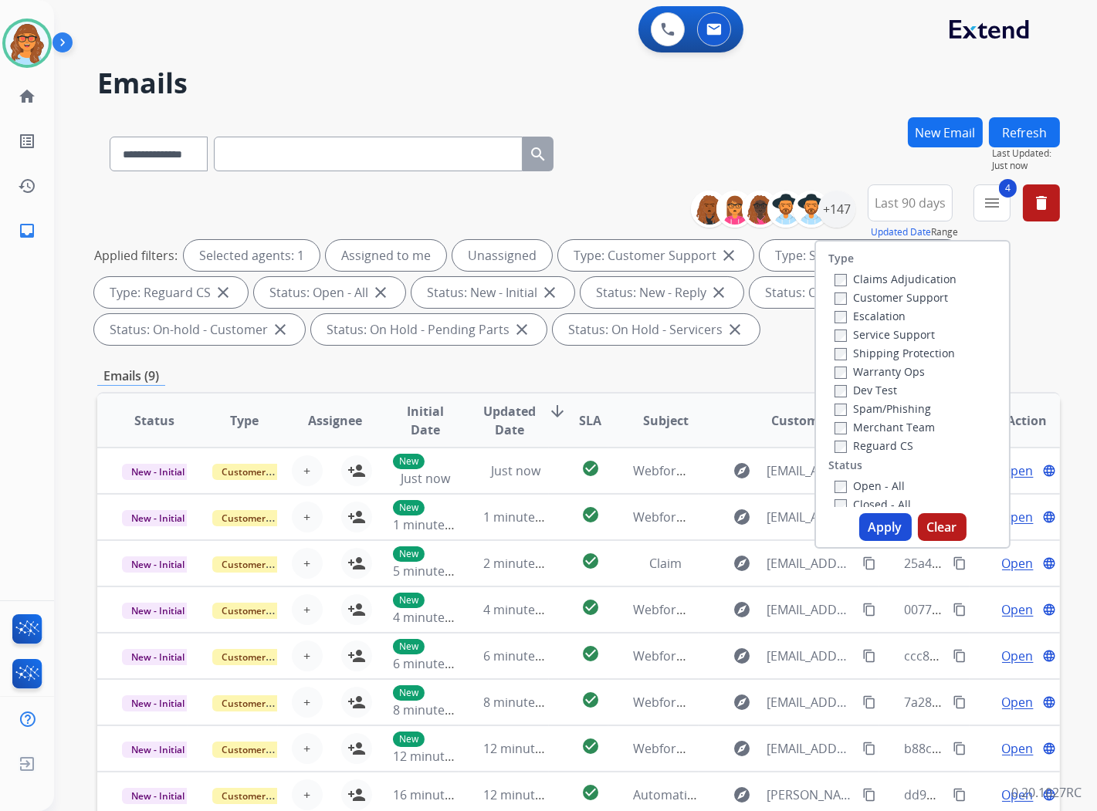
drag, startPoint x: 1035, startPoint y: 267, endPoint x: 1025, endPoint y: 276, distance: 12.6
click at [1035, 267] on div "Applied filters: Selected agents: 1 Assigned to me Unassigned Type: Customer Su…" at bounding box center [575, 292] width 963 height 105
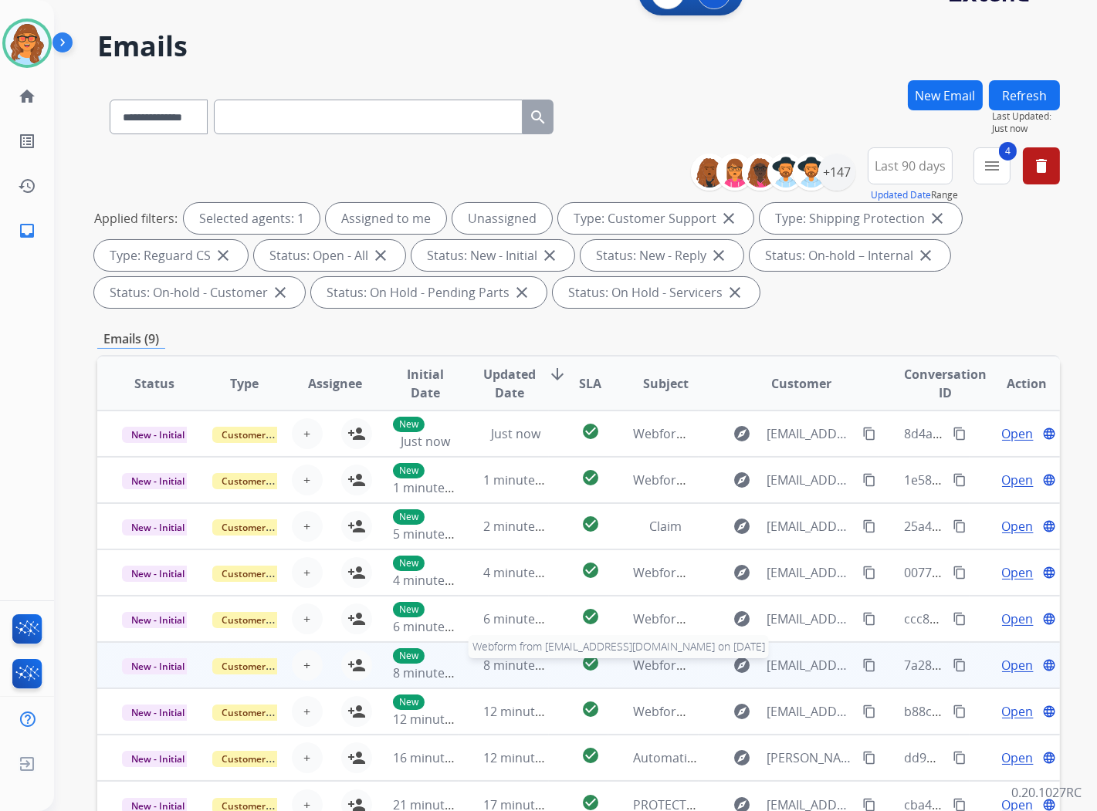
scroll to position [178, 0]
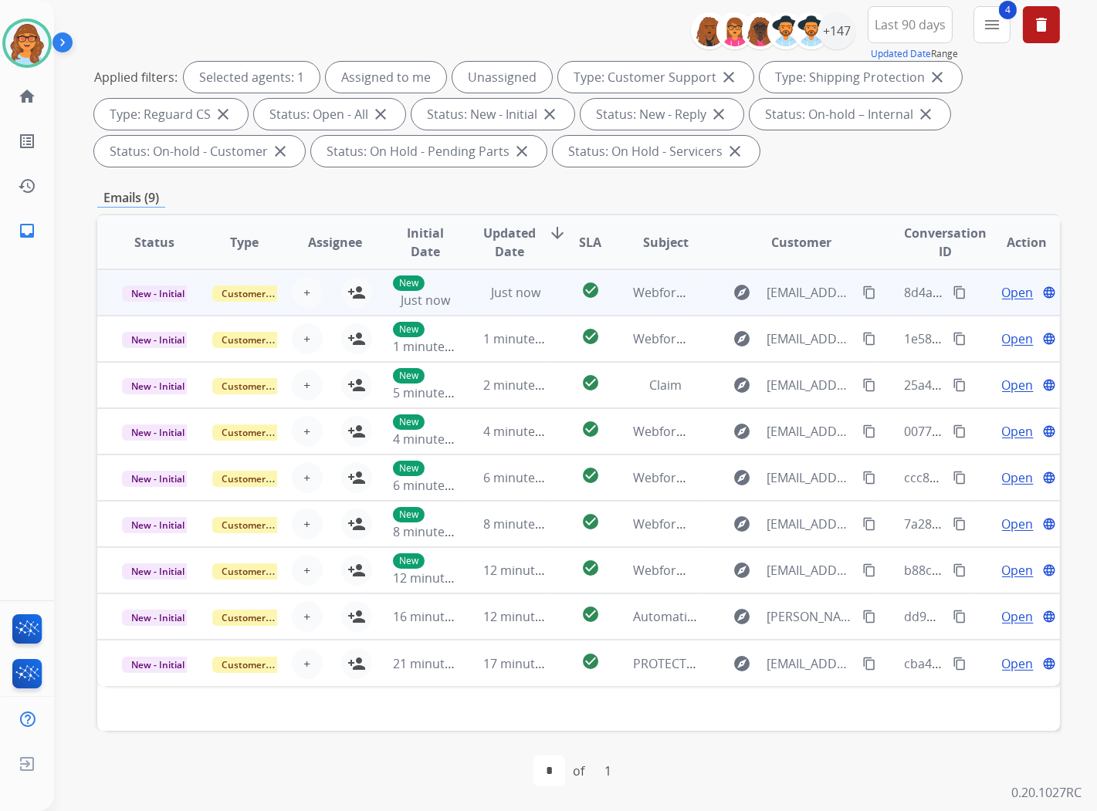
click at [1012, 296] on span "Open" at bounding box center [1018, 292] width 32 height 19
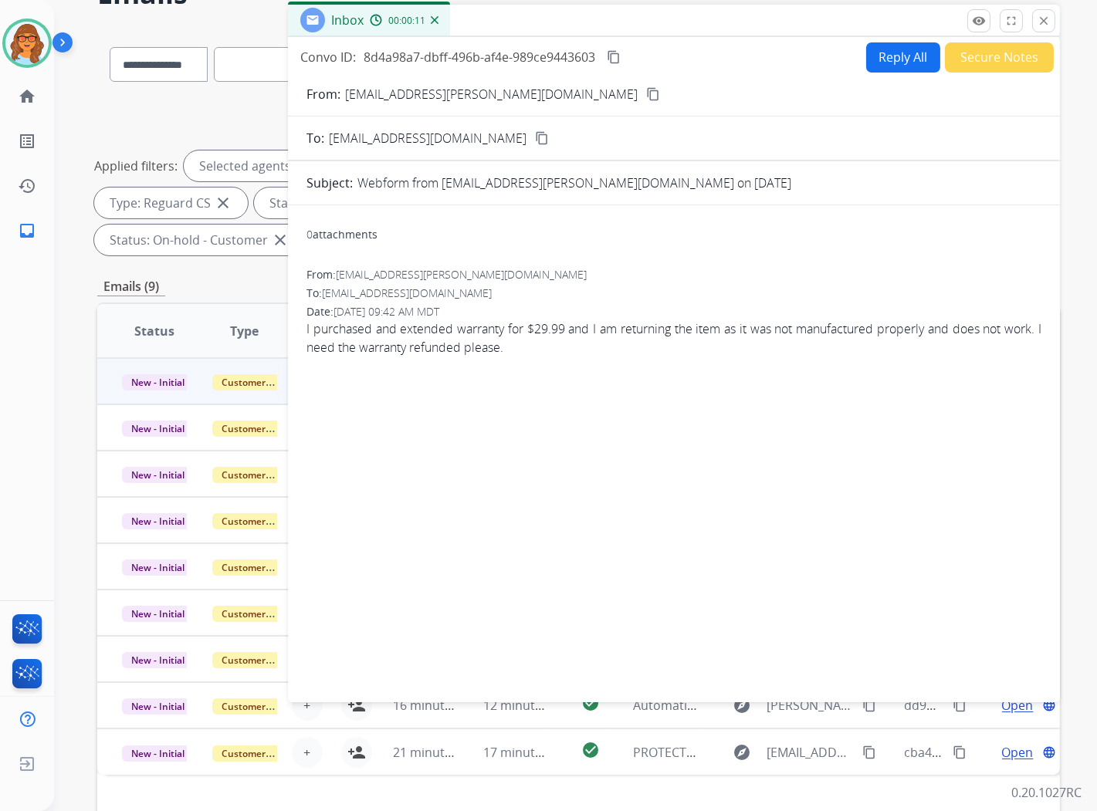
scroll to position [0, 0]
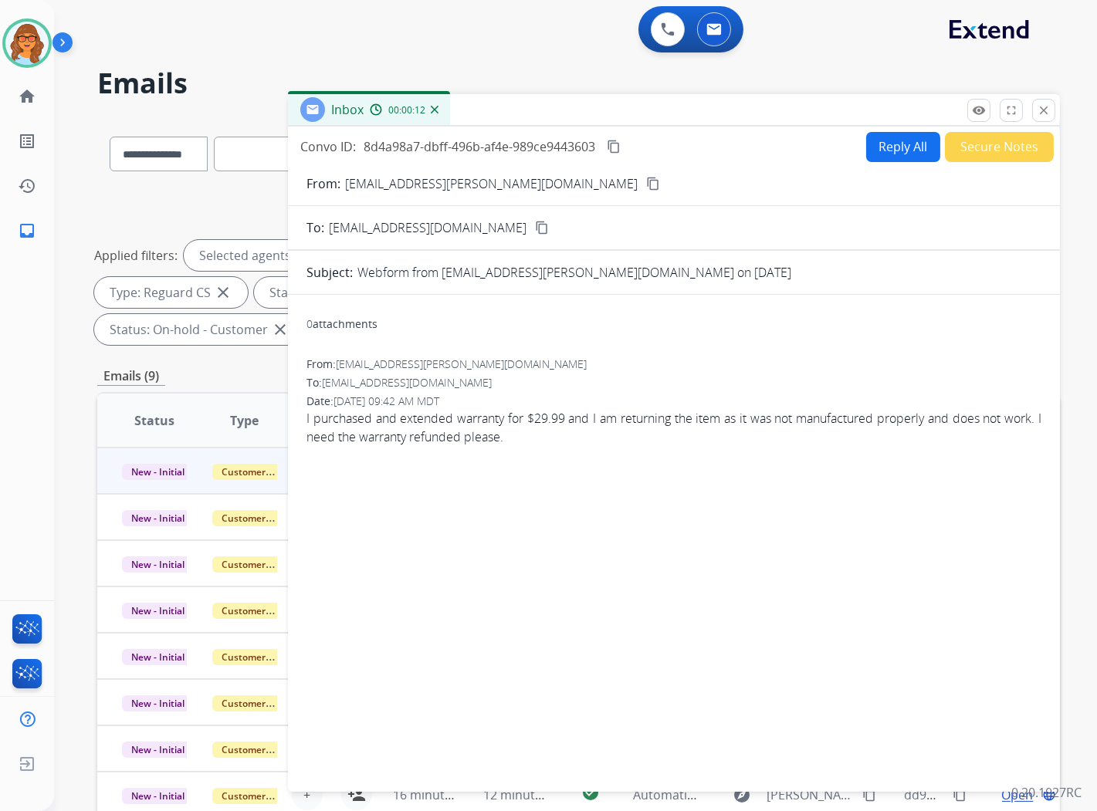
click at [883, 143] on button "Reply All" at bounding box center [903, 147] width 74 height 30
select select "**********"
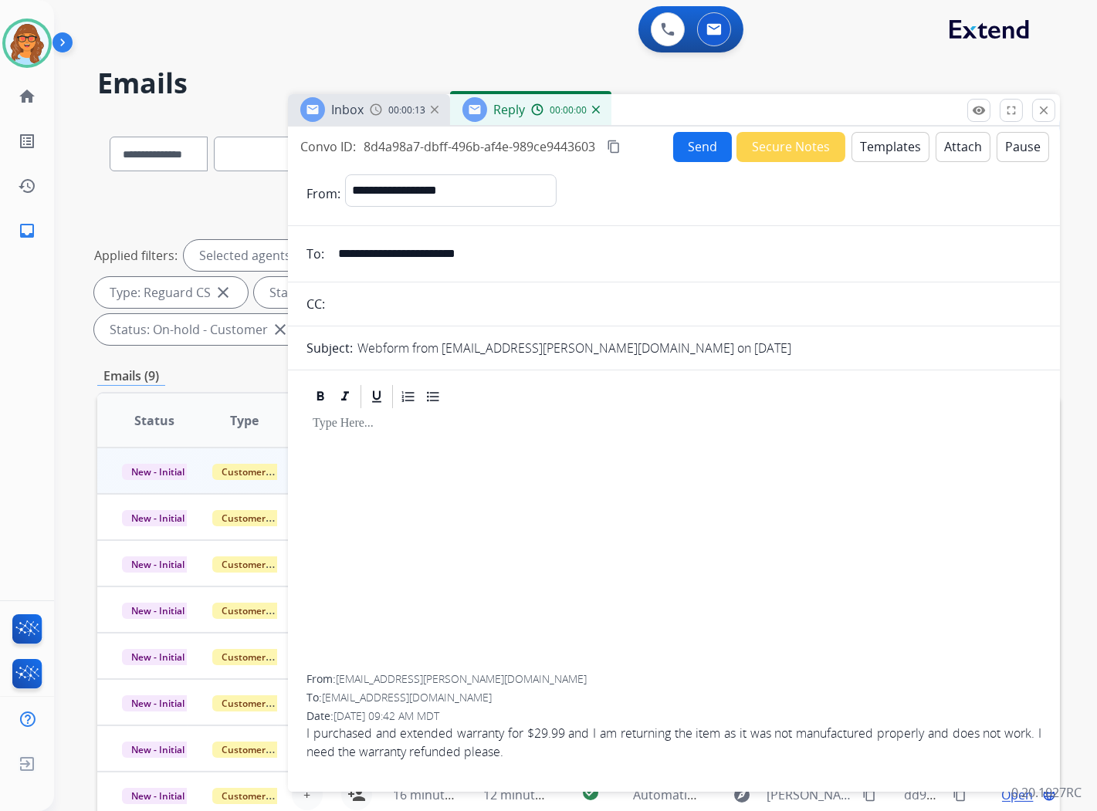
click at [1045, 109] on mat-icon "close" at bounding box center [1044, 110] width 14 height 14
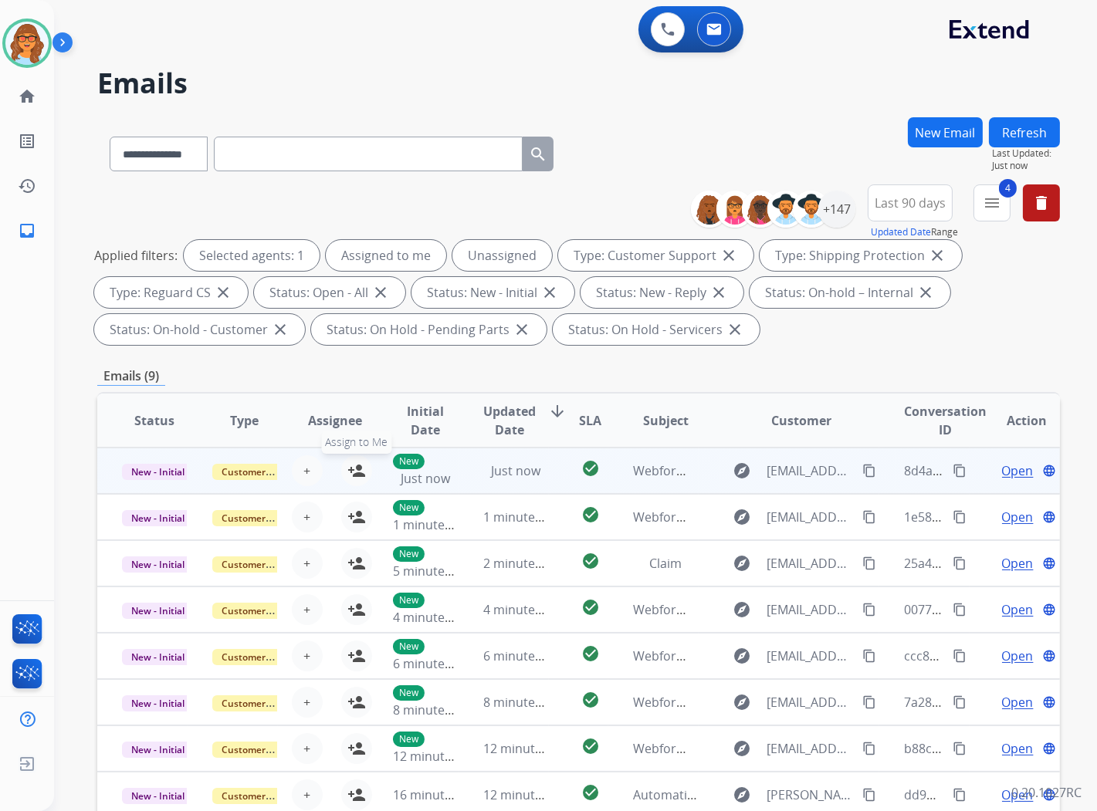
click at [357, 471] on mat-icon "person_add" at bounding box center [356, 471] width 19 height 19
click at [862, 469] on mat-icon "content_copy" at bounding box center [869, 471] width 14 height 14
click at [953, 466] on mat-icon "content_copy" at bounding box center [960, 471] width 14 height 14
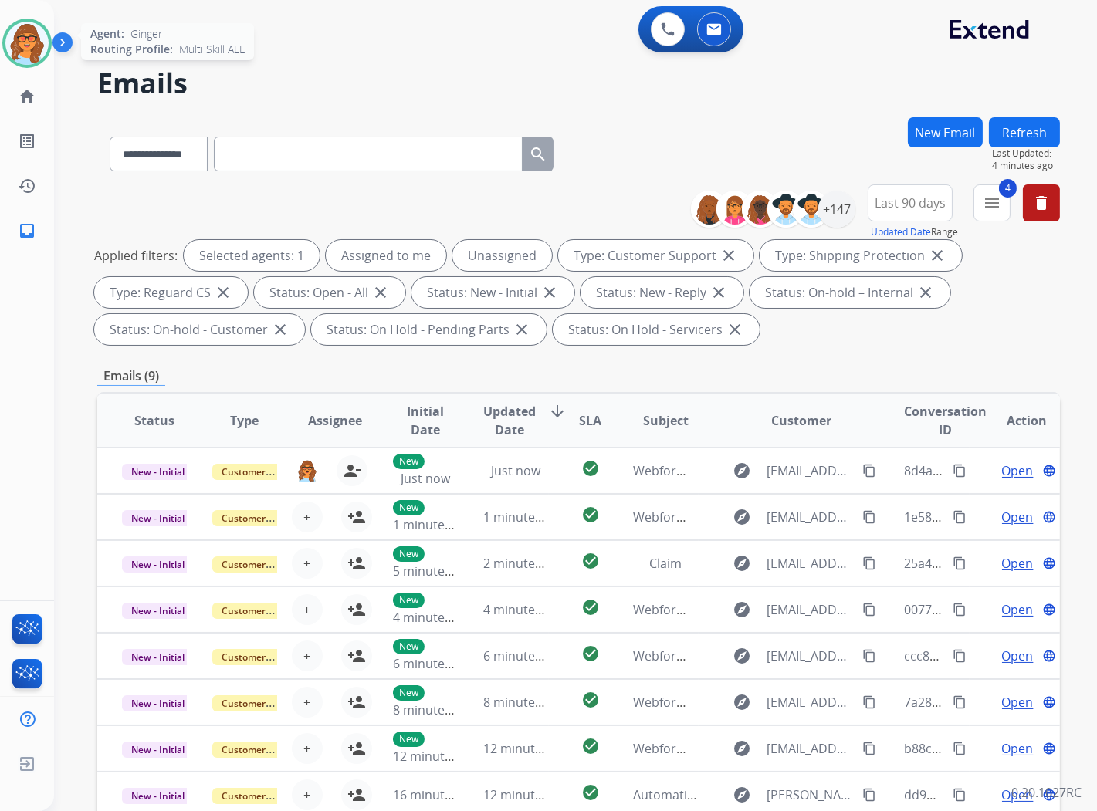
click at [19, 44] on img at bounding box center [26, 43] width 43 height 43
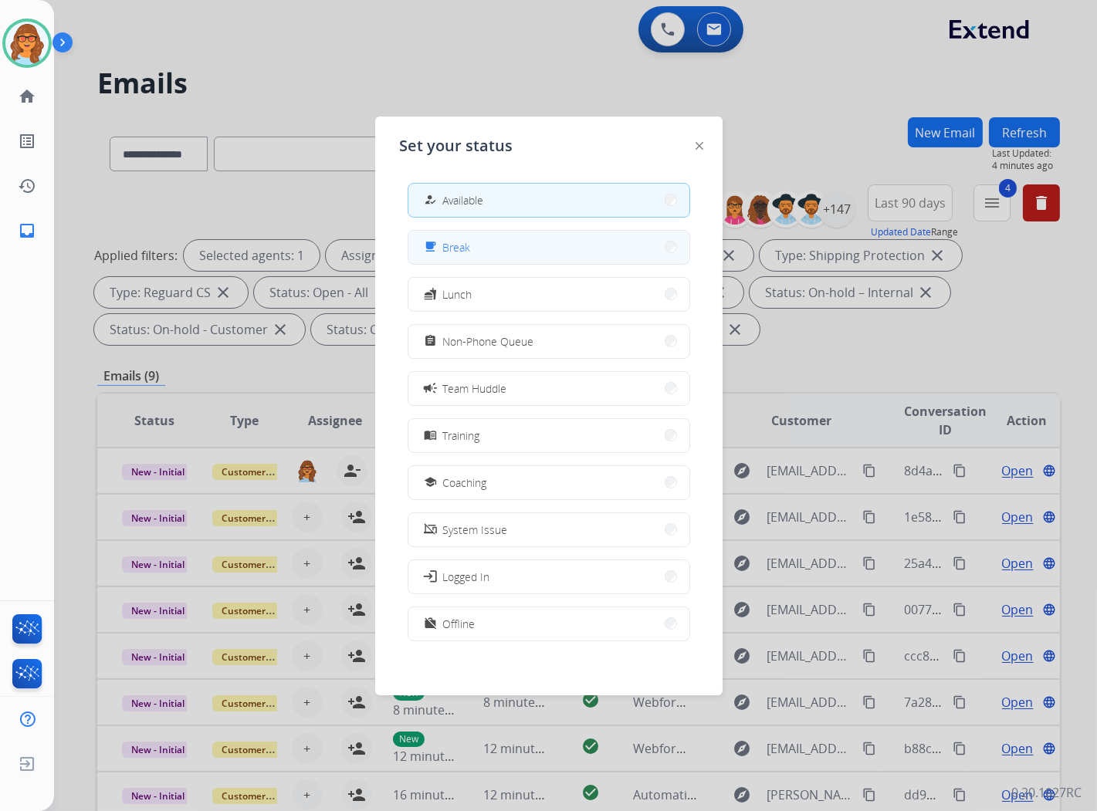
click at [476, 247] on button "free_breakfast Break" at bounding box center [548, 247] width 281 height 33
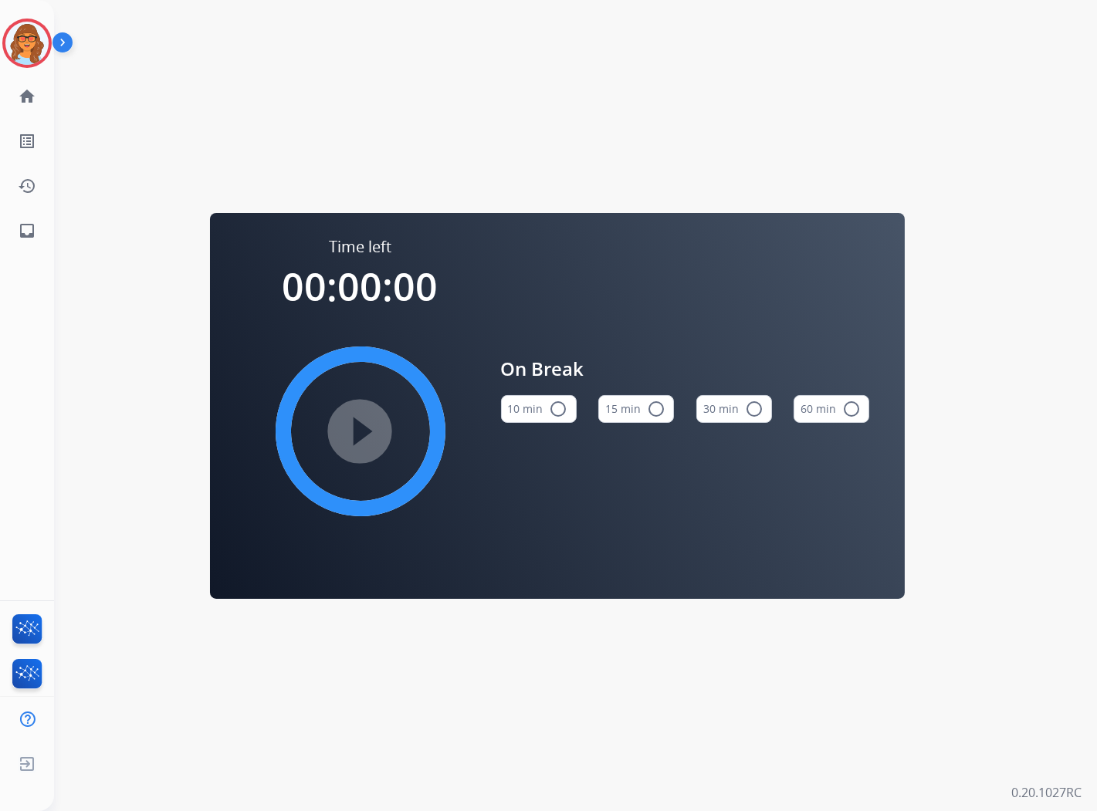
click at [659, 411] on mat-icon "radio_button_unchecked" at bounding box center [656, 409] width 19 height 19
click at [363, 428] on mat-icon "play_circle_filled" at bounding box center [360, 431] width 19 height 19
click at [37, 56] on img at bounding box center [26, 43] width 43 height 43
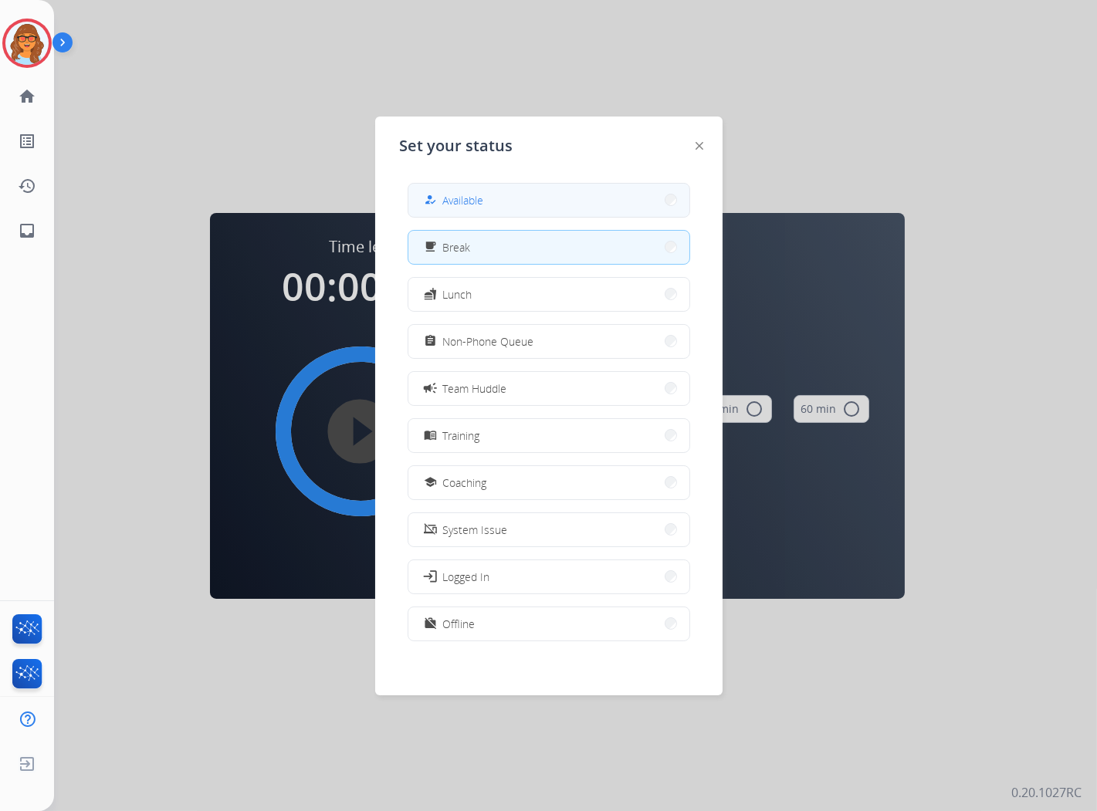
click at [523, 210] on button "how_to_reg Available" at bounding box center [548, 200] width 281 height 33
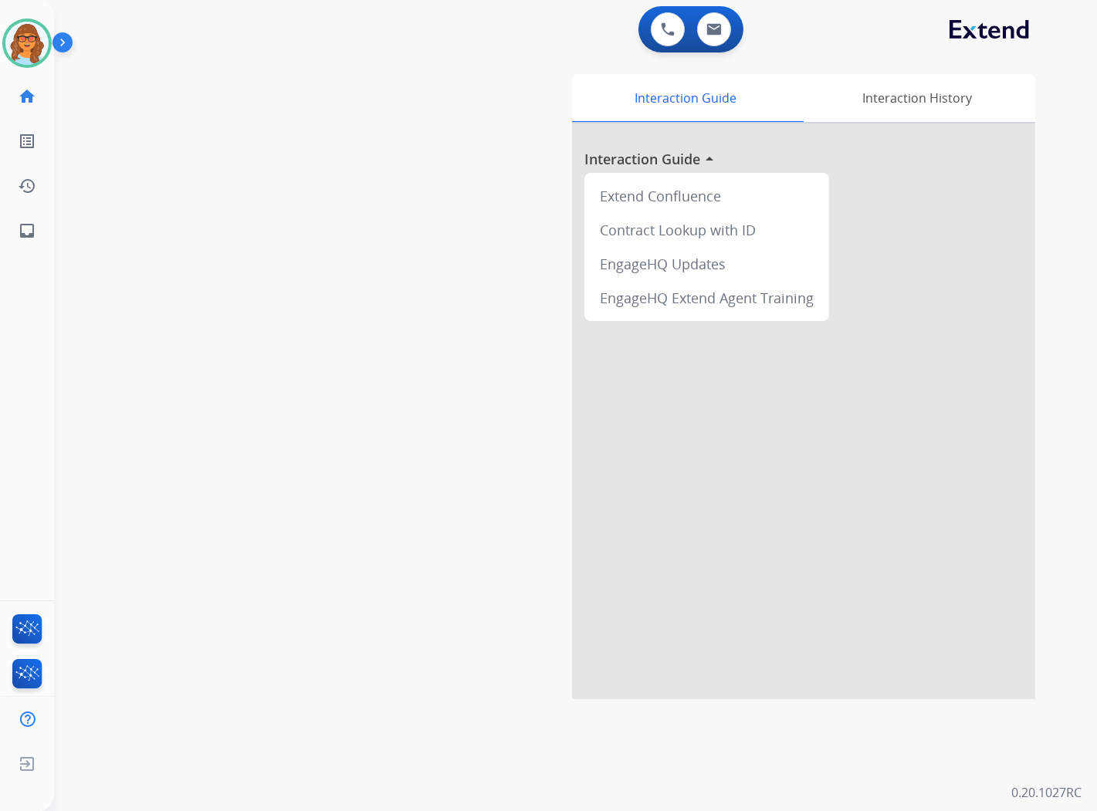
click at [213, 124] on div "swap_horiz Break voice bridge close_fullscreen Connect 3-Way Call merge_type Se…" at bounding box center [557, 378] width 1006 height 644
click at [22, 31] on img at bounding box center [26, 43] width 43 height 43
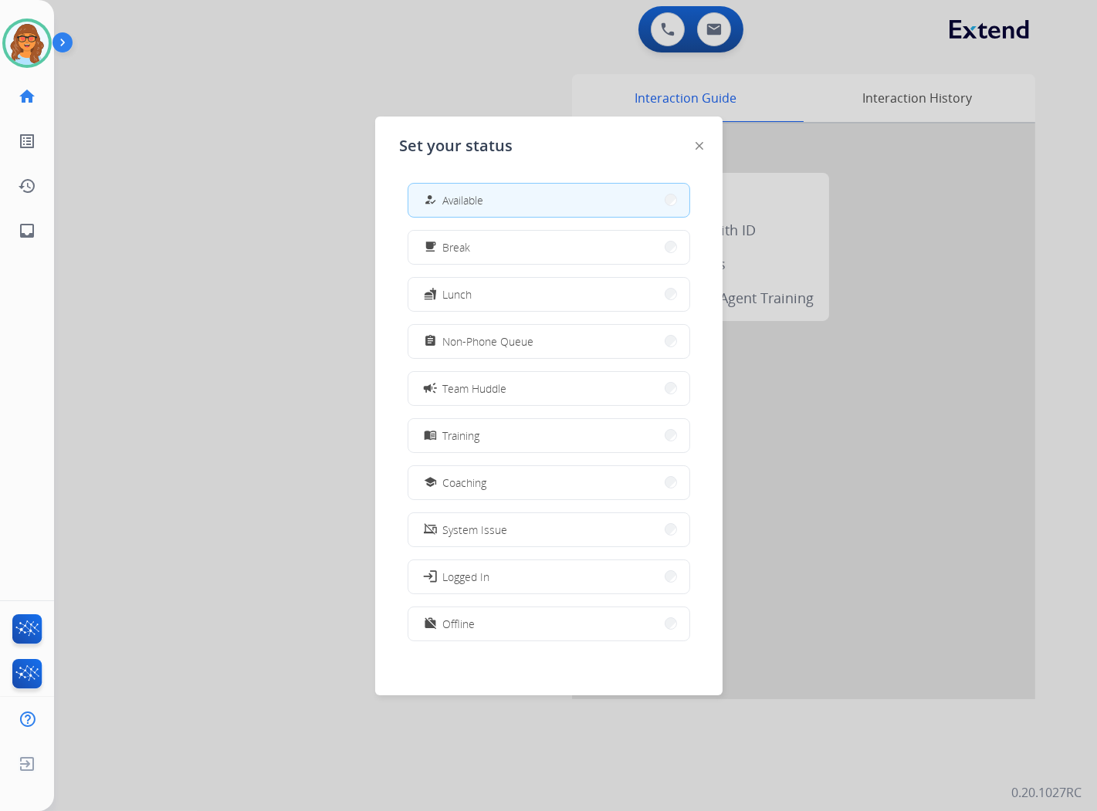
click at [167, 103] on div at bounding box center [548, 405] width 1097 height 811
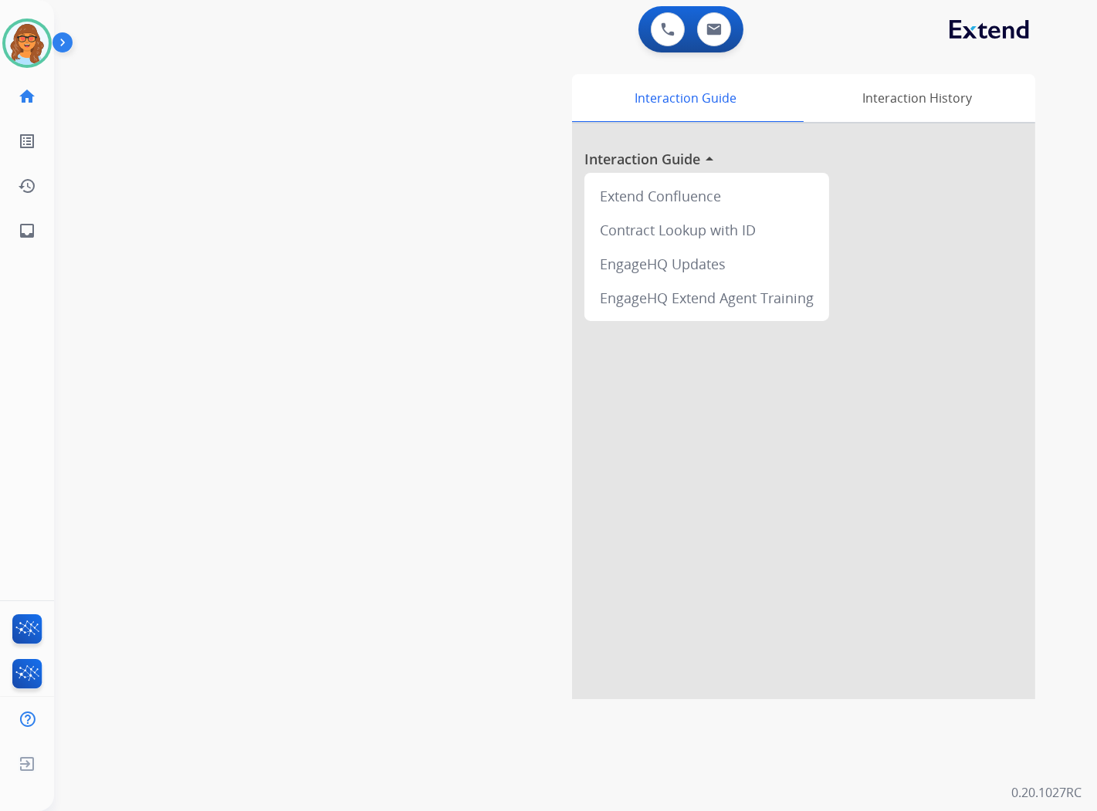
click at [403, 25] on div "0 Voice Interactions 0 Email Interactions" at bounding box center [566, 30] width 987 height 49
click at [24, 45] on img at bounding box center [26, 43] width 43 height 43
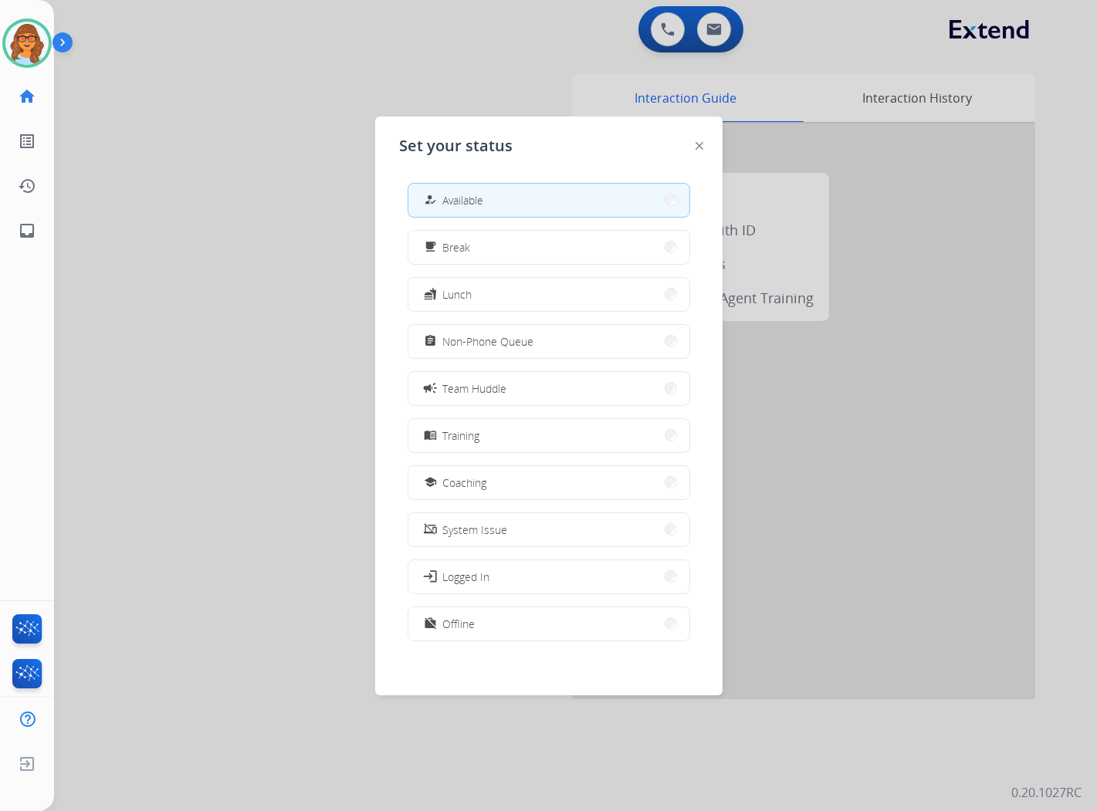
click at [1073, 256] on div at bounding box center [548, 405] width 1097 height 811
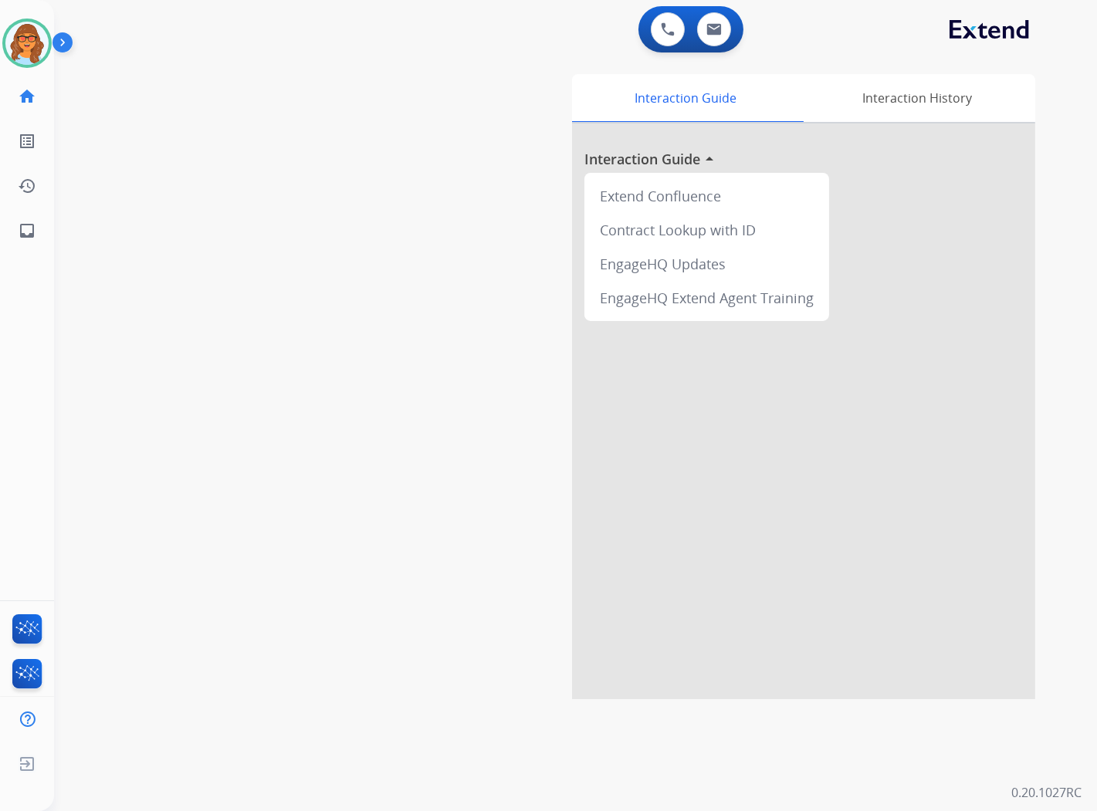
click at [222, 116] on div "swap_horiz Break voice bridge close_fullscreen Connect 3-Way Call merge_type Se…" at bounding box center [557, 378] width 1006 height 644
click at [718, 29] on img at bounding box center [713, 29] width 15 height 12
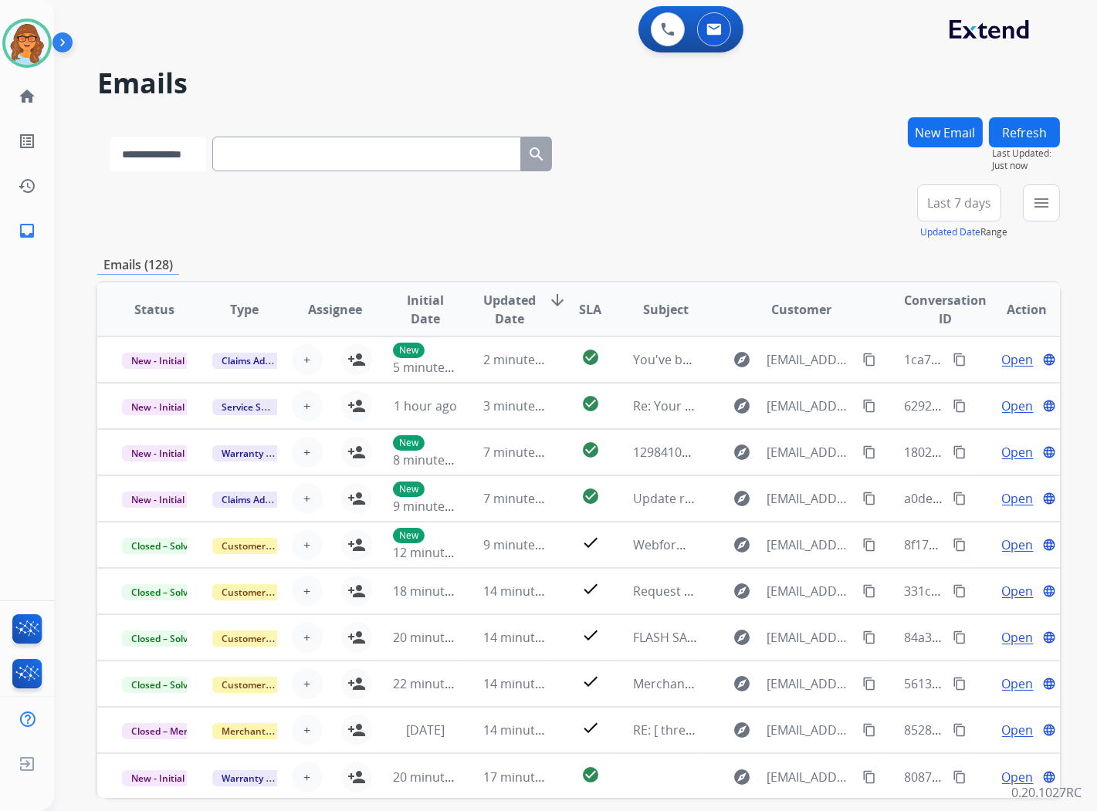
click at [204, 148] on select "**********" at bounding box center [158, 154] width 97 height 35
select select "**********"
click at [110, 137] on select "**********" at bounding box center [158, 154] width 97 height 35
paste input "**********"
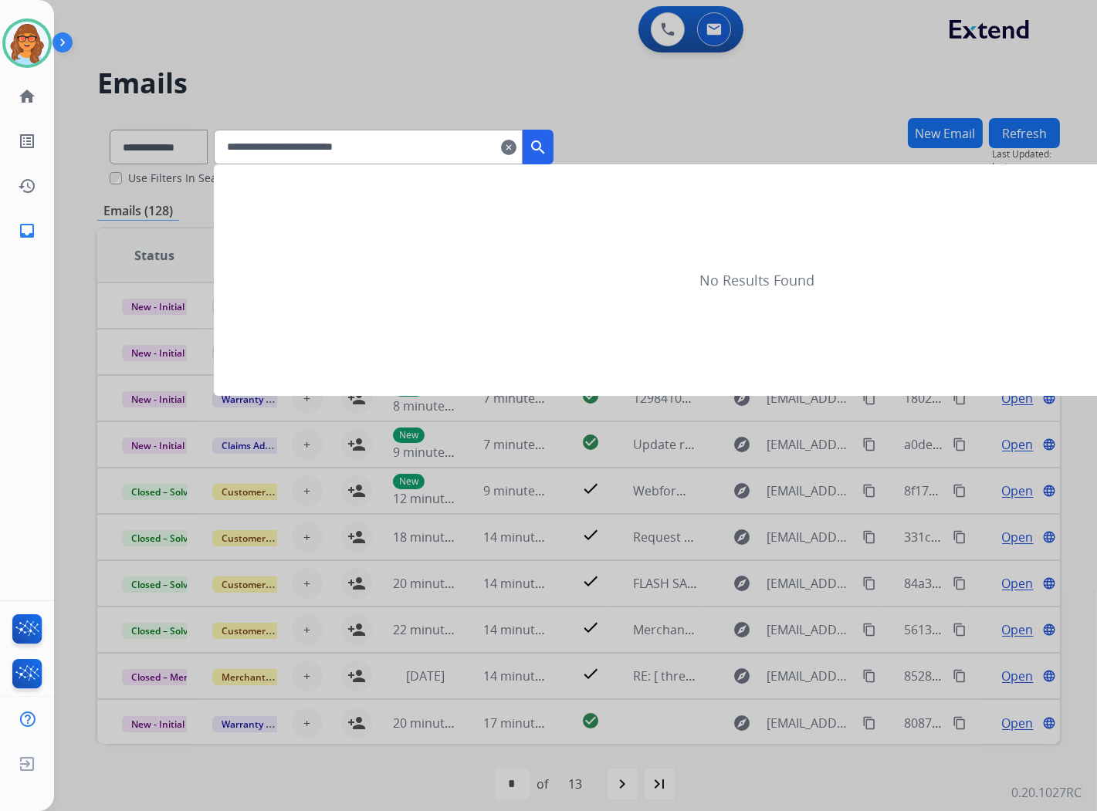
type input "**********"
click at [547, 143] on mat-icon "search" at bounding box center [538, 147] width 19 height 19
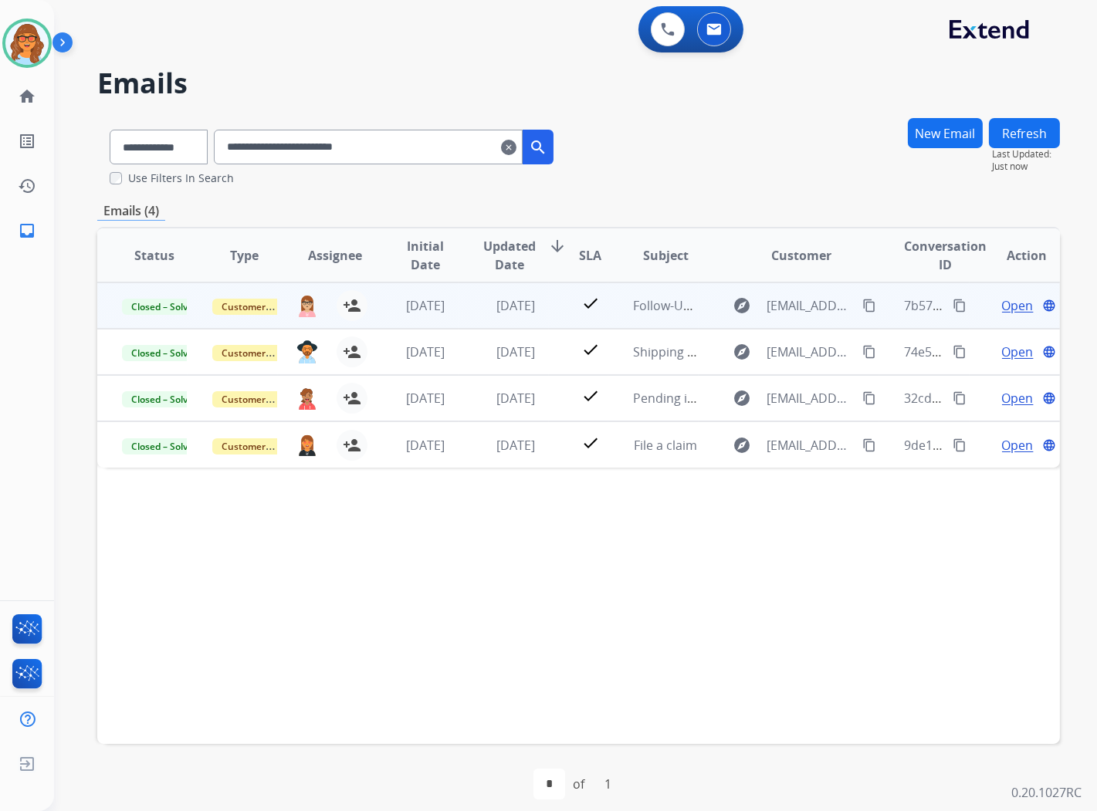
click at [1004, 298] on span "Open" at bounding box center [1018, 305] width 32 height 19
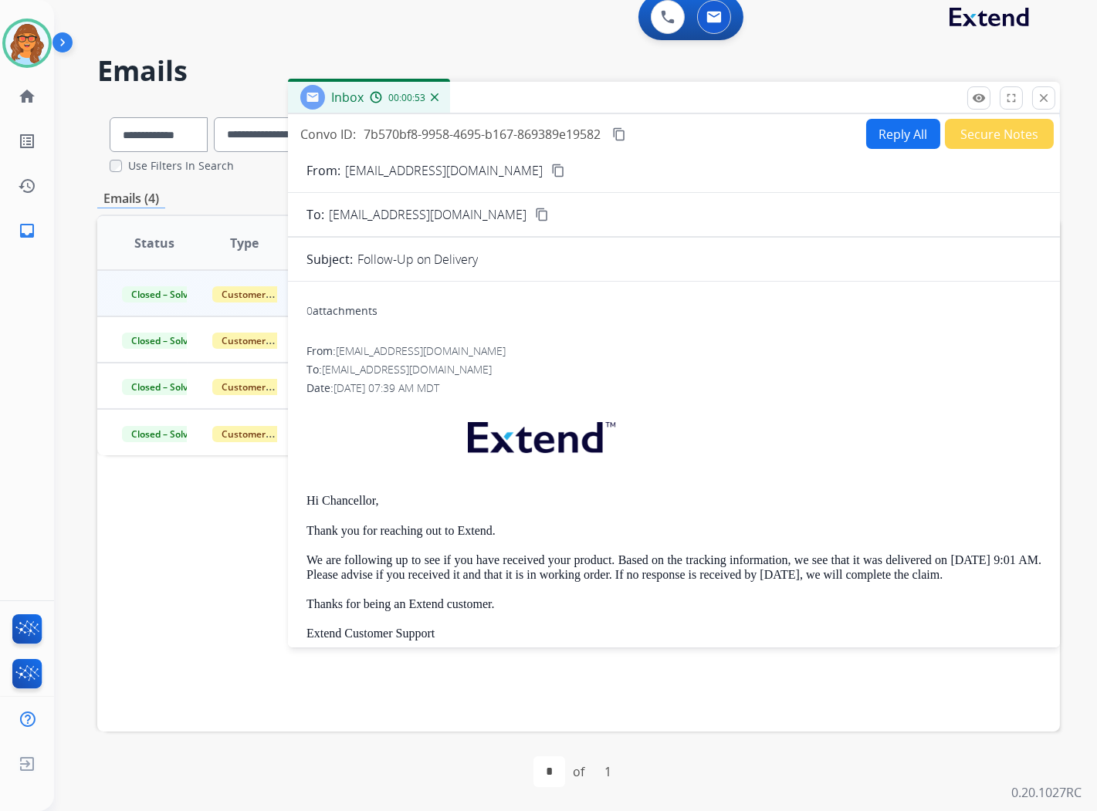
click at [615, 128] on button "content_copy" at bounding box center [619, 134] width 19 height 19
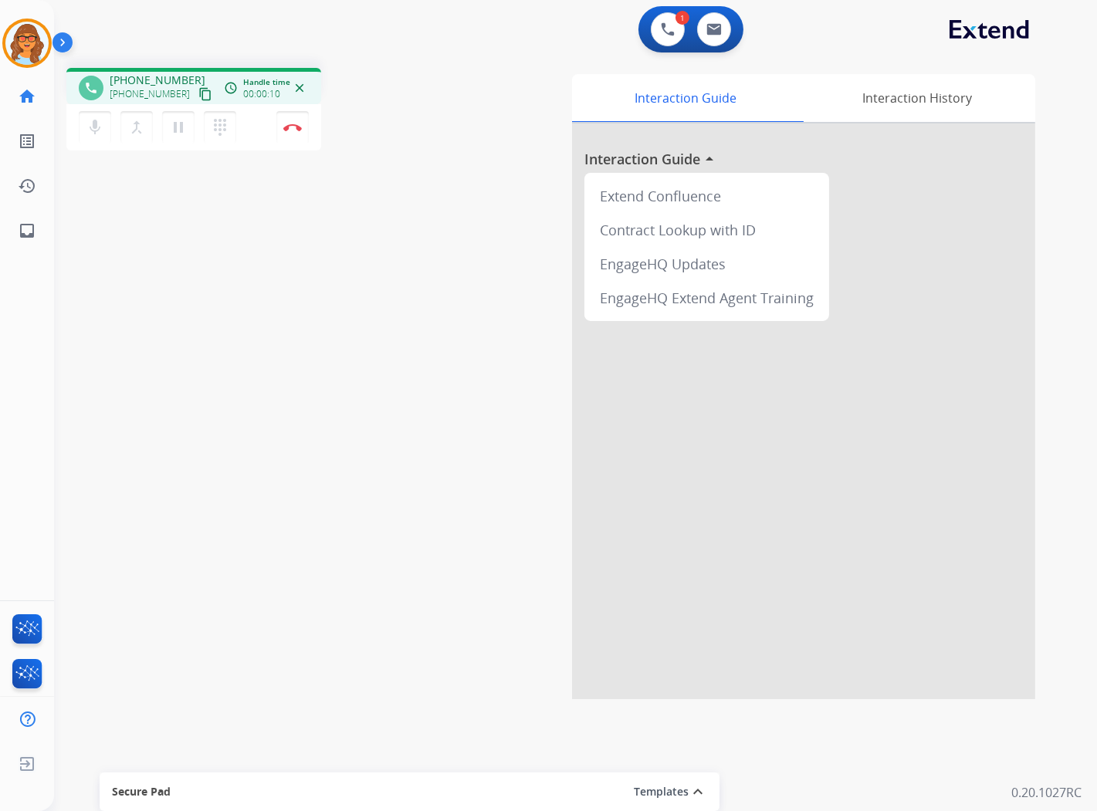
click at [198, 89] on mat-icon "content_copy" at bounding box center [205, 94] width 14 height 14
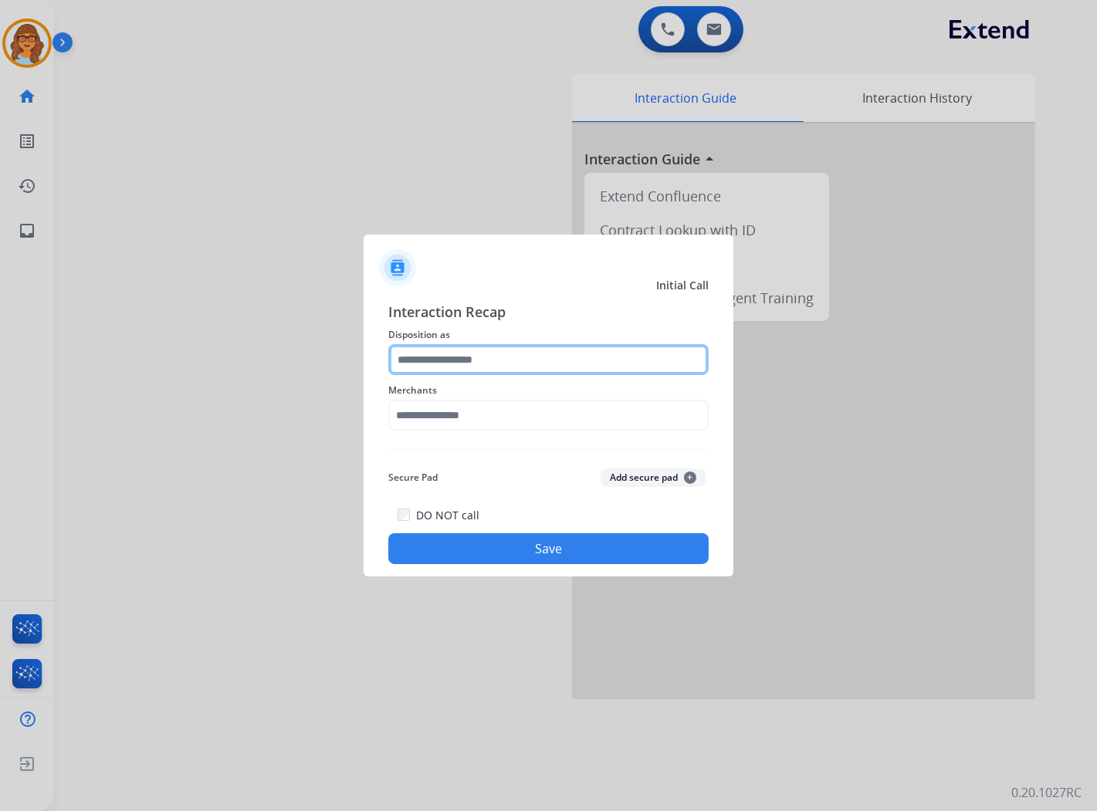
click at [613, 365] on input "text" at bounding box center [548, 359] width 320 height 31
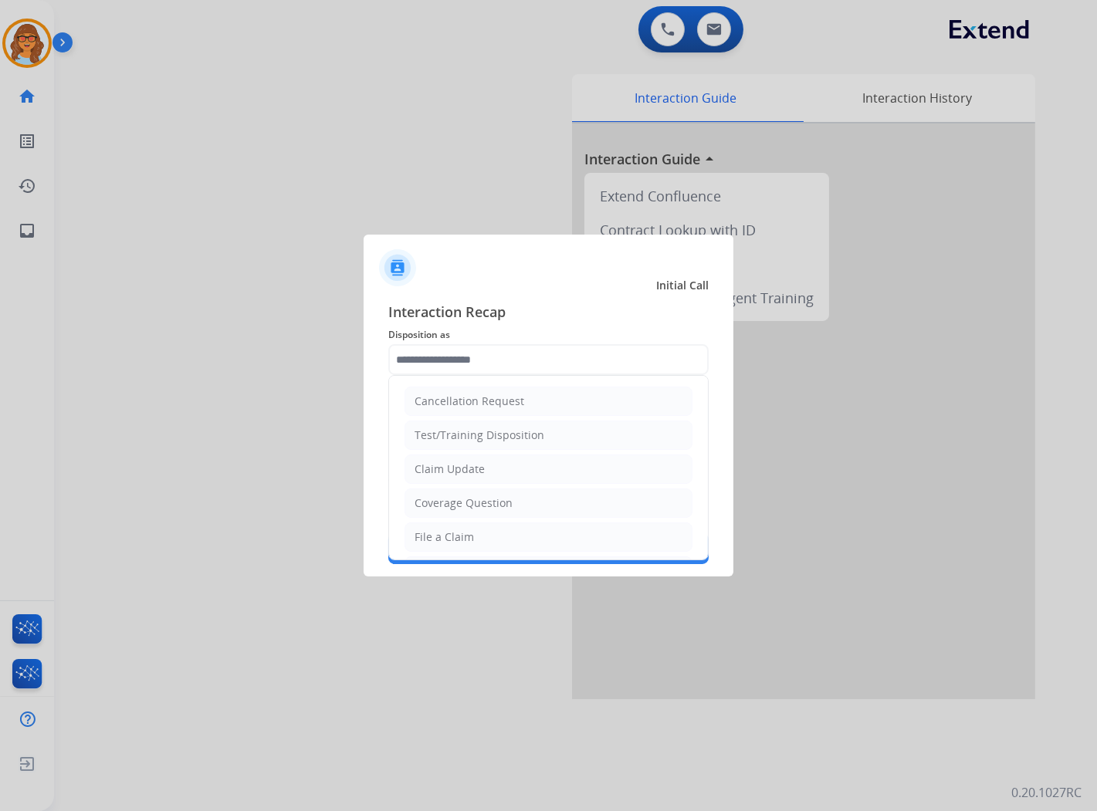
click at [488, 467] on li "Claim Update" at bounding box center [549, 469] width 288 height 29
type input "**********"
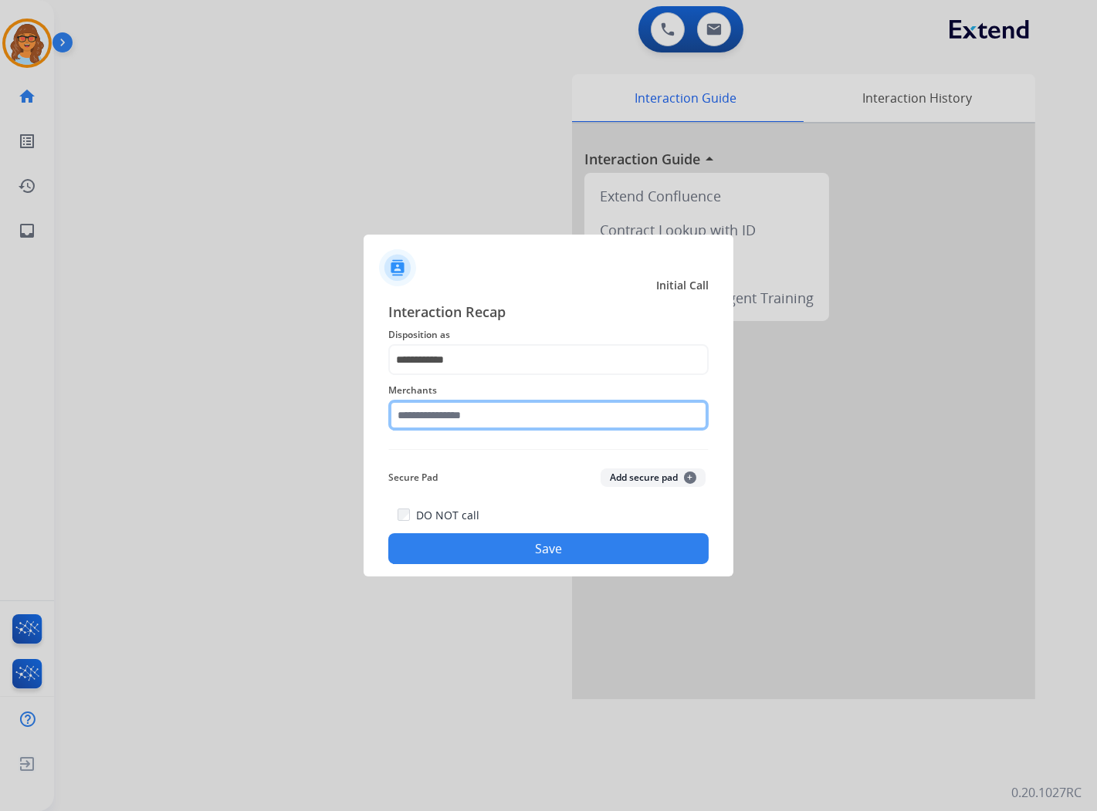
click at [510, 408] on input "text" at bounding box center [548, 415] width 320 height 31
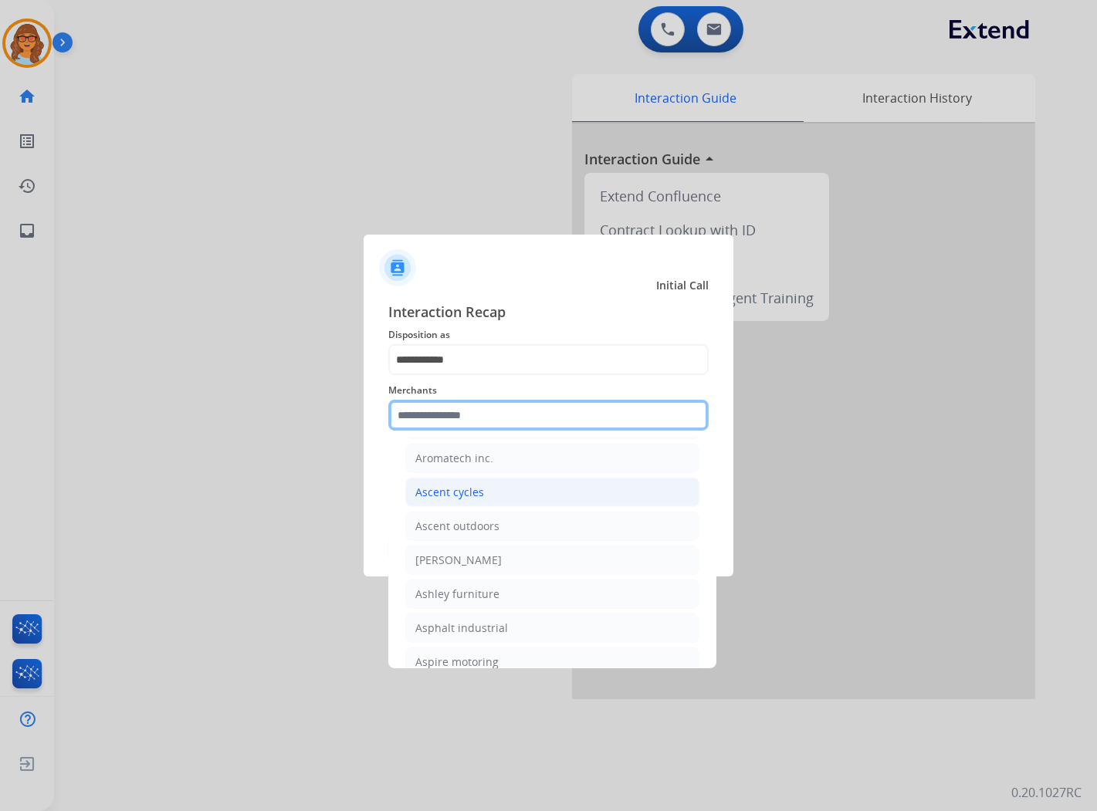
scroll to position [2144, 0]
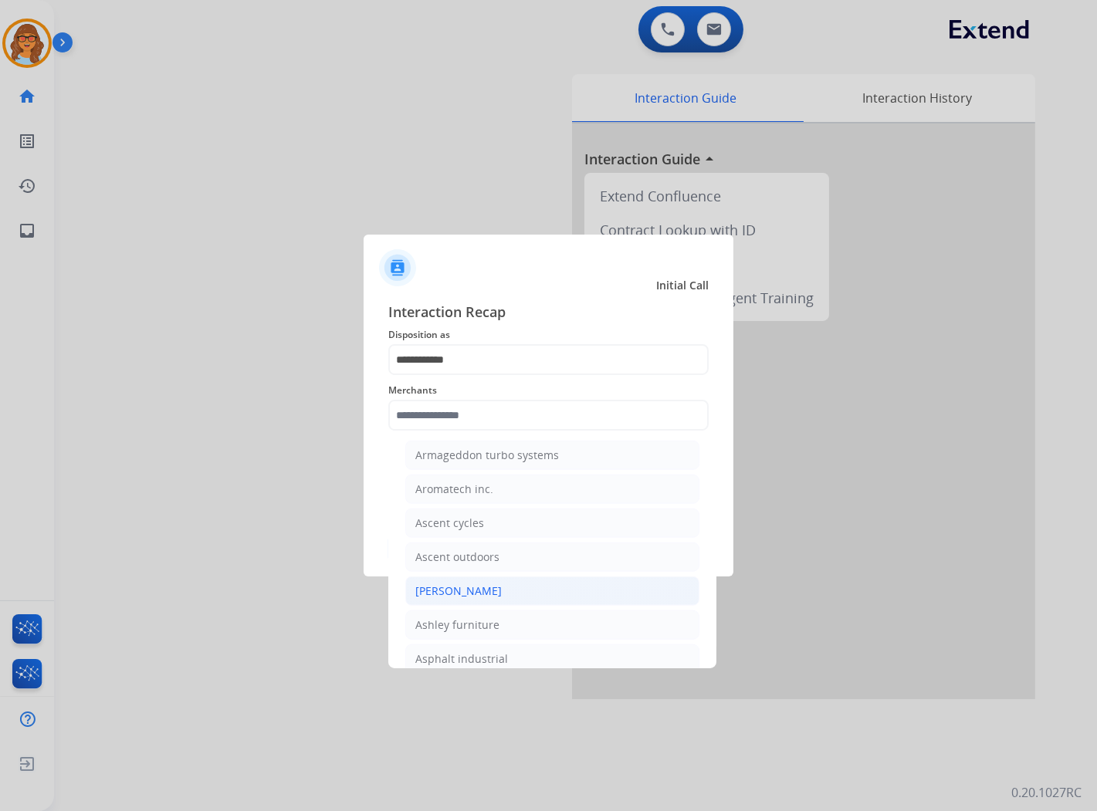
click at [472, 599] on div "[PERSON_NAME]" at bounding box center [458, 591] width 86 height 15
type input "**********"
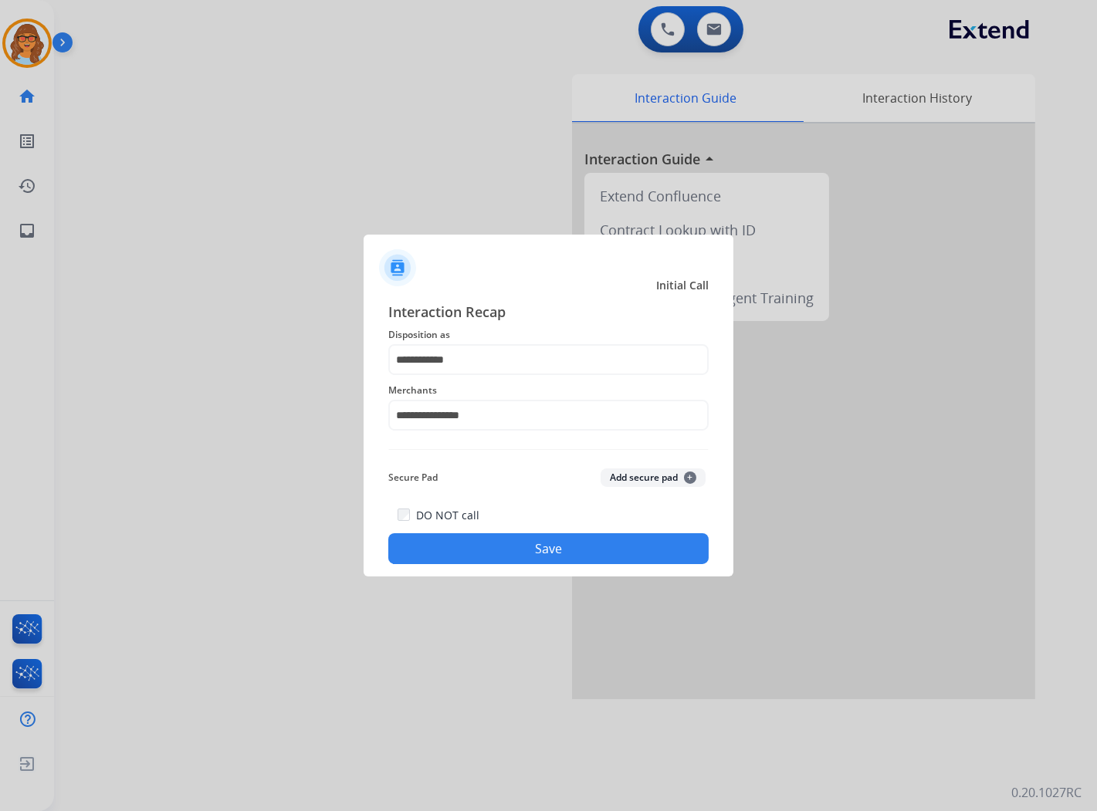
click at [575, 552] on button "Save" at bounding box center [548, 548] width 320 height 31
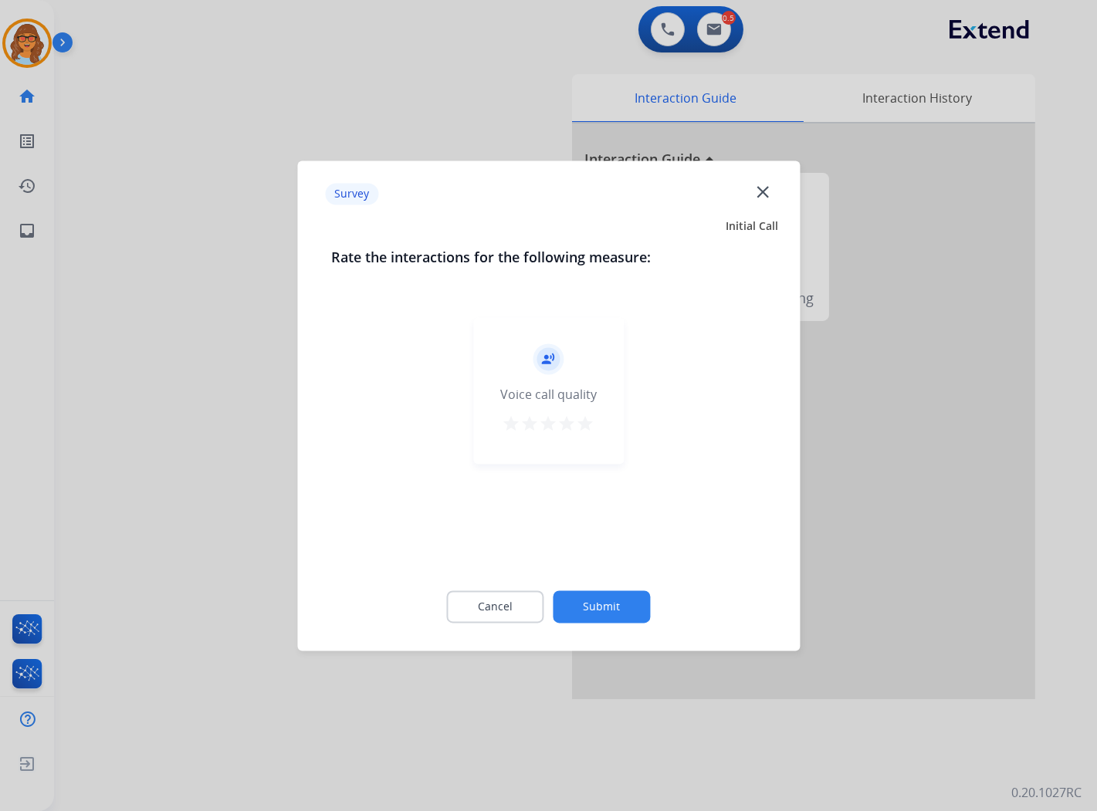
click at [588, 421] on mat-icon "star" at bounding box center [586, 424] width 19 height 19
click at [611, 604] on button "Submit" at bounding box center [602, 607] width 97 height 32
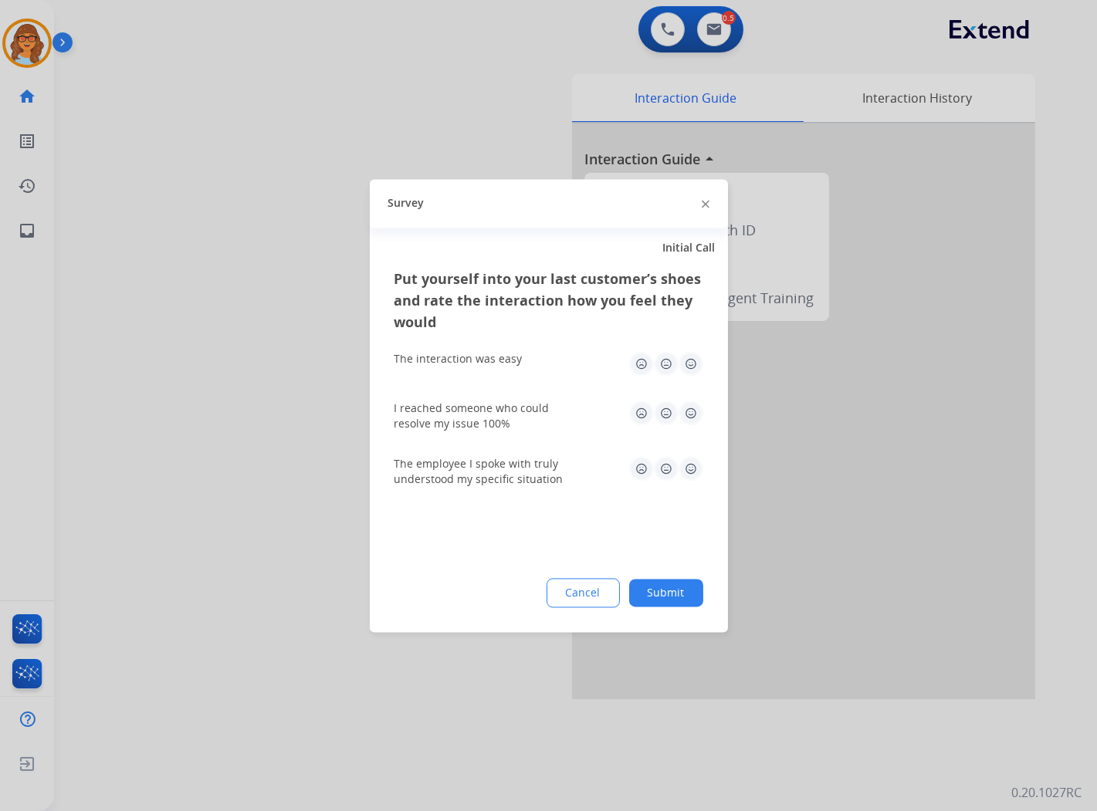
click at [665, 594] on button "Submit" at bounding box center [666, 593] width 74 height 28
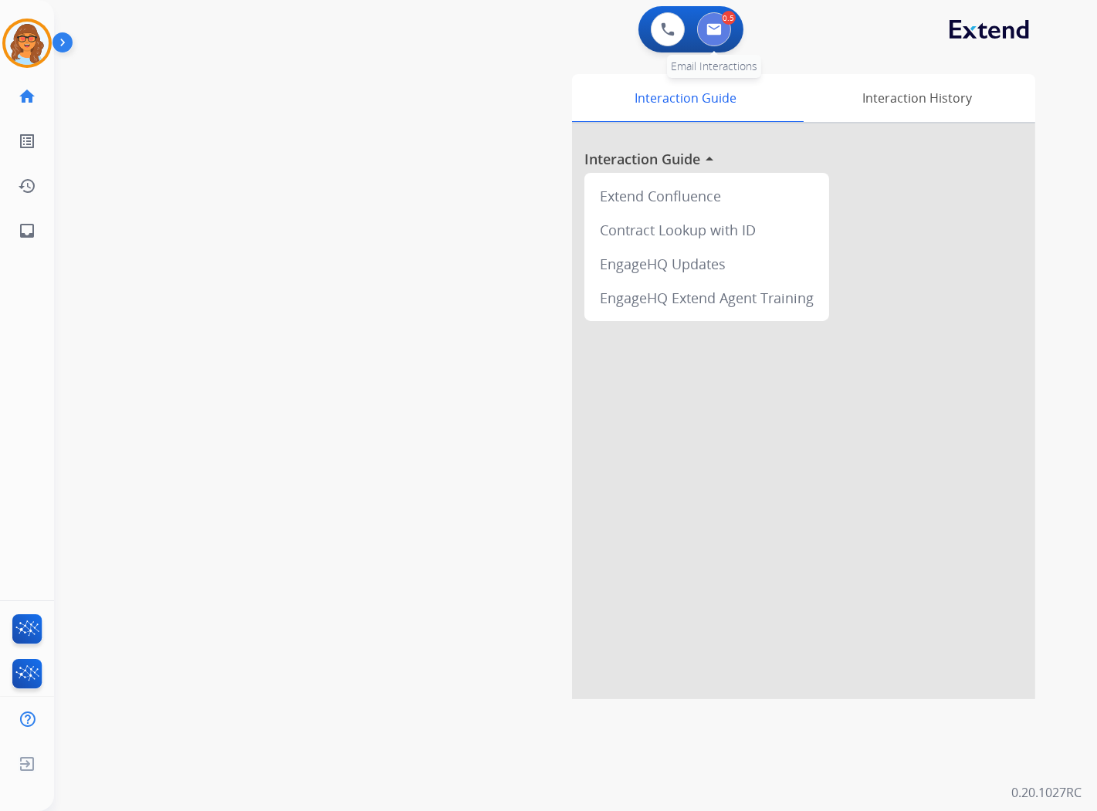
click at [715, 27] on img at bounding box center [713, 29] width 15 height 12
select select "**********"
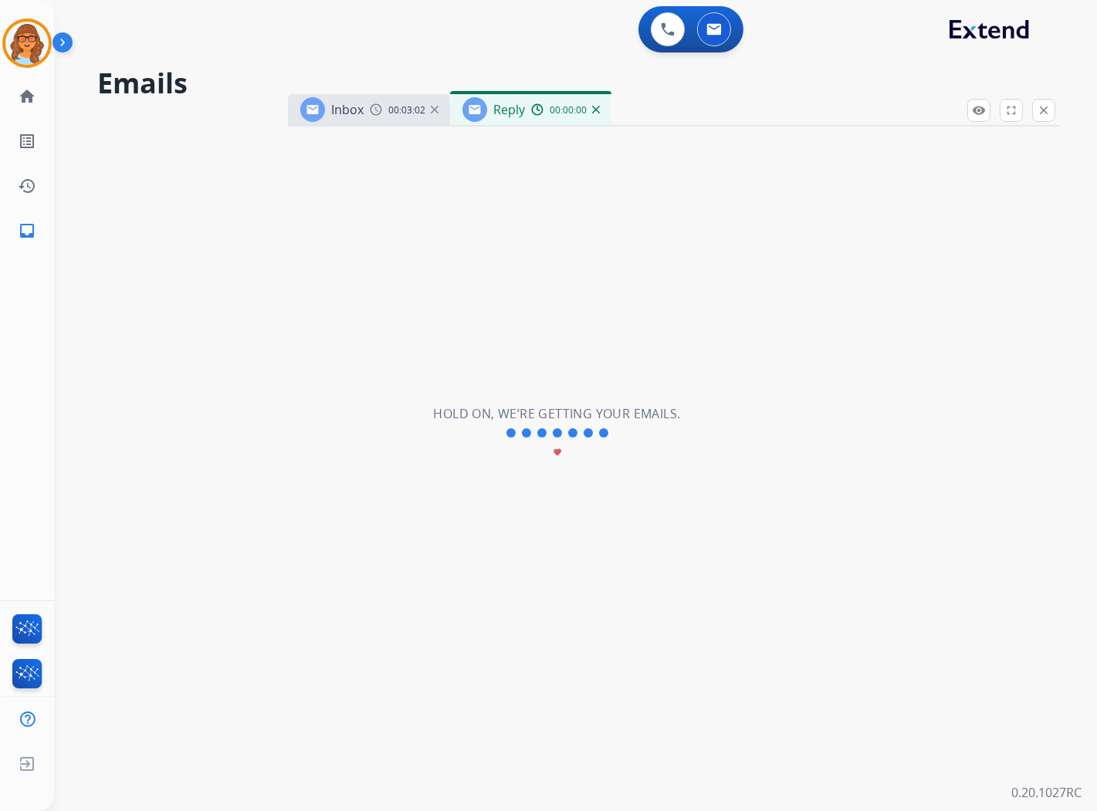
select select "**********"
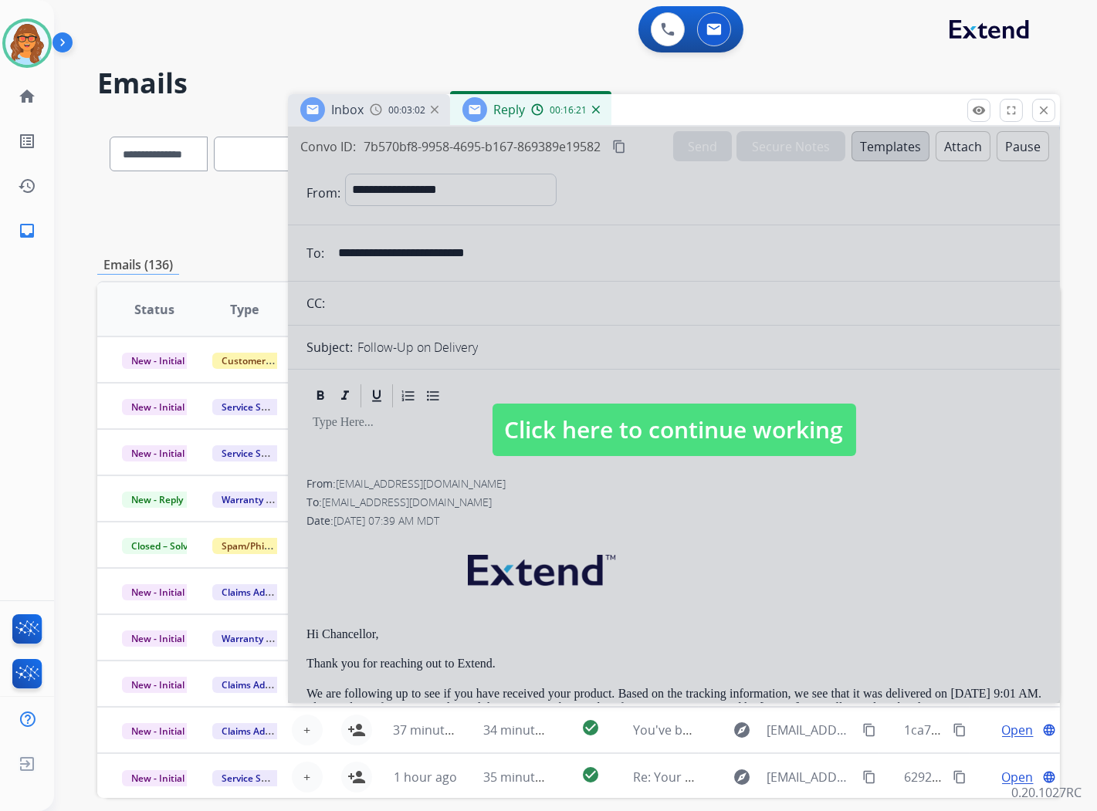
click at [457, 8] on div "0 Voice Interactions 0 Email Interactions" at bounding box center [566, 30] width 987 height 49
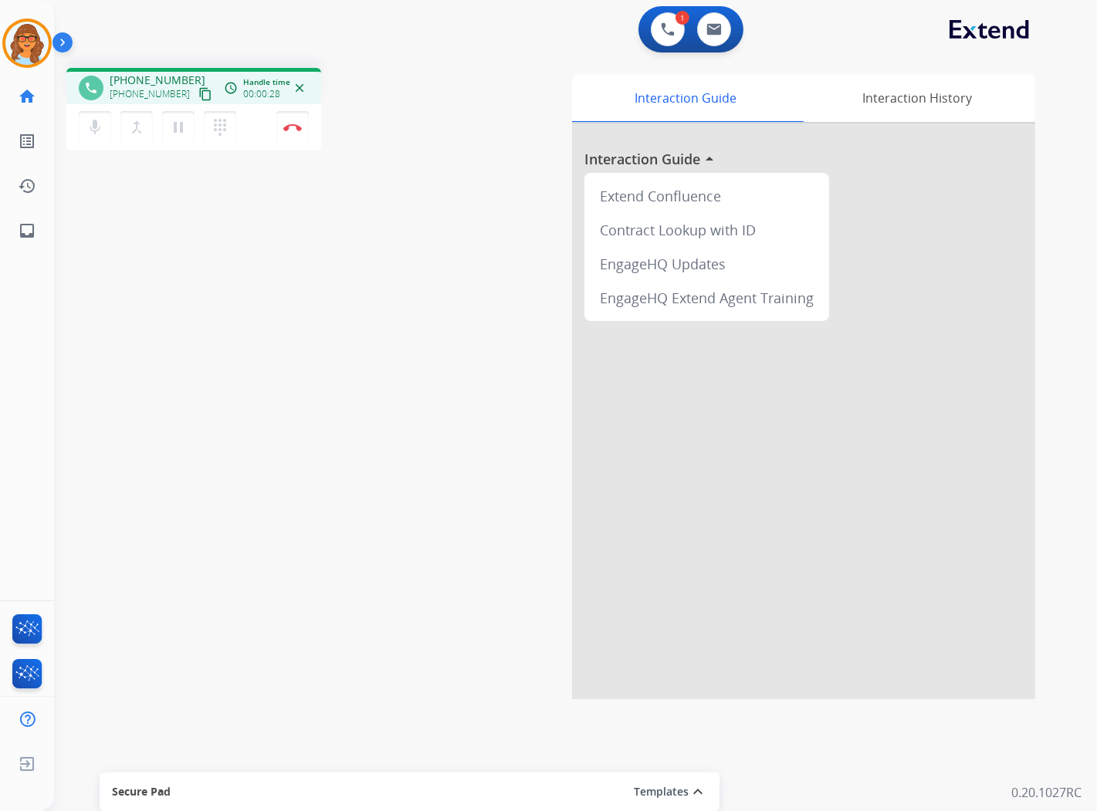
click at [198, 94] on mat-icon "content_copy" at bounding box center [205, 94] width 14 height 14
click at [288, 134] on button "Disconnect" at bounding box center [292, 127] width 32 height 32
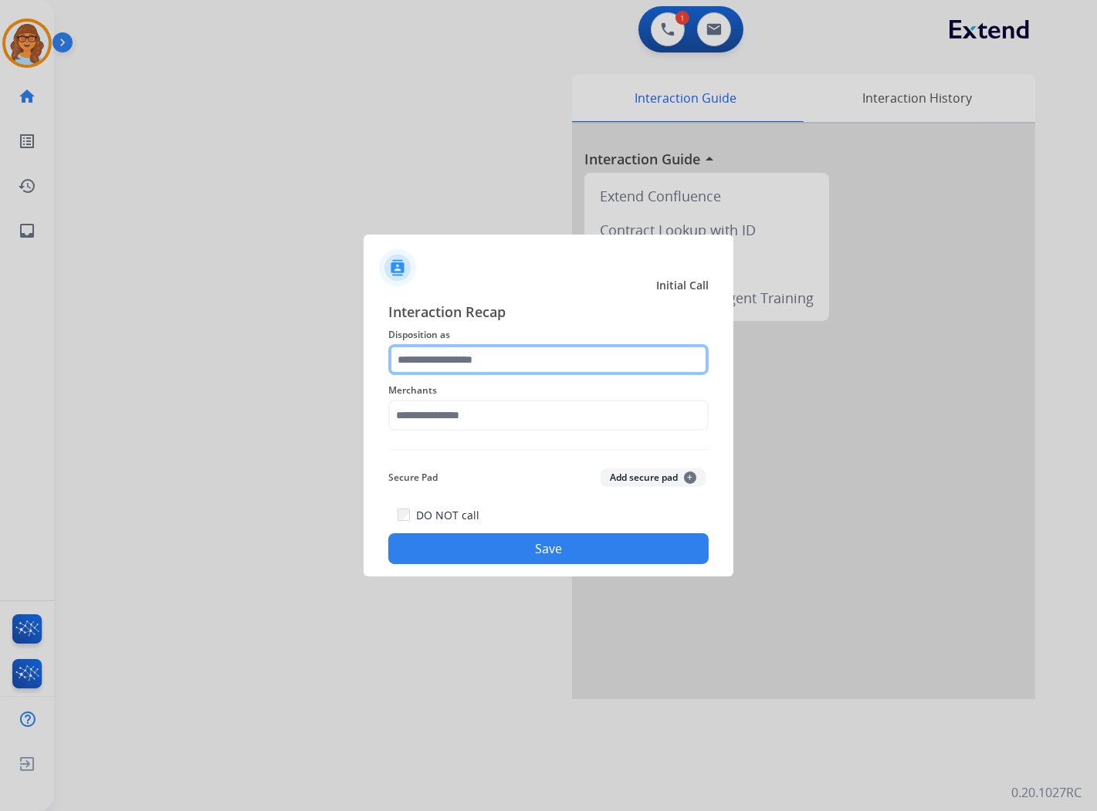
click at [472, 347] on input "text" at bounding box center [548, 359] width 320 height 31
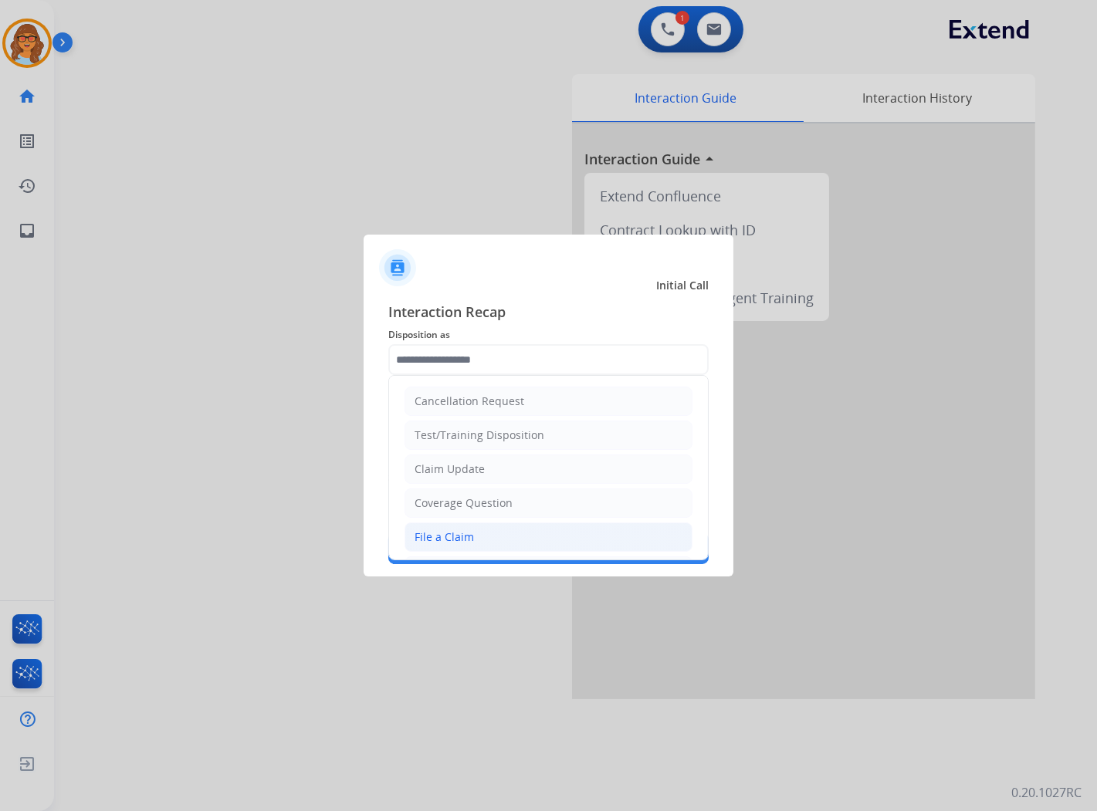
click at [476, 535] on li "File a Claim" at bounding box center [549, 537] width 288 height 29
type input "**********"
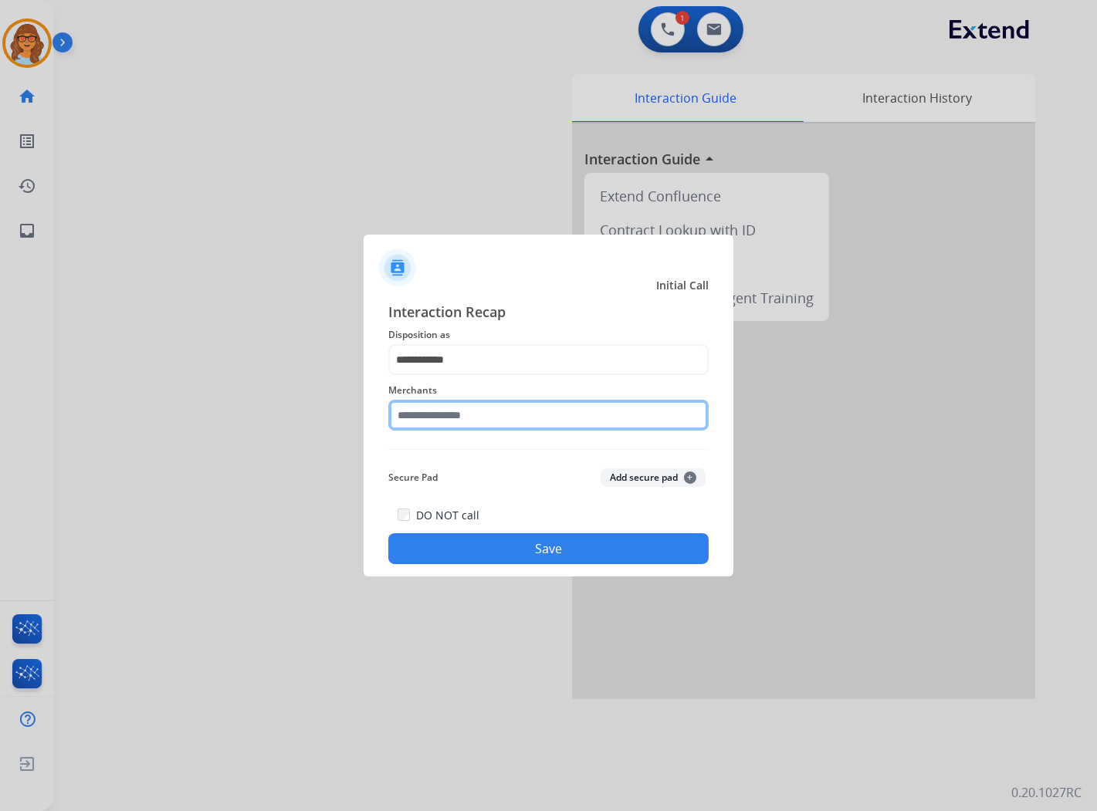
click at [456, 411] on input "text" at bounding box center [548, 415] width 320 height 31
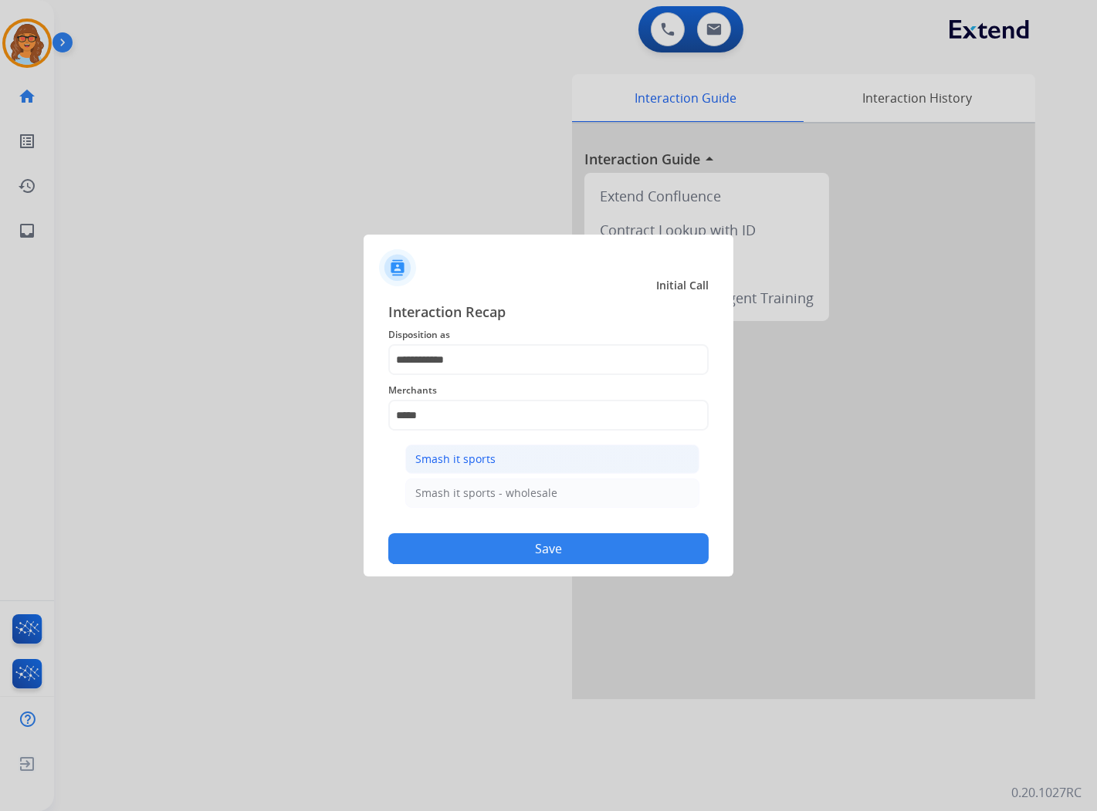
click at [479, 459] on div "Smash it sports" at bounding box center [455, 459] width 80 height 15
type input "**********"
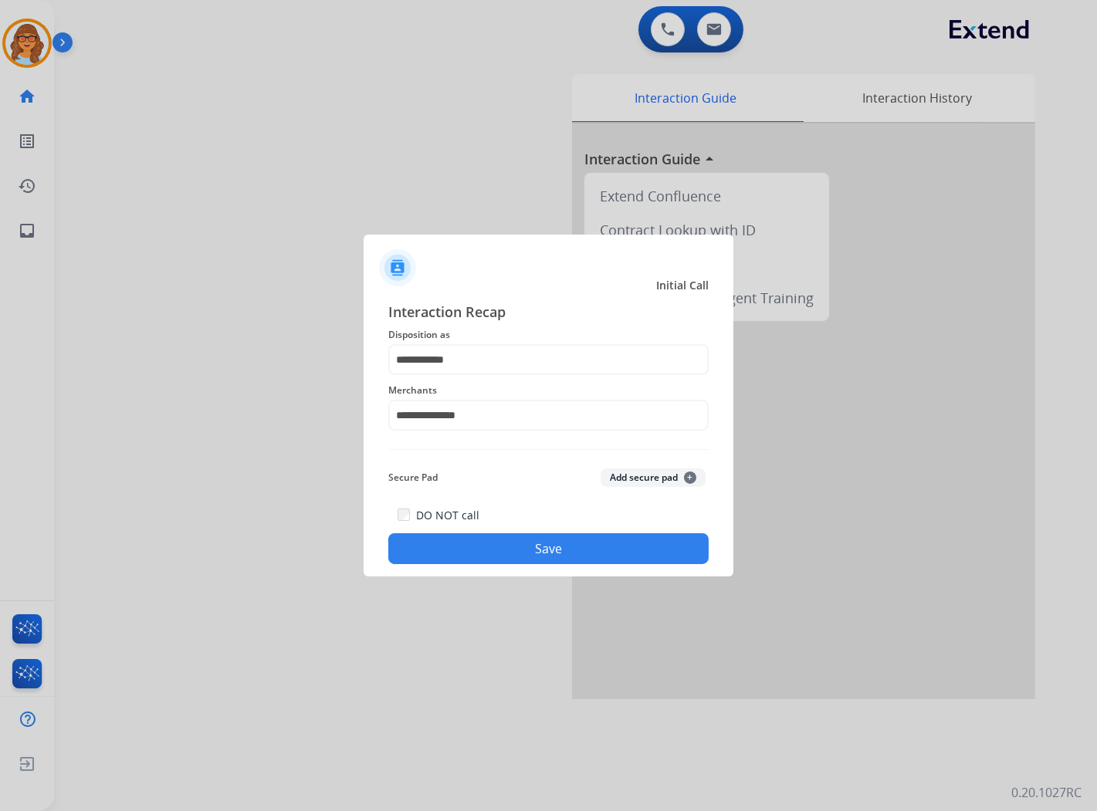
click at [546, 549] on button "Save" at bounding box center [548, 548] width 320 height 31
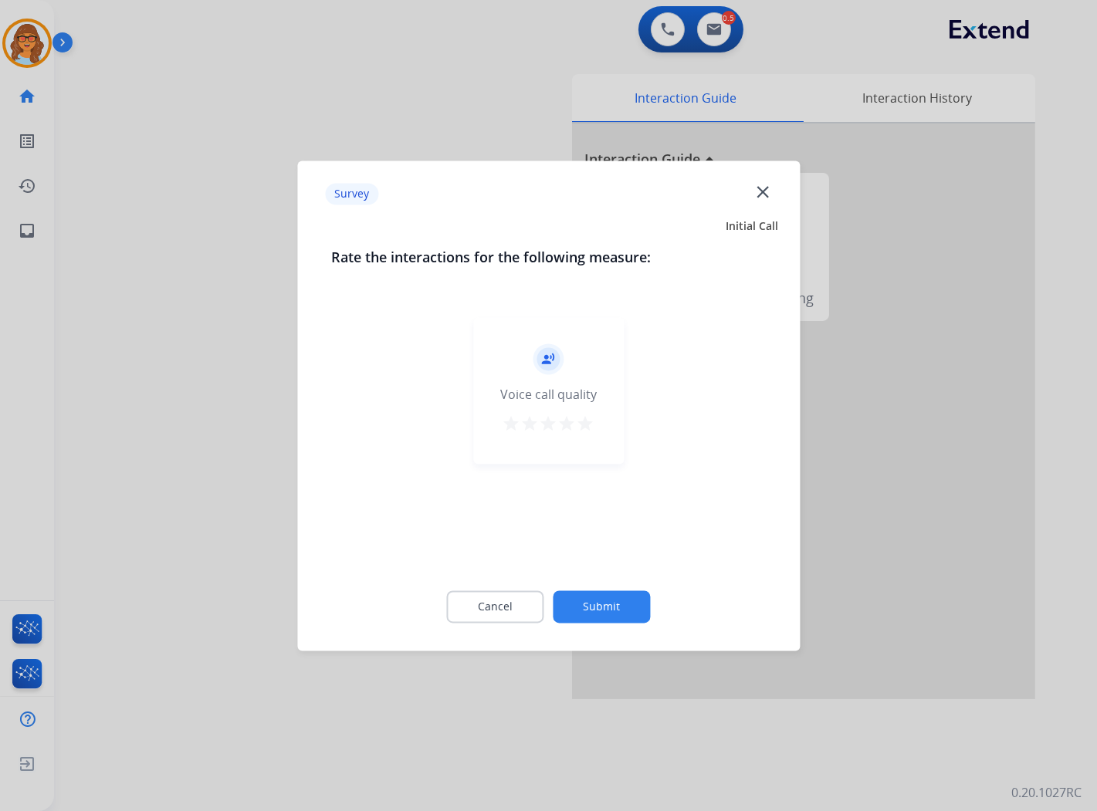
click at [585, 421] on mat-icon "star" at bounding box center [586, 424] width 19 height 19
click at [601, 606] on button "Submit" at bounding box center [602, 607] width 97 height 32
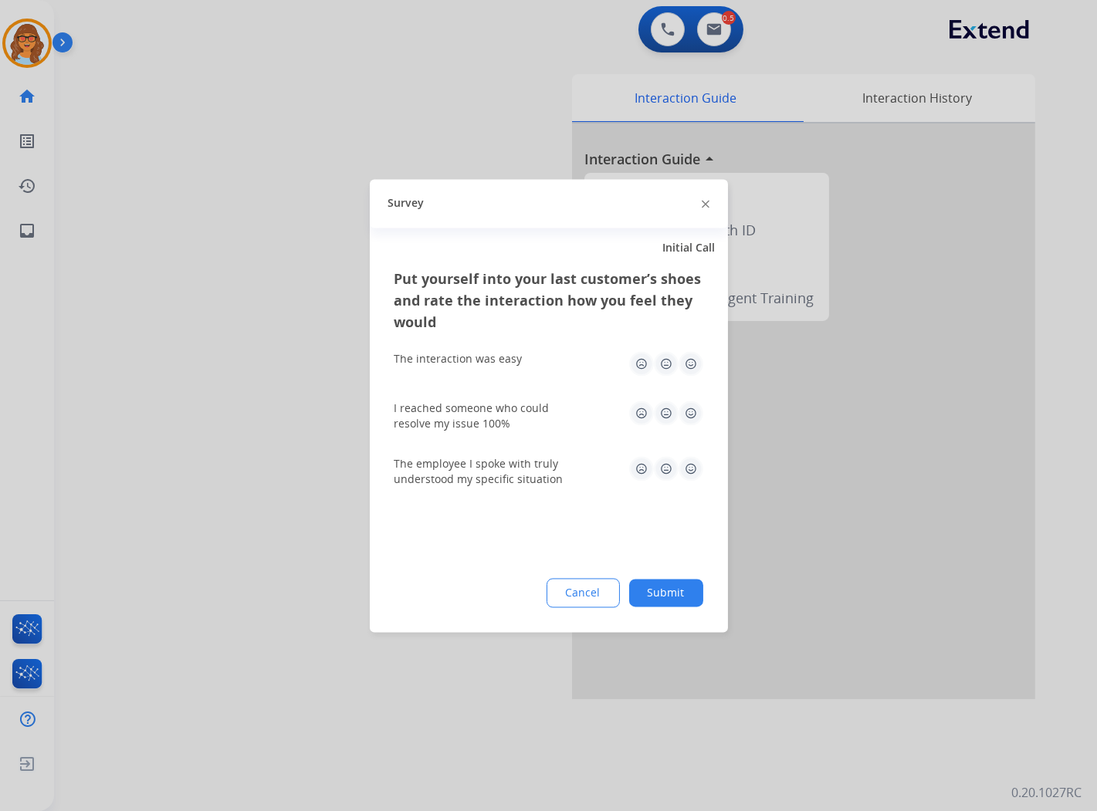
click at [689, 375] on img at bounding box center [691, 363] width 25 height 25
click at [692, 406] on img at bounding box center [691, 413] width 25 height 25
click at [690, 465] on img at bounding box center [691, 468] width 25 height 25
click at [668, 593] on button "Submit" at bounding box center [666, 593] width 74 height 28
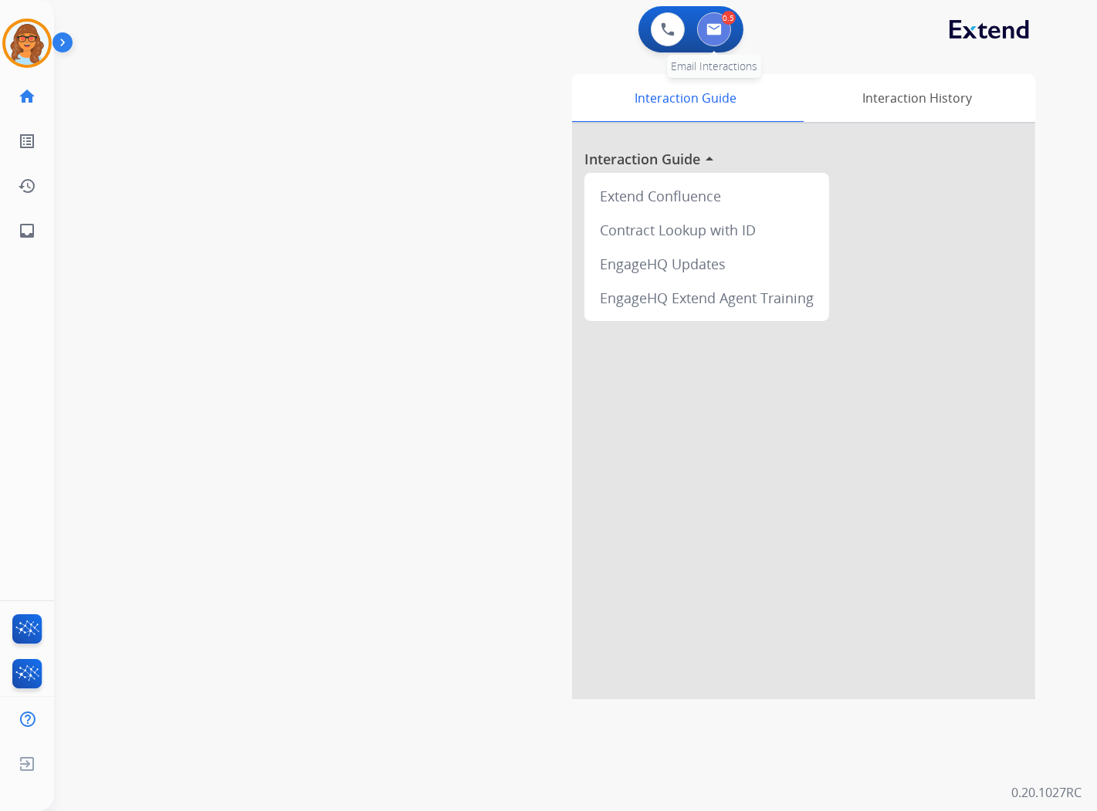
click at [714, 29] on img at bounding box center [713, 29] width 15 height 12
select select "**********"
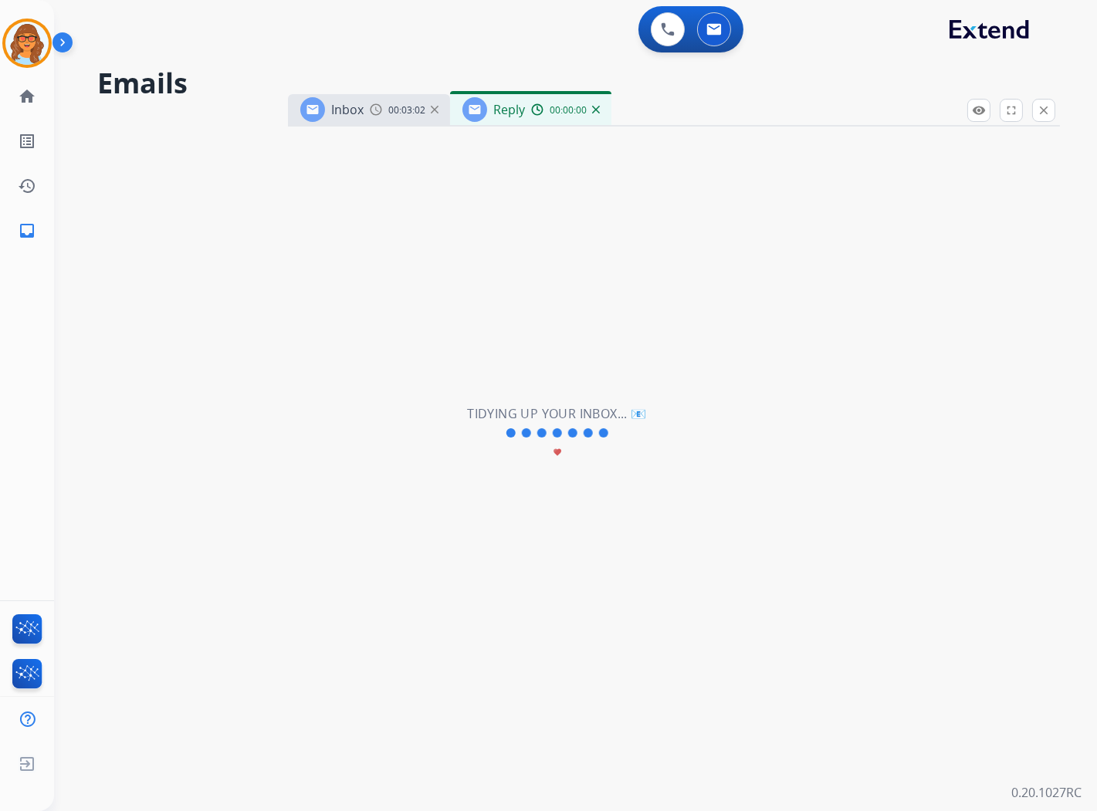
select select "**********"
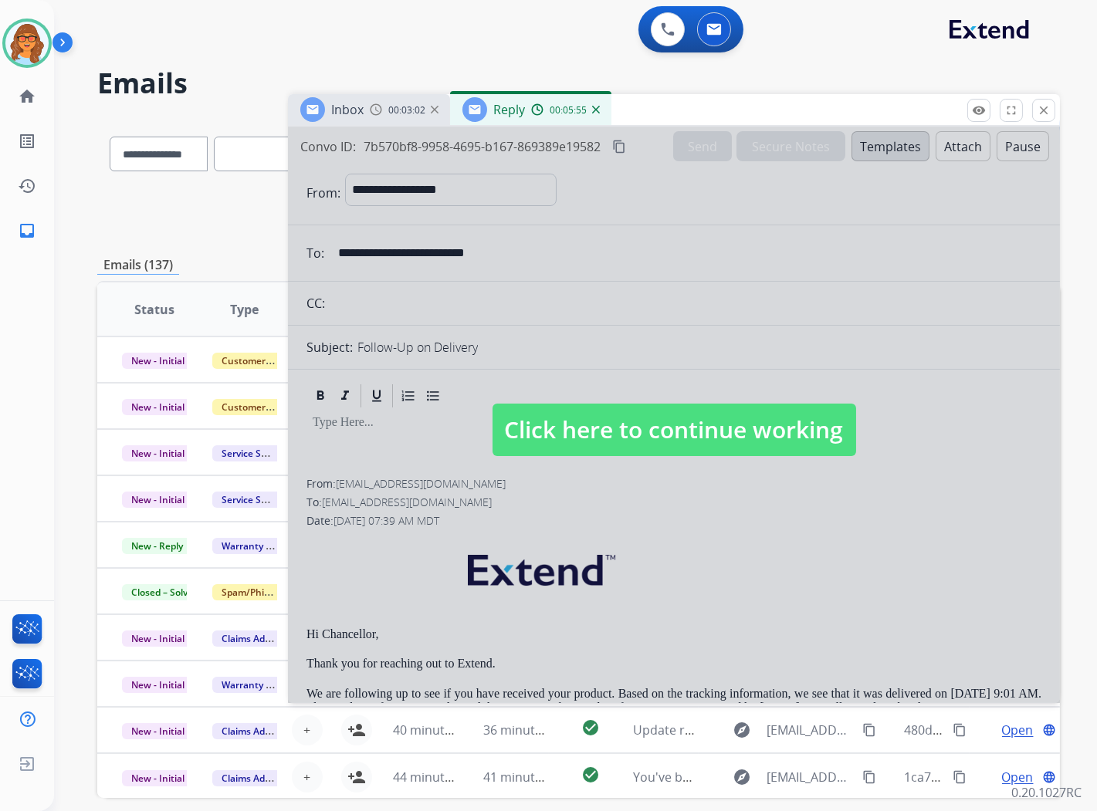
click at [560, 321] on div at bounding box center [674, 415] width 772 height 577
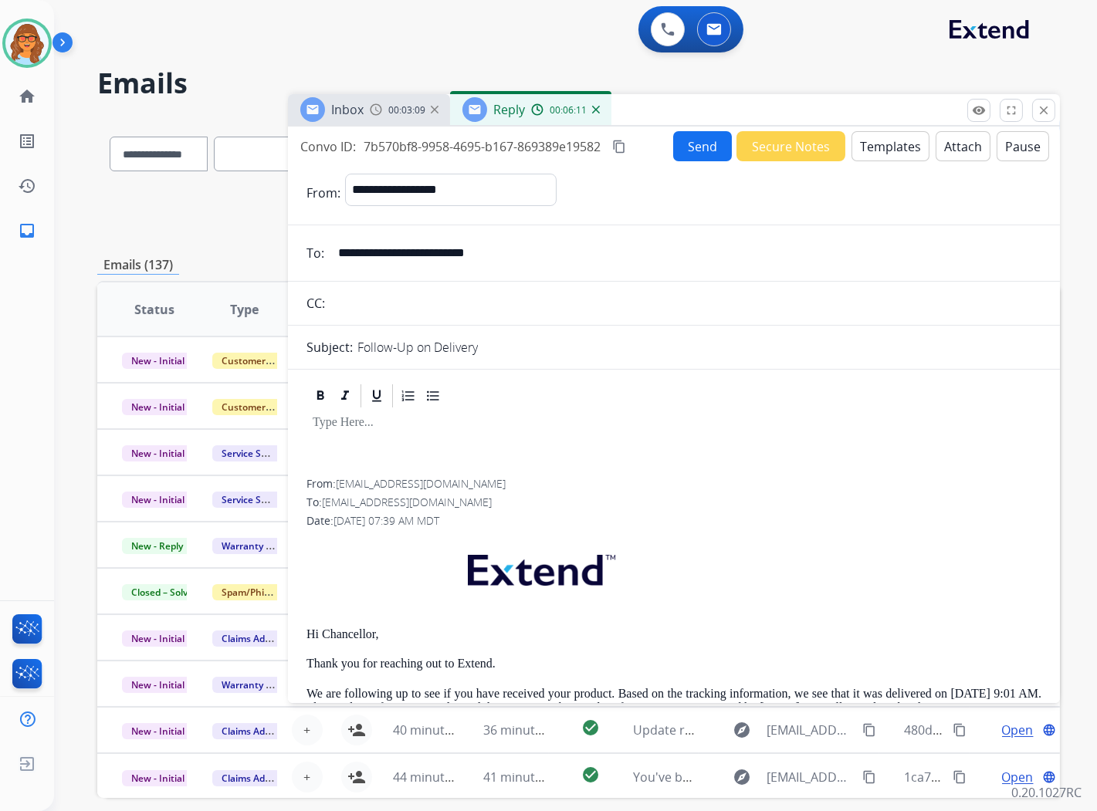
click at [625, 148] on mat-icon "content_copy" at bounding box center [619, 147] width 14 height 14
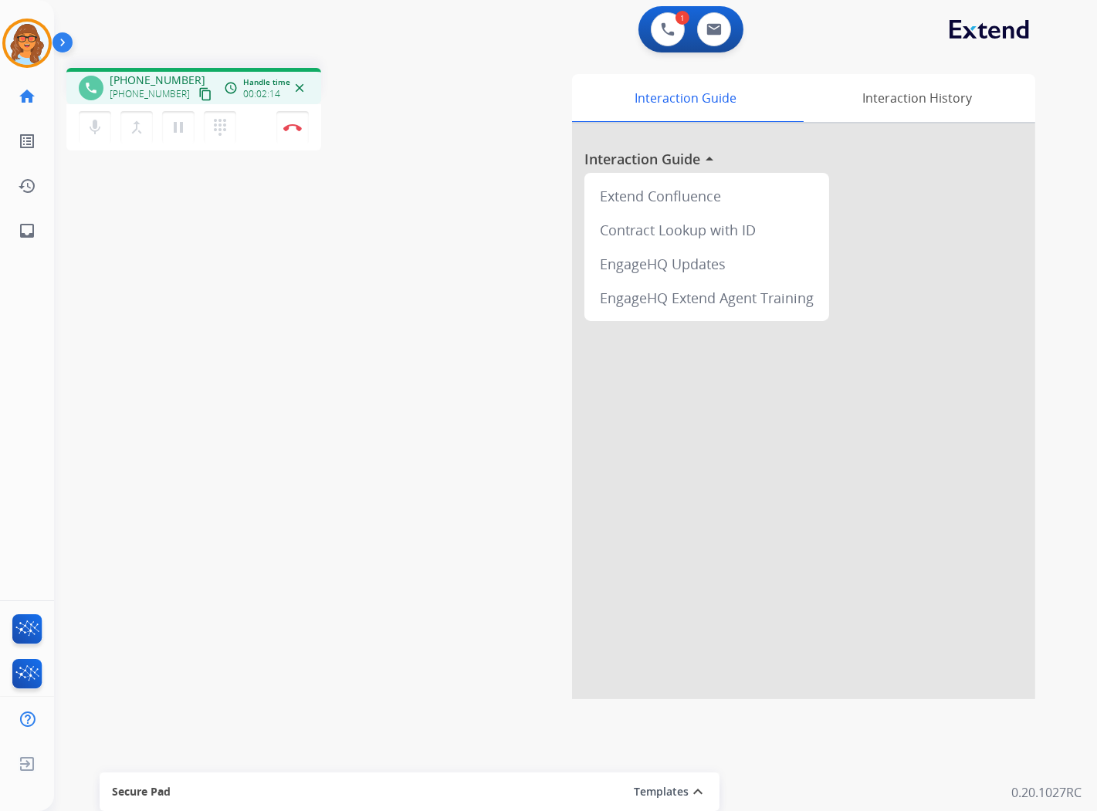
click at [198, 87] on mat-icon "content_copy" at bounding box center [205, 94] width 14 height 14
click at [304, 128] on button "Disconnect" at bounding box center [292, 127] width 32 height 32
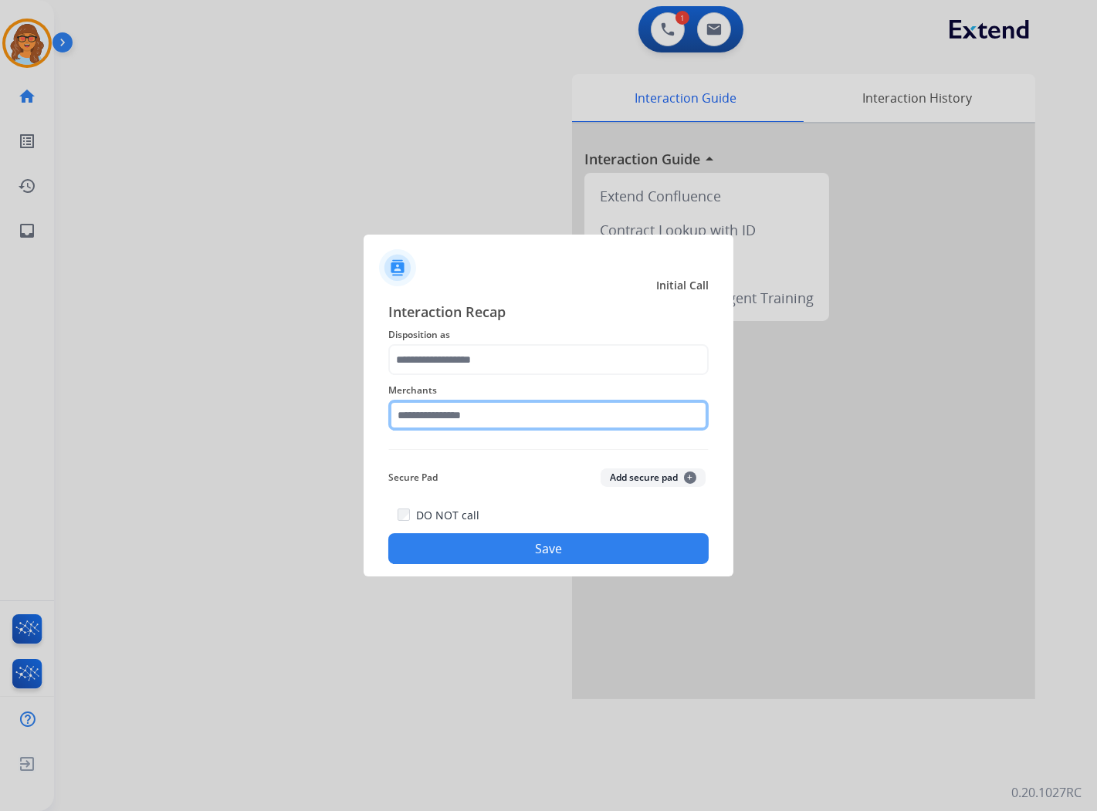
click at [498, 418] on input "text" at bounding box center [548, 415] width 320 height 31
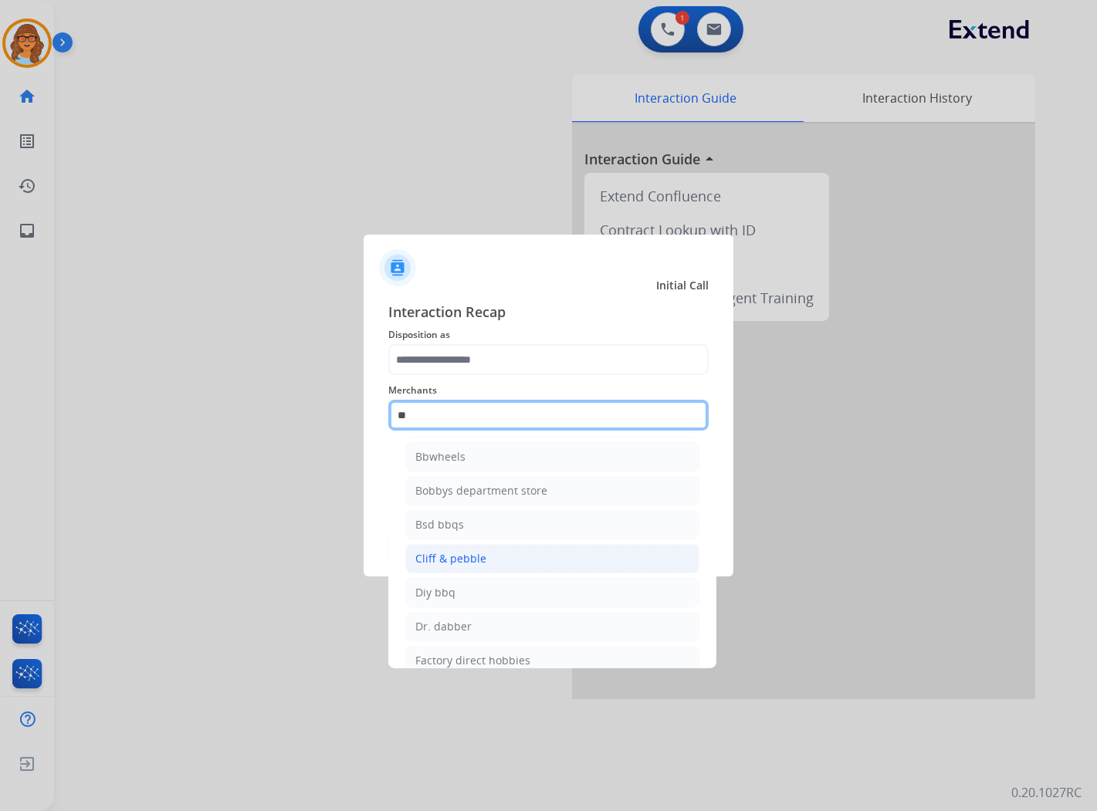
scroll to position [8, 0]
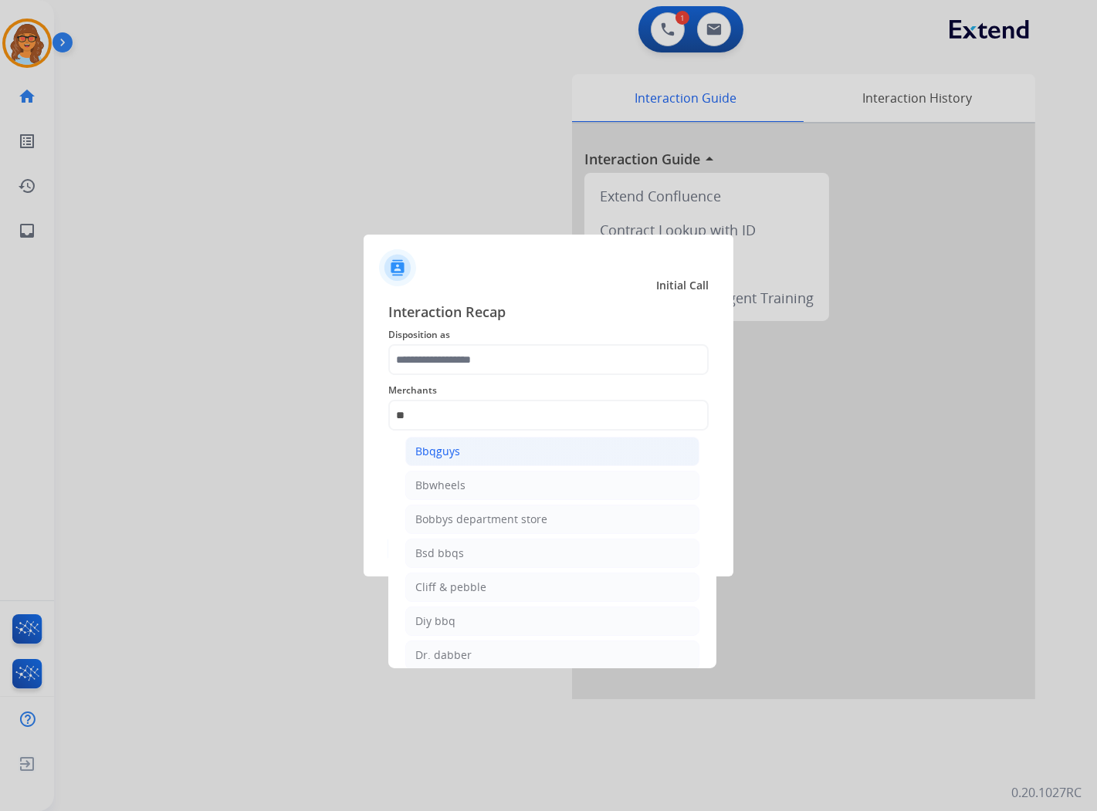
click at [439, 452] on div "Bbqguys" at bounding box center [437, 451] width 45 height 15
type input "*******"
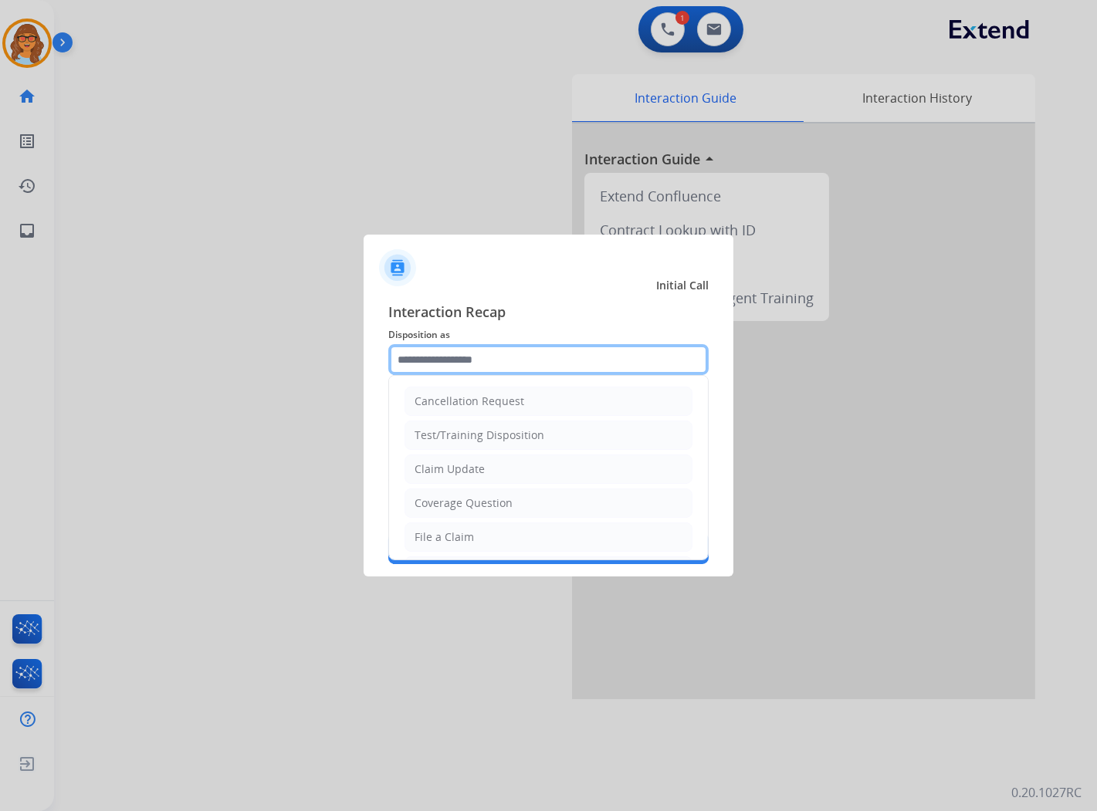
click at [464, 357] on input "text" at bounding box center [548, 359] width 320 height 31
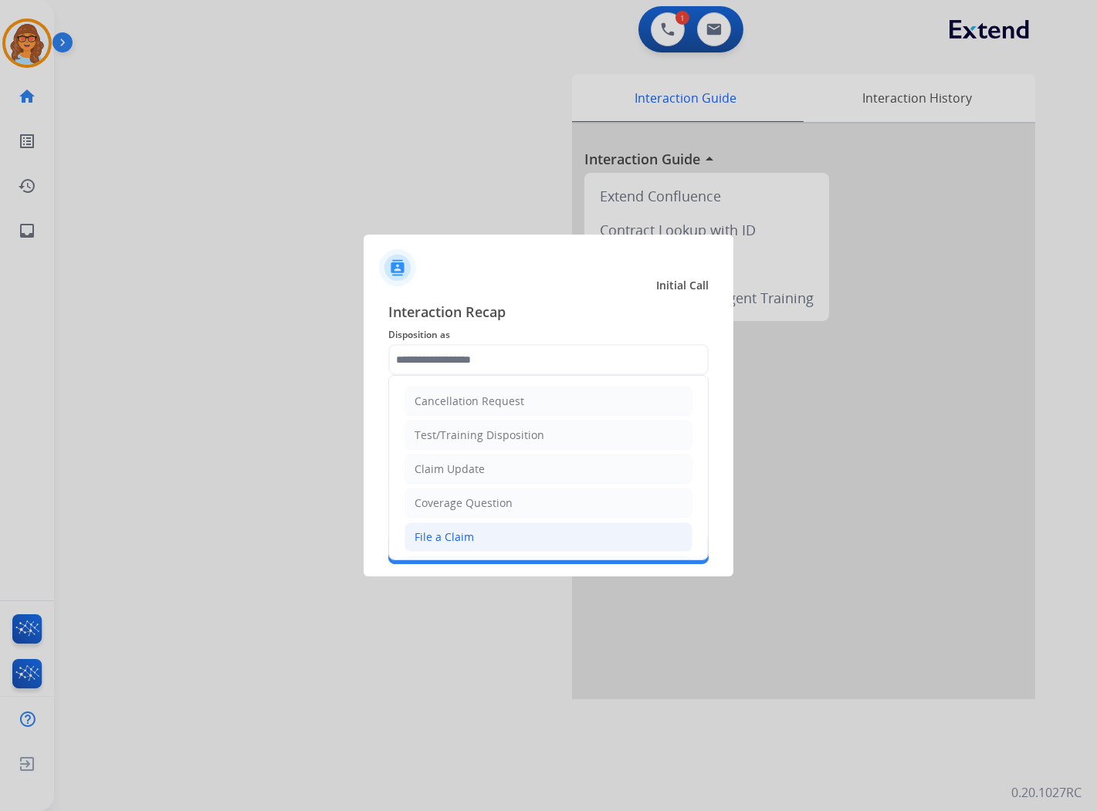
click at [516, 537] on li "File a Claim" at bounding box center [549, 537] width 288 height 29
type input "**********"
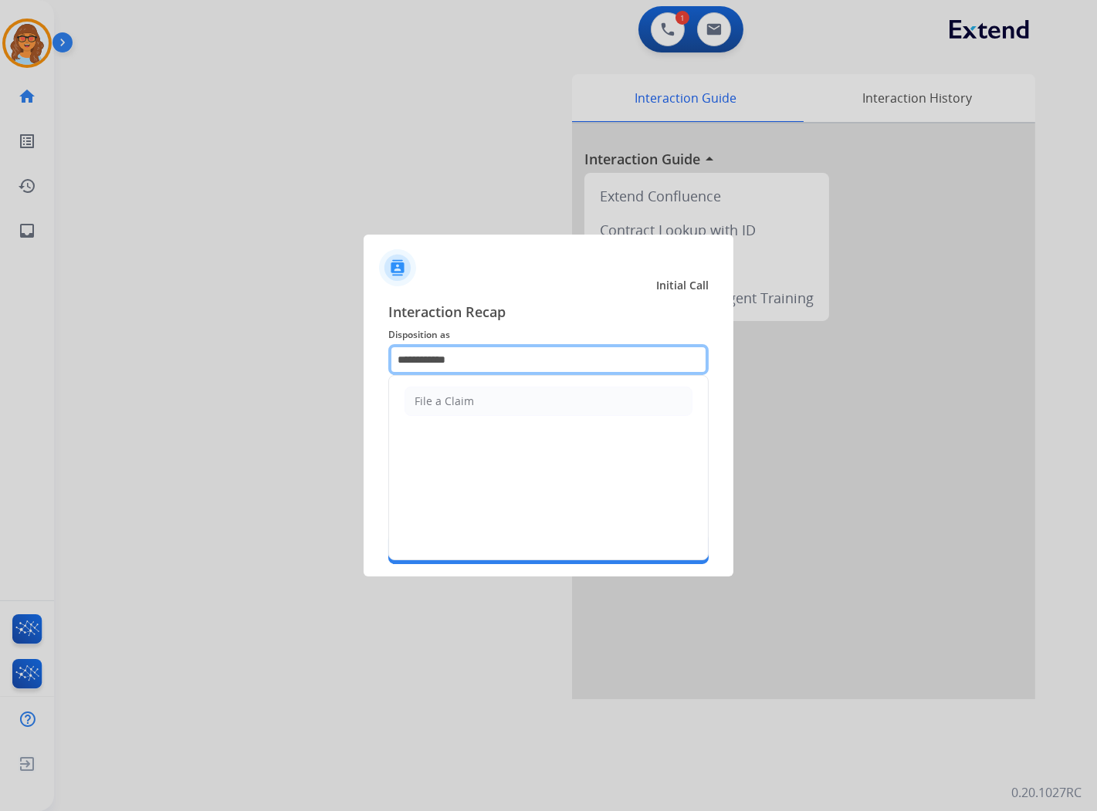
drag, startPoint x: 487, startPoint y: 350, endPoint x: 373, endPoint y: 361, distance: 114.8
click at [373, 361] on div "**********" at bounding box center [549, 433] width 370 height 288
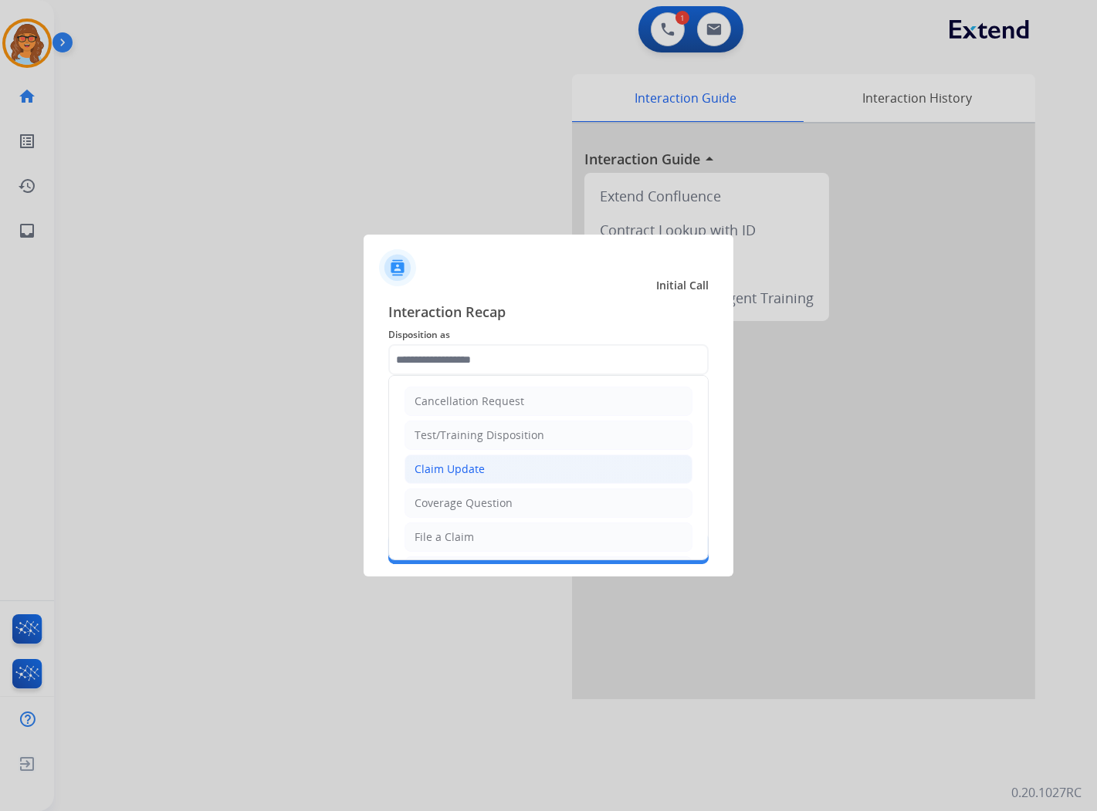
click at [476, 467] on div "Claim Update" at bounding box center [450, 469] width 70 height 15
type input "**********"
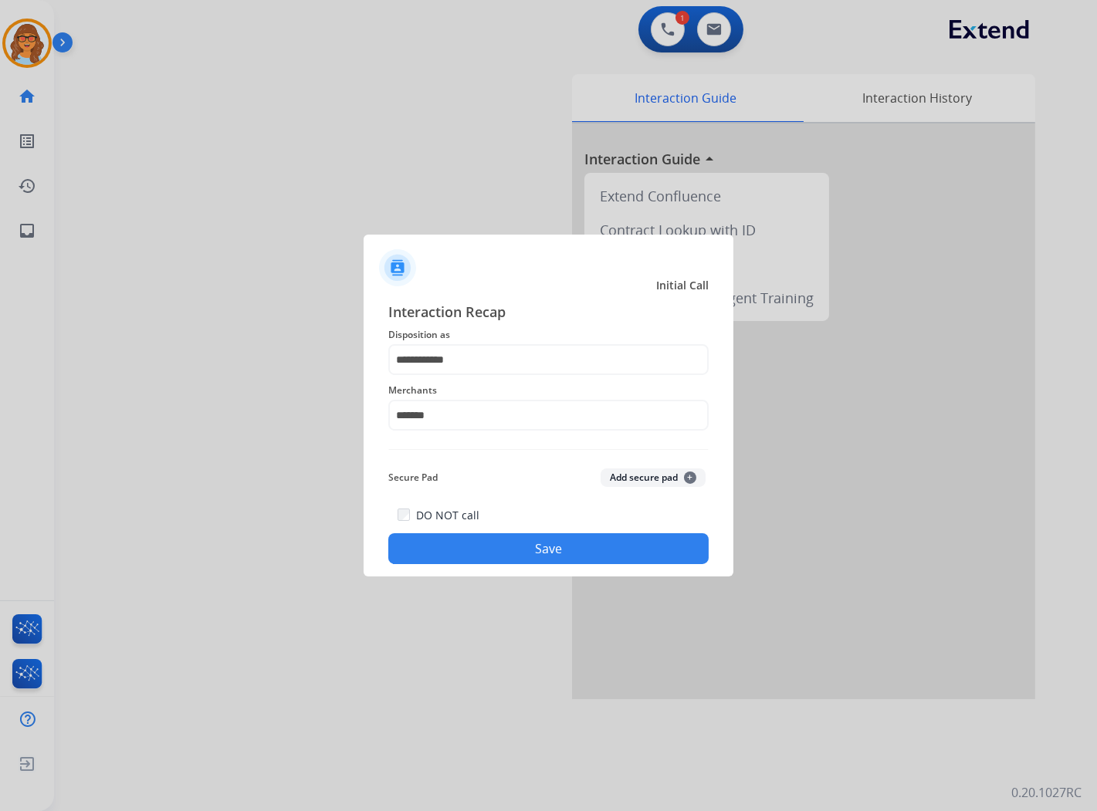
click at [515, 554] on button "Save" at bounding box center [548, 548] width 320 height 31
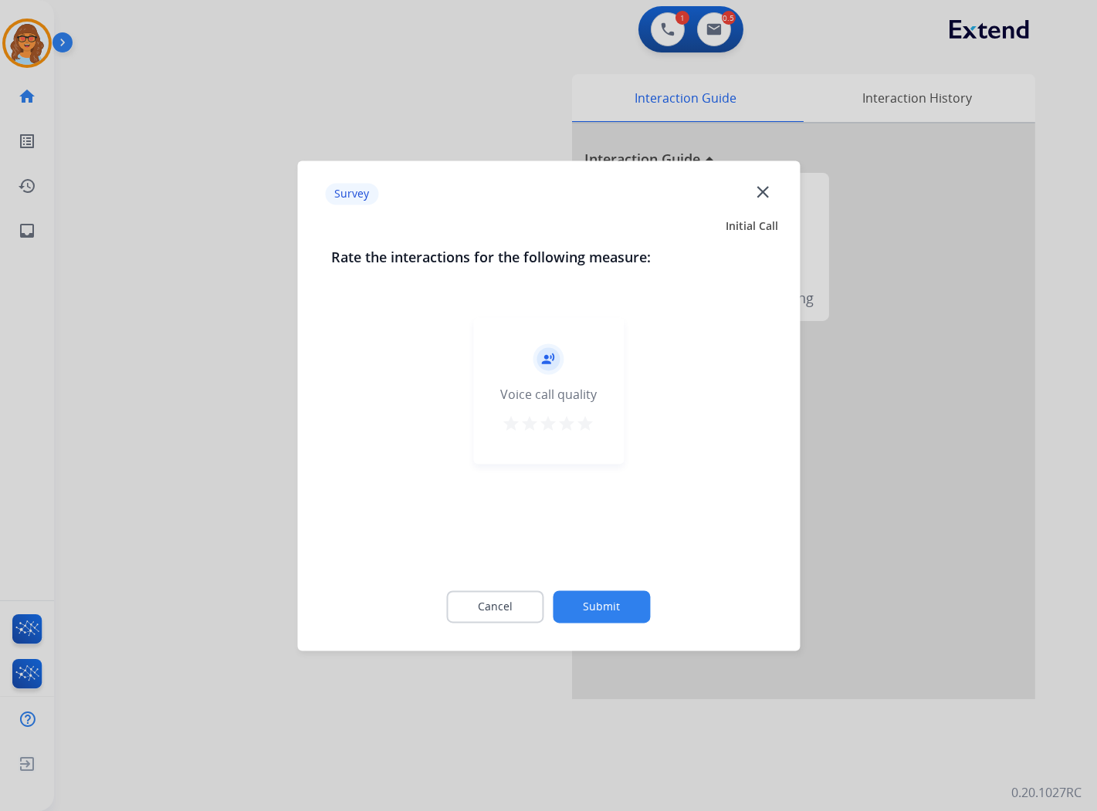
click at [585, 429] on mat-icon "star" at bounding box center [586, 424] width 19 height 19
click at [614, 600] on button "Submit" at bounding box center [602, 607] width 97 height 32
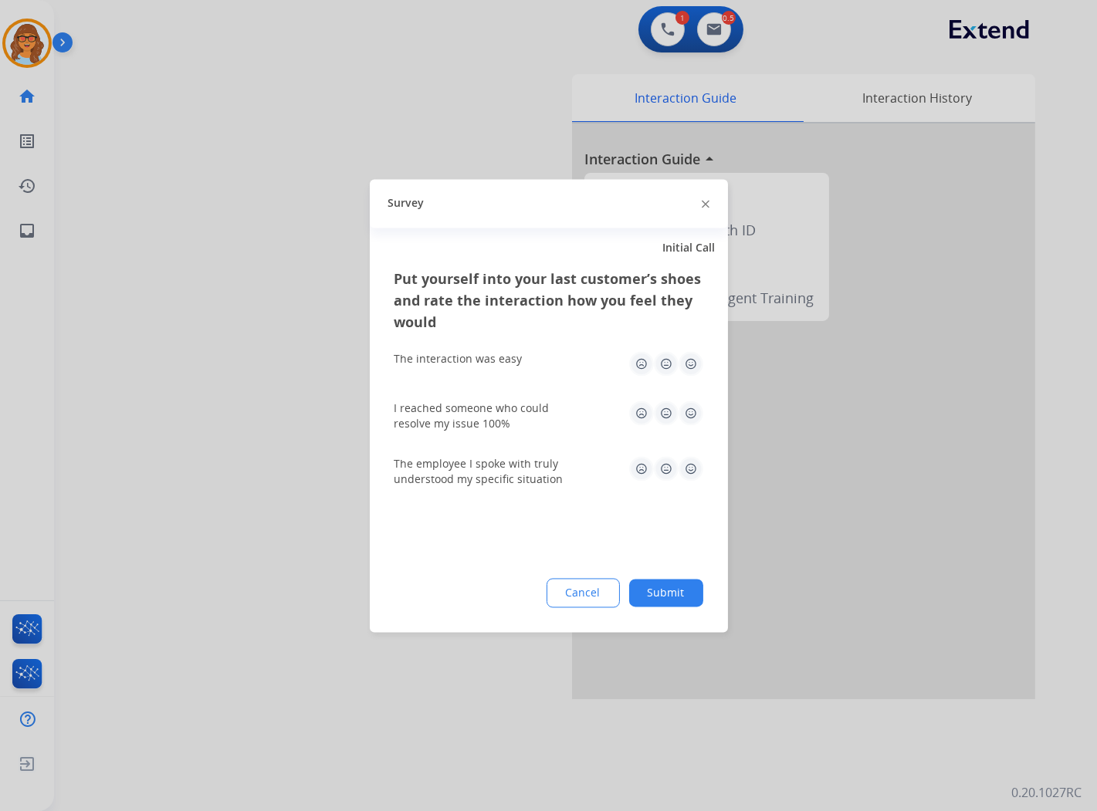
click at [679, 596] on button "Submit" at bounding box center [666, 593] width 74 height 28
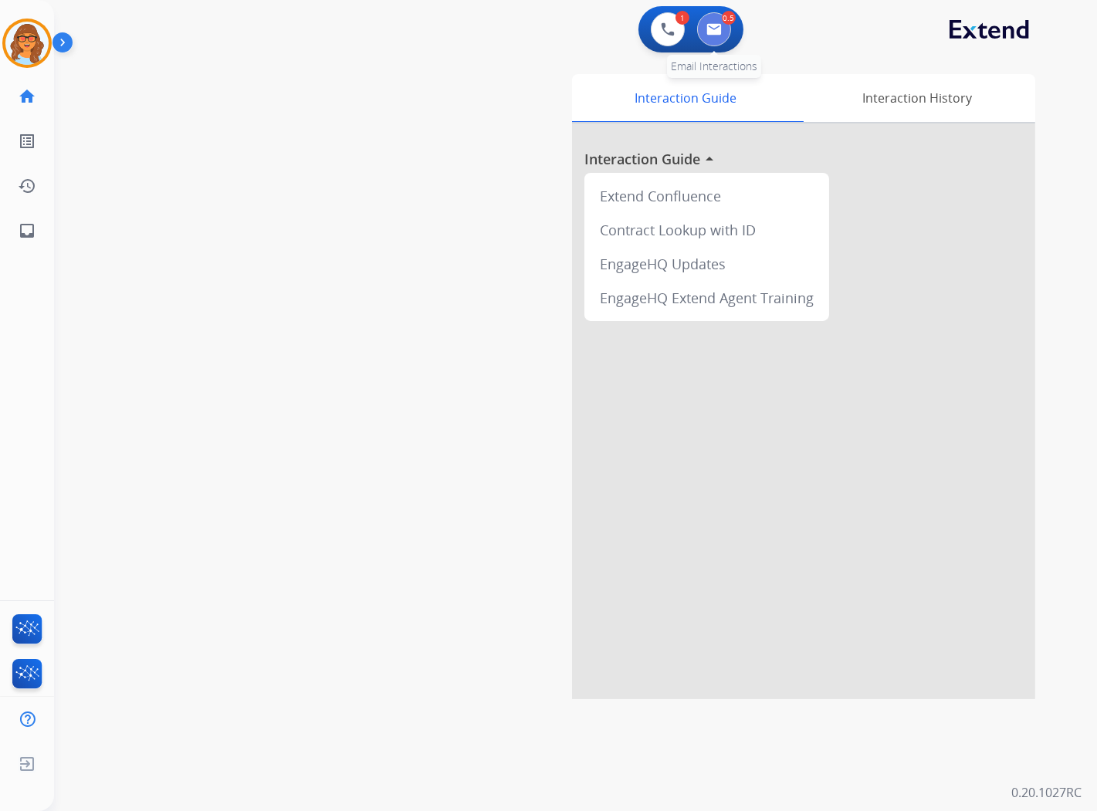
click at [716, 29] on img at bounding box center [713, 29] width 15 height 12
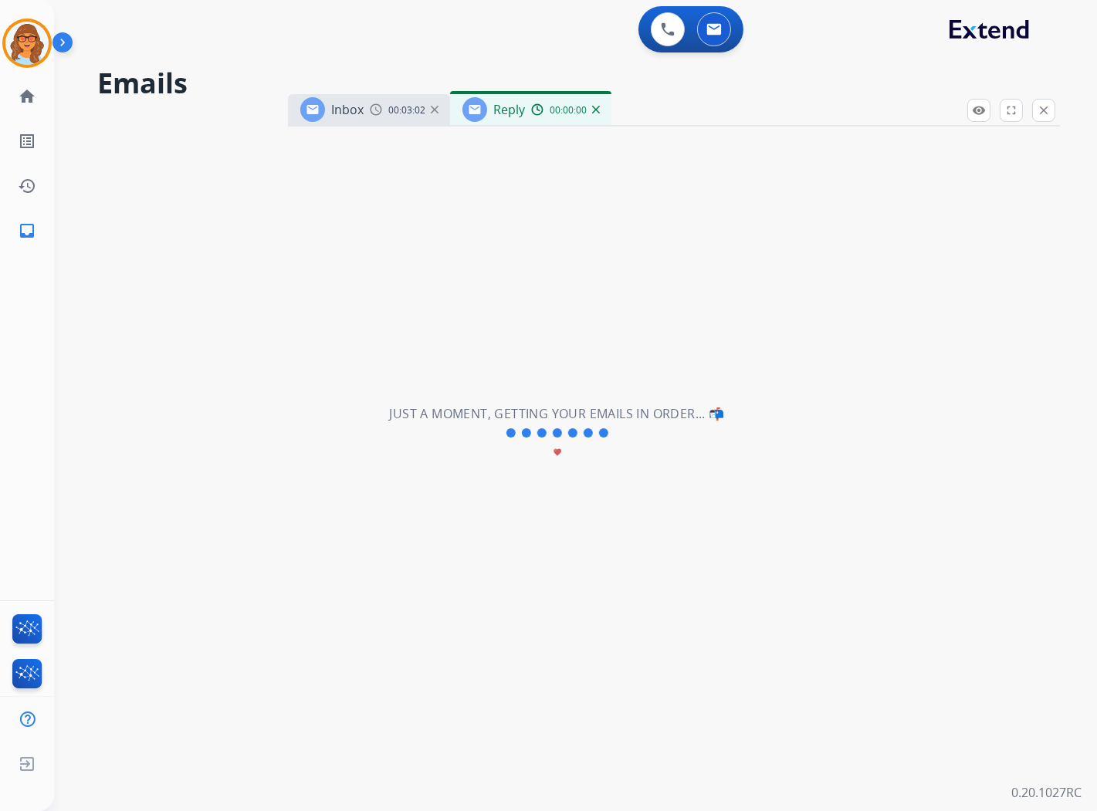
select select "**********"
click at [398, 113] on span "00:03:02" at bounding box center [406, 110] width 37 height 12
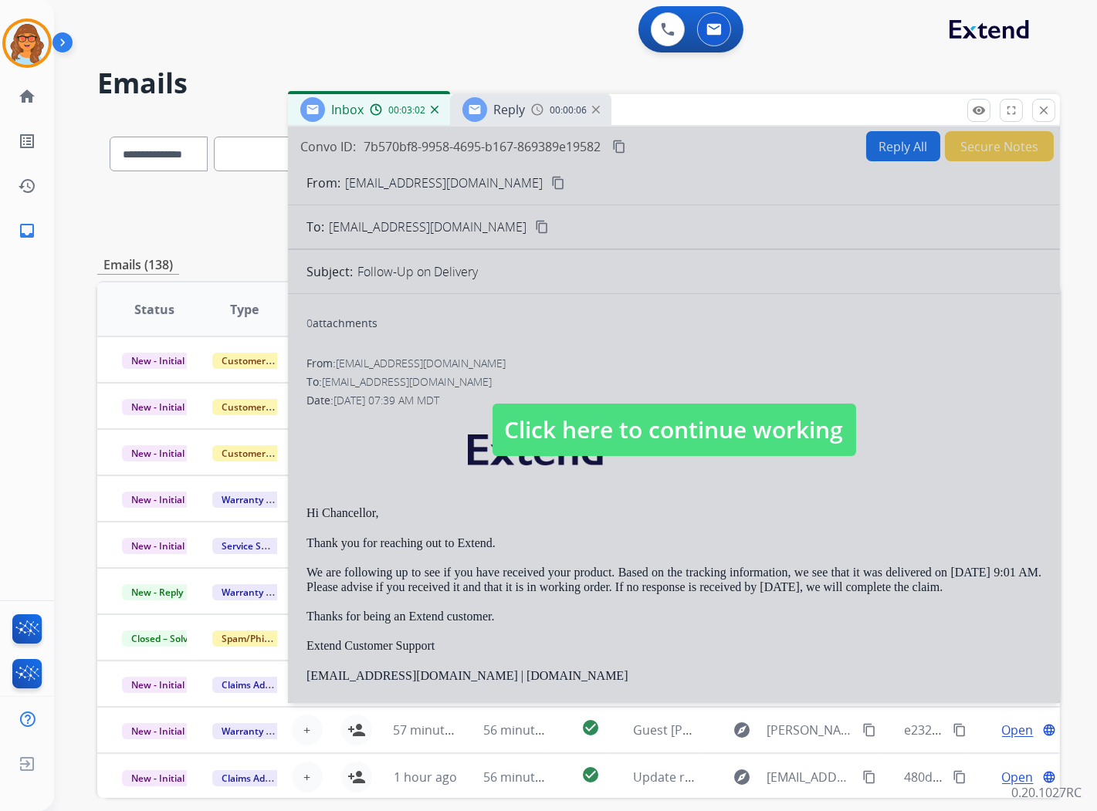
click at [691, 429] on span "Click here to continue working" at bounding box center [675, 430] width 364 height 52
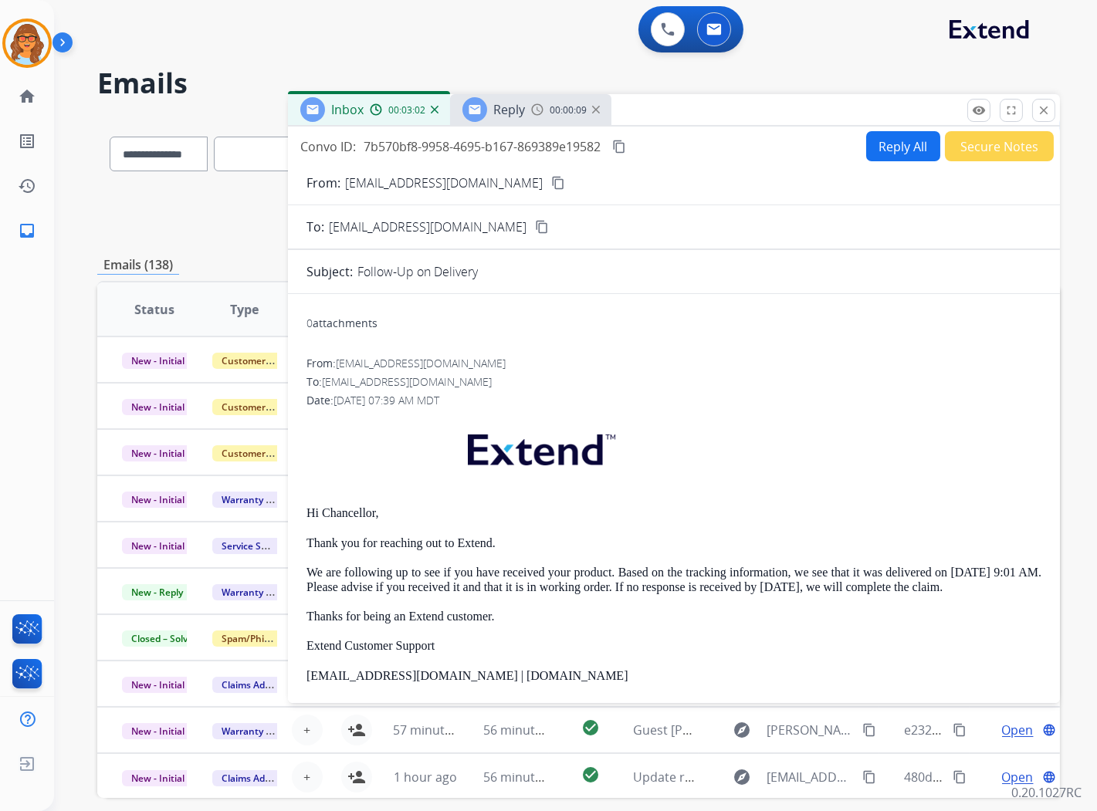
click at [985, 141] on button "Secure Notes" at bounding box center [999, 146] width 109 height 30
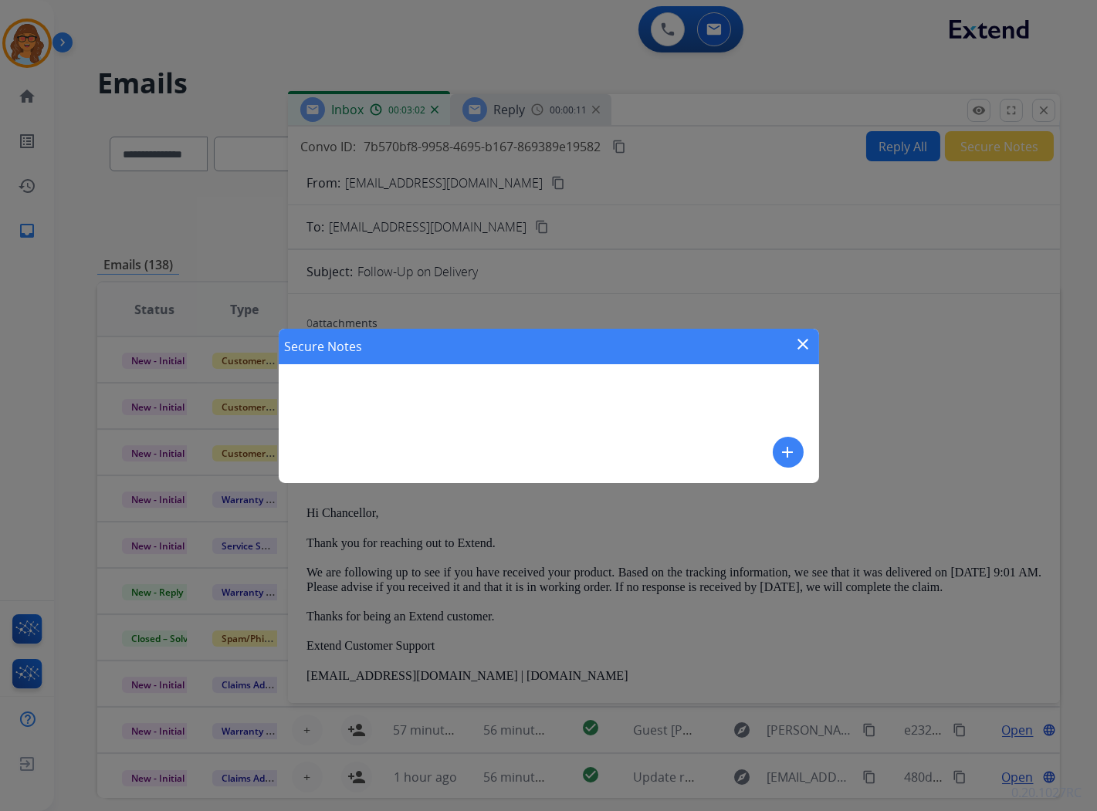
click at [787, 453] on mat-icon "add" at bounding box center [788, 452] width 19 height 19
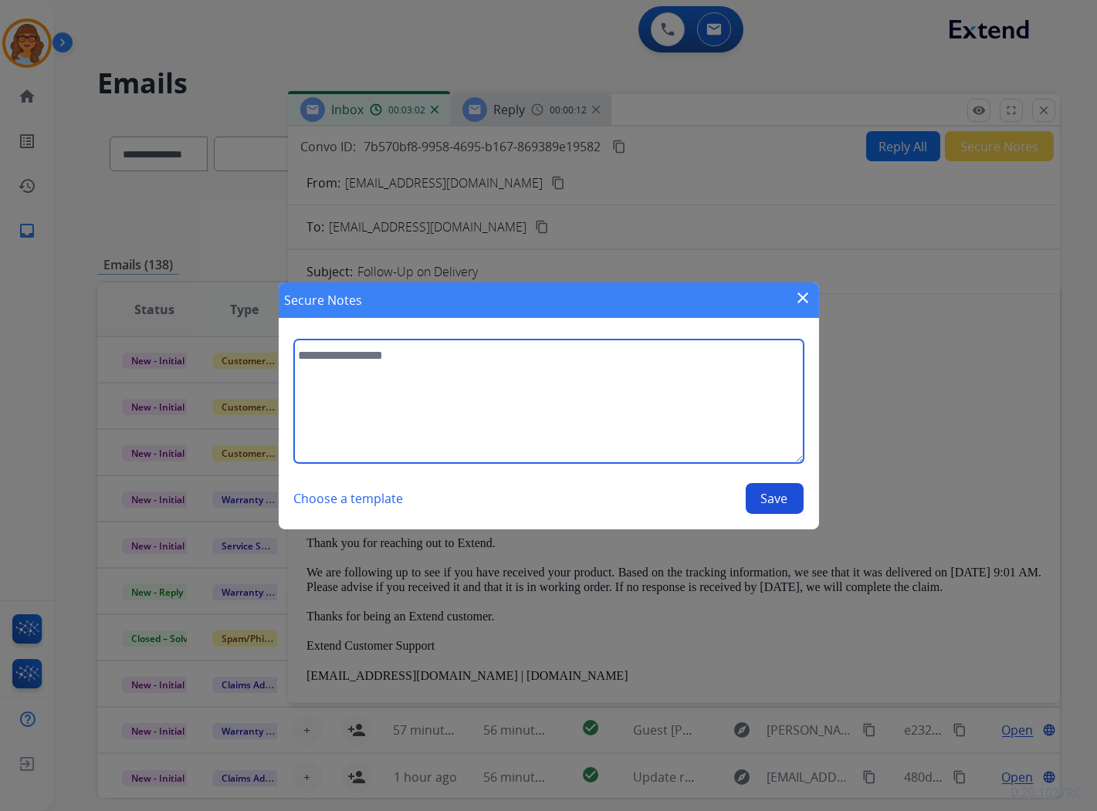
click at [344, 379] on textarea at bounding box center [549, 402] width 510 height 124
type textarea "**********"
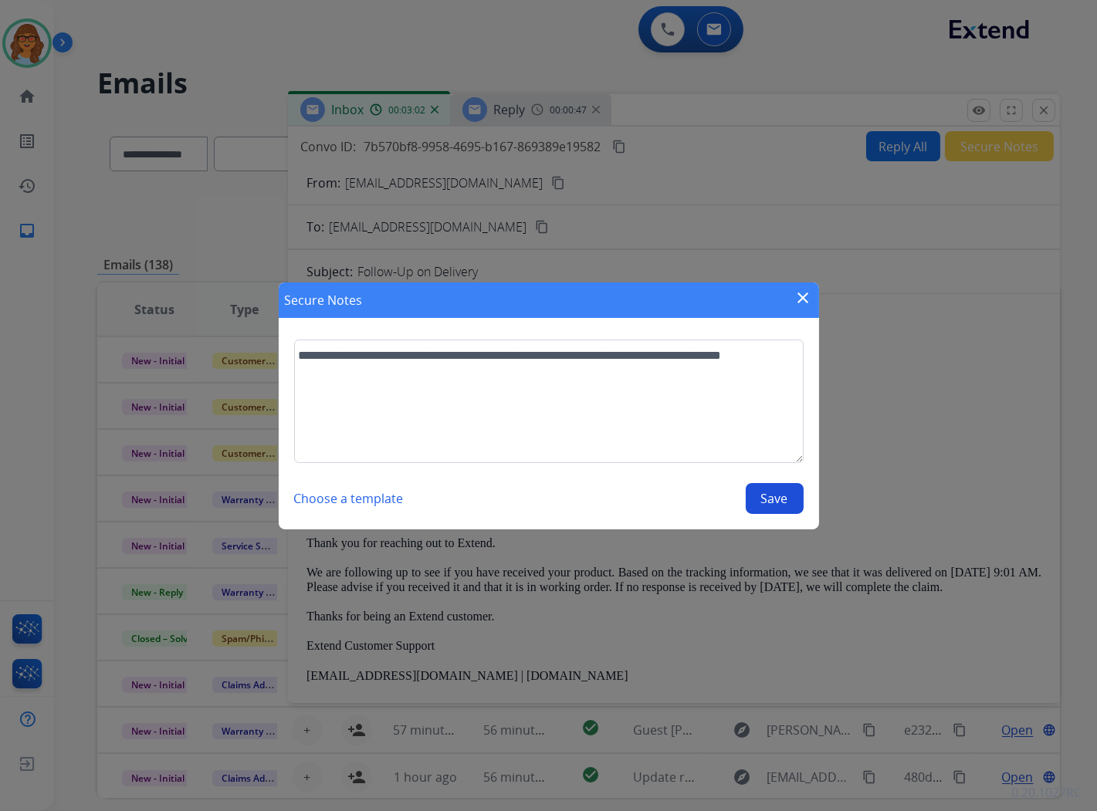
click at [760, 499] on button "Save" at bounding box center [775, 498] width 58 height 31
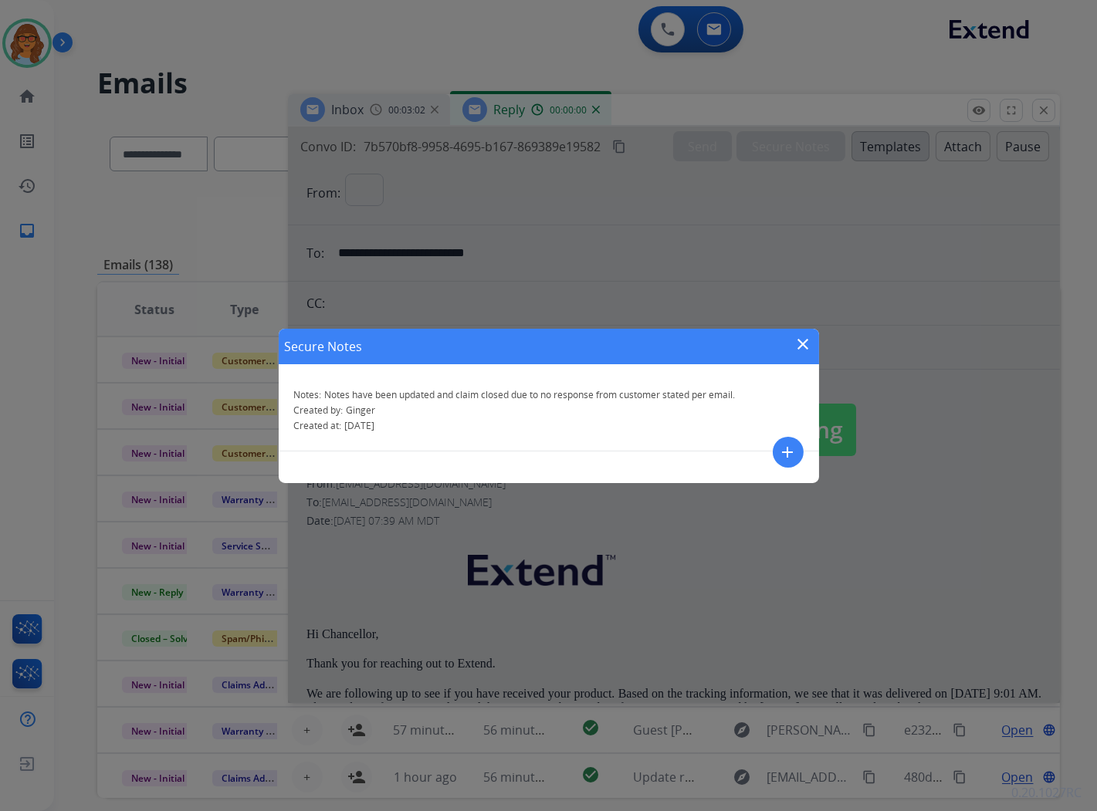
select select "**********"
click at [805, 340] on mat-icon "close" at bounding box center [803, 344] width 19 height 19
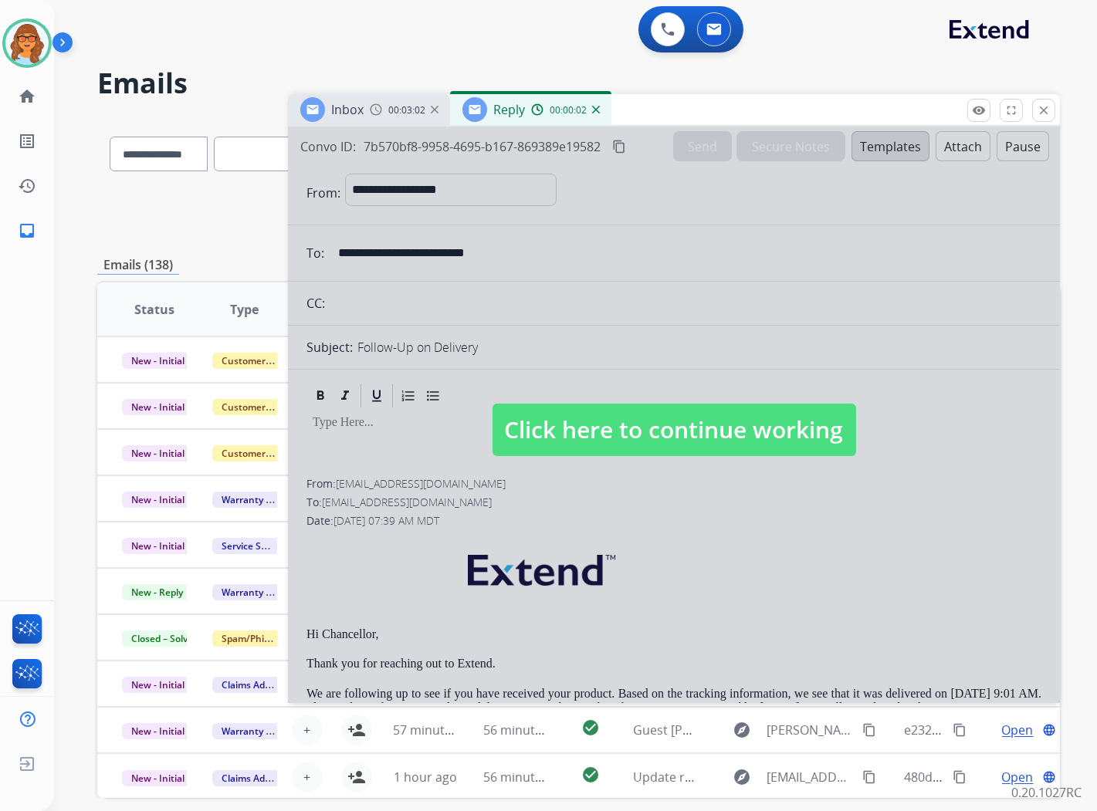
click at [1048, 109] on mat-icon "close" at bounding box center [1044, 110] width 14 height 14
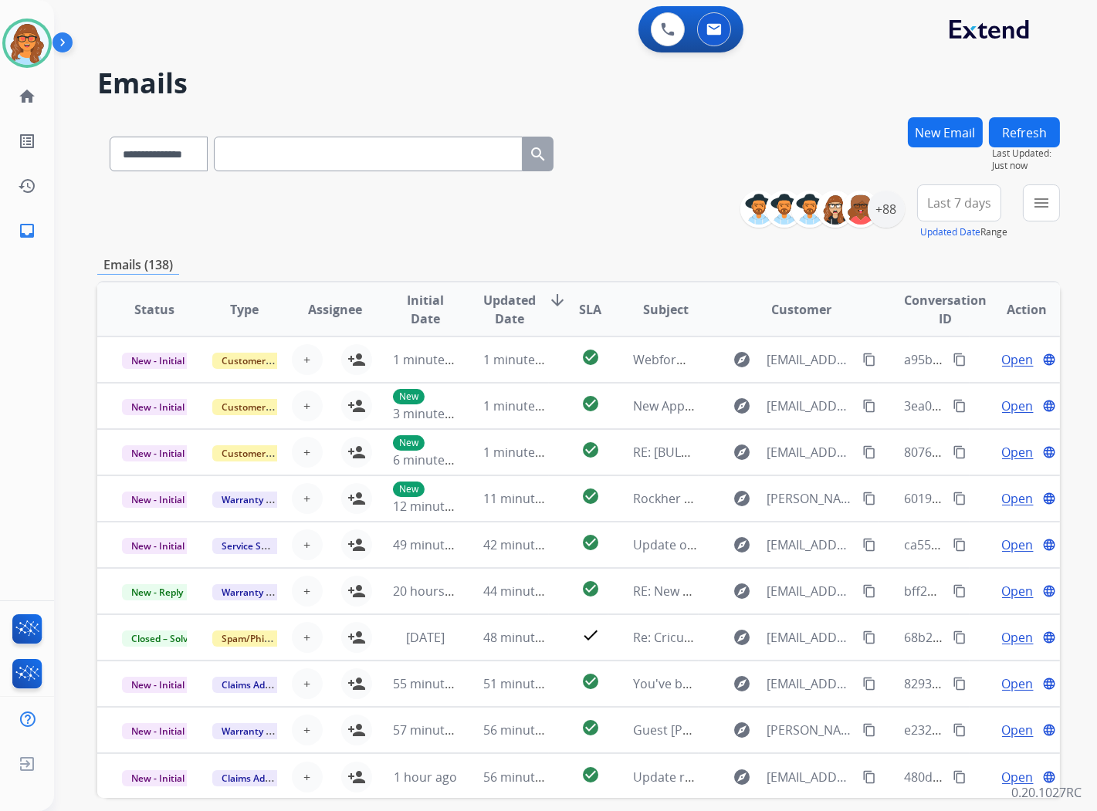
click at [974, 213] on button "Last 7 days" at bounding box center [959, 203] width 84 height 37
drag, startPoint x: 950, startPoint y: 381, endPoint x: 952, endPoint y: 364, distance: 17.1
click at [950, 384] on div "Last 90 days" at bounding box center [954, 390] width 85 height 23
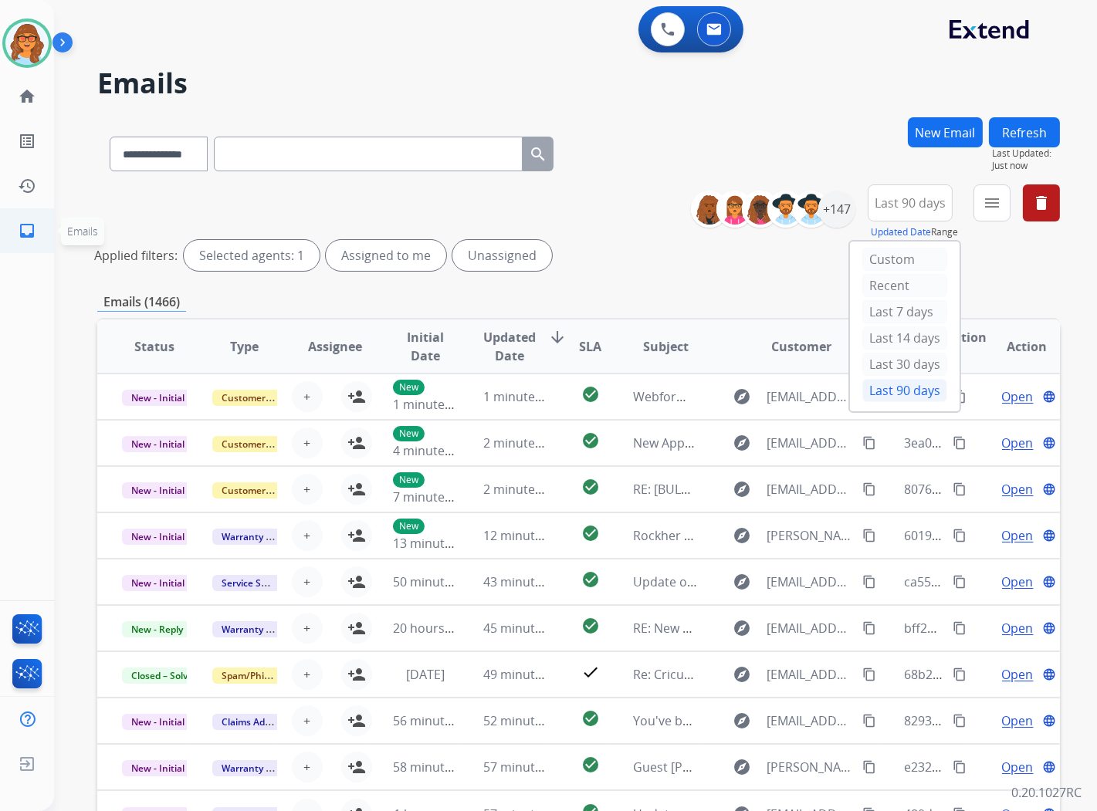
click at [34, 232] on mat-icon "inbox" at bounding box center [27, 231] width 19 height 19
click at [33, 226] on mat-icon "inbox" at bounding box center [27, 231] width 19 height 19
click at [29, 669] on img at bounding box center [27, 677] width 36 height 36
click at [24, 666] on img at bounding box center [27, 677] width 36 height 36
click at [25, 229] on mat-icon "inbox" at bounding box center [27, 231] width 19 height 19
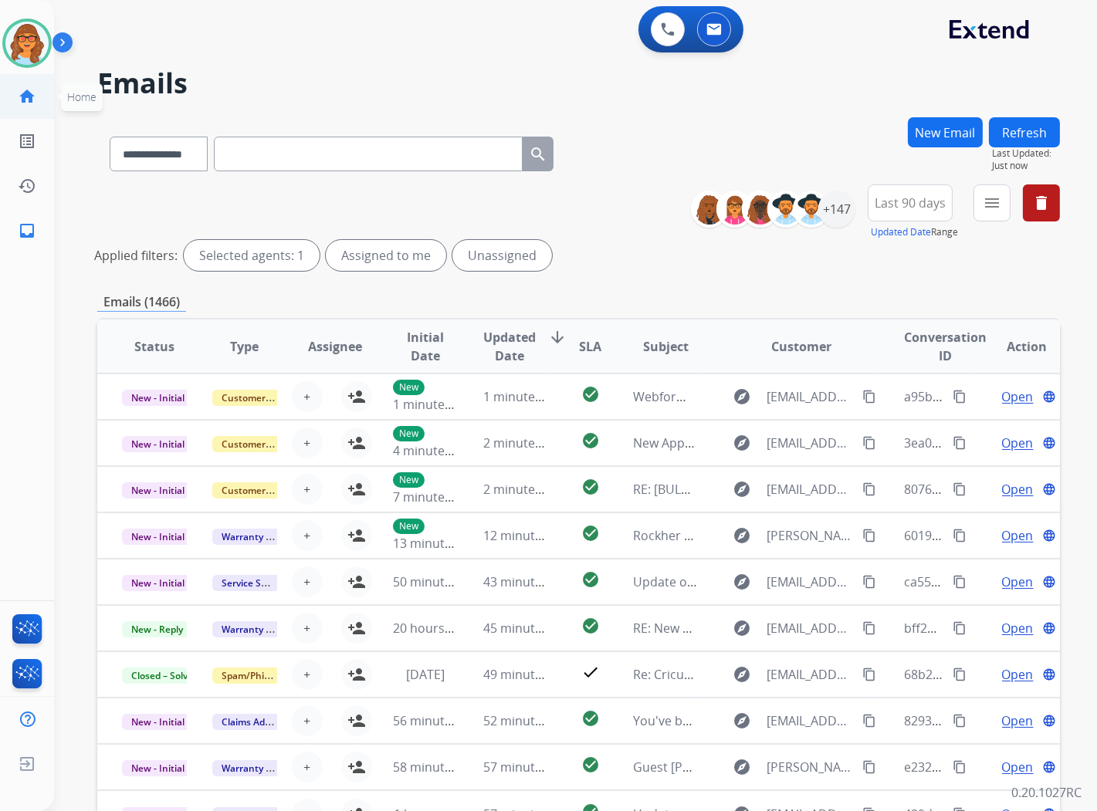
click at [29, 90] on mat-icon "home" at bounding box center [27, 96] width 19 height 19
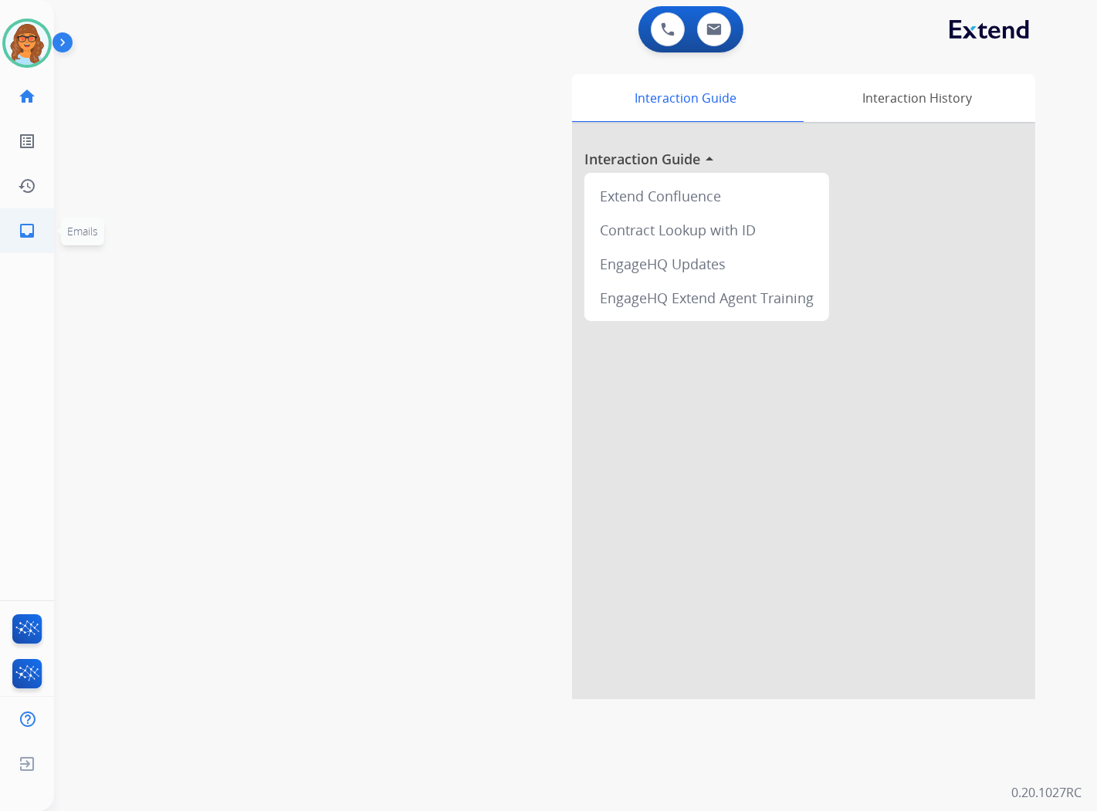
click at [35, 228] on mat-icon "inbox" at bounding box center [27, 231] width 19 height 19
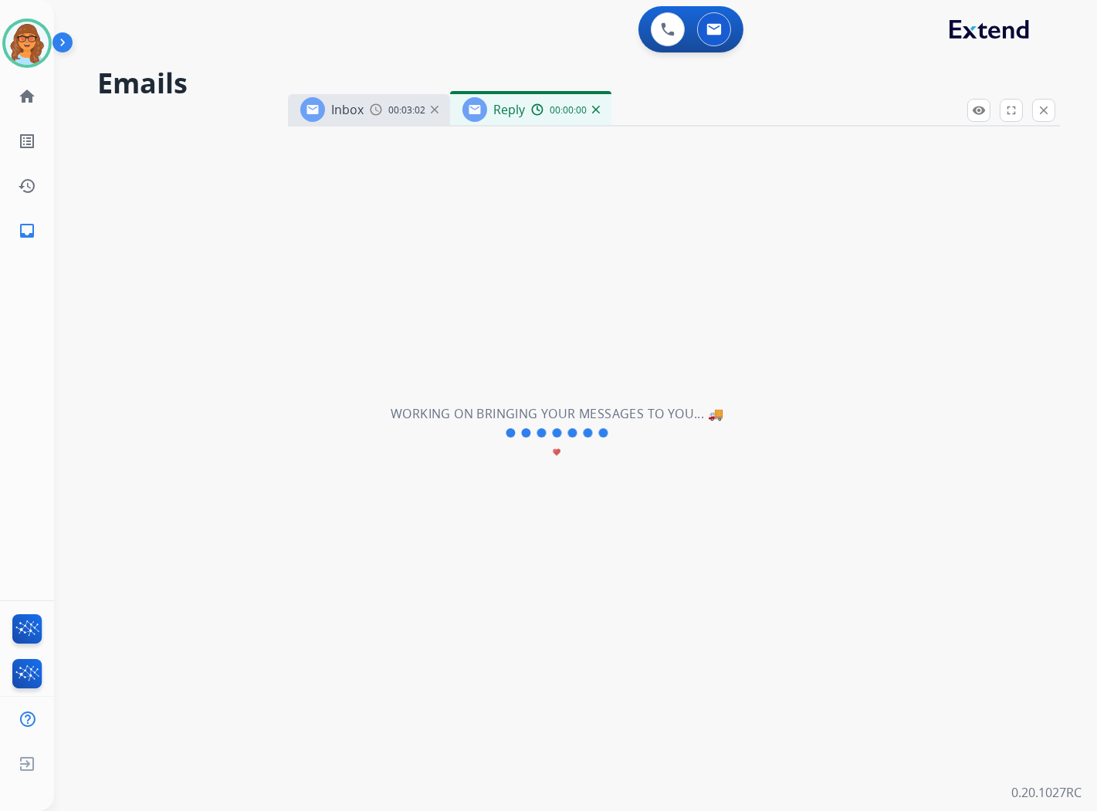
select select "**********"
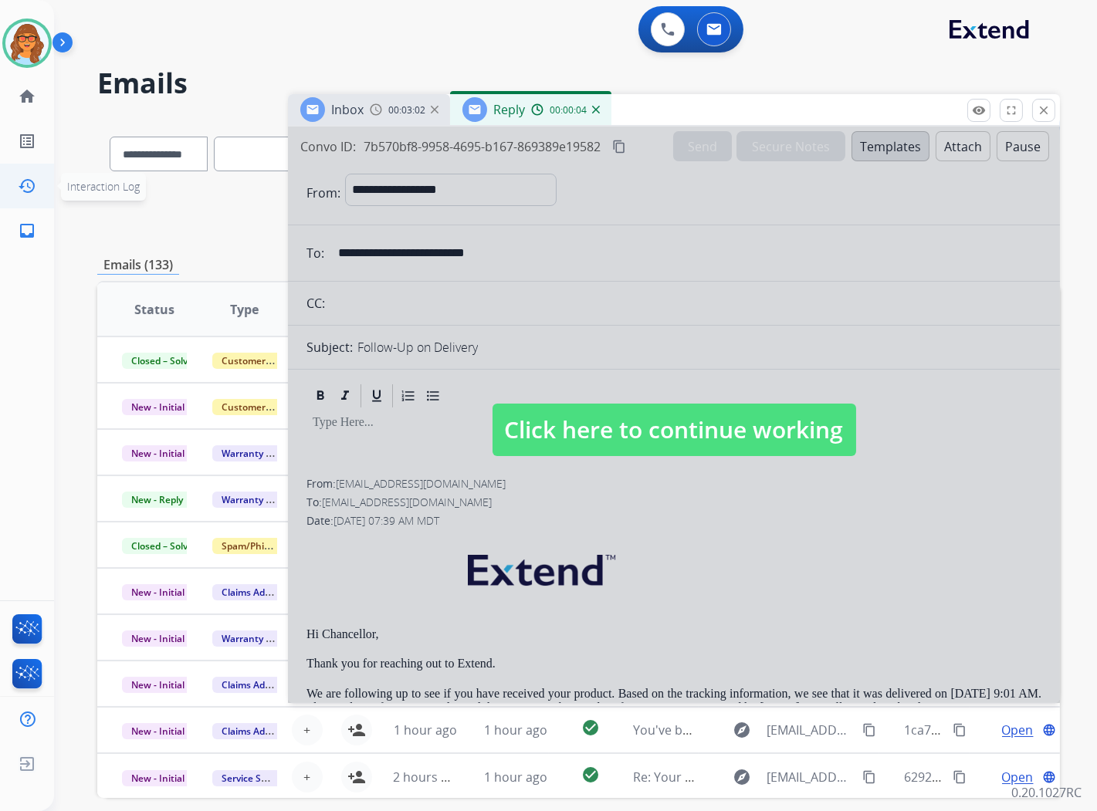
click at [37, 186] on link "history Interaction Log" at bounding box center [26, 185] width 43 height 43
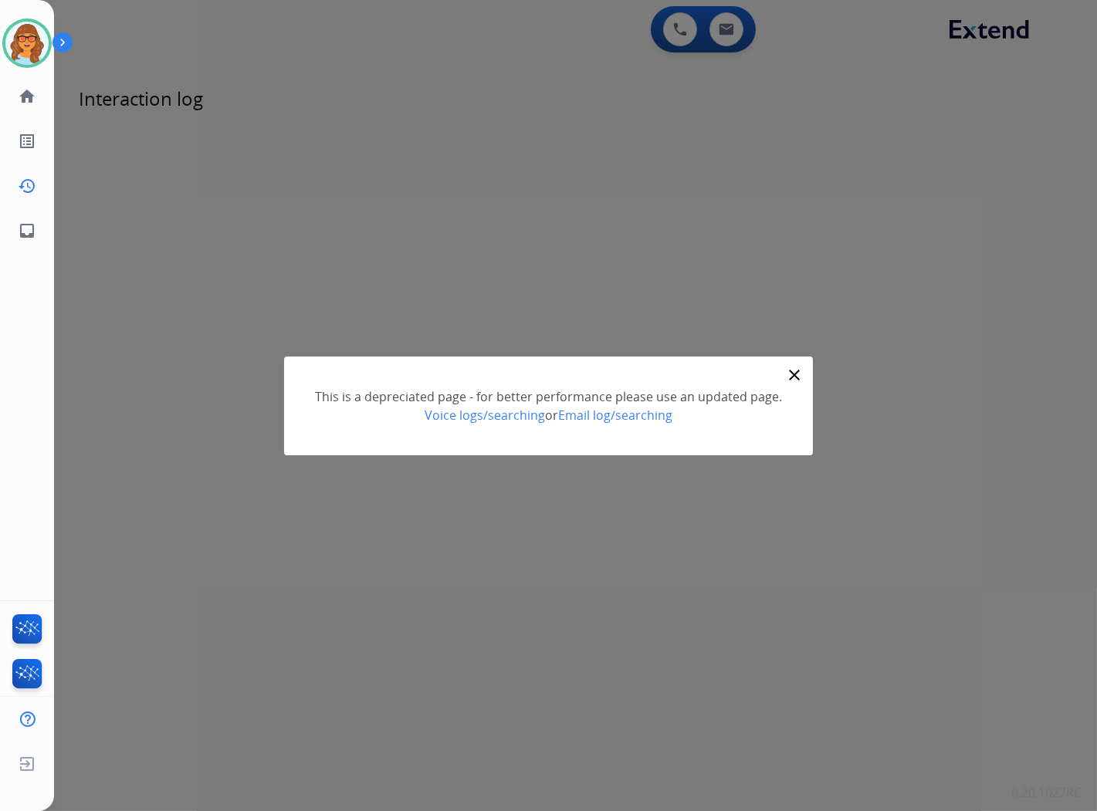
click at [797, 374] on mat-icon "close" at bounding box center [794, 375] width 19 height 19
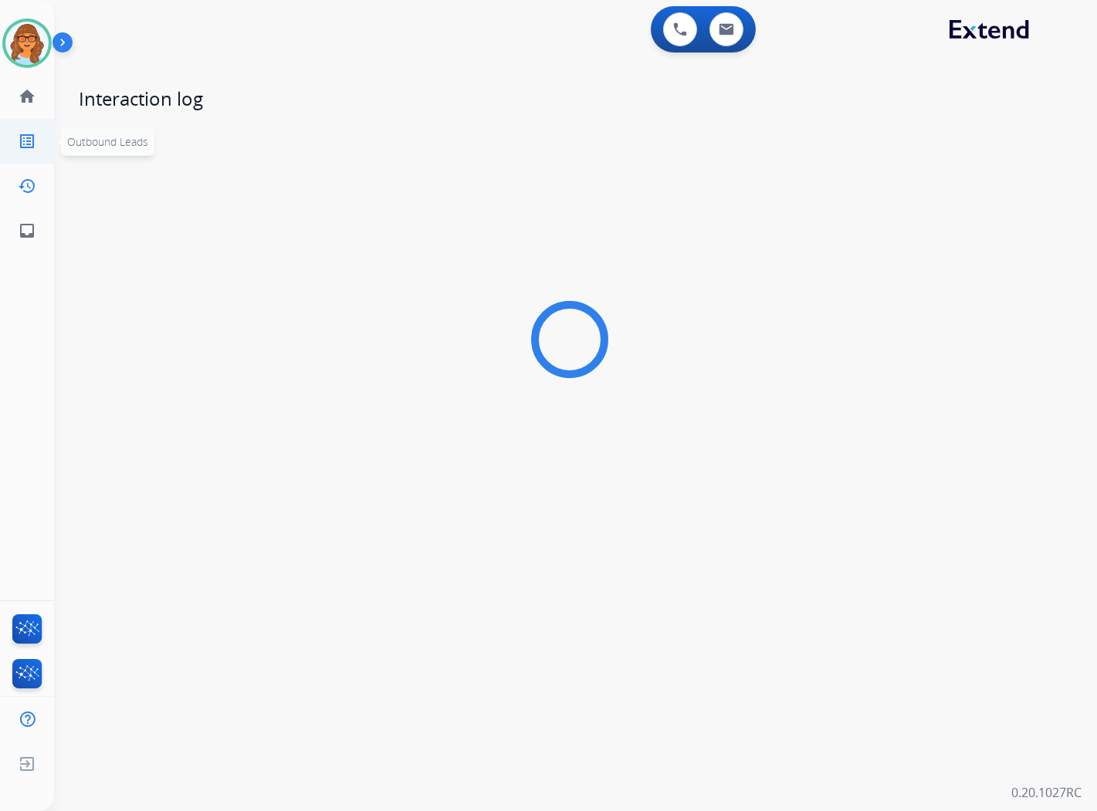
click at [35, 140] on mat-icon "list_alt" at bounding box center [27, 141] width 19 height 19
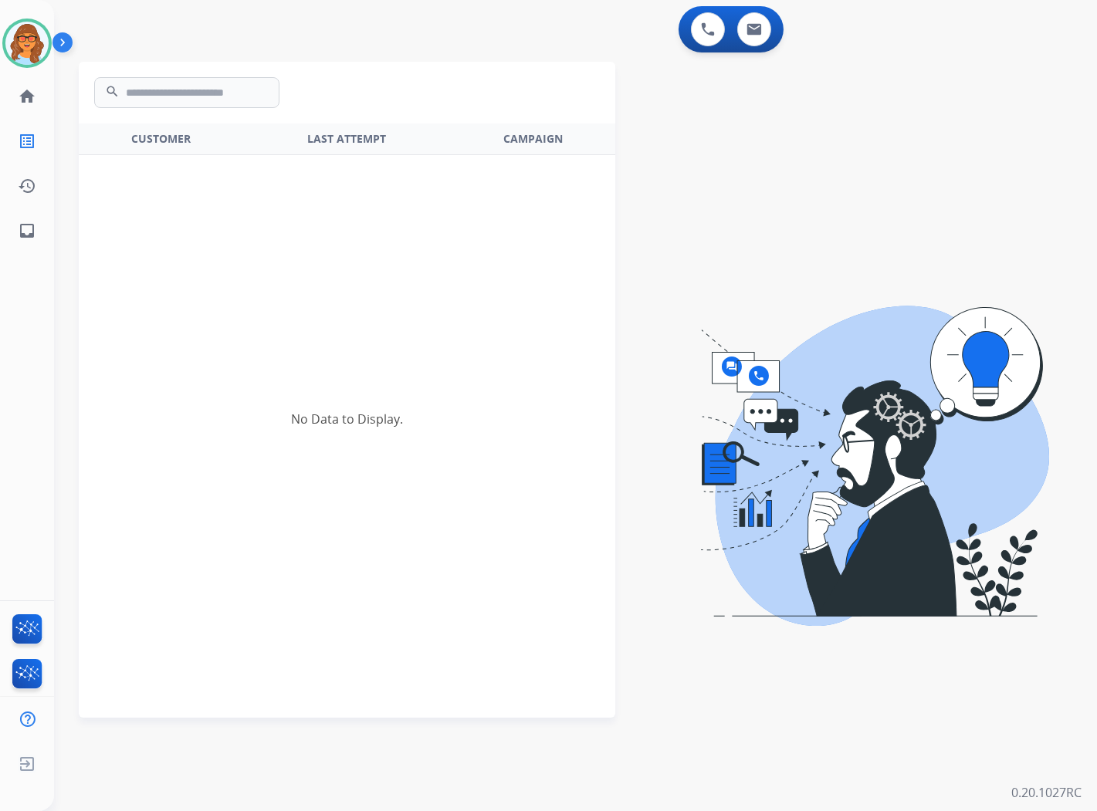
click at [776, 124] on div at bounding box center [868, 461] width 469 height 811
click at [705, 43] on button at bounding box center [708, 29] width 34 height 34
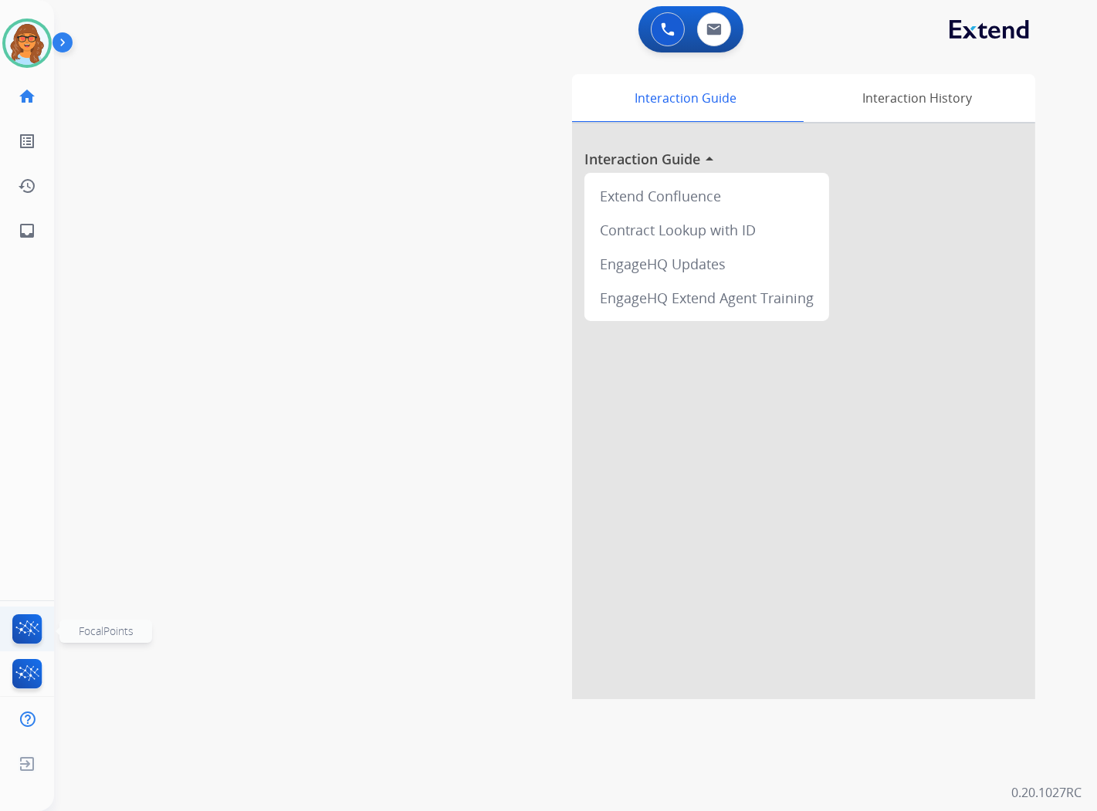
drag, startPoint x: 24, startPoint y: 622, endPoint x: 25, endPoint y: 636, distance: 14.0
click at [22, 621] on img at bounding box center [27, 633] width 36 height 36
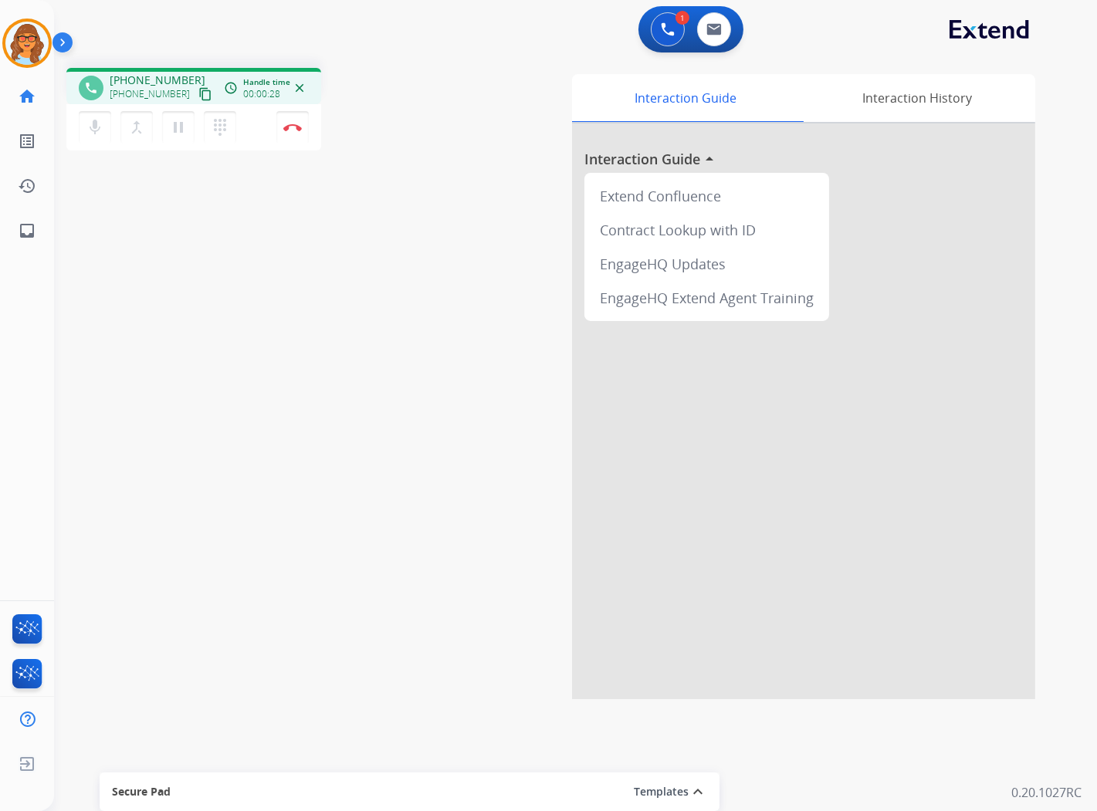
click at [198, 91] on mat-icon "content_copy" at bounding box center [205, 94] width 14 height 14
click at [713, 29] on img at bounding box center [713, 29] width 15 height 12
select select "**********"
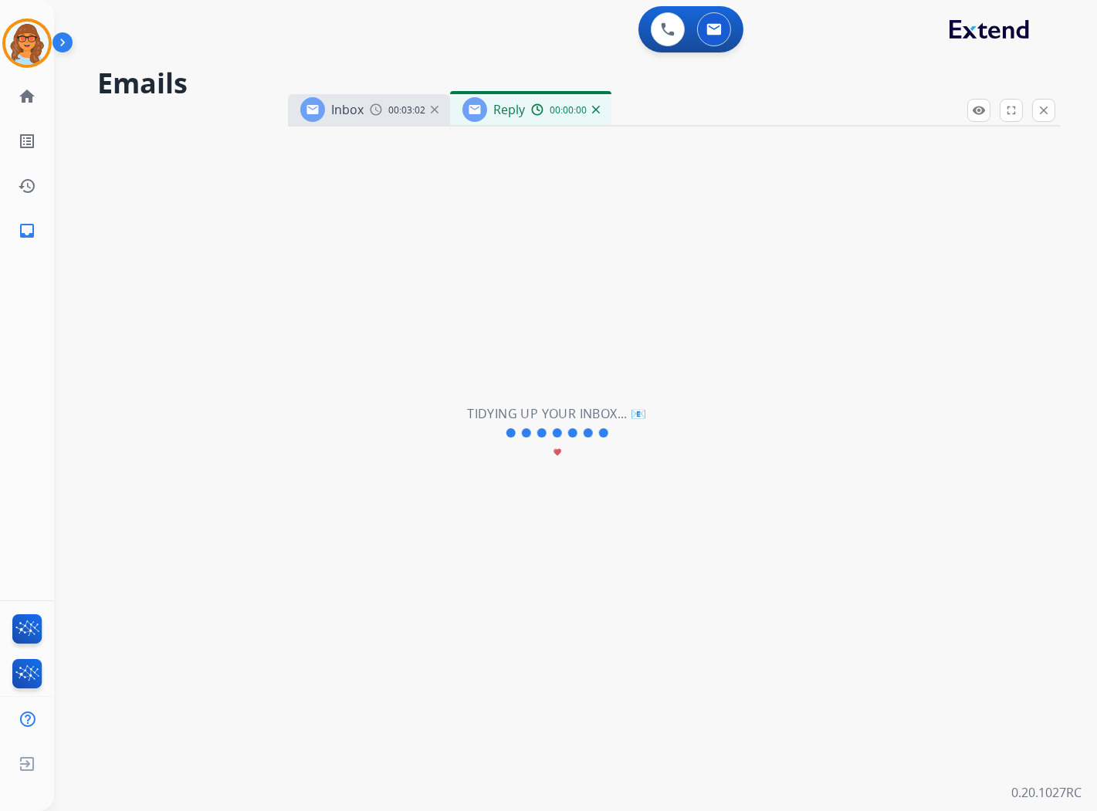
select select "**********"
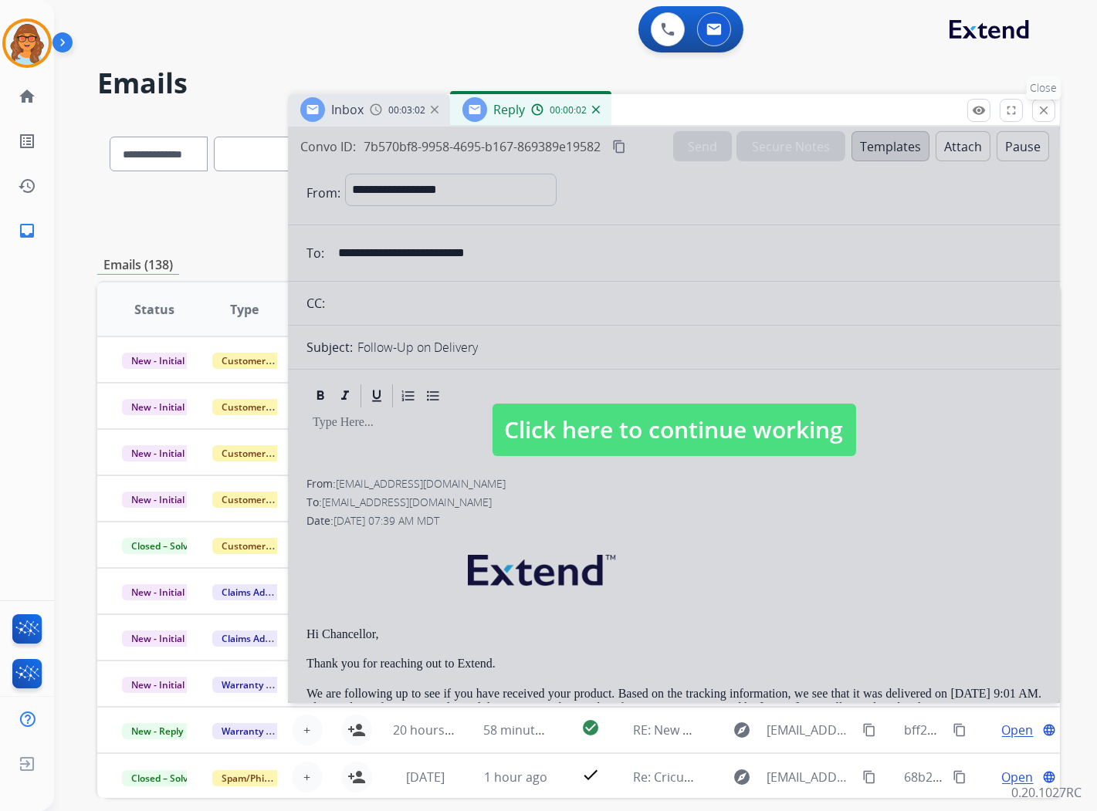
click at [1040, 113] on mat-icon "close" at bounding box center [1044, 110] width 14 height 14
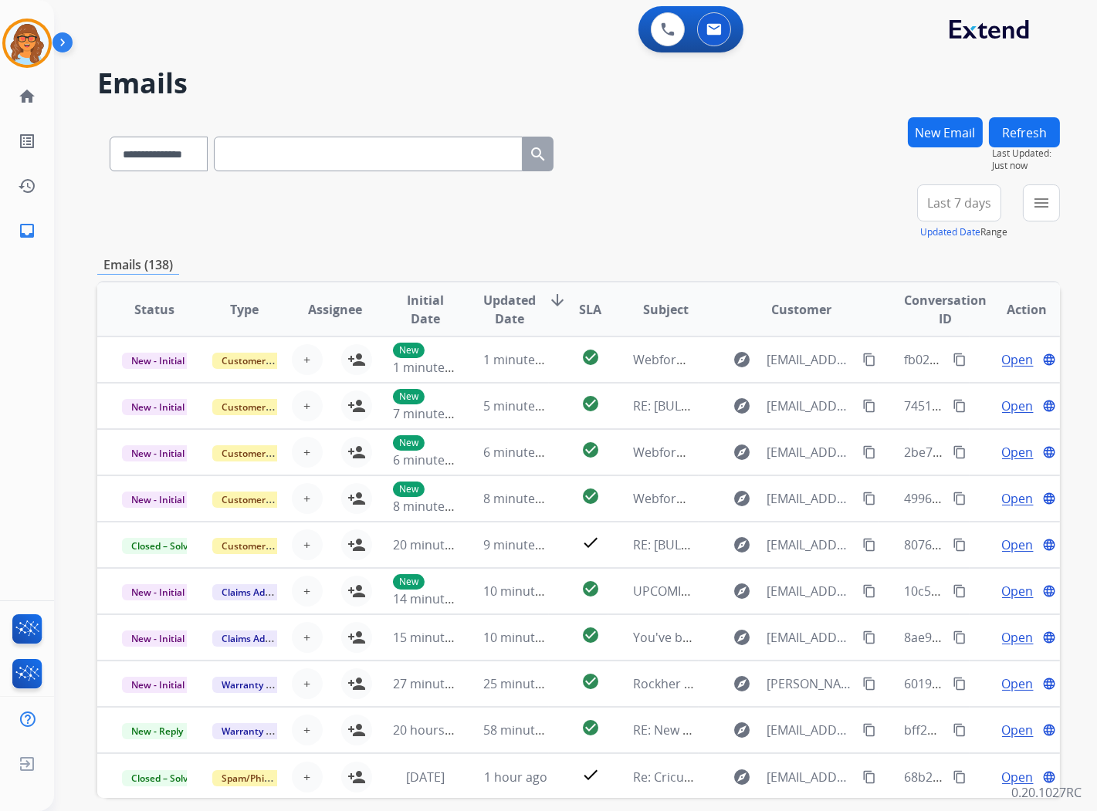
click at [255, 151] on input "text" at bounding box center [368, 154] width 309 height 35
paste input "**********"
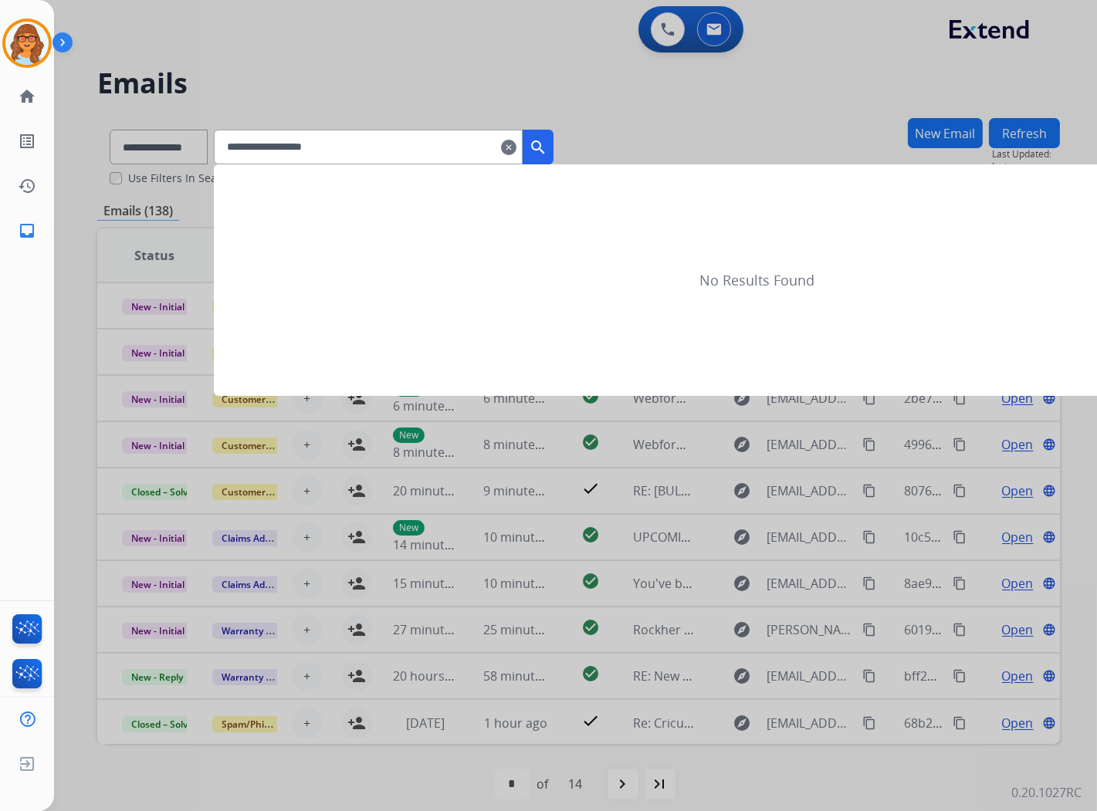
type input "**********"
click at [158, 147] on div at bounding box center [548, 405] width 1097 height 811
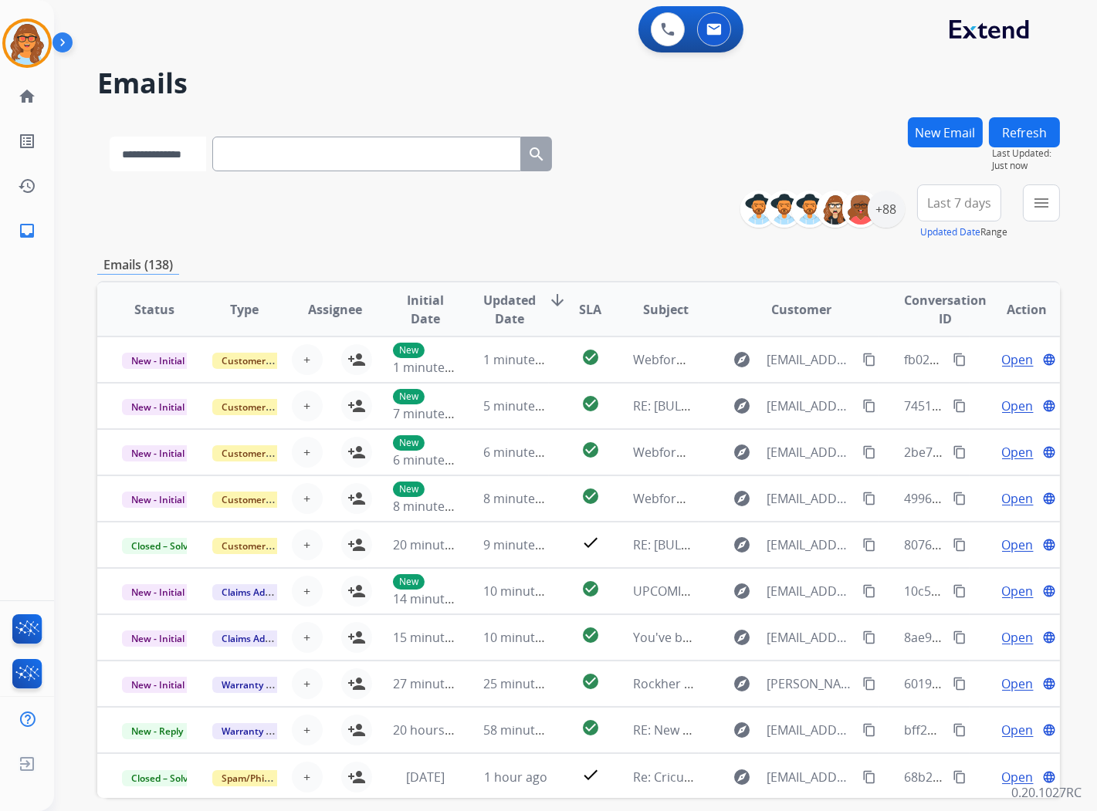
click at [182, 139] on select "**********" at bounding box center [158, 154] width 97 height 35
select select "**********"
click at [110, 137] on select "**********" at bounding box center [158, 154] width 97 height 35
paste input "**********"
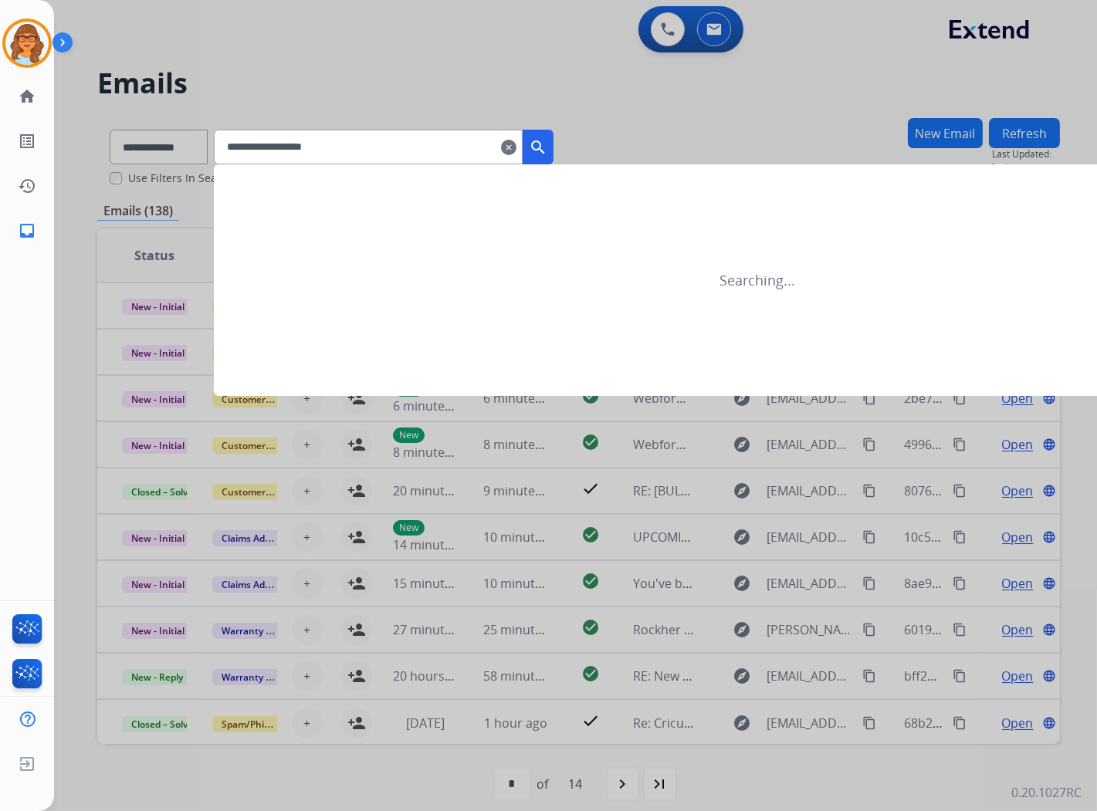
type input "**********"
click at [547, 152] on mat-icon "search" at bounding box center [538, 147] width 19 height 19
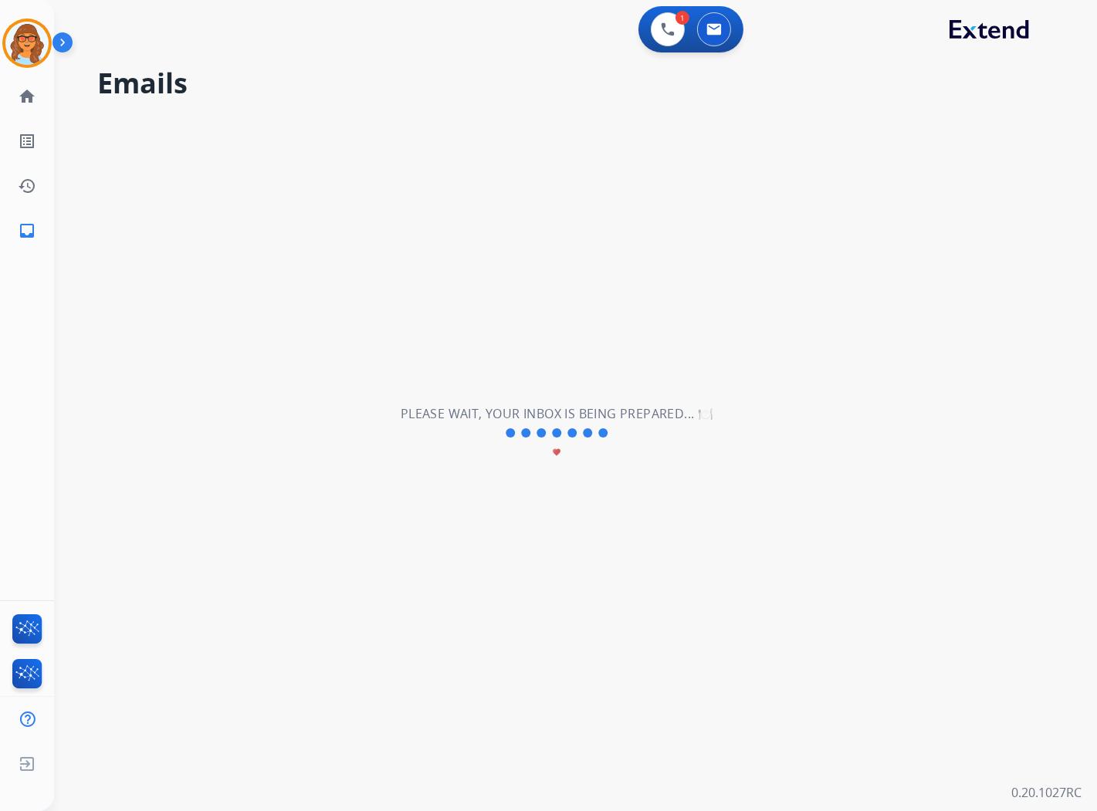
click at [446, 205] on div "**********" at bounding box center [557, 434] width 1006 height 756
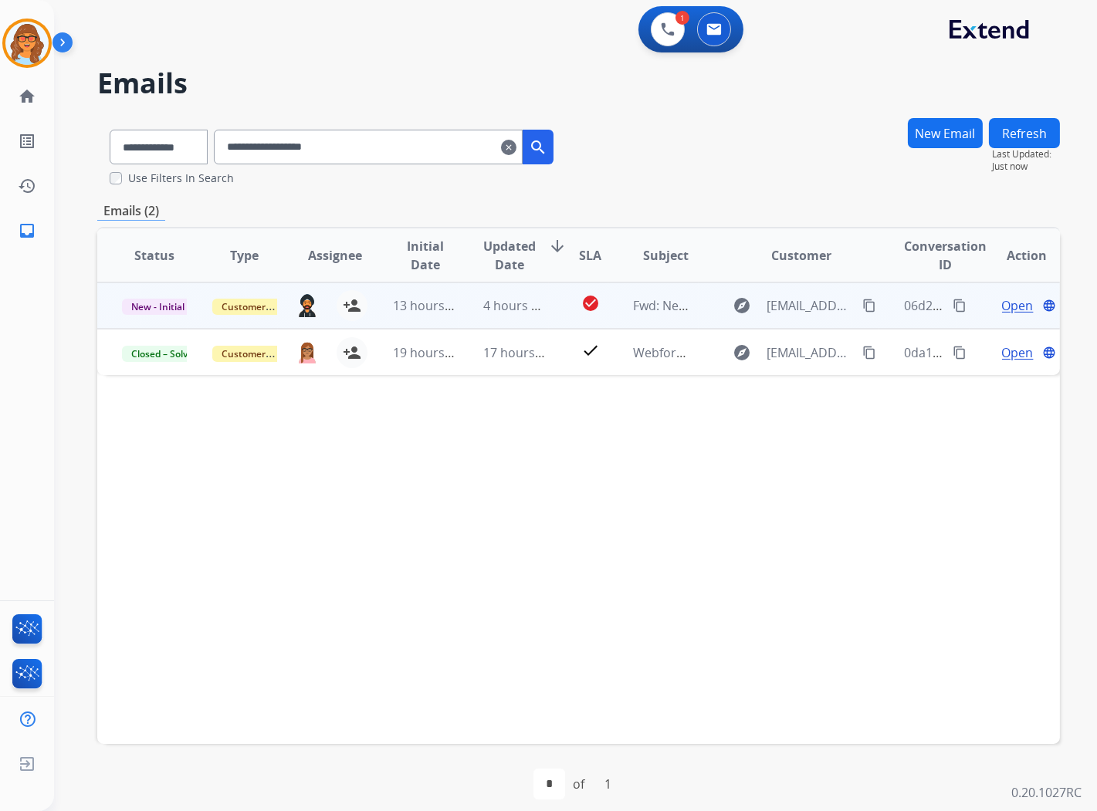
click at [1009, 304] on span "Open" at bounding box center [1018, 305] width 32 height 19
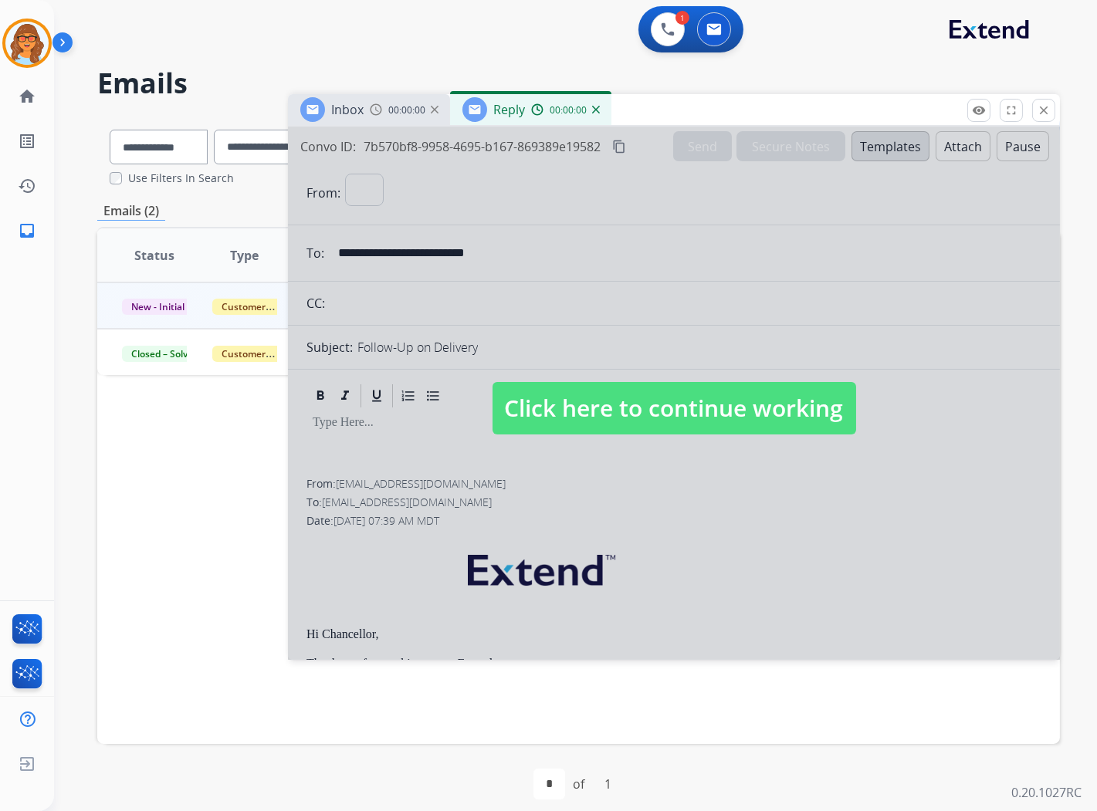
select select "**********"
click at [638, 407] on span "Click here to continue working" at bounding box center [675, 408] width 364 height 52
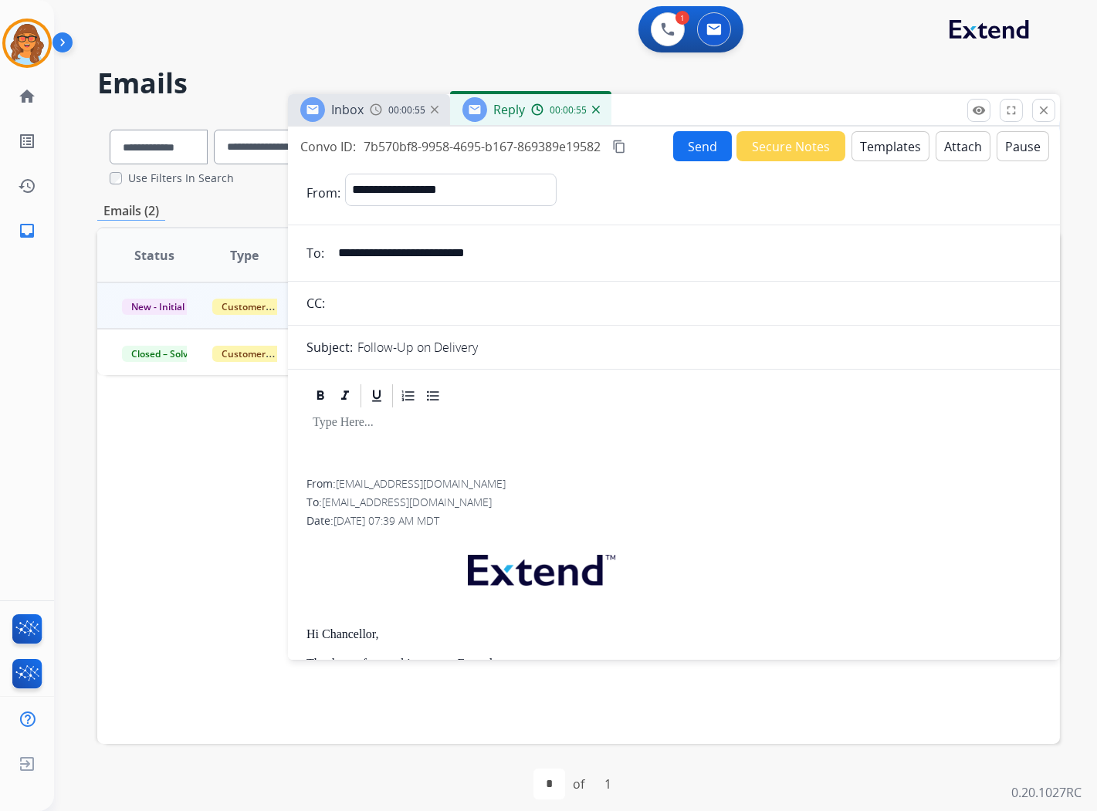
click at [1056, 110] on div "Inbox 00:00:55 Reply 00:00:55" at bounding box center [674, 110] width 772 height 32
click at [1048, 111] on mat-icon "close" at bounding box center [1044, 110] width 14 height 14
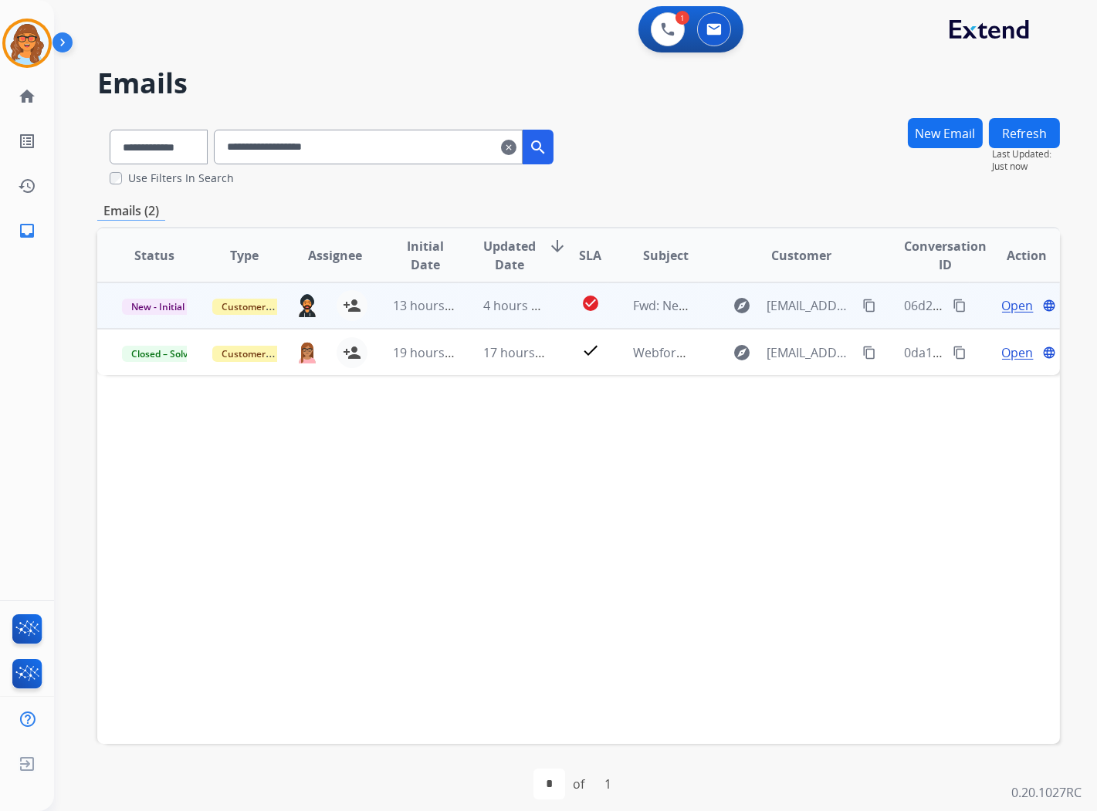
click at [1006, 301] on span "Open" at bounding box center [1018, 305] width 32 height 19
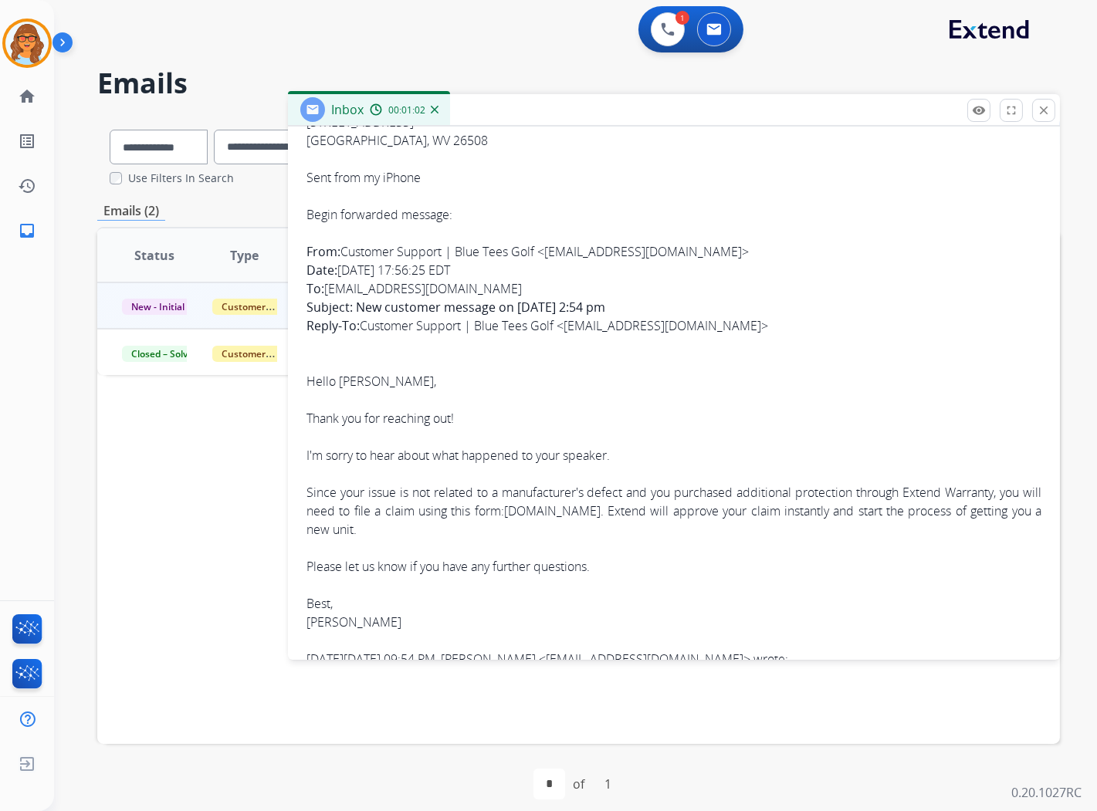
scroll to position [428, 0]
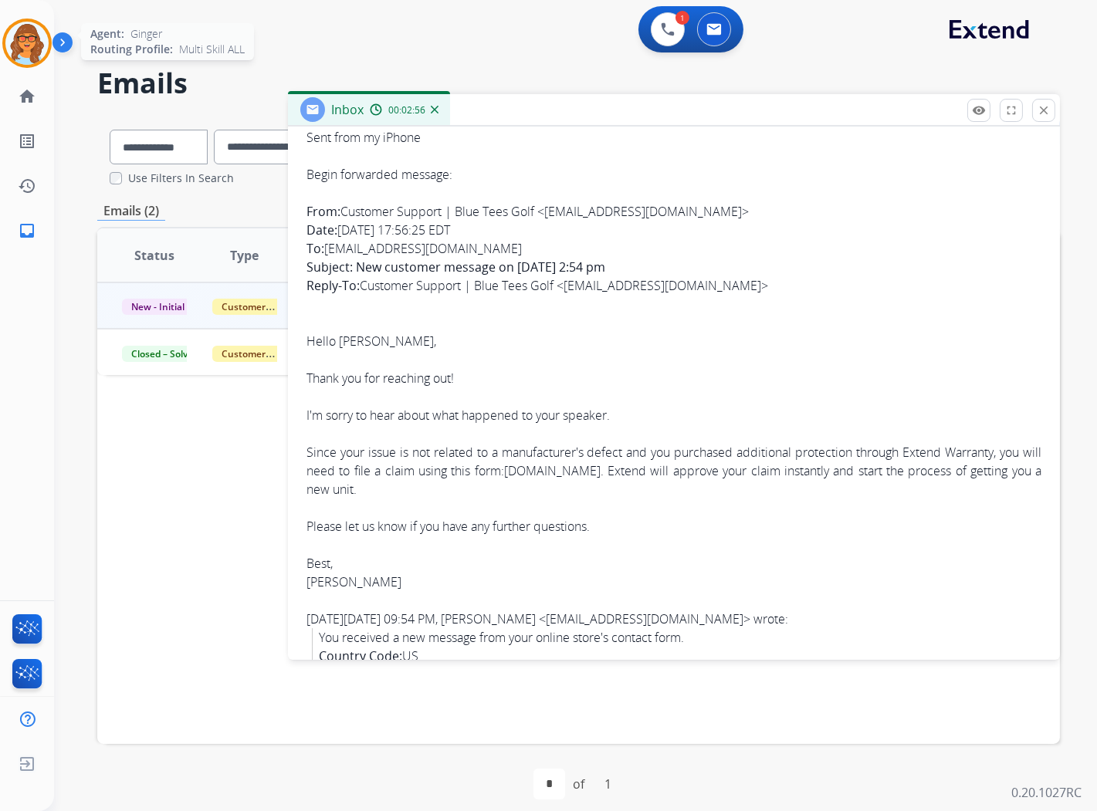
click at [29, 44] on img at bounding box center [26, 43] width 43 height 43
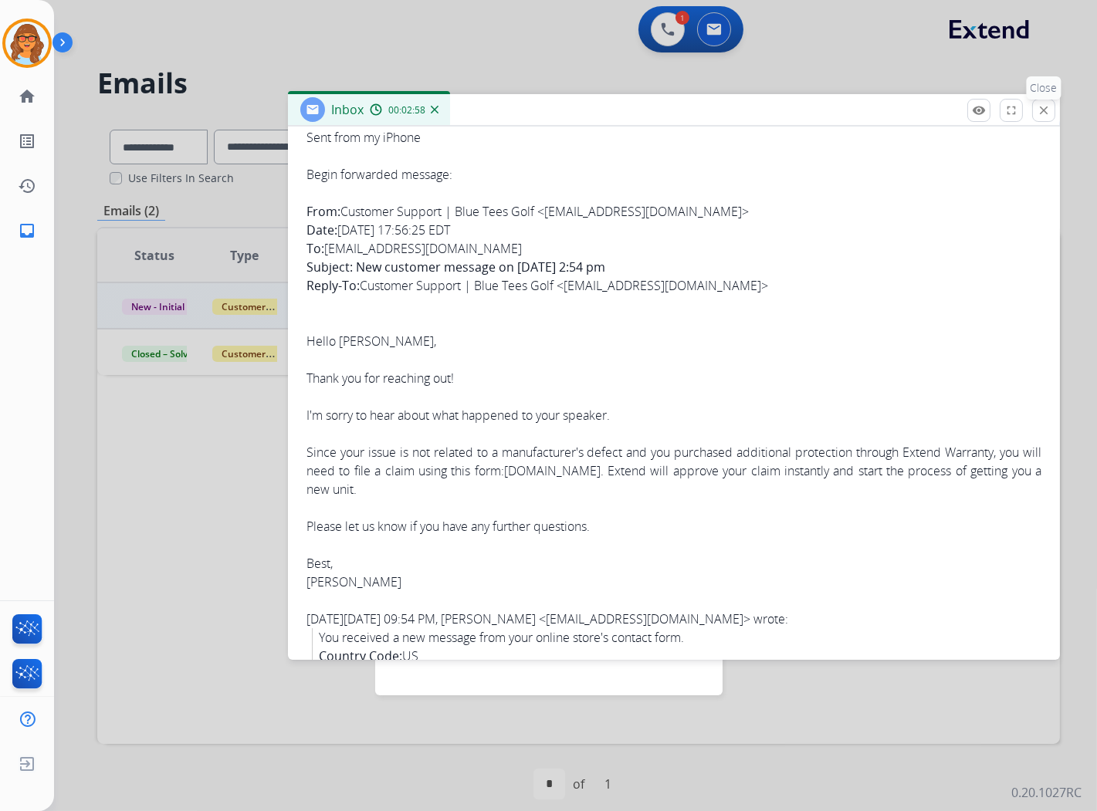
click at [1045, 110] on mat-icon "close" at bounding box center [1044, 110] width 14 height 14
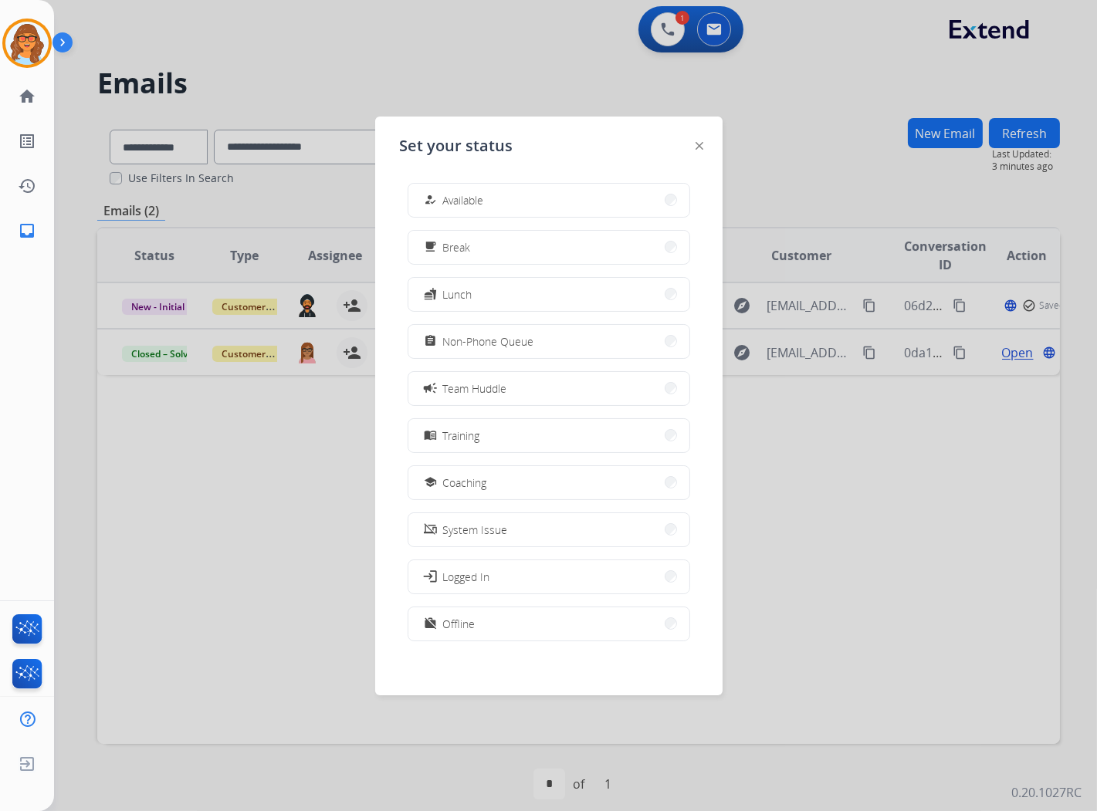
click at [775, 122] on div at bounding box center [548, 405] width 1097 height 811
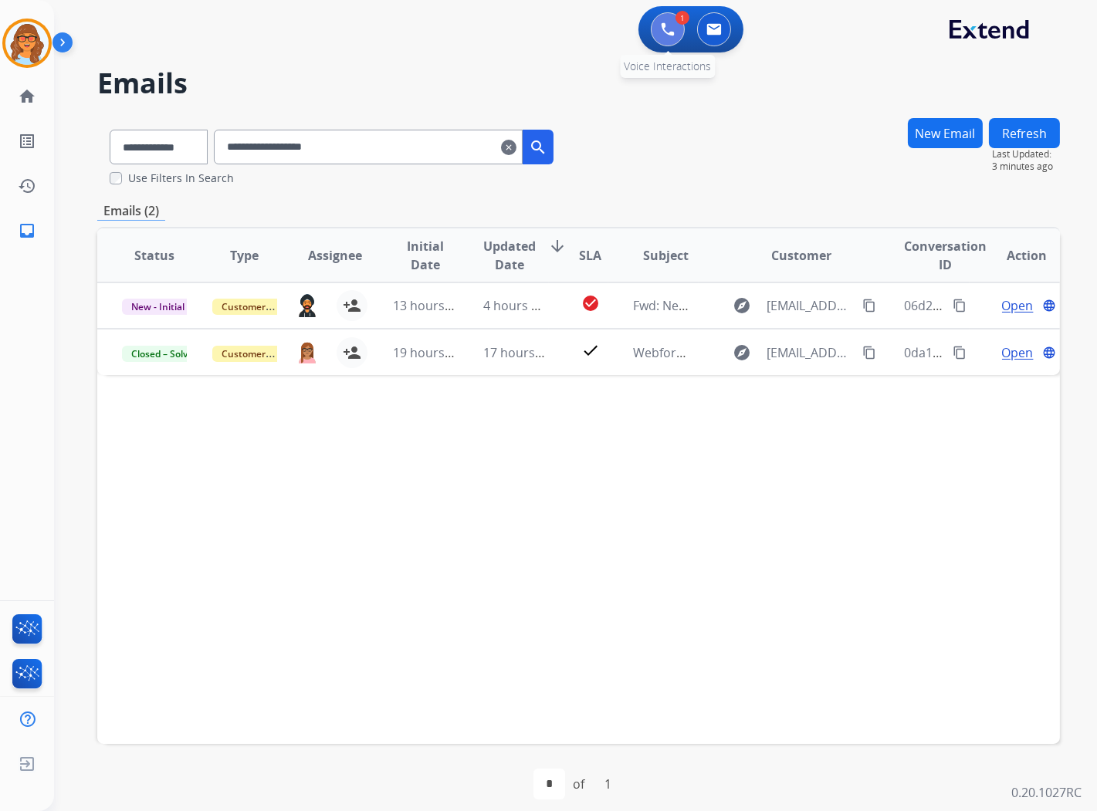
click at [665, 31] on img at bounding box center [668, 29] width 14 height 14
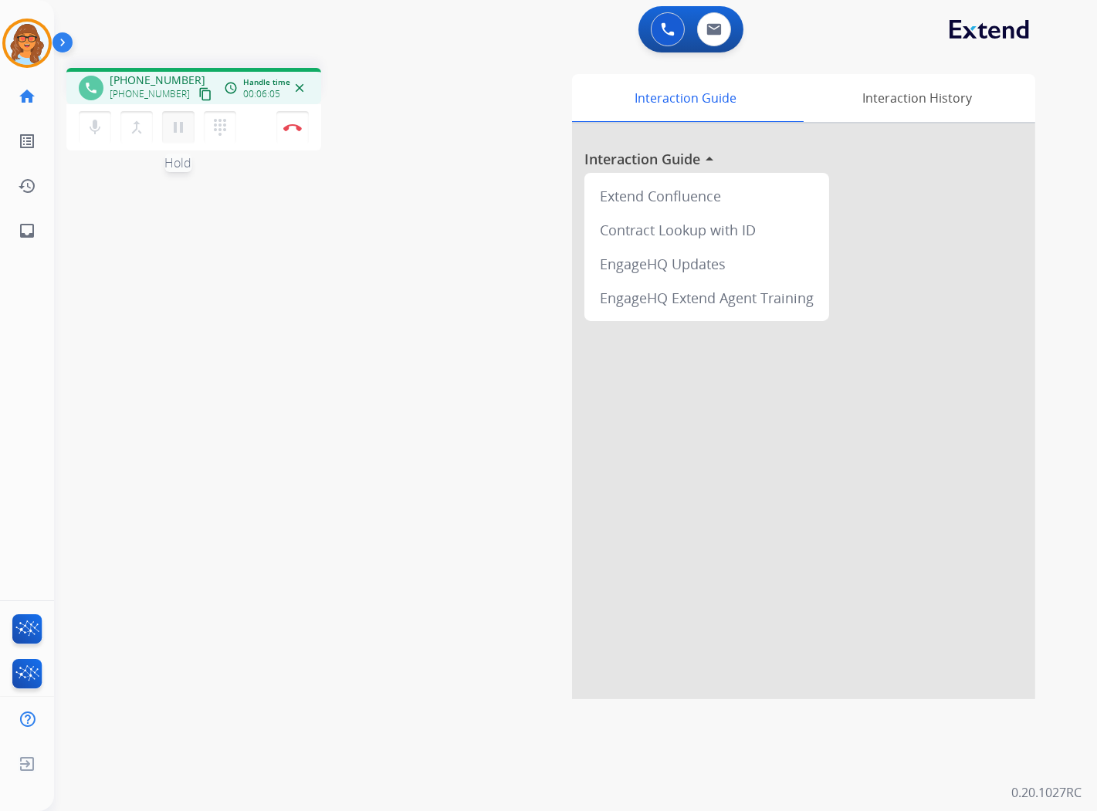
click at [178, 131] on mat-icon "pause" at bounding box center [178, 127] width 19 height 19
click at [100, 128] on mat-icon "mic" at bounding box center [95, 127] width 19 height 19
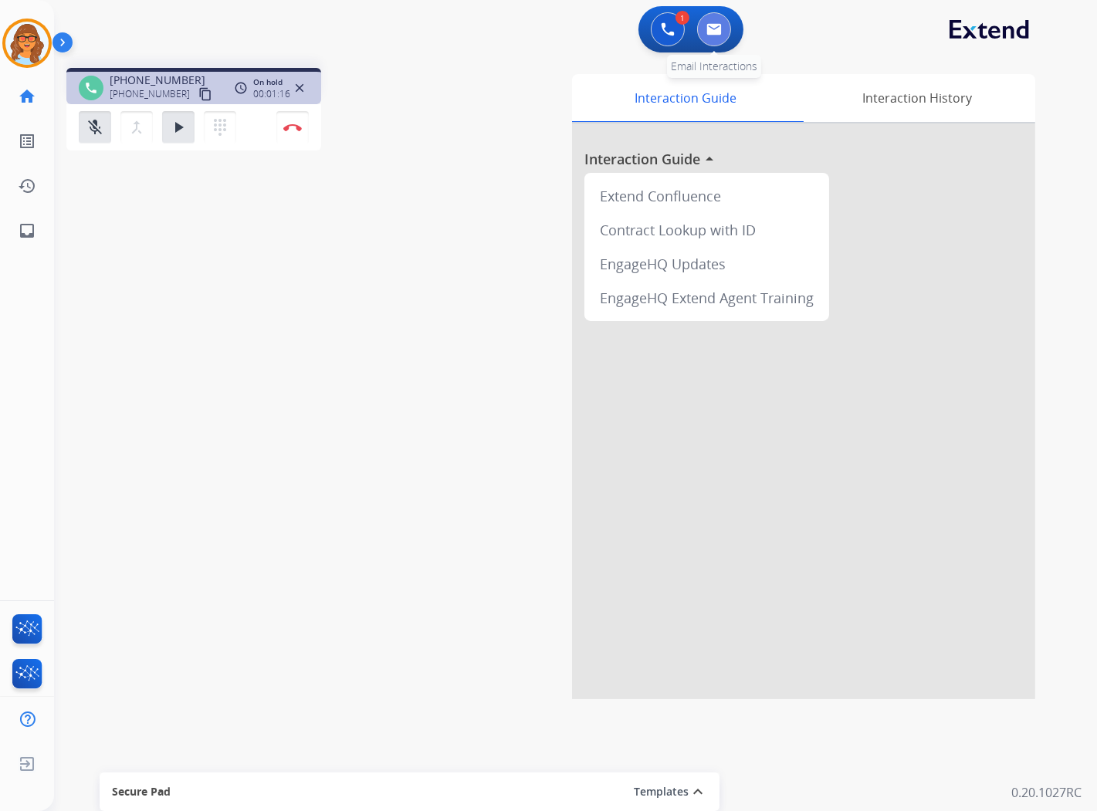
click at [711, 33] on img at bounding box center [713, 29] width 15 height 12
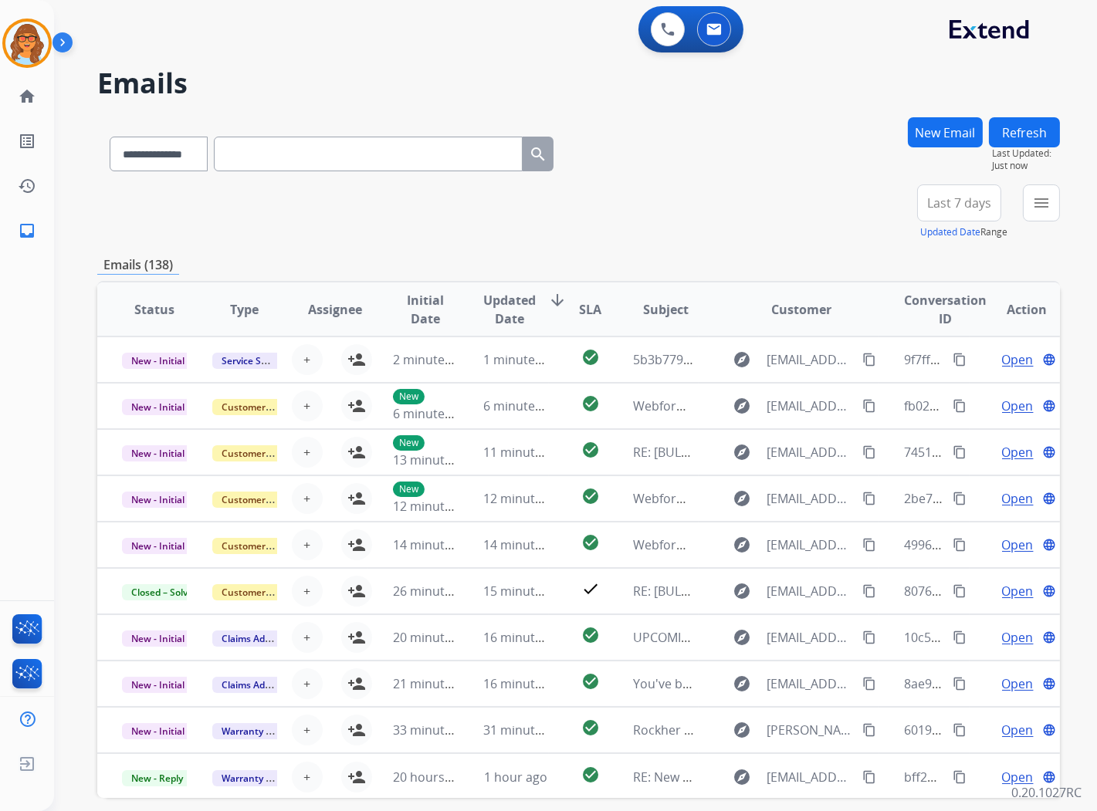
click at [294, 160] on input "text" at bounding box center [368, 154] width 309 height 35
click at [198, 157] on select "**********" at bounding box center [158, 154] width 97 height 35
select select "**********"
click at [110, 137] on select "**********" at bounding box center [158, 154] width 97 height 35
click at [280, 154] on input "text" at bounding box center [368, 154] width 309 height 35
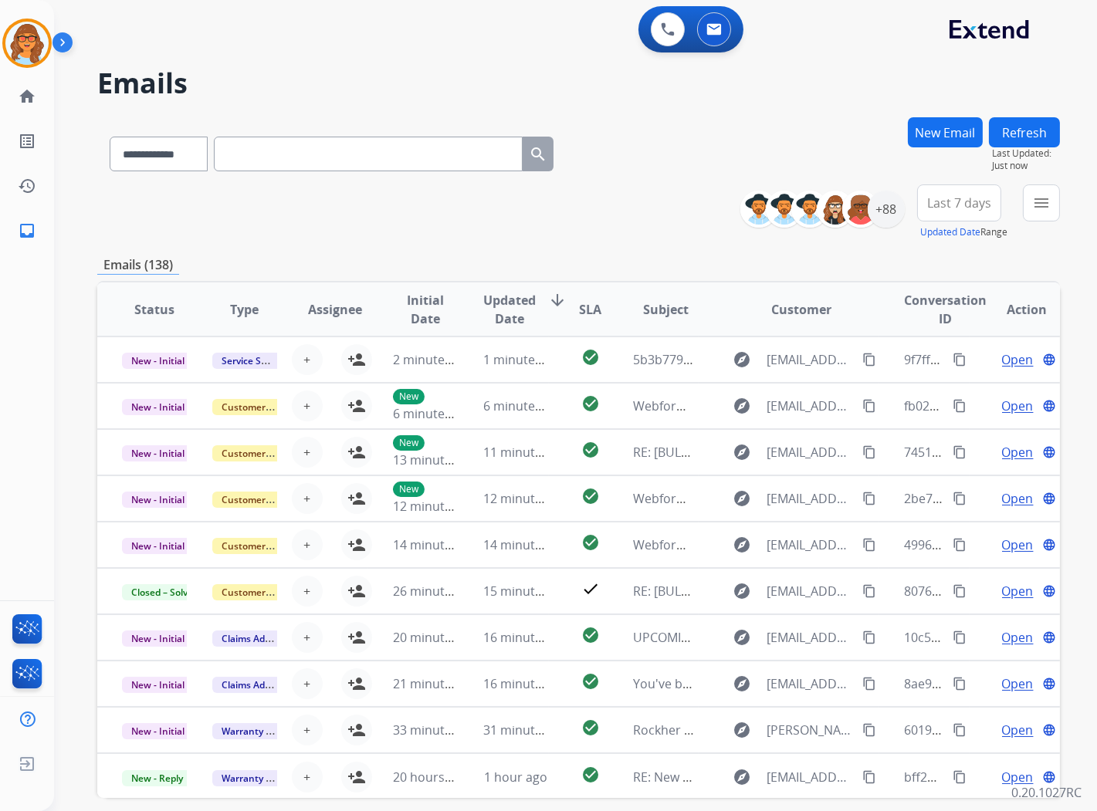
paste input "**********"
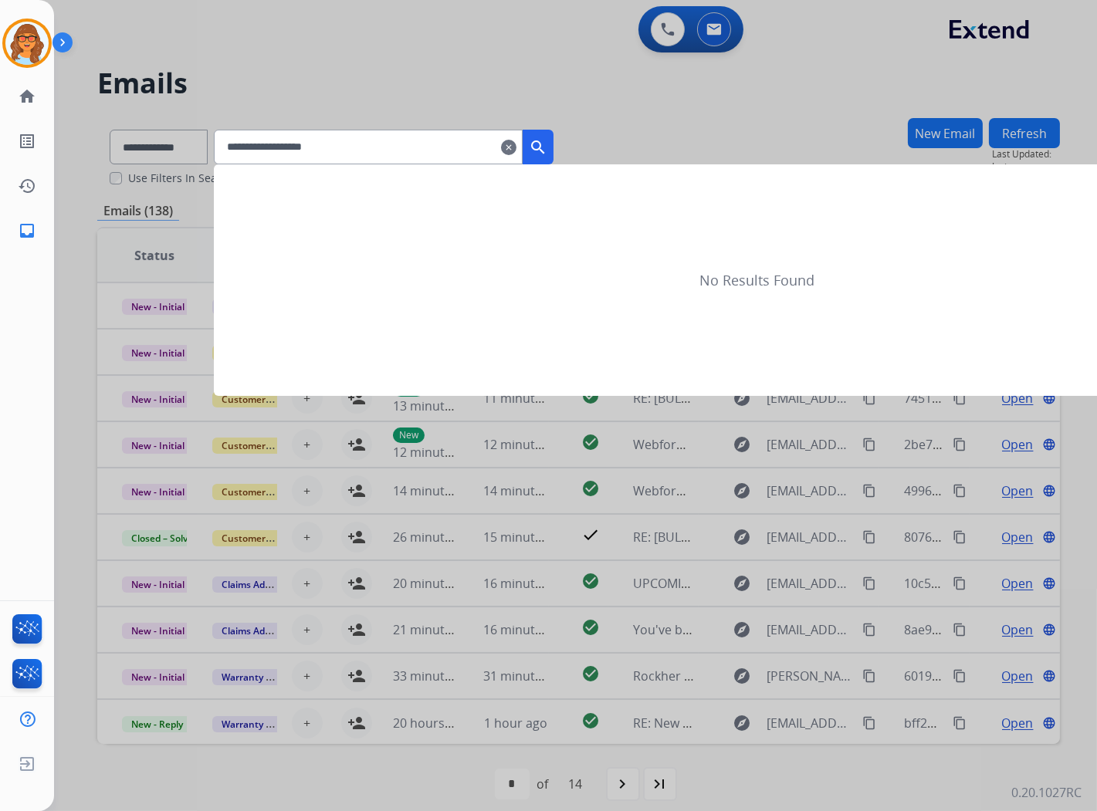
type input "**********"
drag, startPoint x: 557, startPoint y: 144, endPoint x: 627, endPoint y: 422, distance: 285.9
click at [547, 147] on mat-icon "search" at bounding box center [538, 147] width 19 height 19
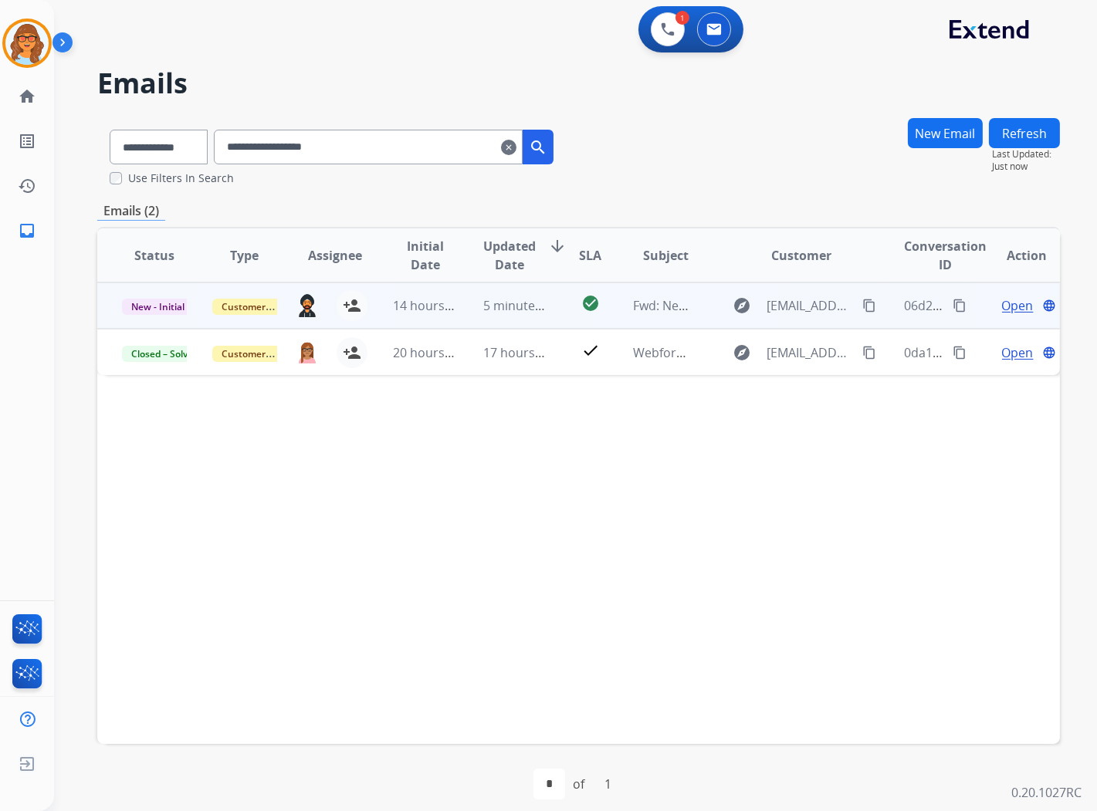
click at [1002, 306] on span "Open" at bounding box center [1018, 305] width 32 height 19
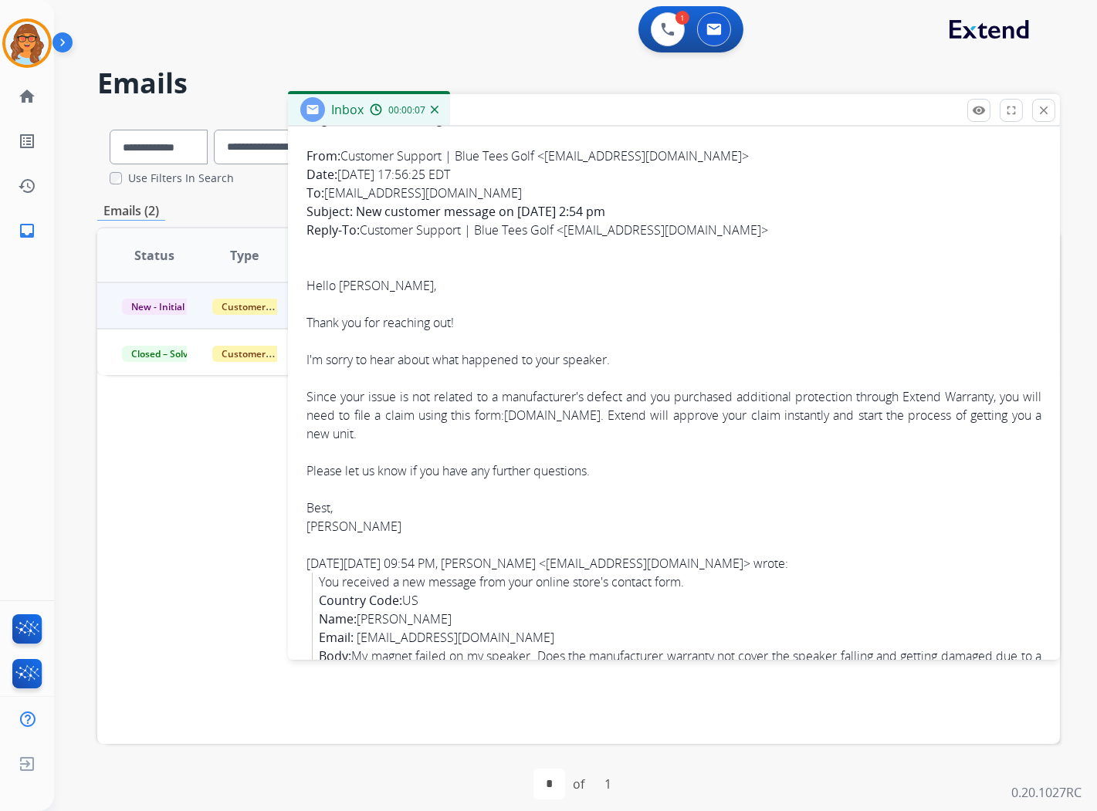
scroll to position [514, 0]
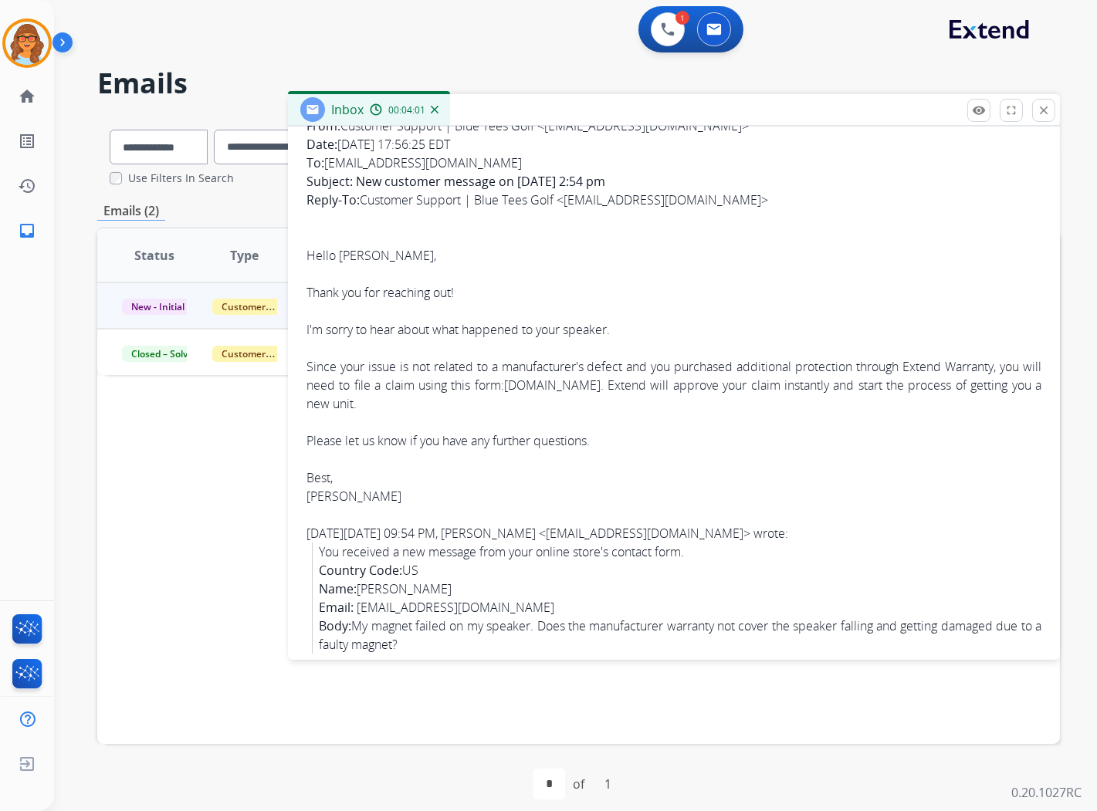
click at [556, 253] on div "Hello [PERSON_NAME]," at bounding box center [673, 255] width 735 height 19
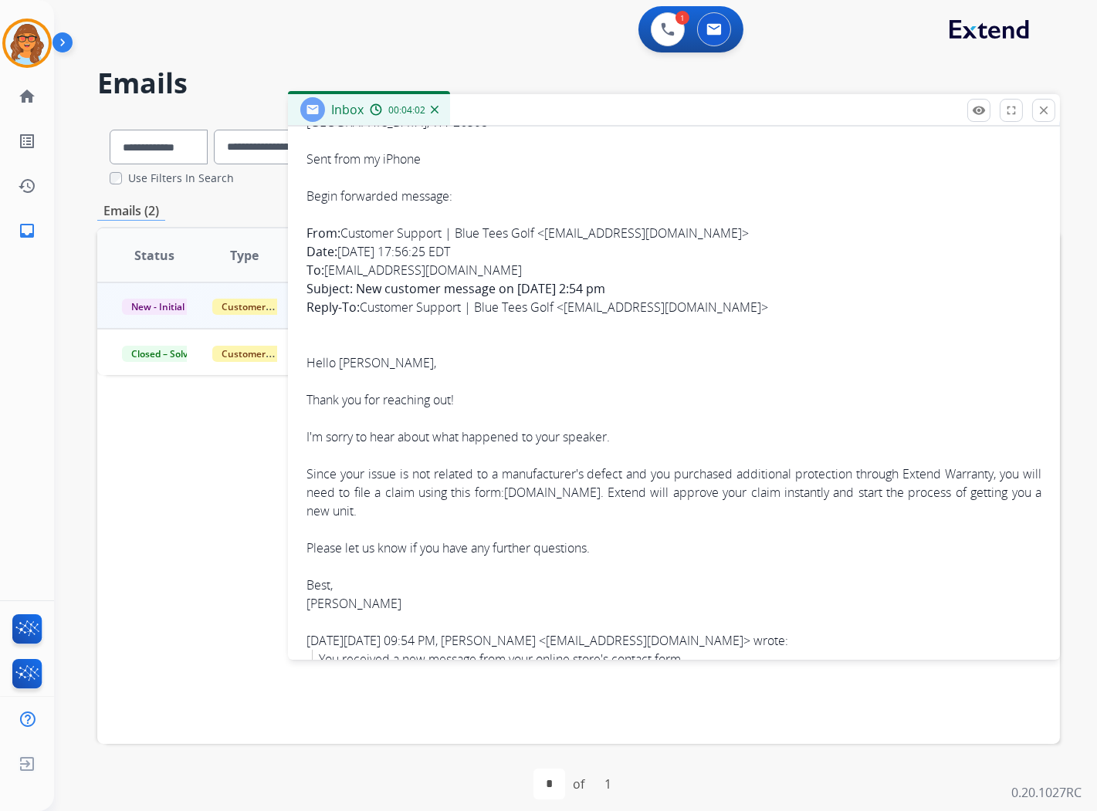
scroll to position [0, 0]
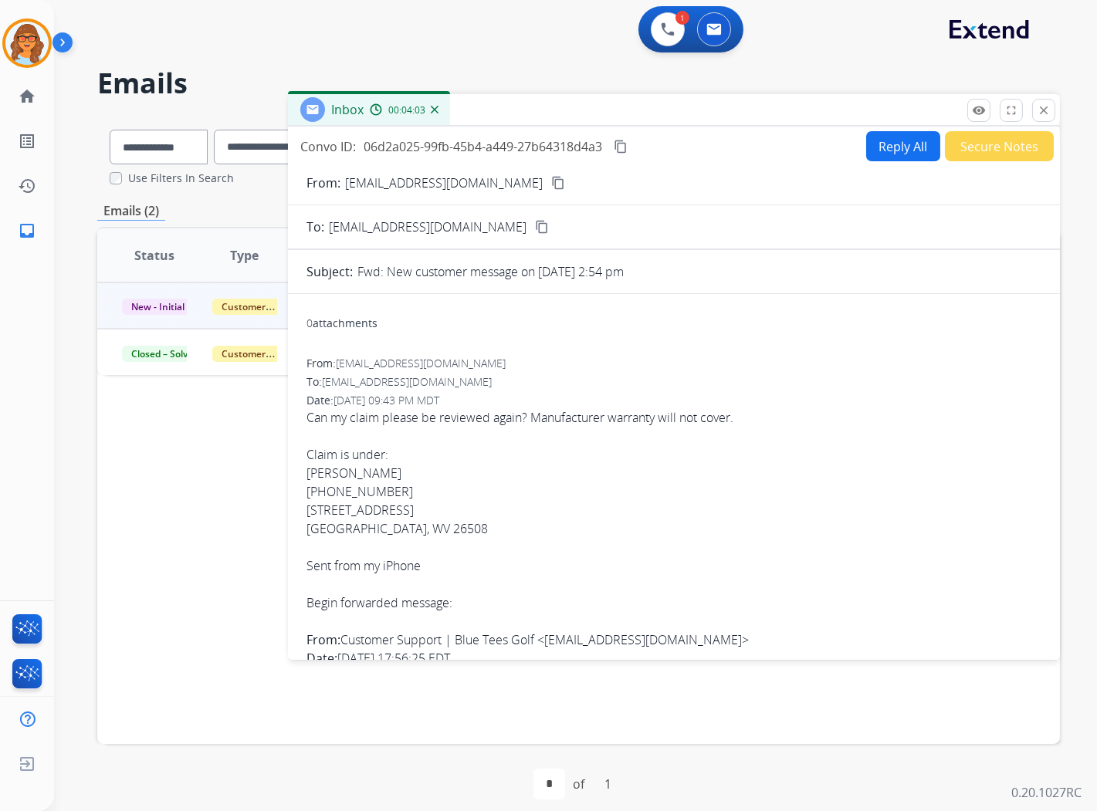
click at [628, 141] on mat-icon "content_copy" at bounding box center [621, 147] width 14 height 14
click at [654, 39] on button at bounding box center [668, 29] width 34 height 34
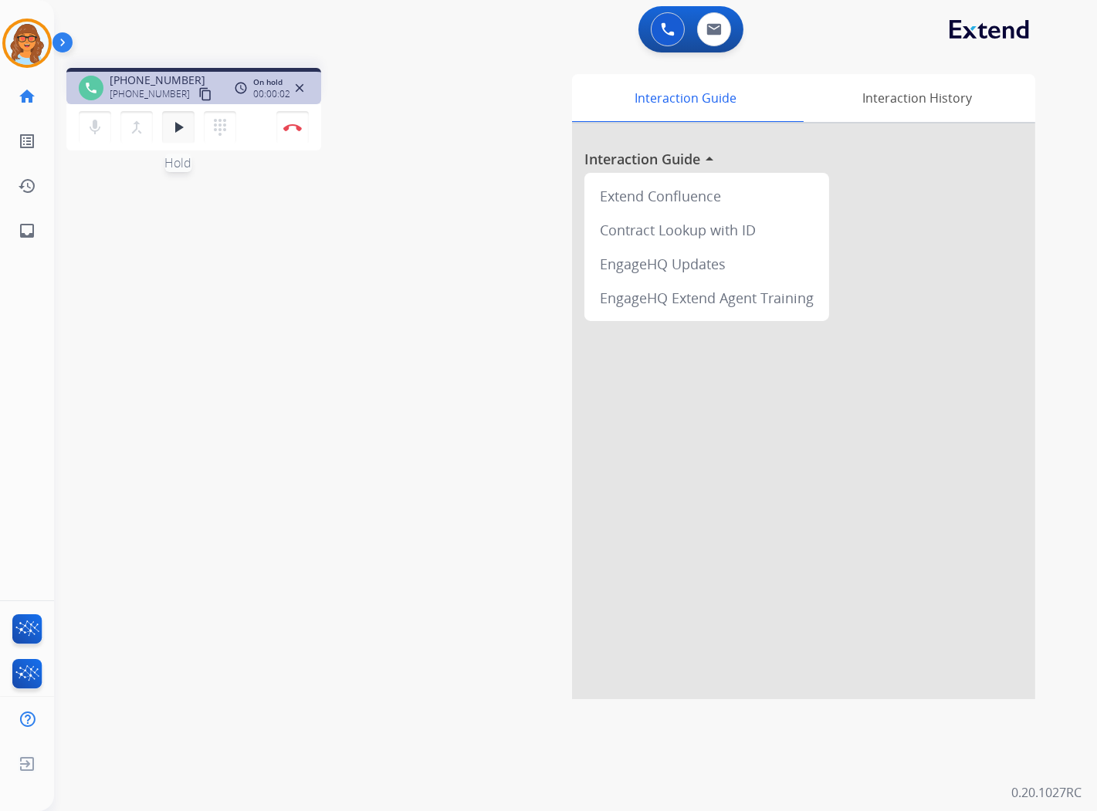
click at [174, 128] on mat-icon "play_arrow" at bounding box center [178, 127] width 19 height 19
click at [174, 126] on mat-icon "pause" at bounding box center [178, 127] width 19 height 19
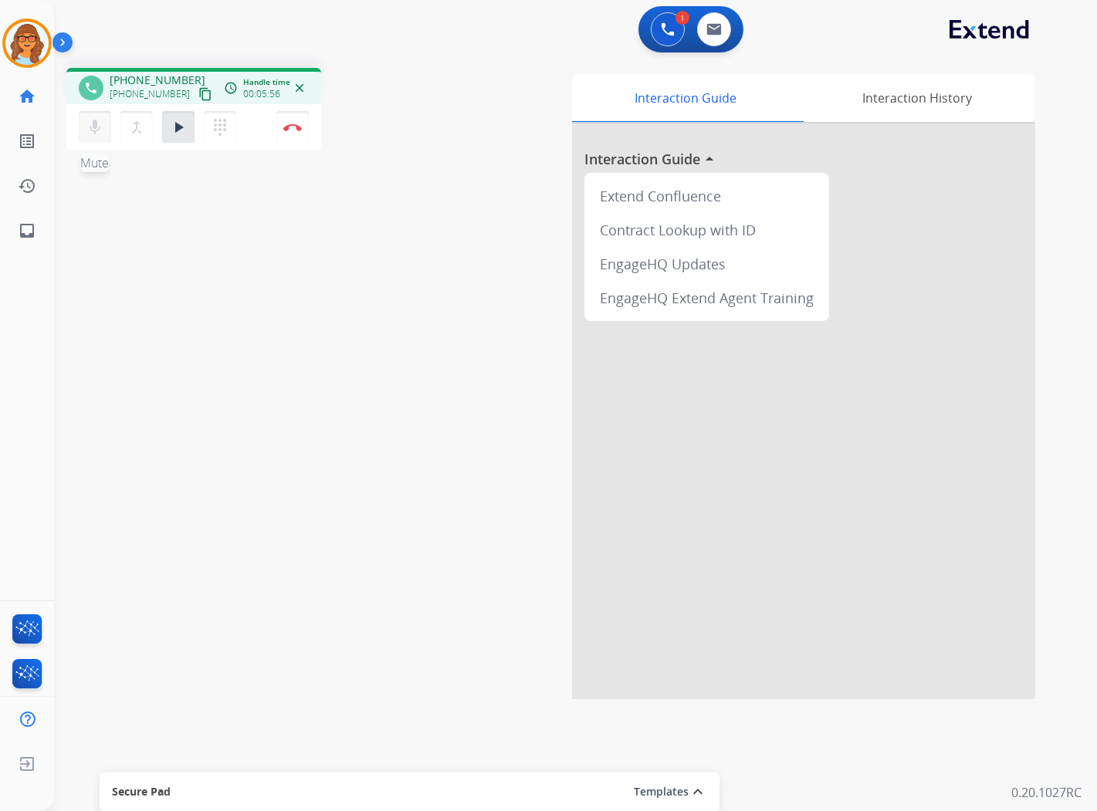
click at [89, 126] on mat-icon "mic" at bounding box center [95, 127] width 19 height 19
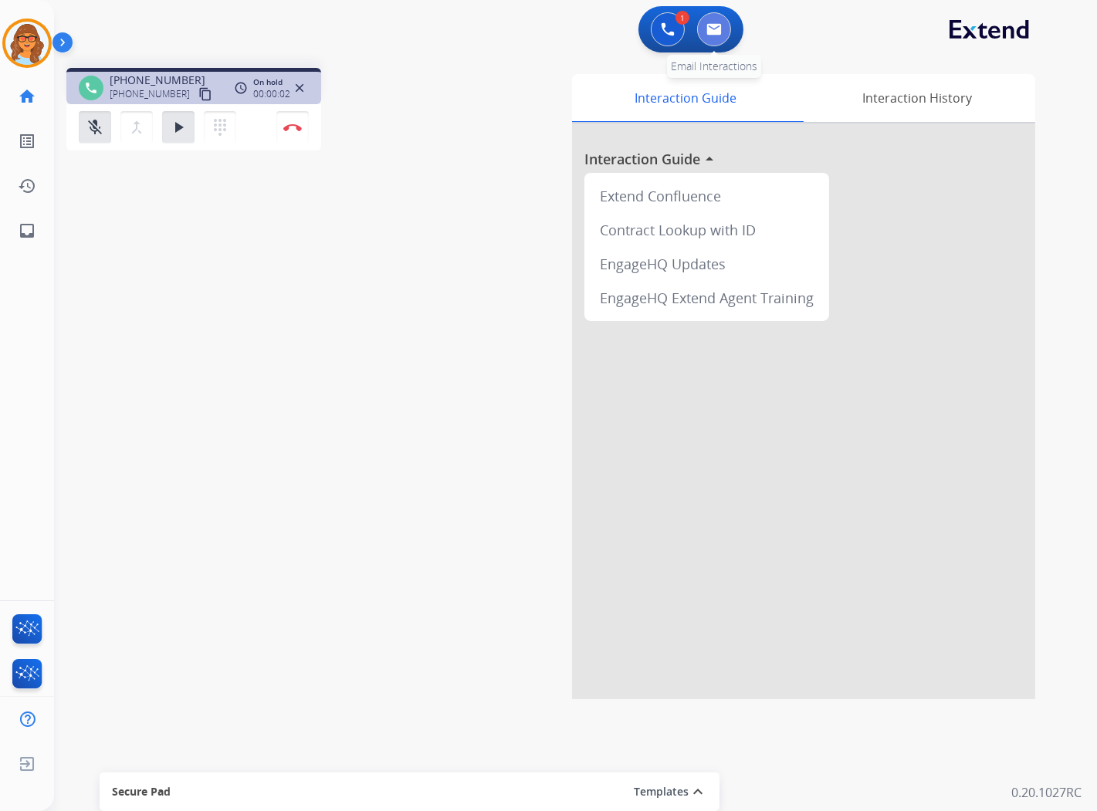
click at [709, 33] on img at bounding box center [713, 29] width 15 height 12
select select "**********"
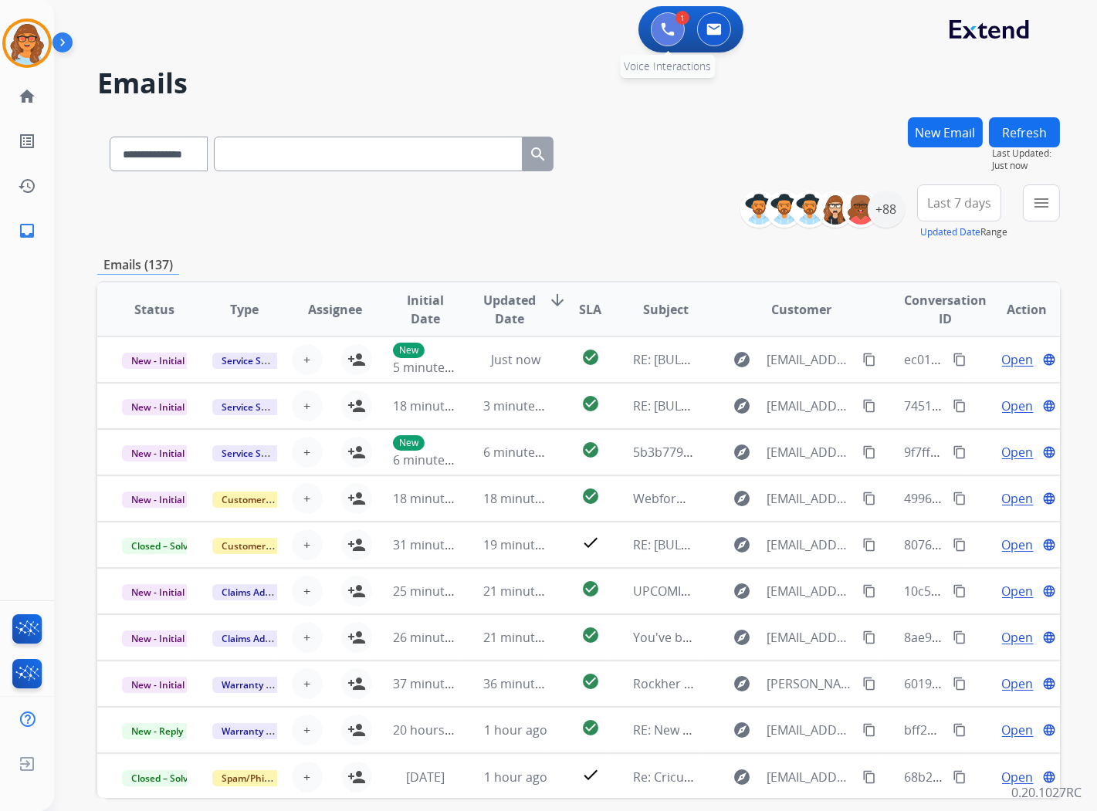
click at [665, 39] on button at bounding box center [668, 29] width 34 height 34
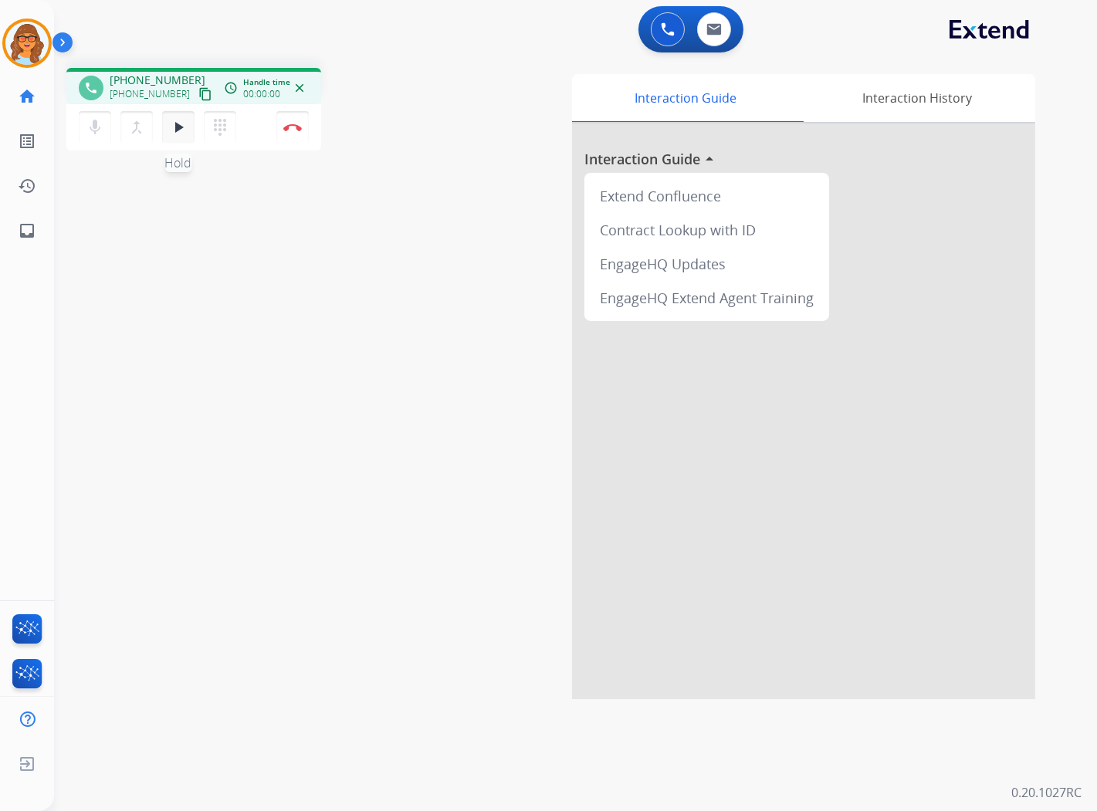
click at [183, 127] on mat-icon "play_arrow" at bounding box center [178, 127] width 19 height 19
click at [176, 128] on mat-icon "pause" at bounding box center [178, 127] width 19 height 19
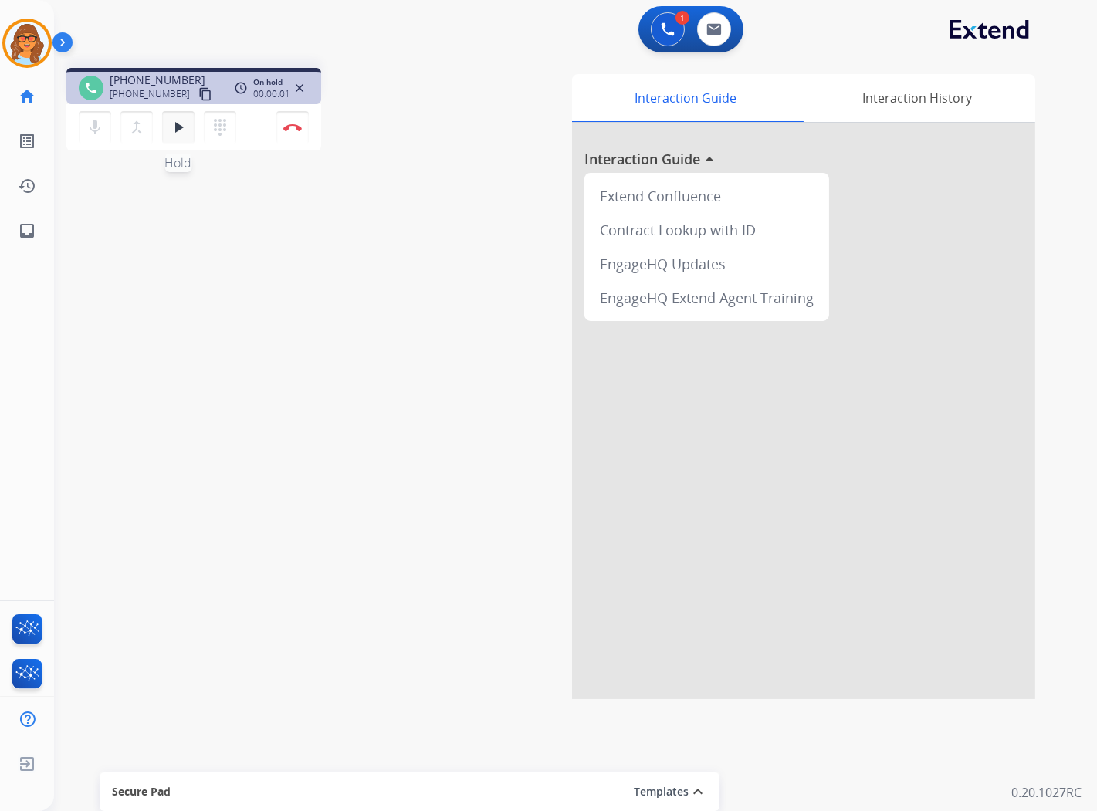
click at [174, 129] on mat-icon "play_arrow" at bounding box center [178, 127] width 19 height 19
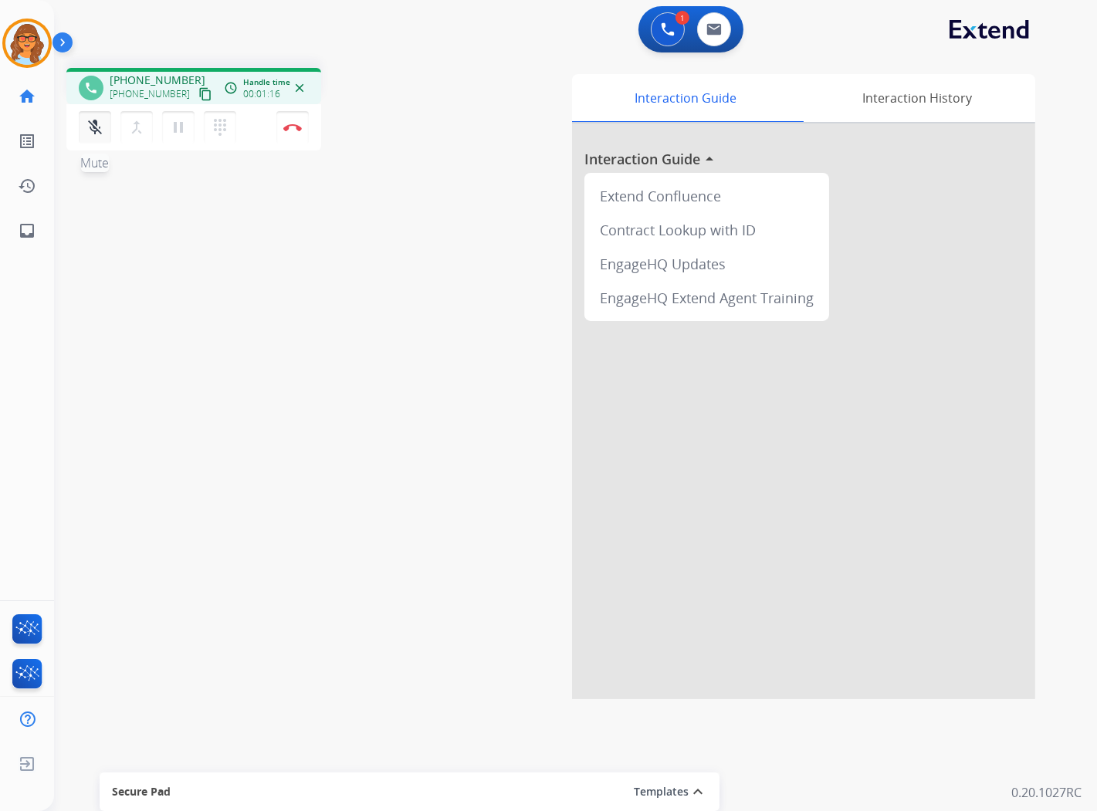
click at [93, 135] on mat-icon "mic_off" at bounding box center [95, 127] width 19 height 19
click at [292, 128] on img at bounding box center [292, 128] width 19 height 8
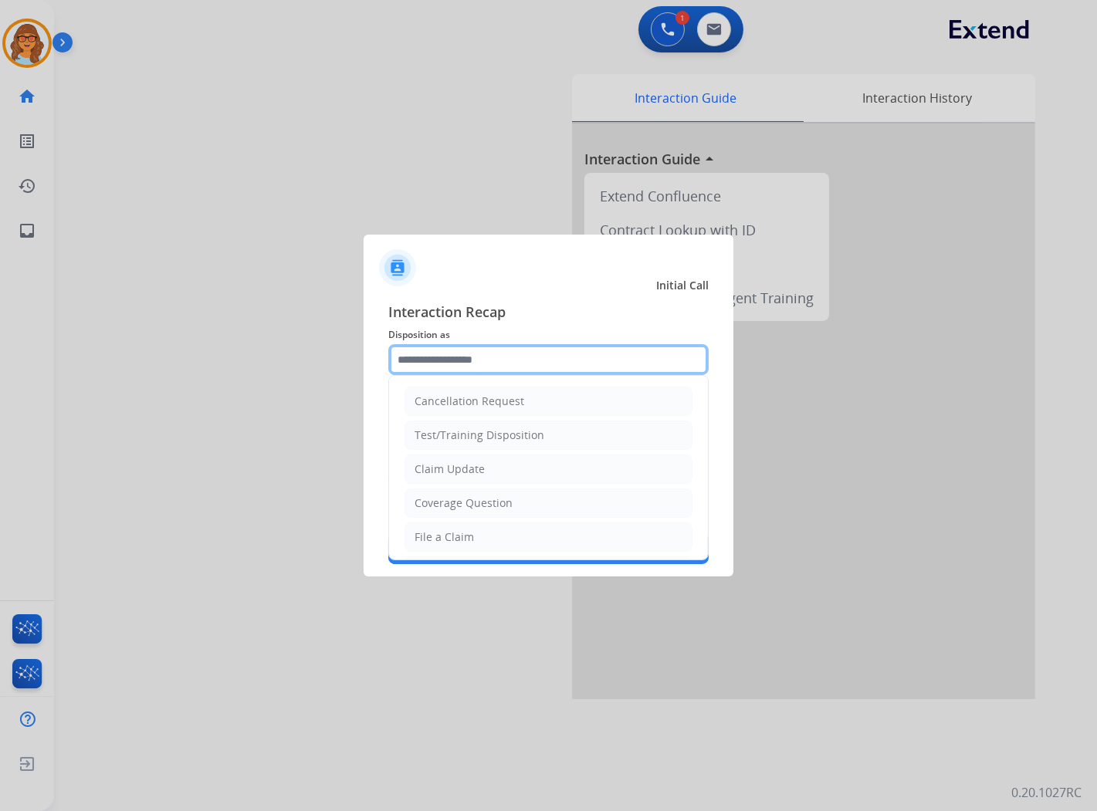
click at [523, 356] on input "text" at bounding box center [548, 359] width 320 height 31
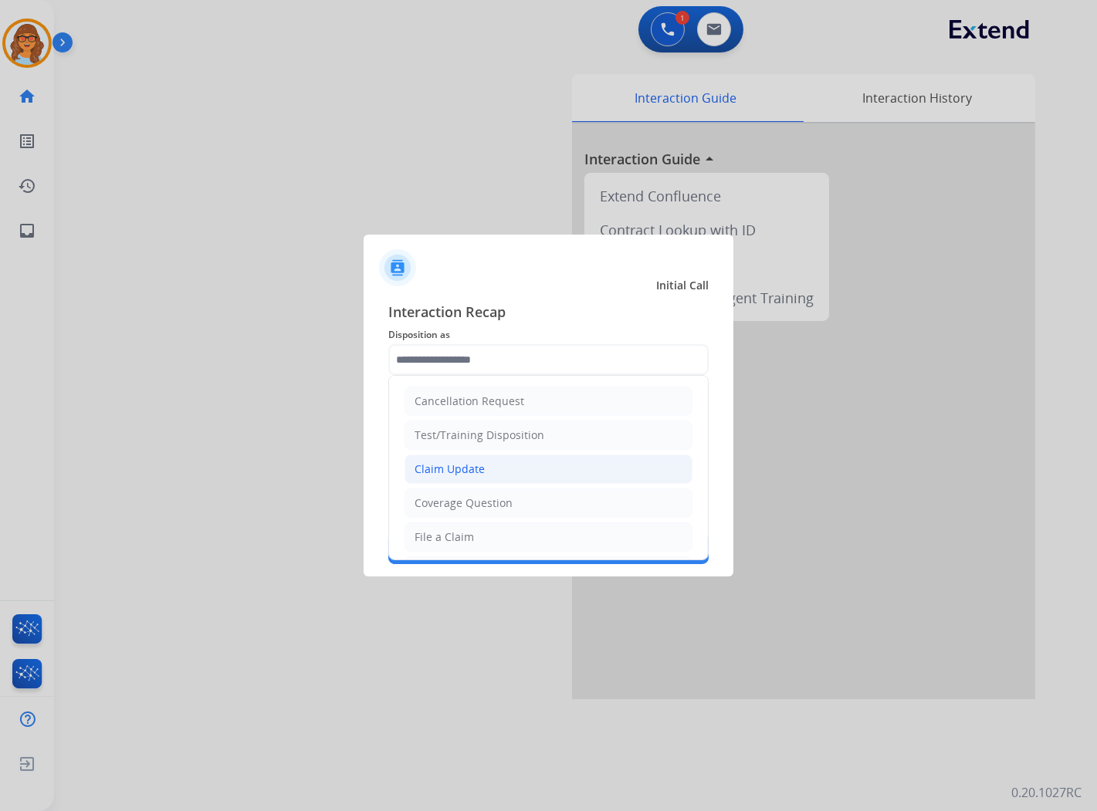
click at [449, 472] on div "Claim Update" at bounding box center [450, 469] width 70 height 15
type input "**********"
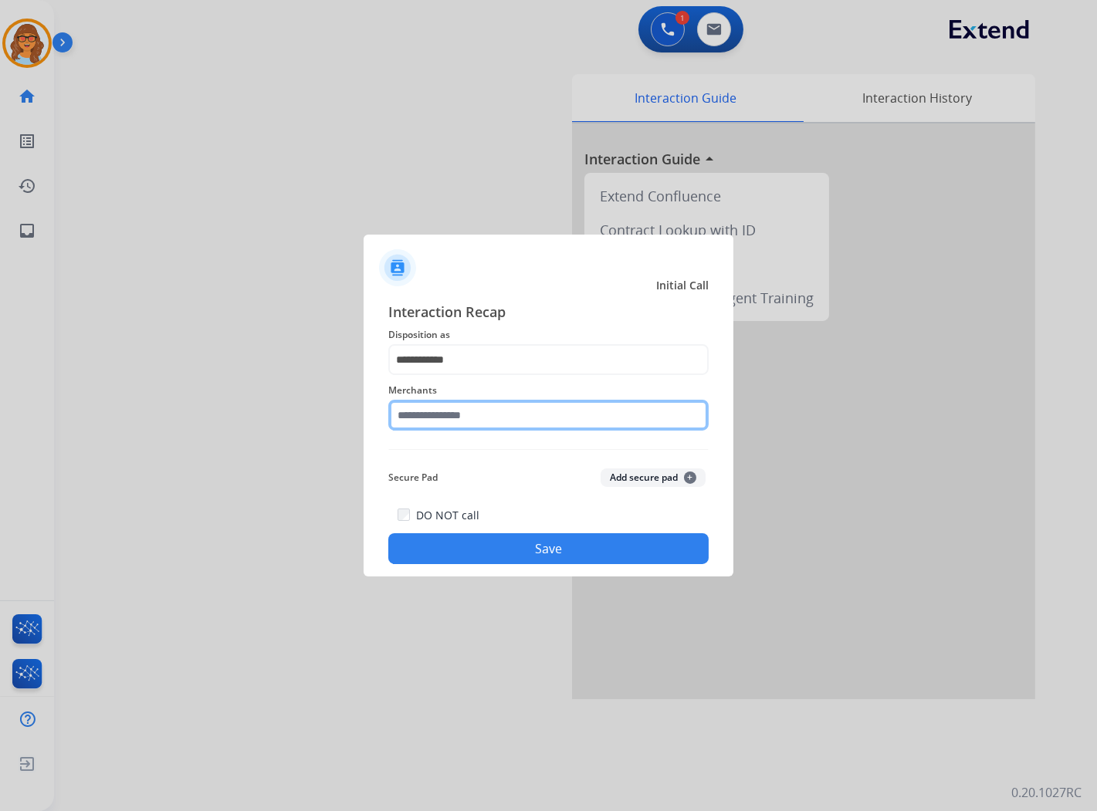
click at [436, 422] on input "text" at bounding box center [548, 415] width 320 height 31
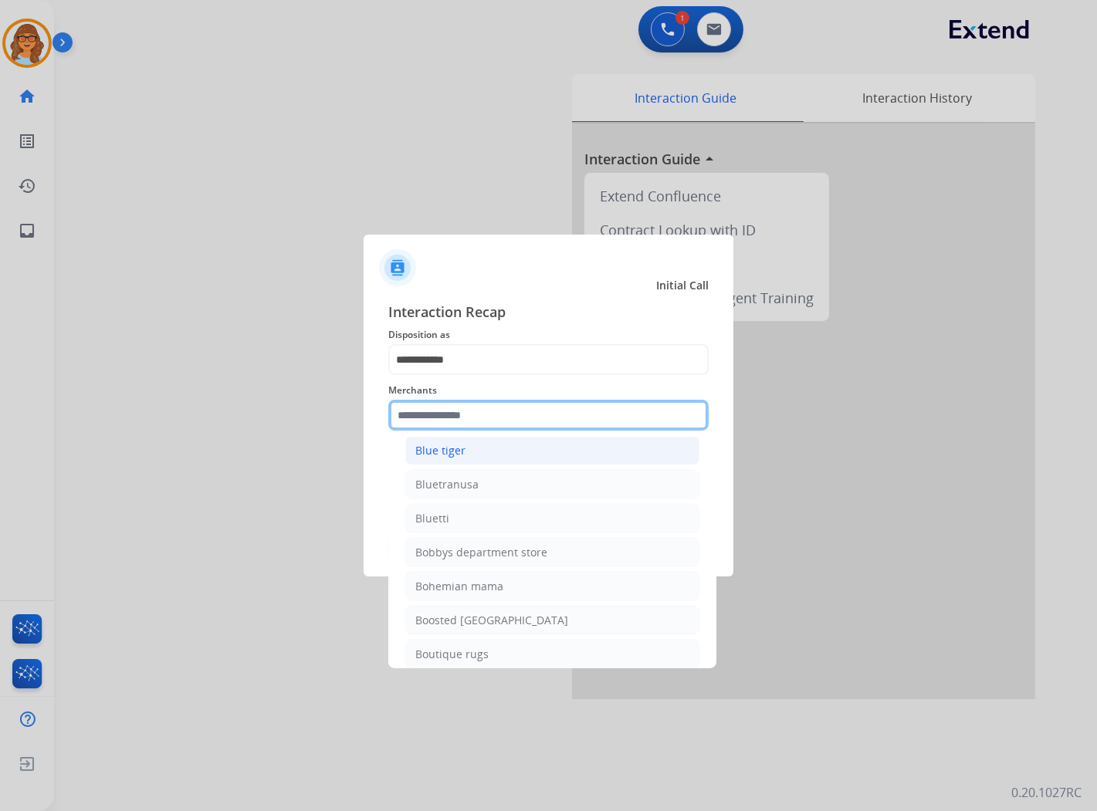
scroll to position [4203, 0]
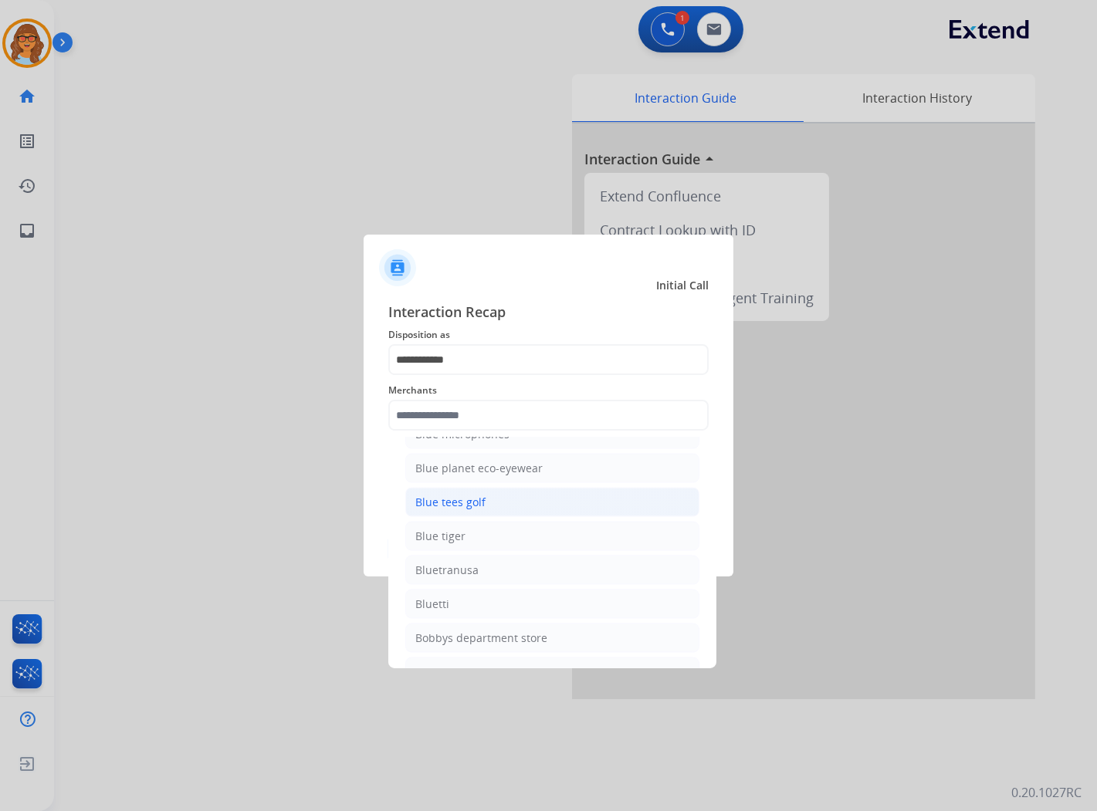
click at [462, 510] on div "Blue tees golf" at bounding box center [450, 502] width 70 height 15
type input "**********"
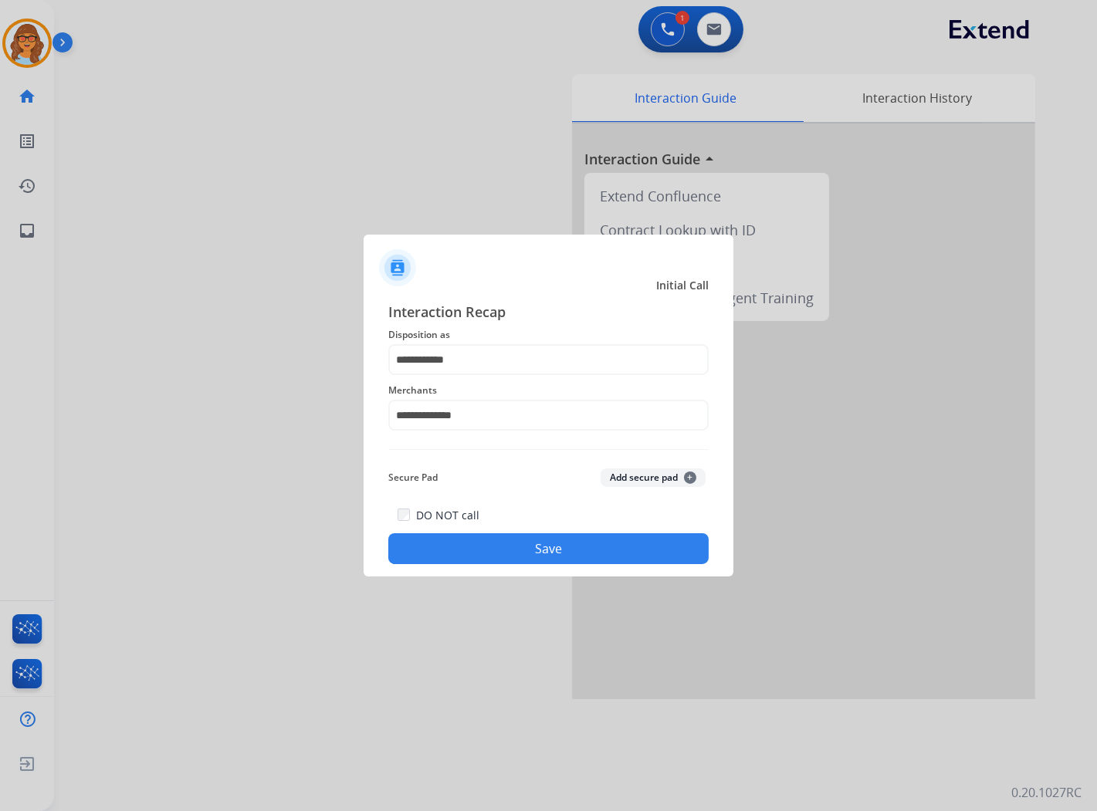
click at [541, 544] on button "Save" at bounding box center [548, 548] width 320 height 31
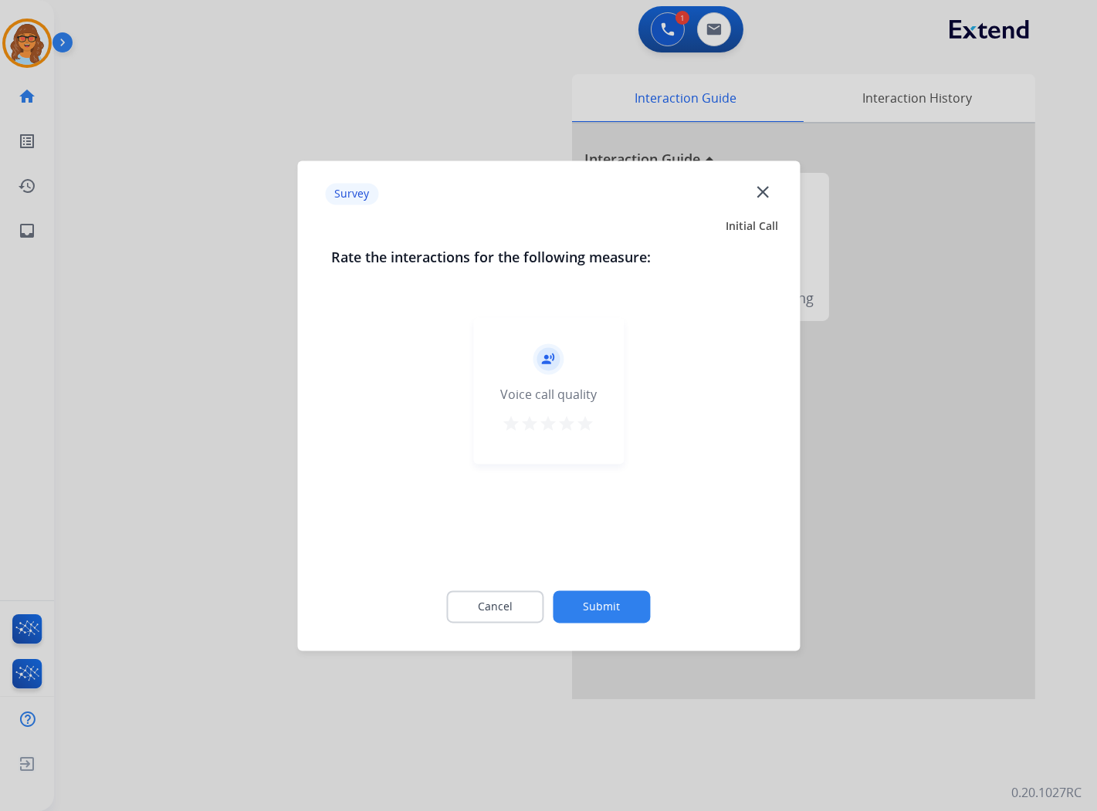
click at [582, 426] on mat-icon "star" at bounding box center [586, 424] width 19 height 19
click at [621, 606] on button "Submit" at bounding box center [602, 607] width 97 height 32
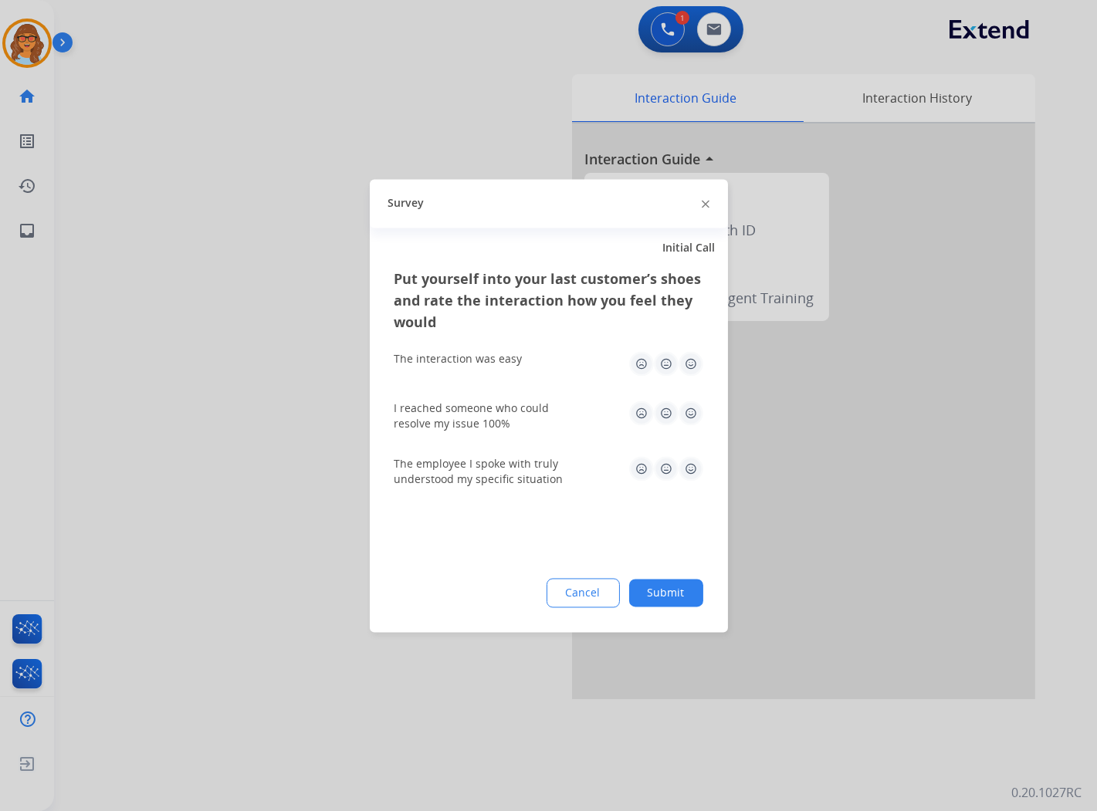
click at [672, 591] on button "Submit" at bounding box center [666, 593] width 74 height 28
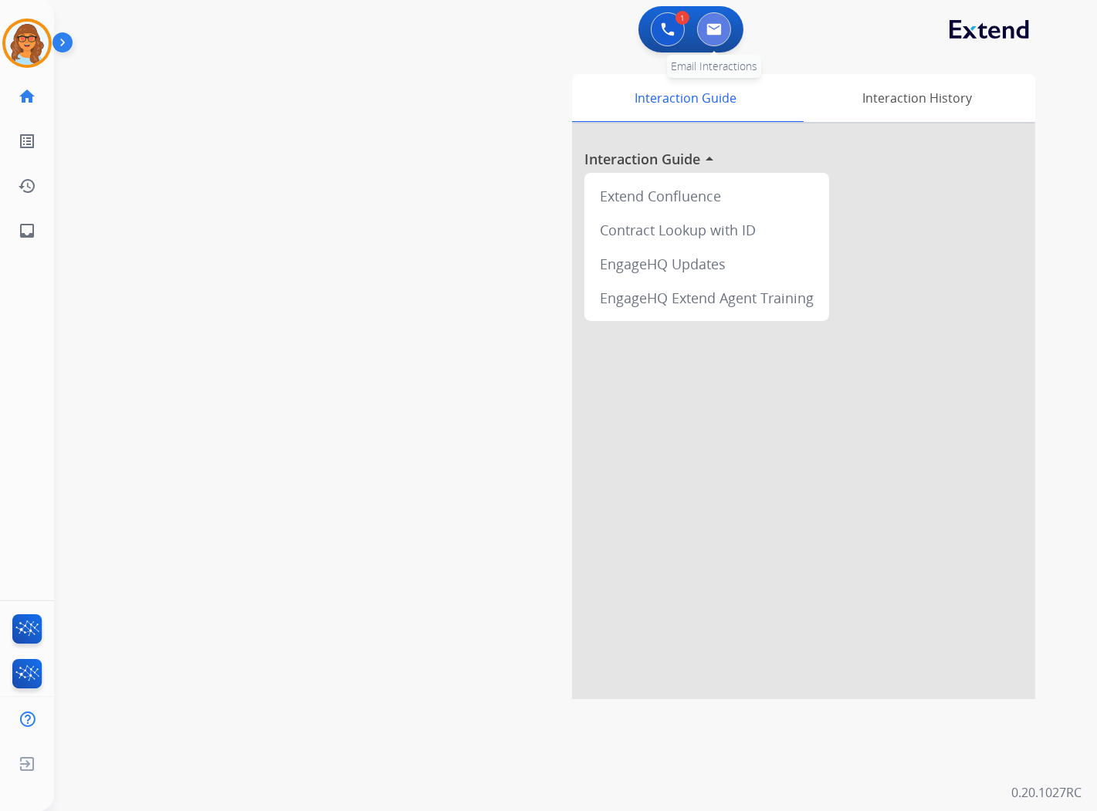
click at [721, 32] on img at bounding box center [713, 29] width 15 height 12
select select "**********"
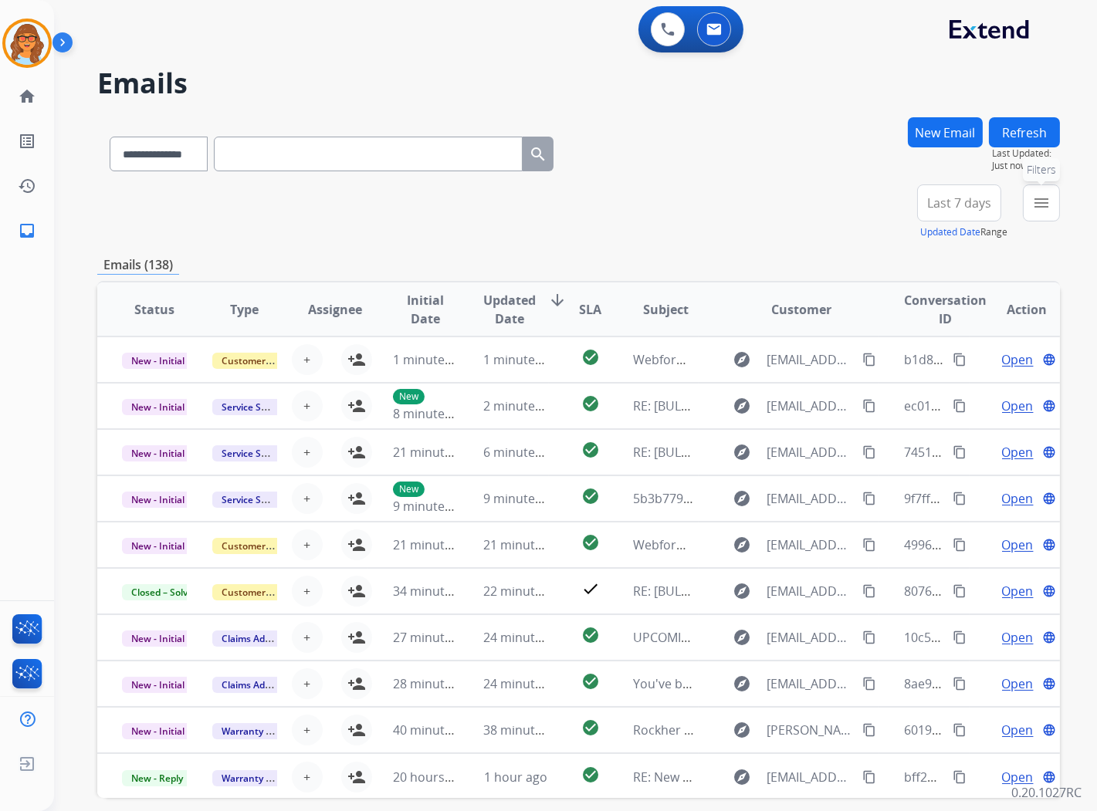
click at [1041, 194] on mat-icon "menu" at bounding box center [1041, 203] width 19 height 19
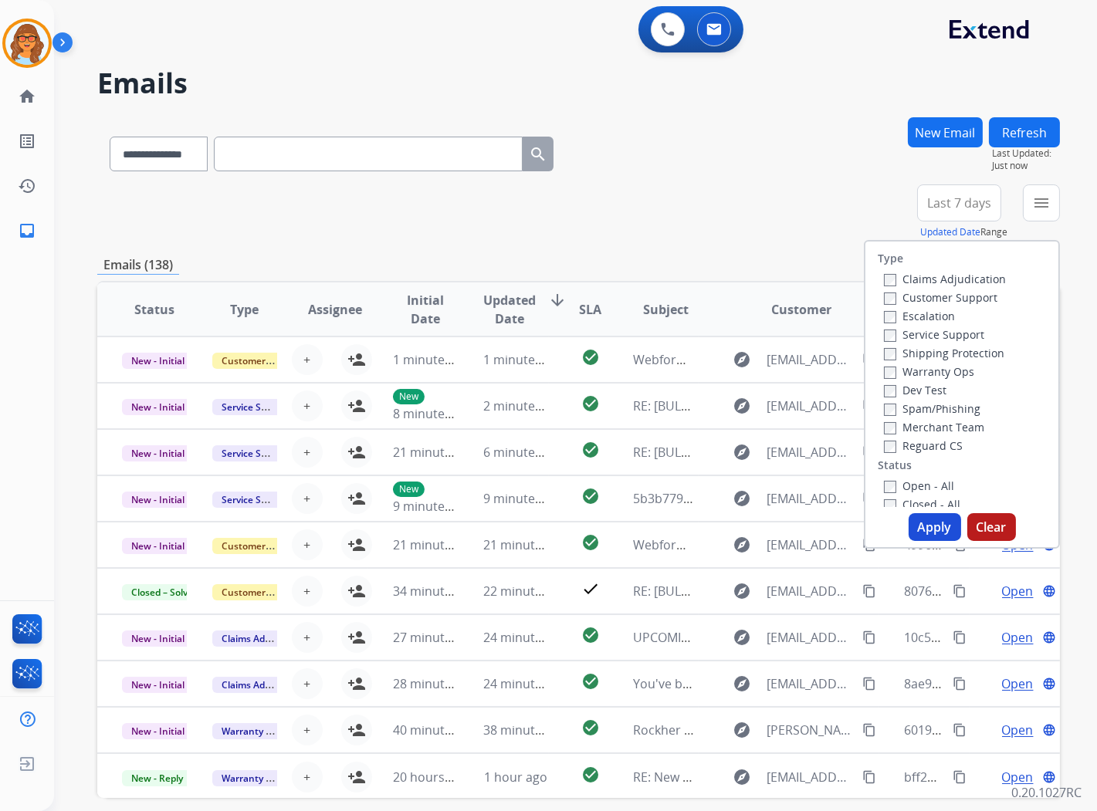
click at [973, 334] on label "Service Support" at bounding box center [934, 334] width 100 height 15
click at [968, 334] on label "Service Support" at bounding box center [934, 334] width 100 height 15
click at [955, 299] on label "Customer Support" at bounding box center [940, 297] width 113 height 15
click at [960, 372] on label "Warranty Ops" at bounding box center [929, 371] width 90 height 15
click at [930, 448] on label "Reguard CS" at bounding box center [923, 446] width 79 height 15
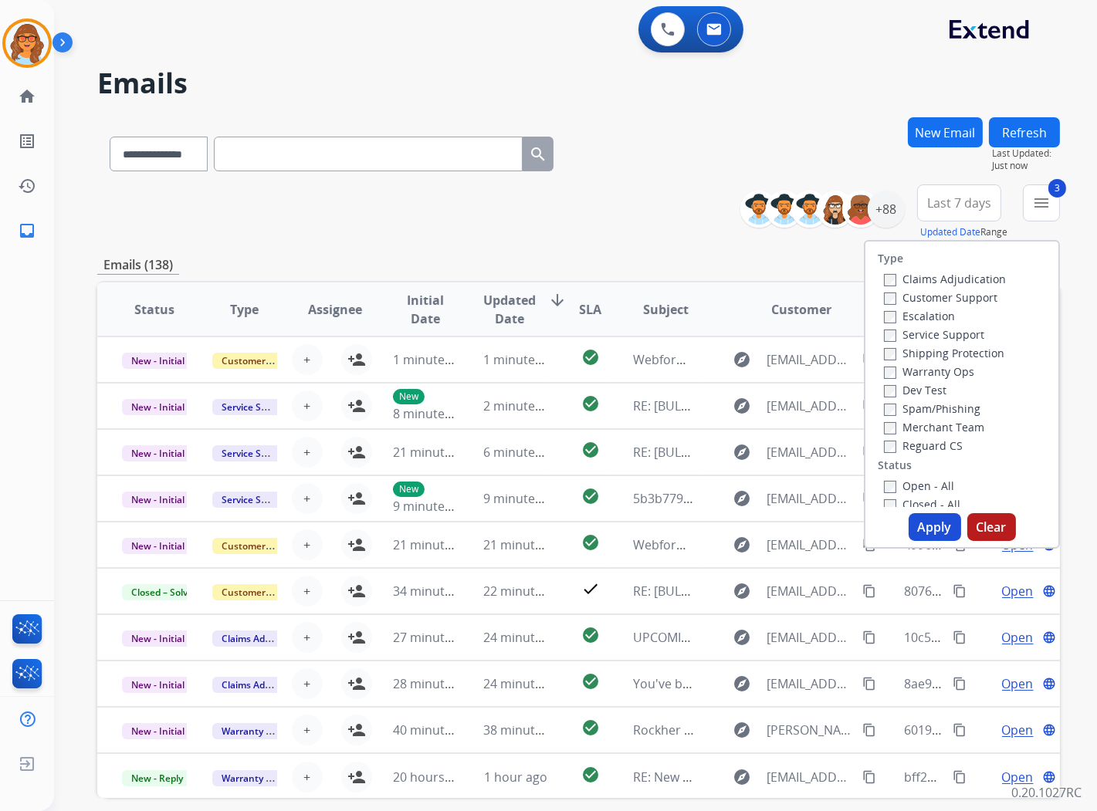
click at [938, 486] on label "Open - All" at bounding box center [919, 486] width 70 height 15
click at [917, 536] on button "Apply" at bounding box center [935, 527] width 52 height 28
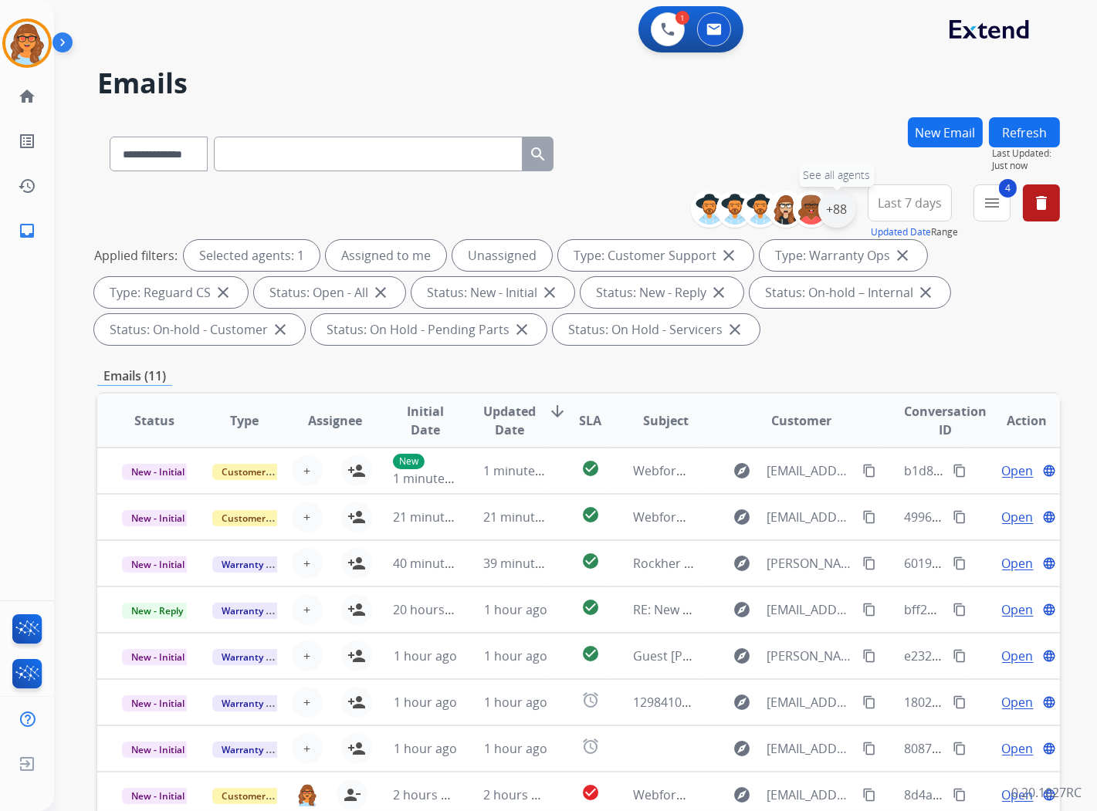
click at [830, 210] on div "+88" at bounding box center [836, 209] width 37 height 37
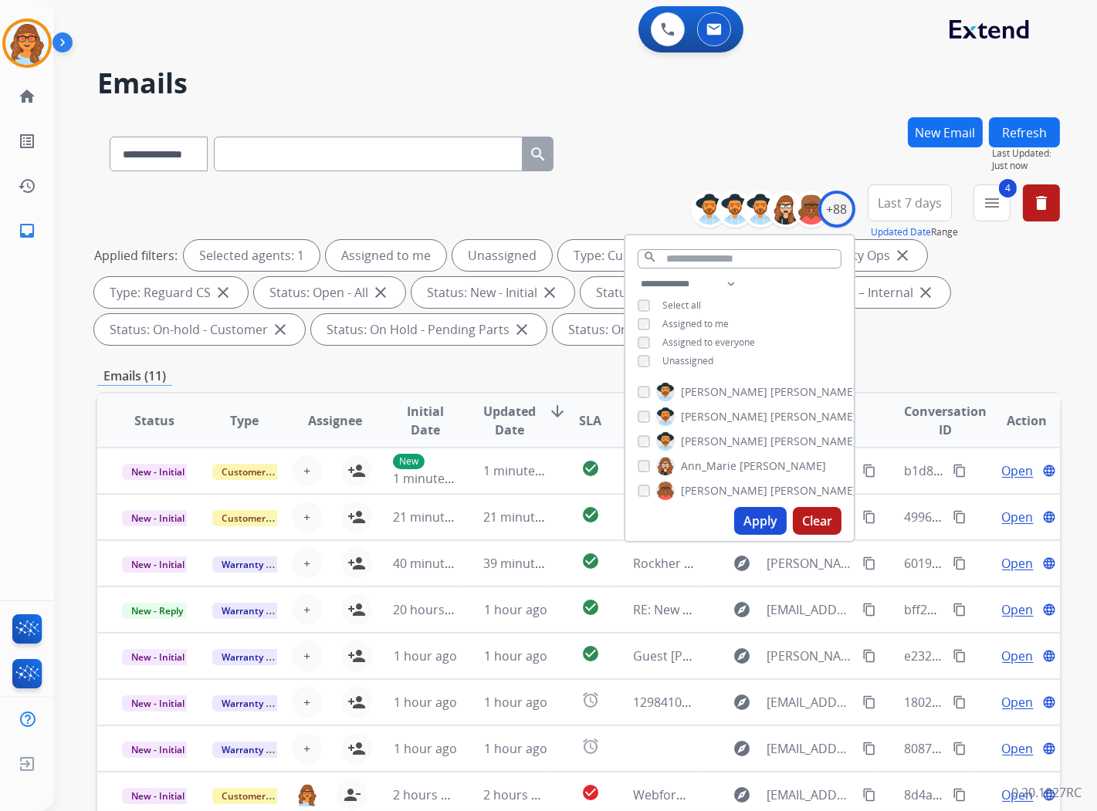
click at [916, 206] on span "Last 7 days" at bounding box center [910, 203] width 64 height 6
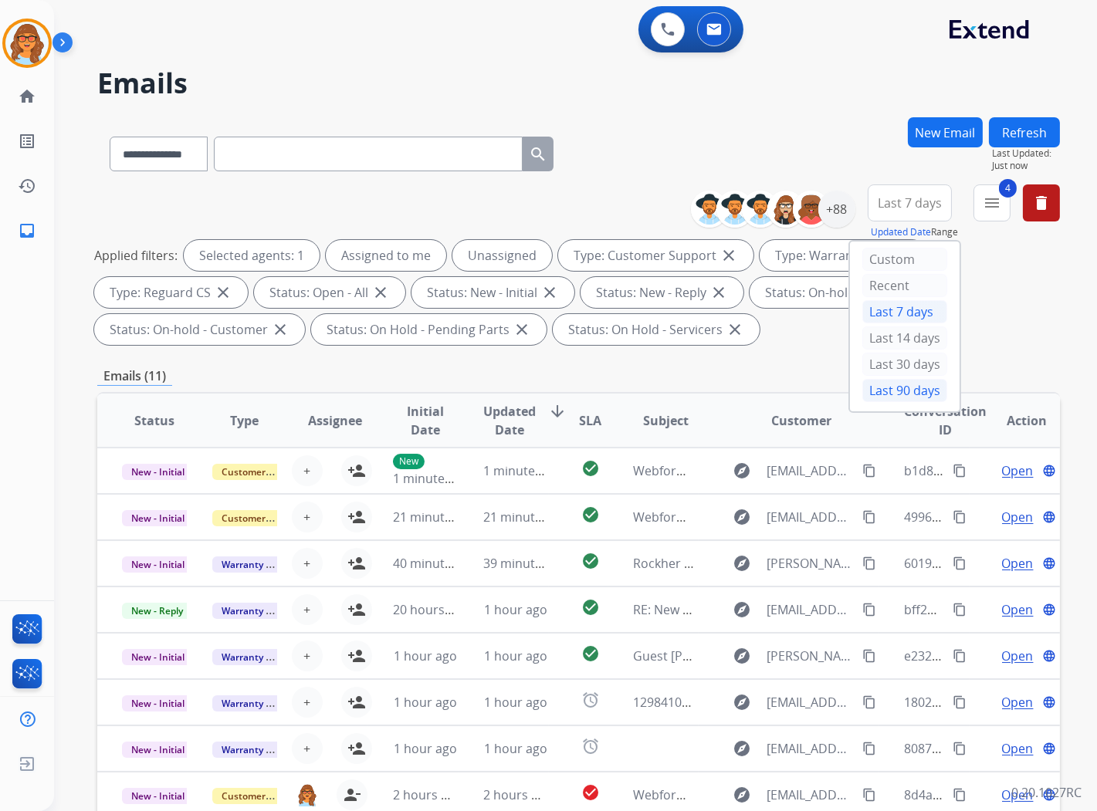
click at [883, 396] on div "Last 90 days" at bounding box center [904, 390] width 85 height 23
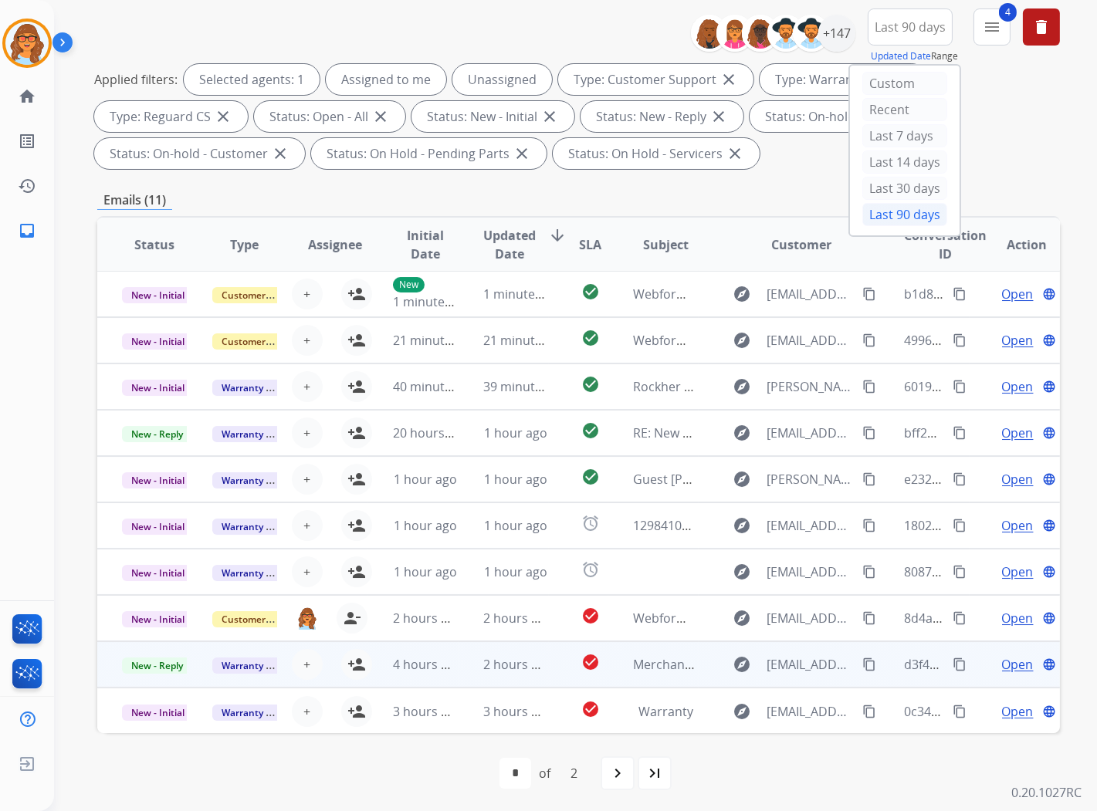
scroll to position [178, 0]
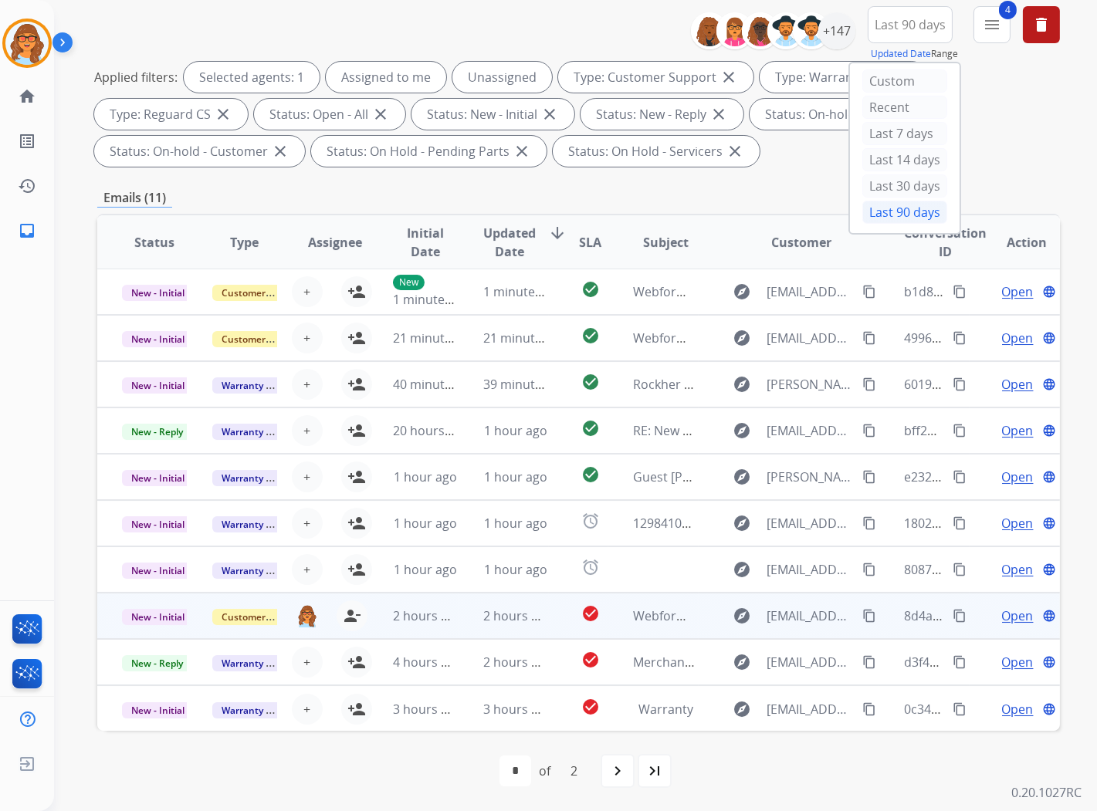
click at [1007, 615] on span "Open" at bounding box center [1018, 616] width 32 height 19
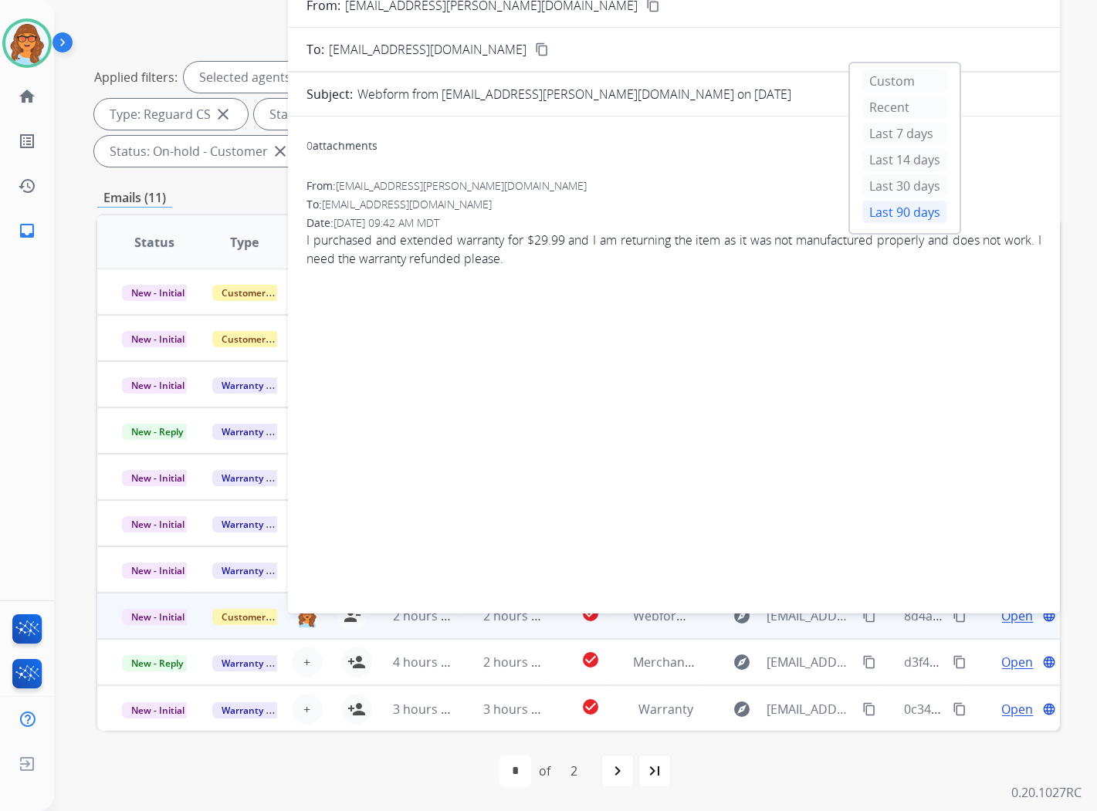
click at [575, 374] on div "0 attachments From: [EMAIL_ADDRESS][PERSON_NAME][DOMAIN_NAME] To: [EMAIL_ADDRES…" at bounding box center [674, 362] width 772 height 466
click at [745, 162] on div "0 attachments" at bounding box center [673, 147] width 735 height 37
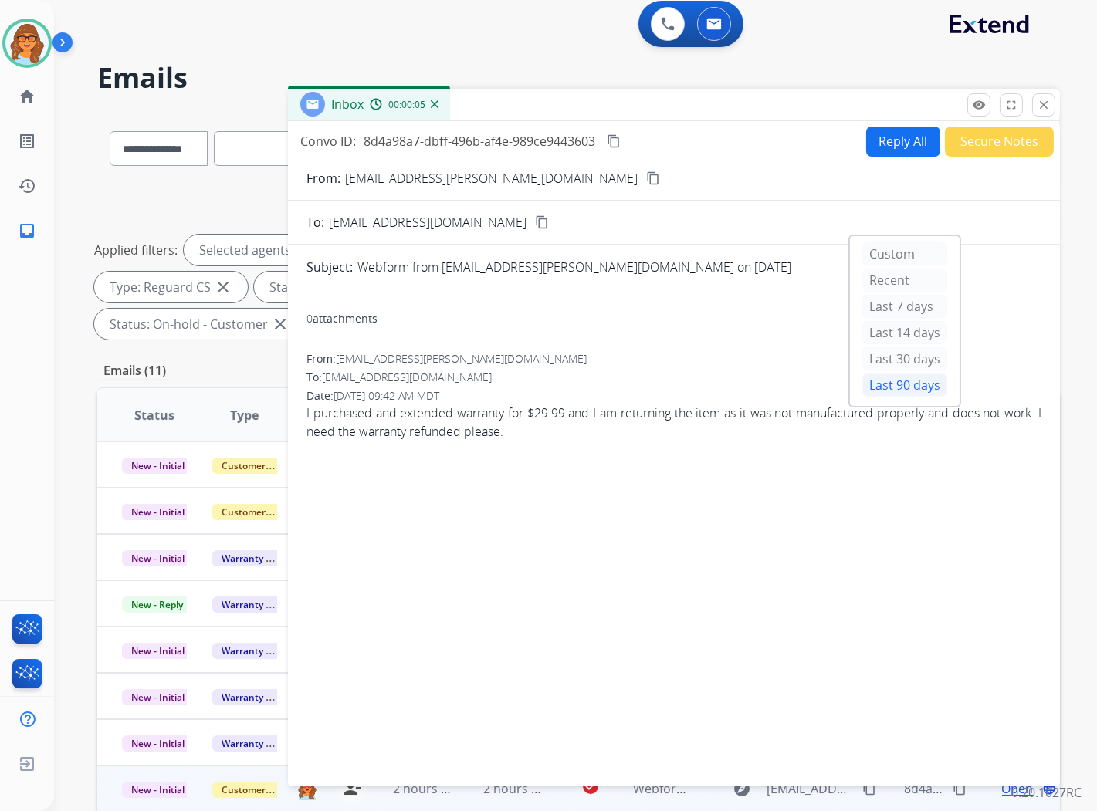
scroll to position [0, 0]
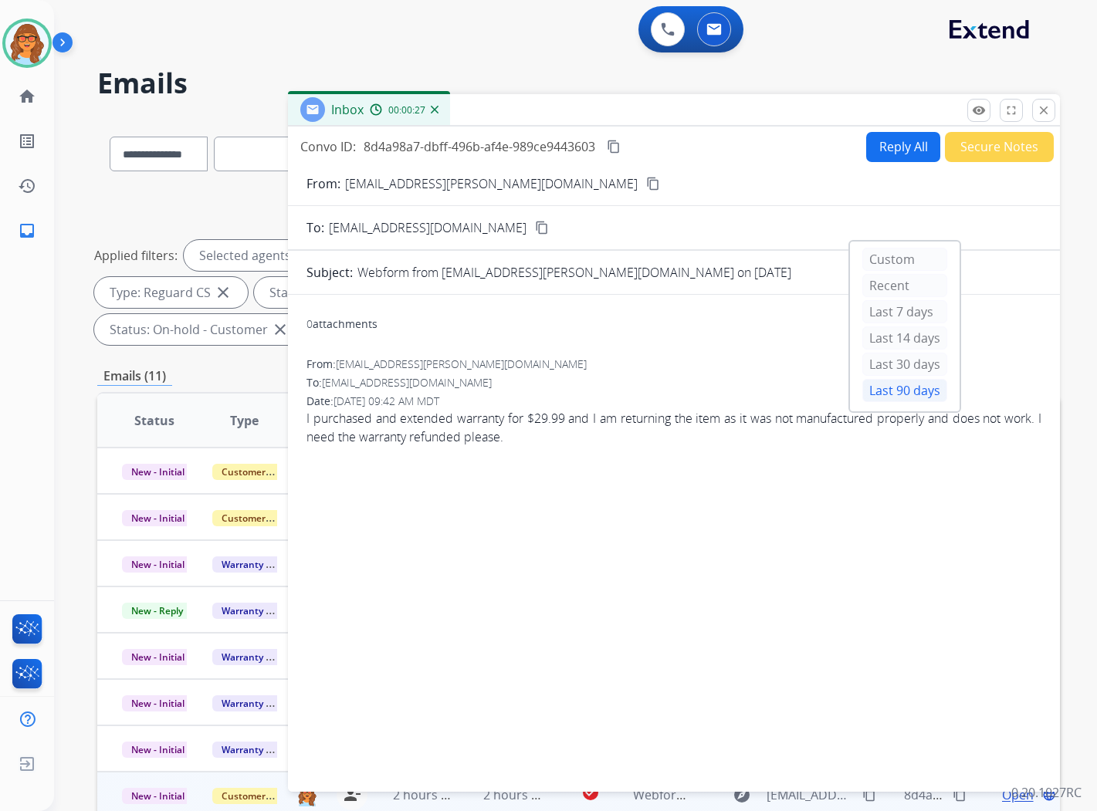
select select "**********"
drag, startPoint x: 471, startPoint y: 364, endPoint x: 340, endPoint y: 367, distance: 130.5
click at [340, 367] on span "[EMAIL_ADDRESS][PERSON_NAME][DOMAIN_NAME]" at bounding box center [461, 364] width 251 height 15
drag, startPoint x: 340, startPoint y: 367, endPoint x: 347, endPoint y: 363, distance: 8.4
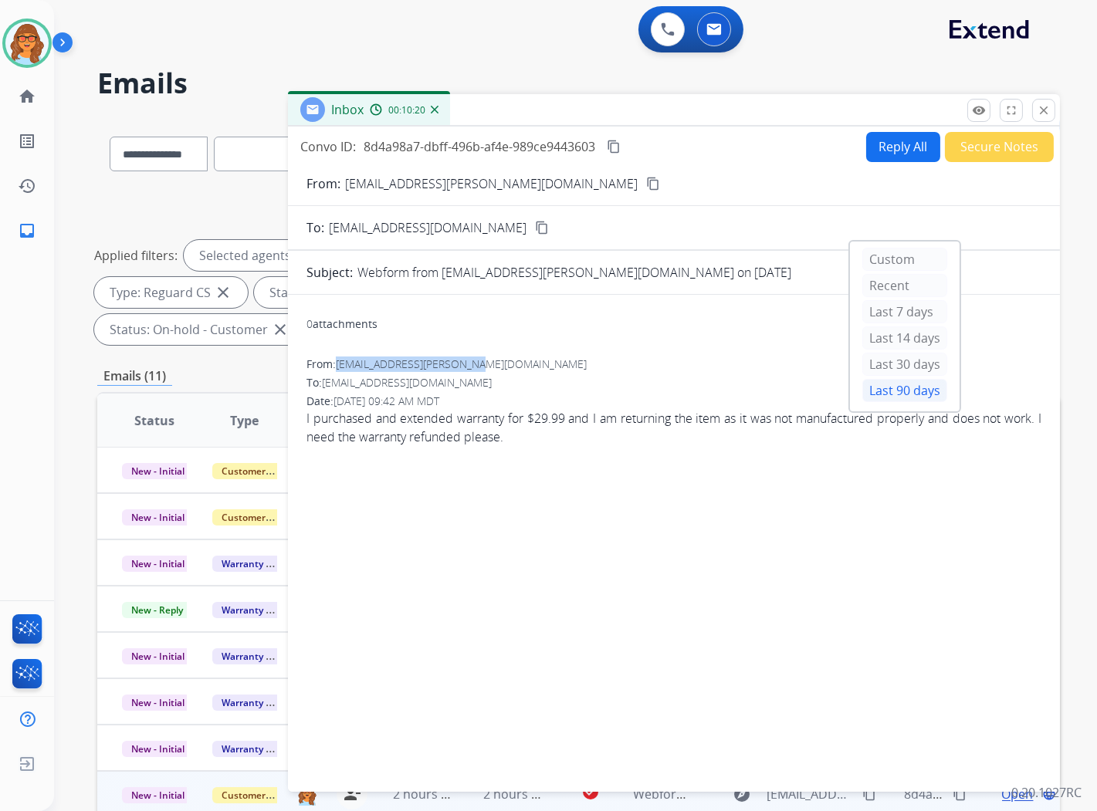
copy span "[EMAIL_ADDRESS][PERSON_NAME][DOMAIN_NAME]"
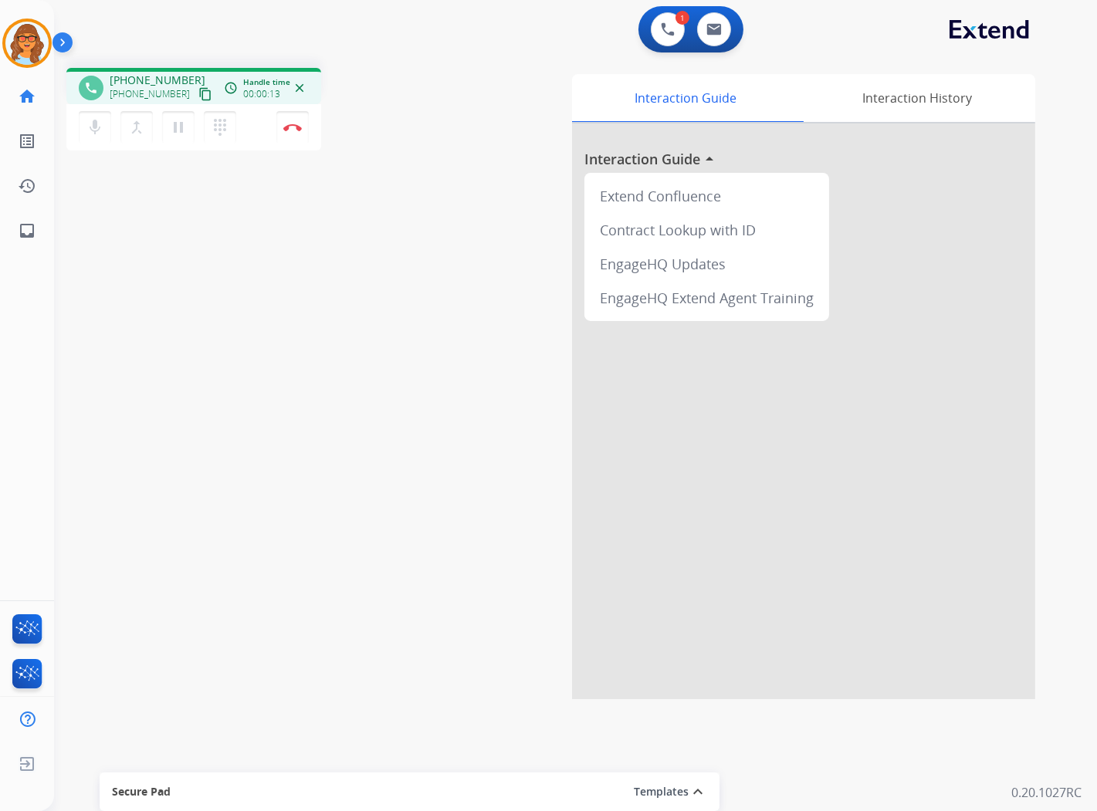
click at [198, 93] on mat-icon "content_copy" at bounding box center [205, 94] width 14 height 14
click at [290, 133] on button "Disconnect" at bounding box center [292, 127] width 32 height 32
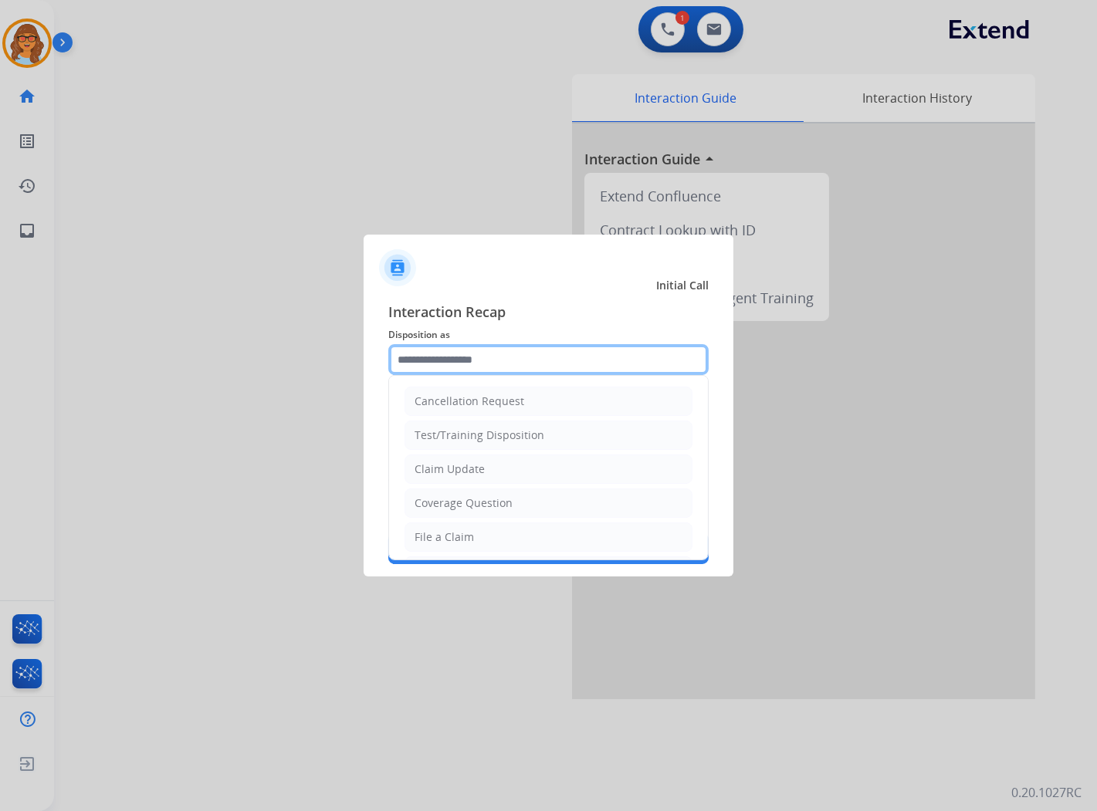
click at [548, 357] on input "text" at bounding box center [548, 359] width 320 height 31
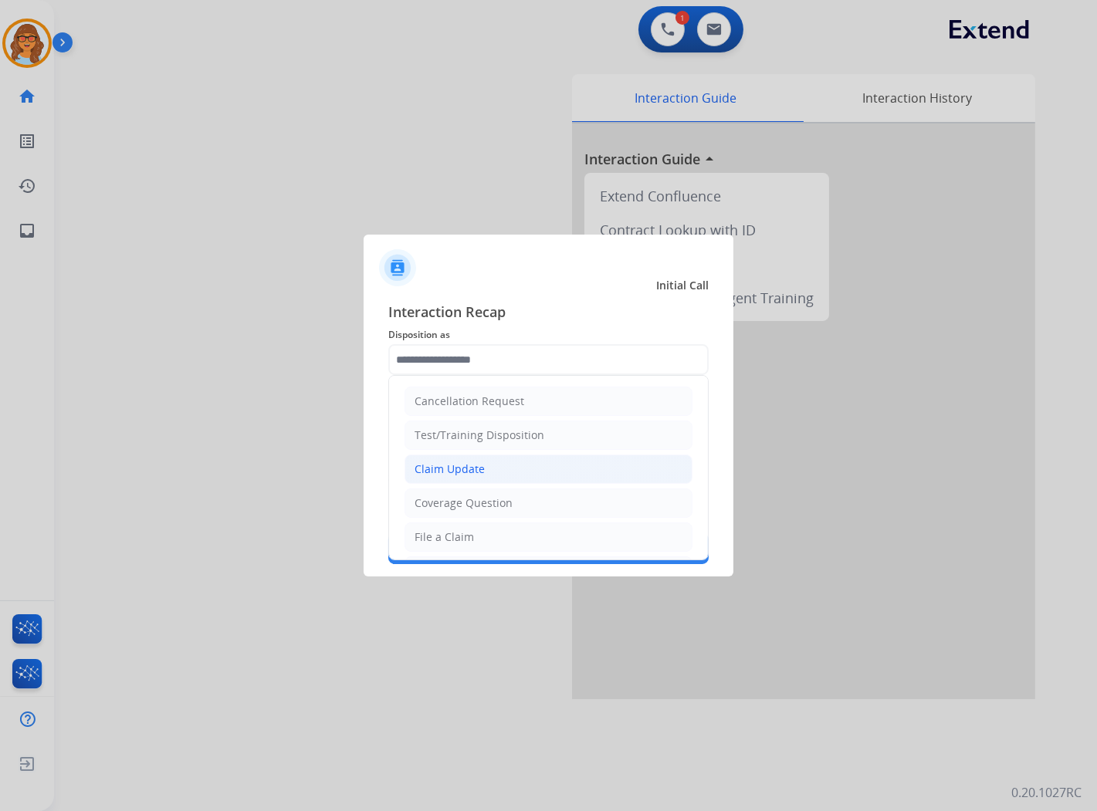
click at [481, 477] on li "Claim Update" at bounding box center [549, 469] width 288 height 29
type input "**********"
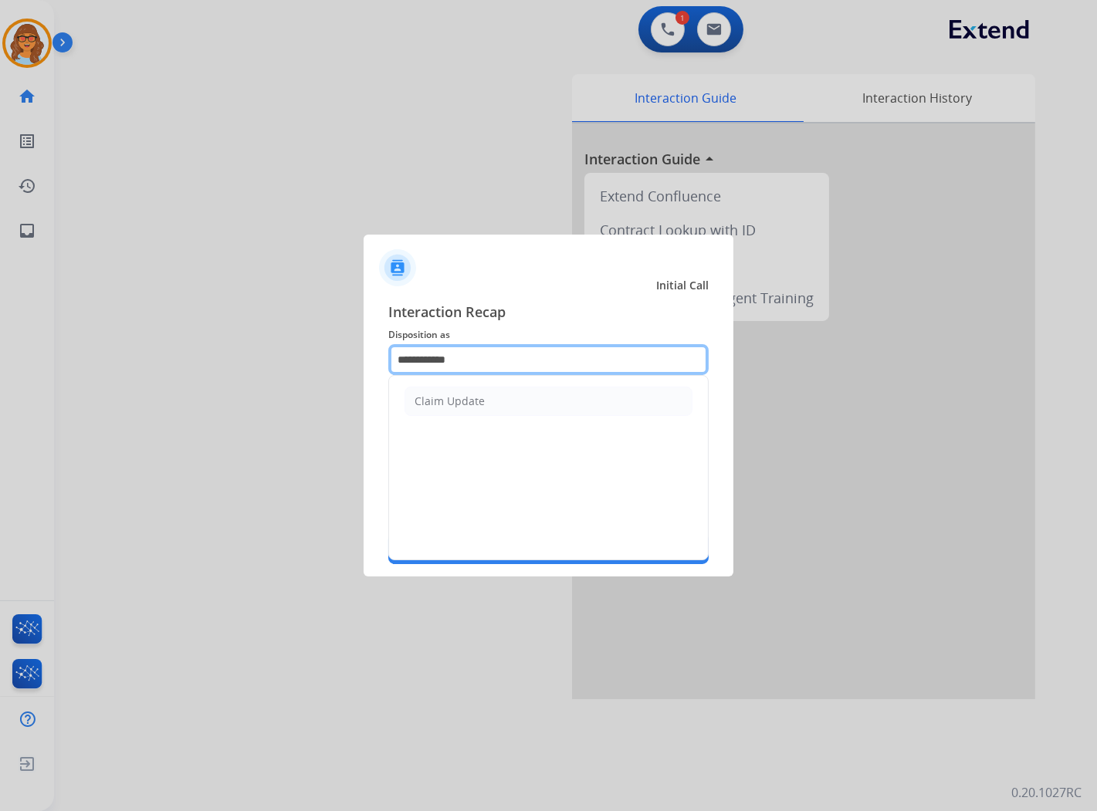
drag, startPoint x: 489, startPoint y: 353, endPoint x: 324, endPoint y: 352, distance: 165.2
click at [0, 352] on app-contact-recap-modal "**********" at bounding box center [0, 405] width 0 height 811
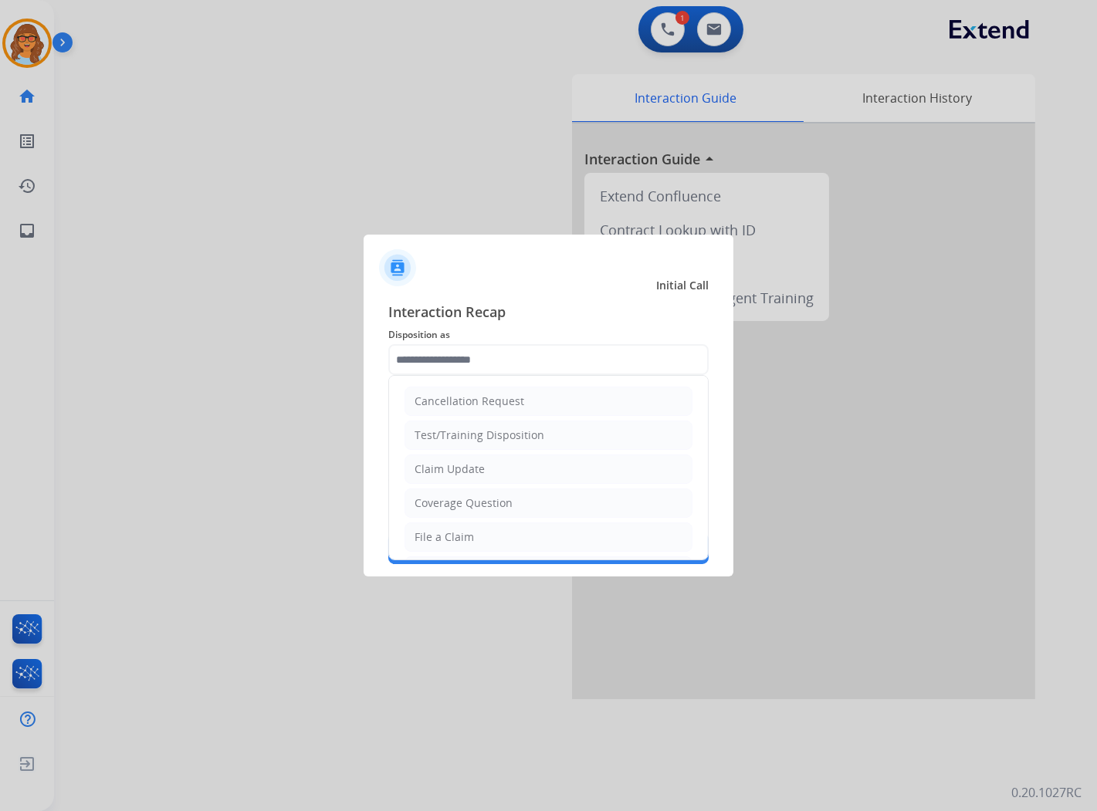
click at [460, 543] on div "File a Claim" at bounding box center [444, 537] width 59 height 15
type input "**********"
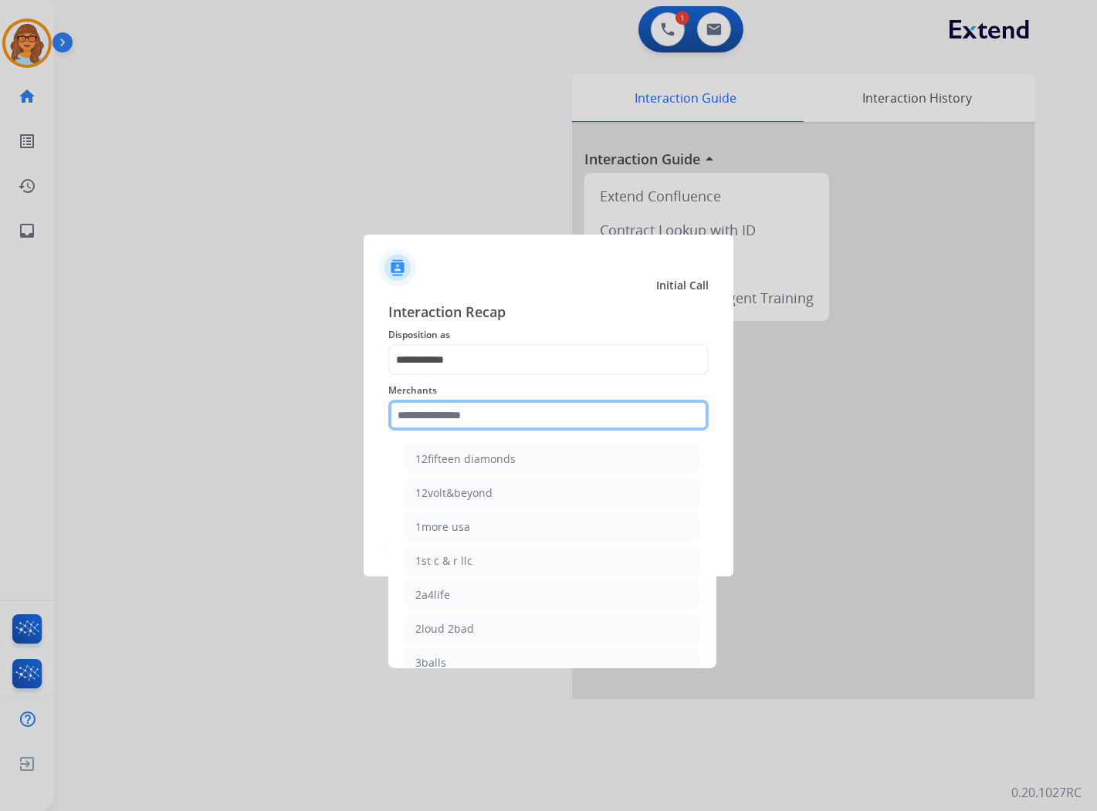
click at [435, 411] on input "text" at bounding box center [548, 415] width 320 height 31
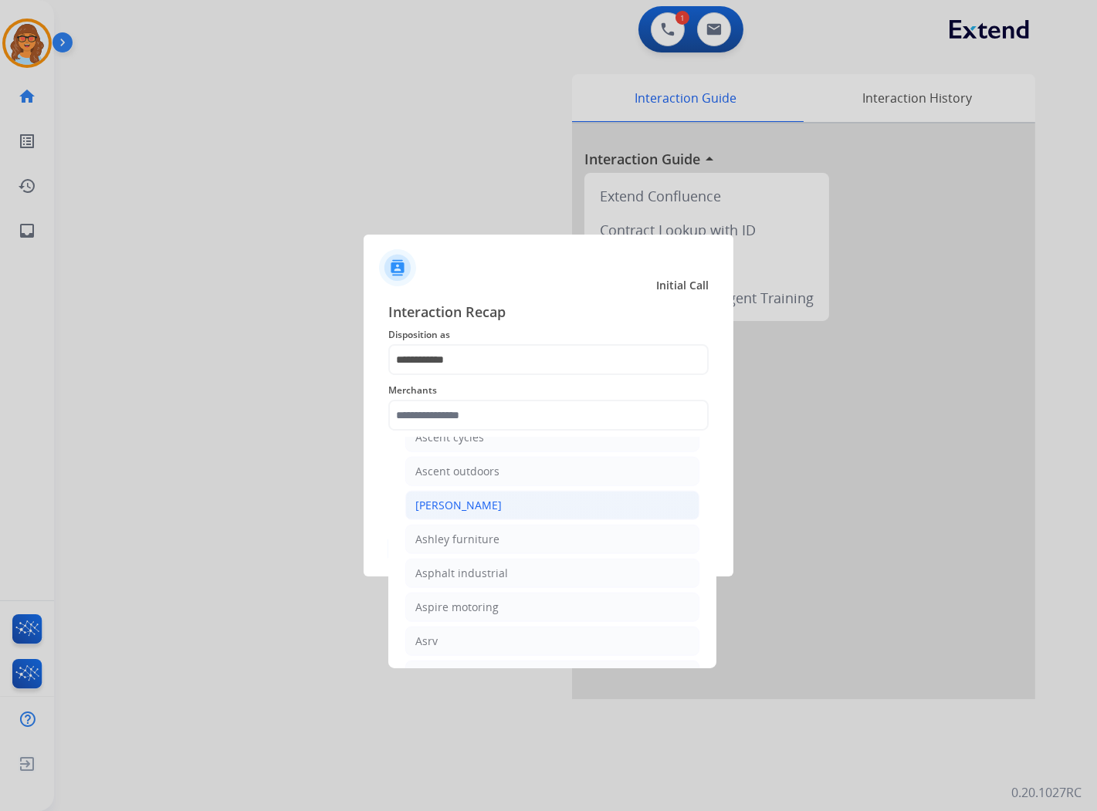
click at [469, 513] on div "[PERSON_NAME]" at bounding box center [458, 505] width 86 height 15
type input "**********"
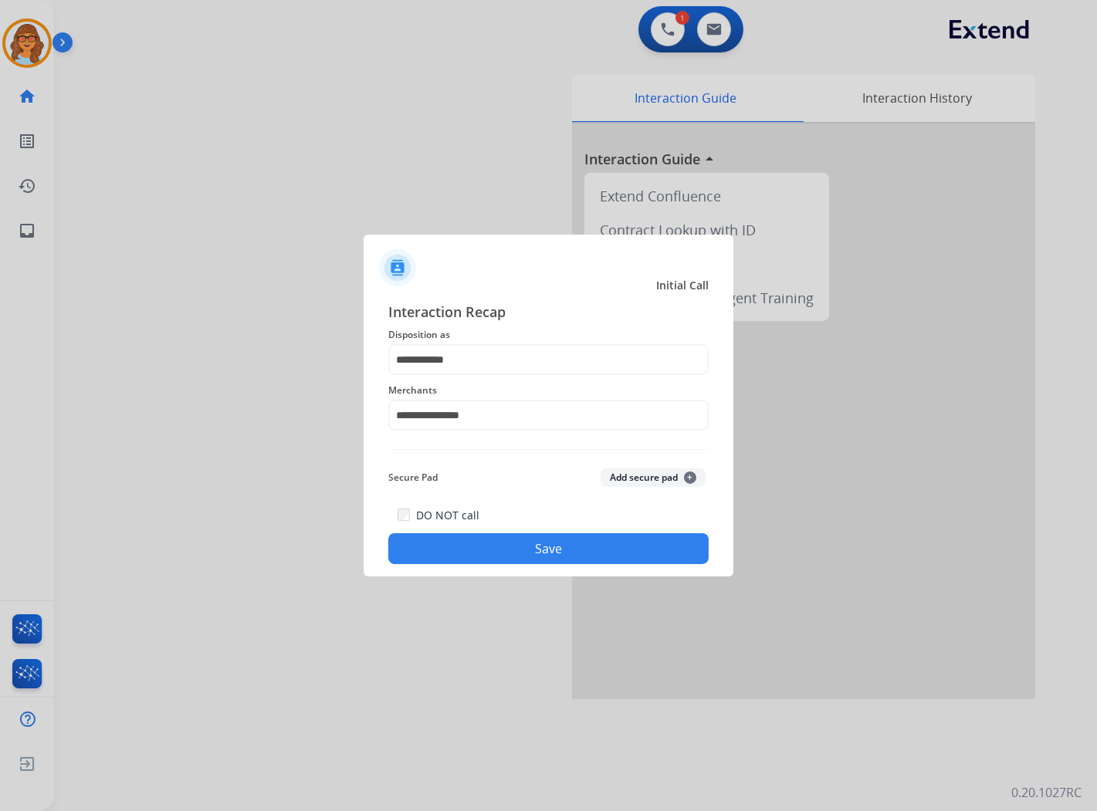
click at [553, 544] on button "Save" at bounding box center [548, 548] width 320 height 31
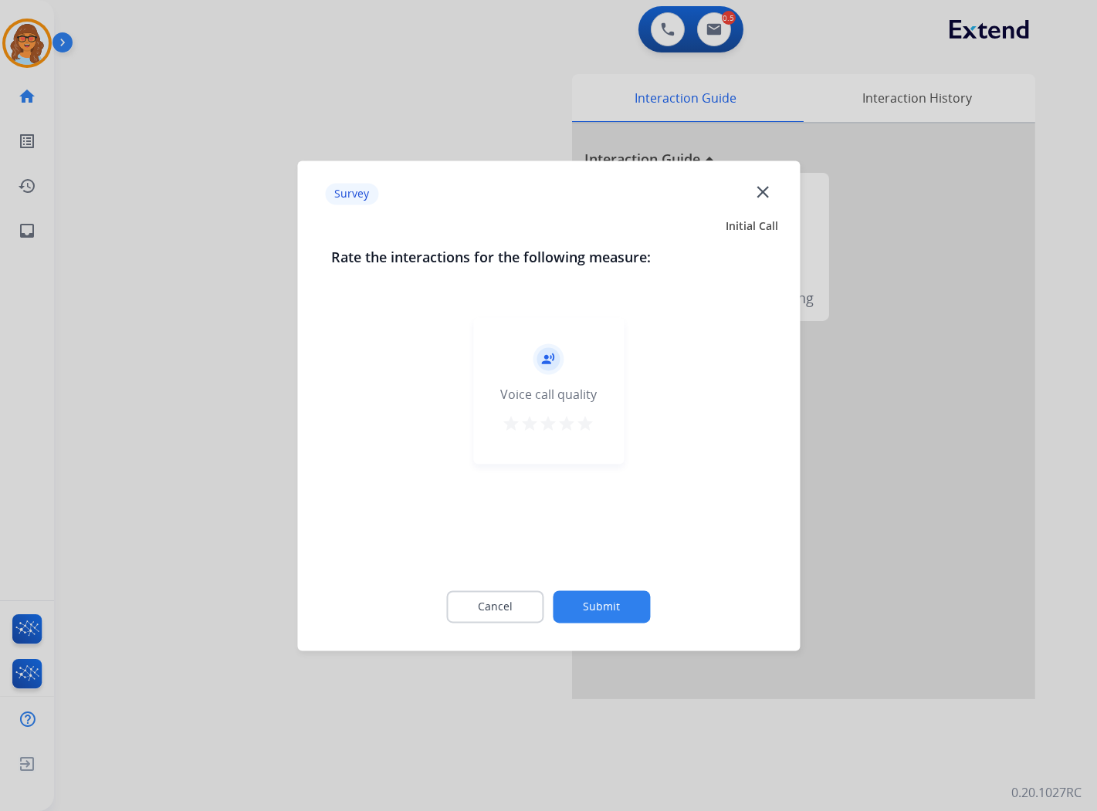
click at [583, 425] on mat-icon "star" at bounding box center [586, 424] width 19 height 19
click at [596, 608] on button "Submit" at bounding box center [602, 607] width 97 height 32
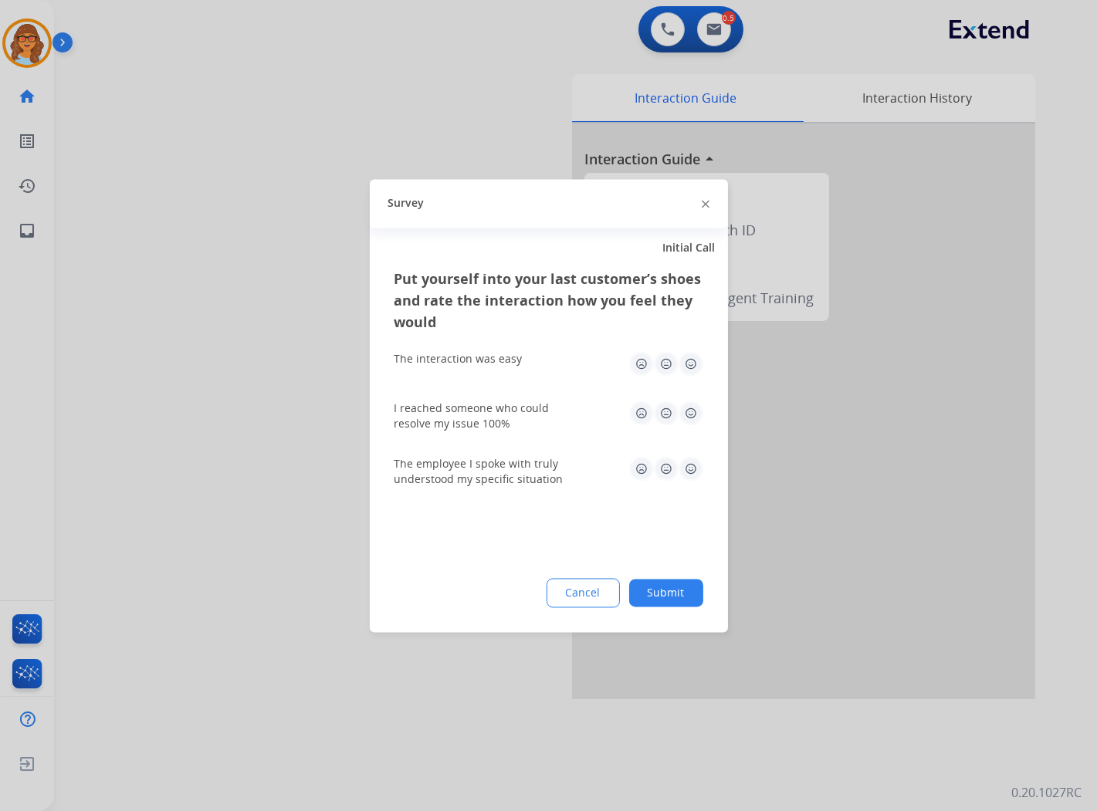
drag, startPoint x: 665, startPoint y: 601, endPoint x: 715, endPoint y: 598, distance: 50.2
click at [665, 602] on button "Submit" at bounding box center [666, 593] width 74 height 28
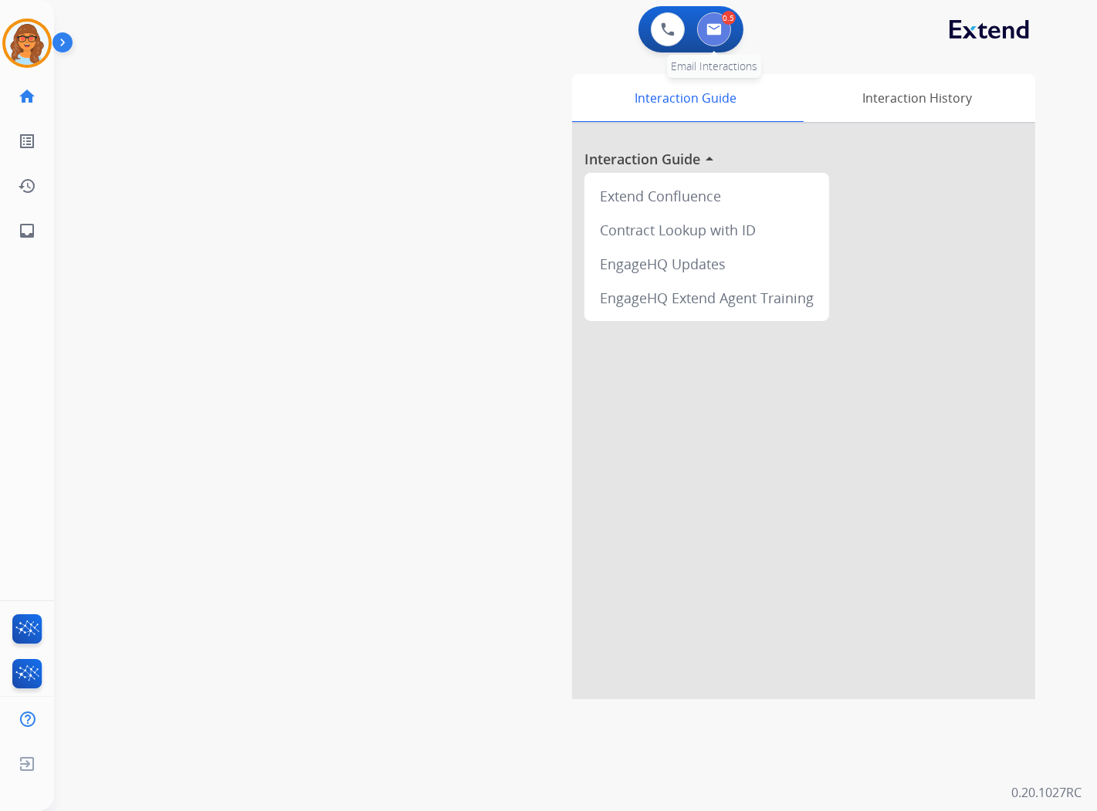
click at [716, 23] on img at bounding box center [713, 29] width 15 height 12
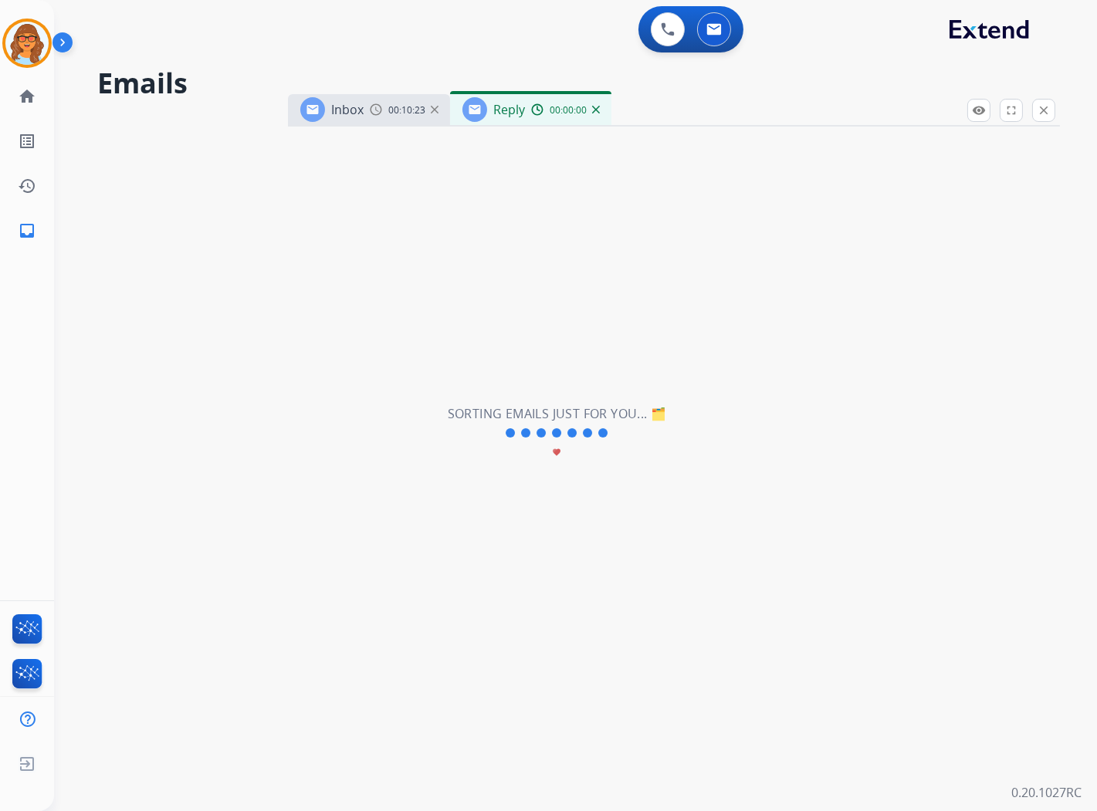
select select "**********"
click at [23, 49] on img at bounding box center [26, 43] width 43 height 43
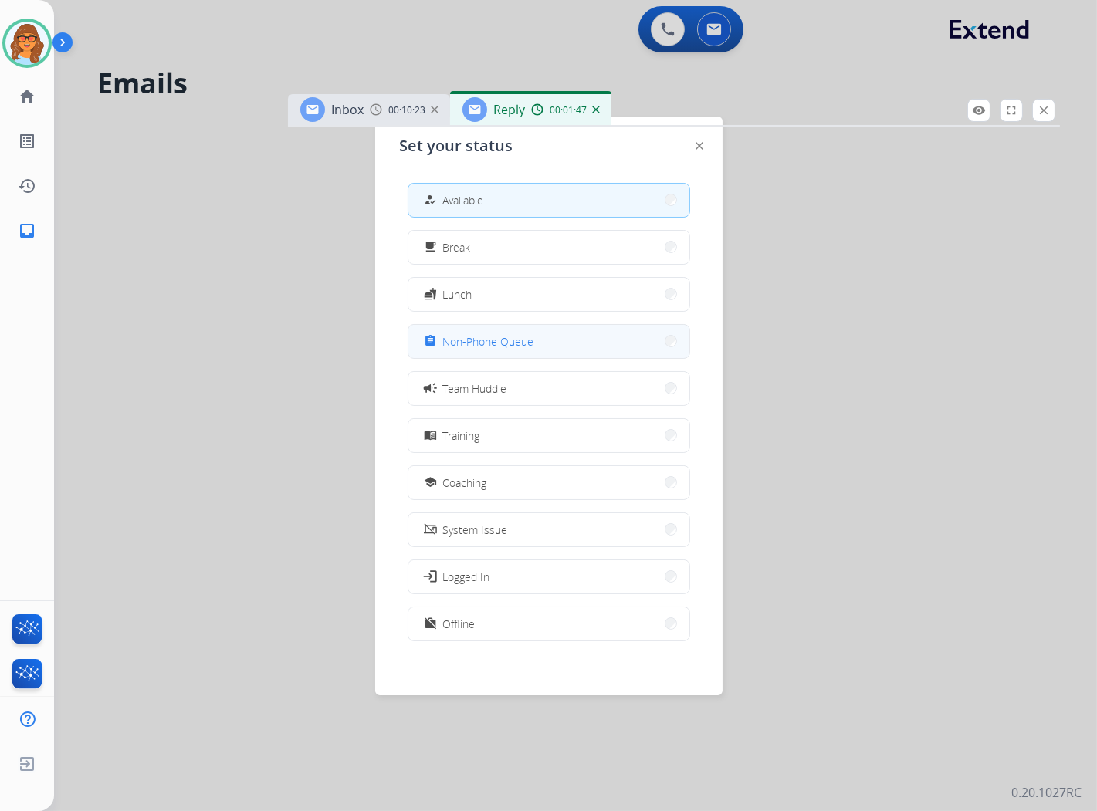
click at [496, 343] on span "Non-Phone Queue" at bounding box center [488, 342] width 91 height 16
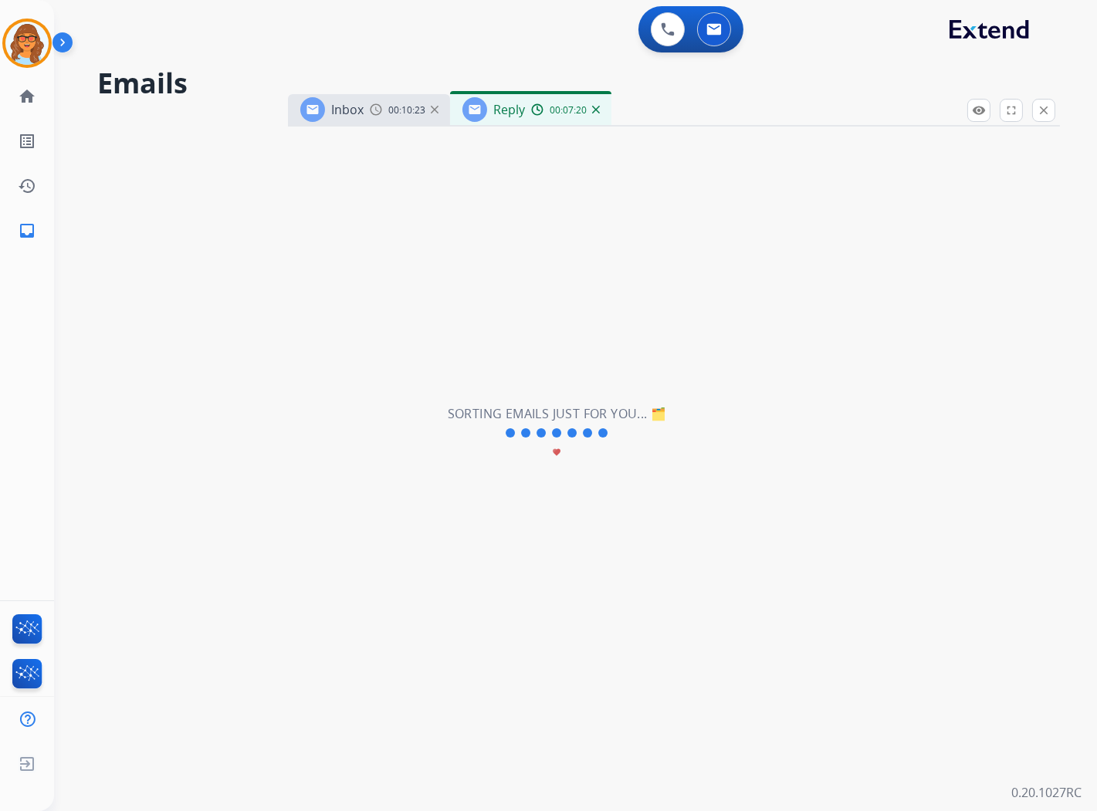
click at [529, 116] on div "Reply 00:07:20" at bounding box center [530, 109] width 161 height 31
click at [372, 114] on img at bounding box center [376, 109] width 12 height 12
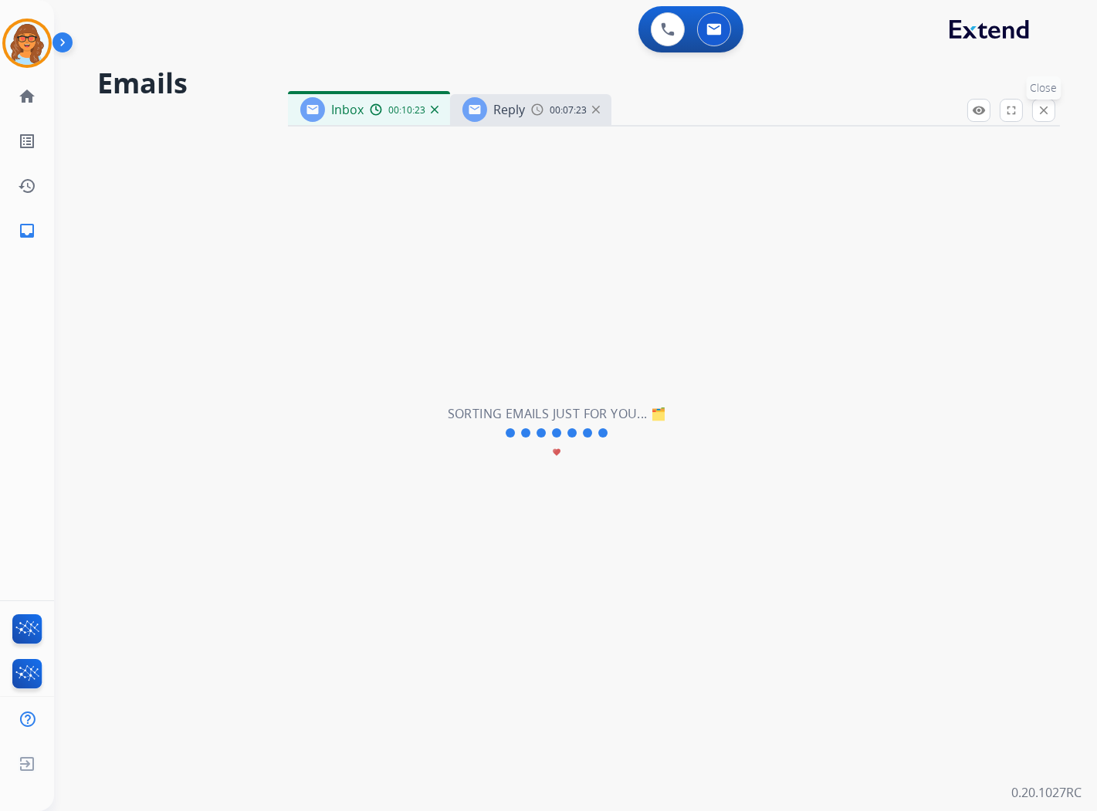
click at [1041, 105] on mat-icon "close" at bounding box center [1044, 110] width 14 height 14
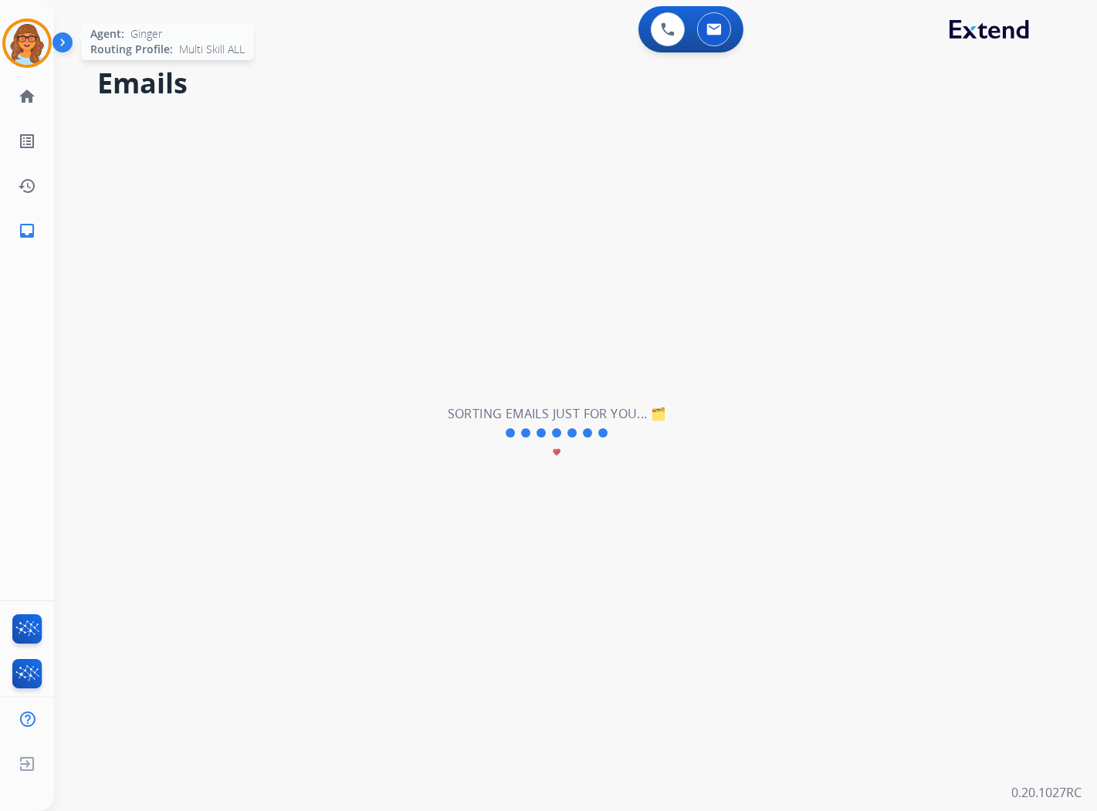
click at [28, 42] on img at bounding box center [26, 43] width 43 height 43
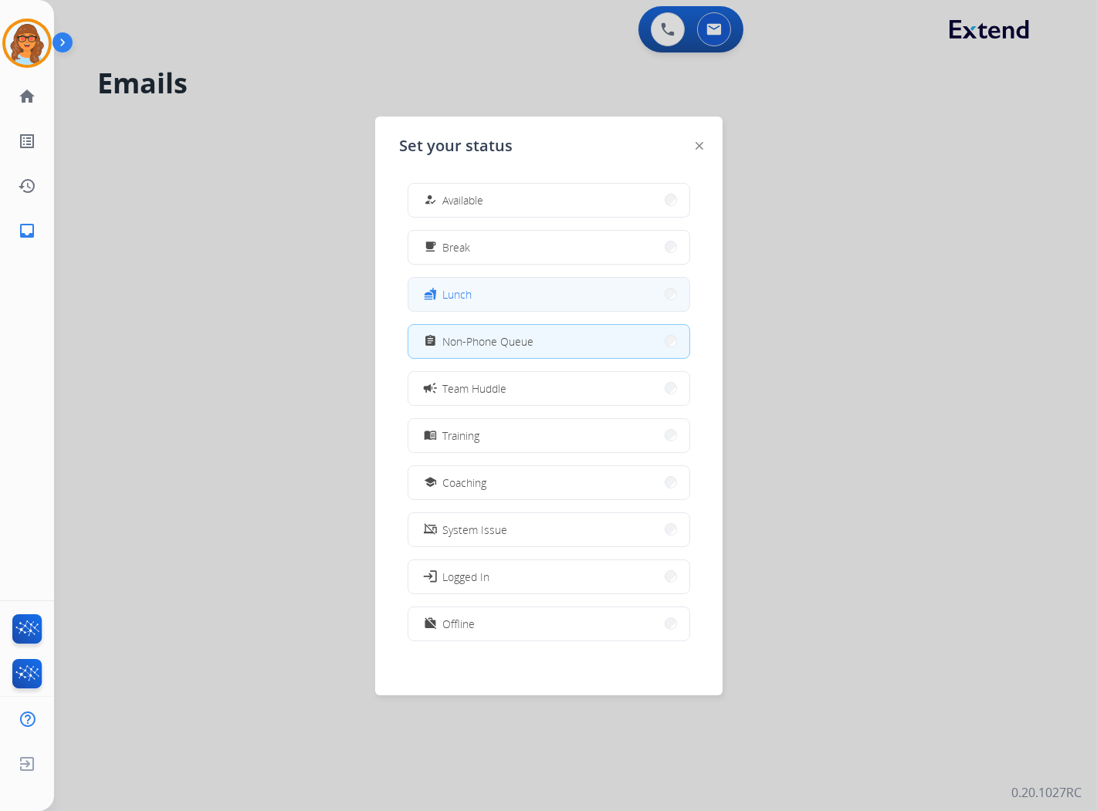
click at [504, 293] on button "fastfood Lunch" at bounding box center [548, 294] width 281 height 33
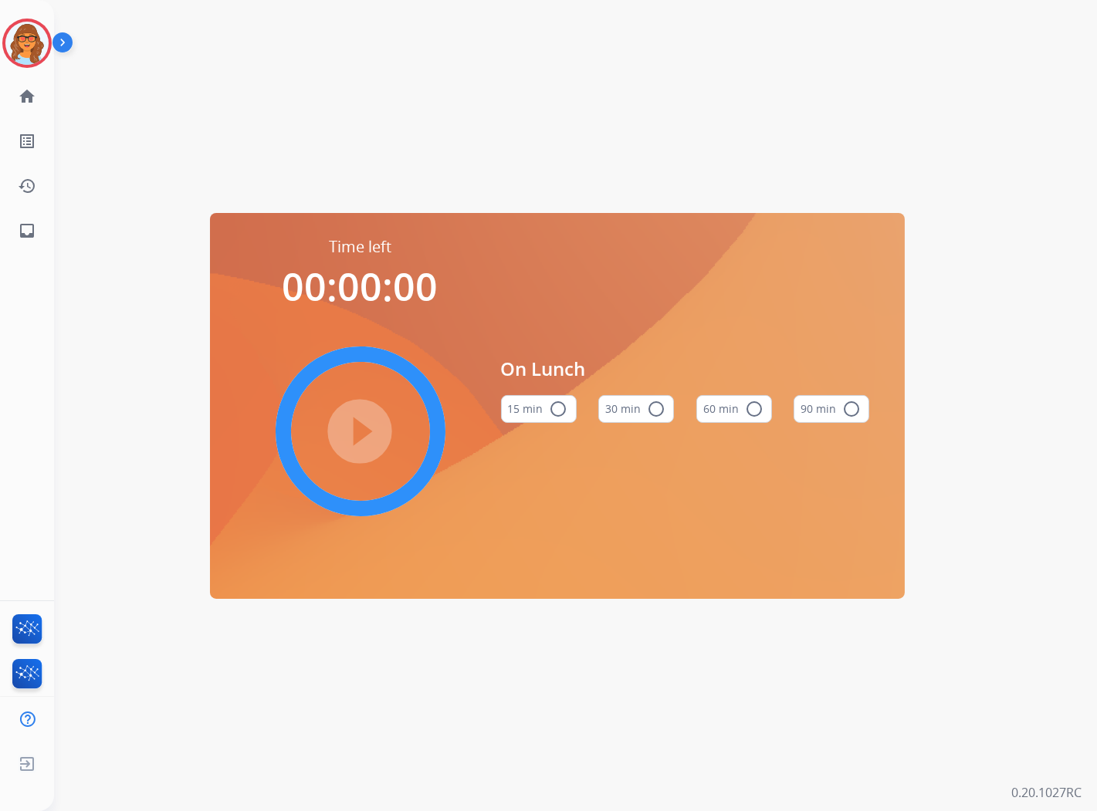
click at [752, 405] on mat-icon "radio_button_unchecked" at bounding box center [754, 409] width 19 height 19
click at [365, 428] on mat-icon "play_circle_filled" at bounding box center [360, 431] width 19 height 19
